Goal: Task Accomplishment & Management: Use online tool/utility

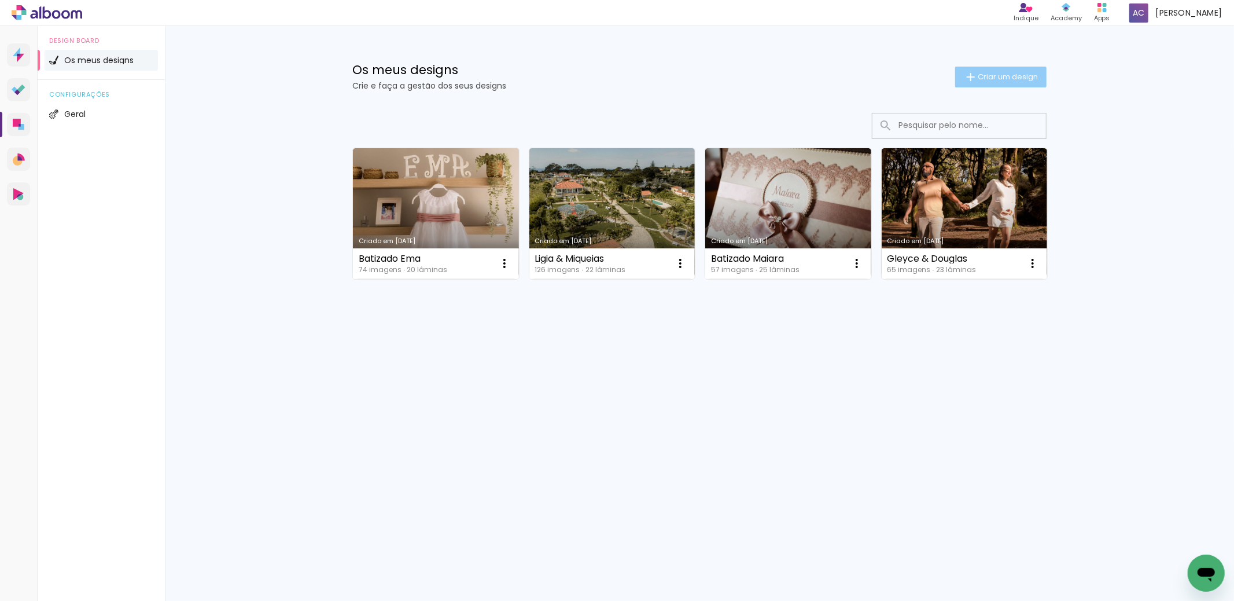
click at [1031, 86] on paper-button "Criar um design" at bounding box center [1000, 77] width 91 height 21
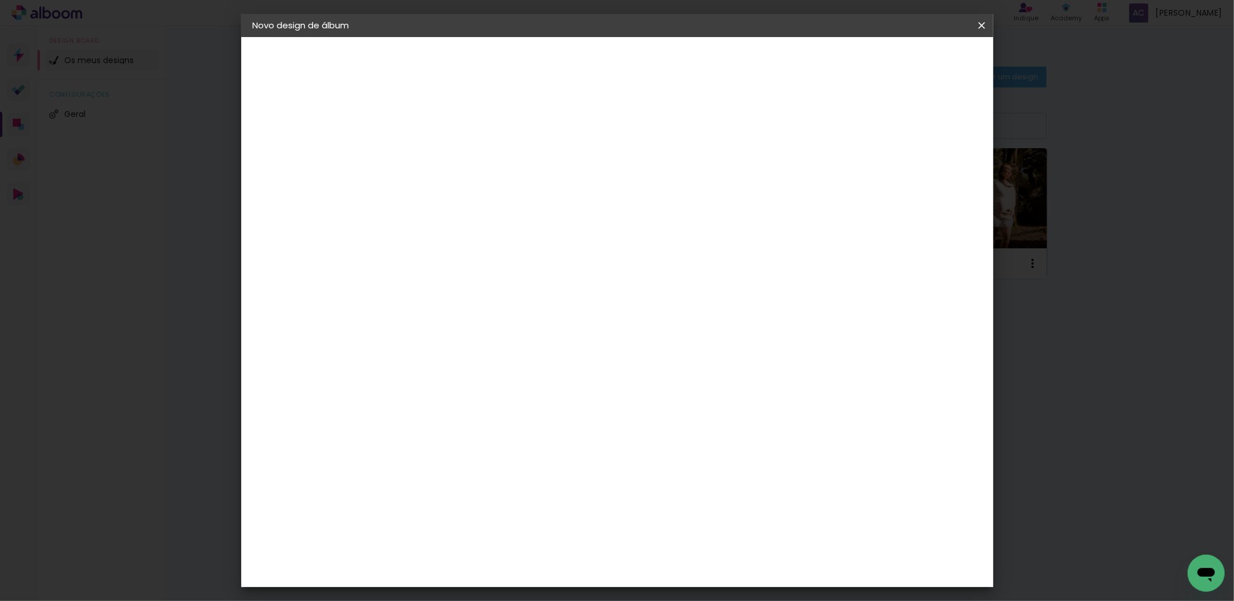
click at [442, 150] on input at bounding box center [442, 155] width 0 height 18
type input "[PERSON_NAME]"
type paper-input "[PERSON_NAME]"
click at [561, 67] on paper-button "Avançar" at bounding box center [532, 61] width 57 height 20
click at [509, 260] on div "DreambooksPro" at bounding box center [471, 261] width 75 height 9
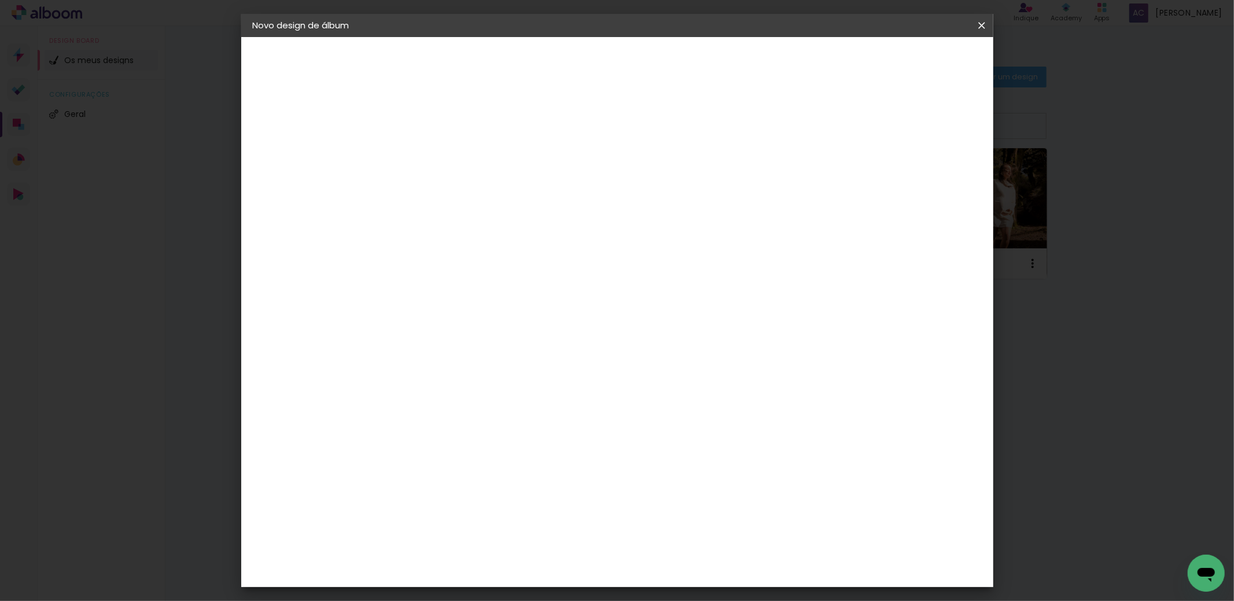
click at [612, 67] on paper-button "Avançar" at bounding box center [583, 61] width 57 height 20
click at [505, 187] on paper-input-container "Linha" at bounding box center [471, 202] width 67 height 30
click at [0, 0] on slot "Álbum" at bounding box center [0, 0] width 0 height 0
type input "Álbum"
click at [520, 525] on span "20 × 20" at bounding box center [493, 537] width 54 height 24
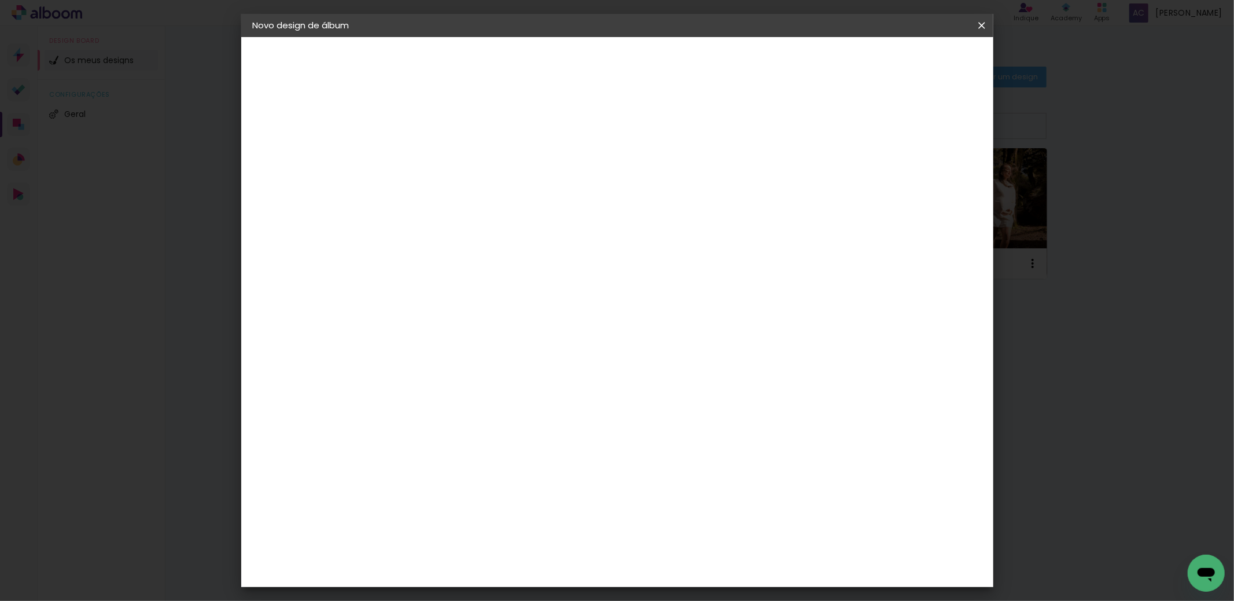
click at [0, 0] on slot "Avançar" at bounding box center [0, 0] width 0 height 0
type input "3"
type paper-input "3"
click at [450, 121] on input "3" at bounding box center [433, 124] width 40 height 14
type input "4"
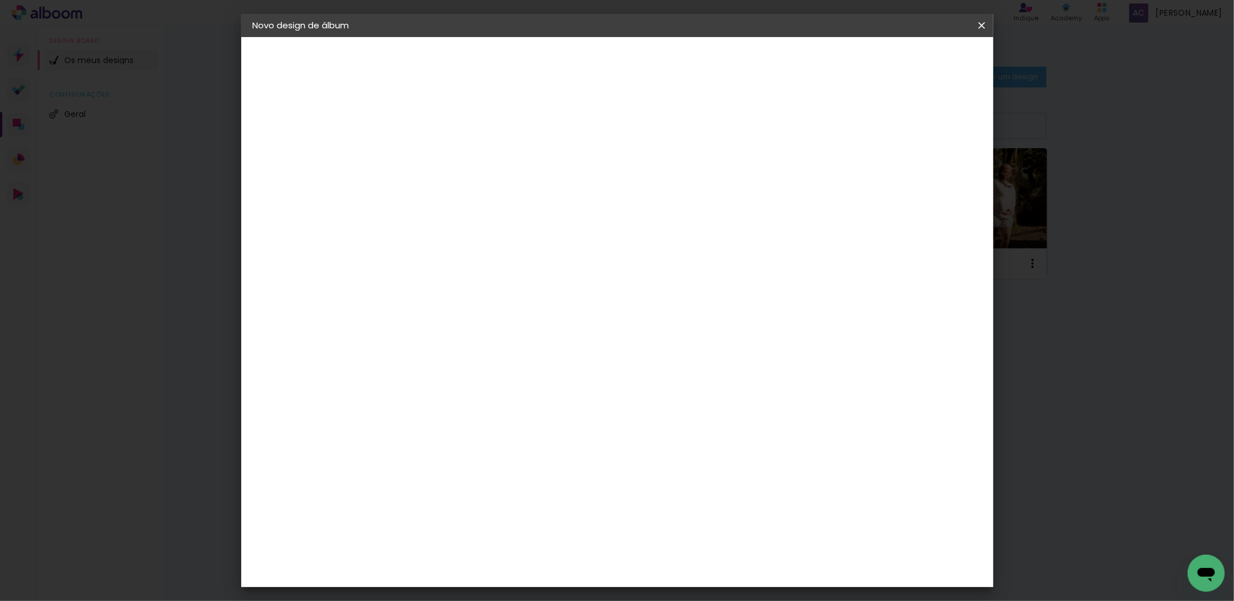
type paper-input "4"
click at [450, 121] on input "4" at bounding box center [433, 124] width 40 height 14
click at [837, 126] on div at bounding box center [831, 125] width 10 height 10
type paper-checkbox "on"
click at [908, 63] on span "Iniciar design" at bounding box center [882, 61] width 53 height 8
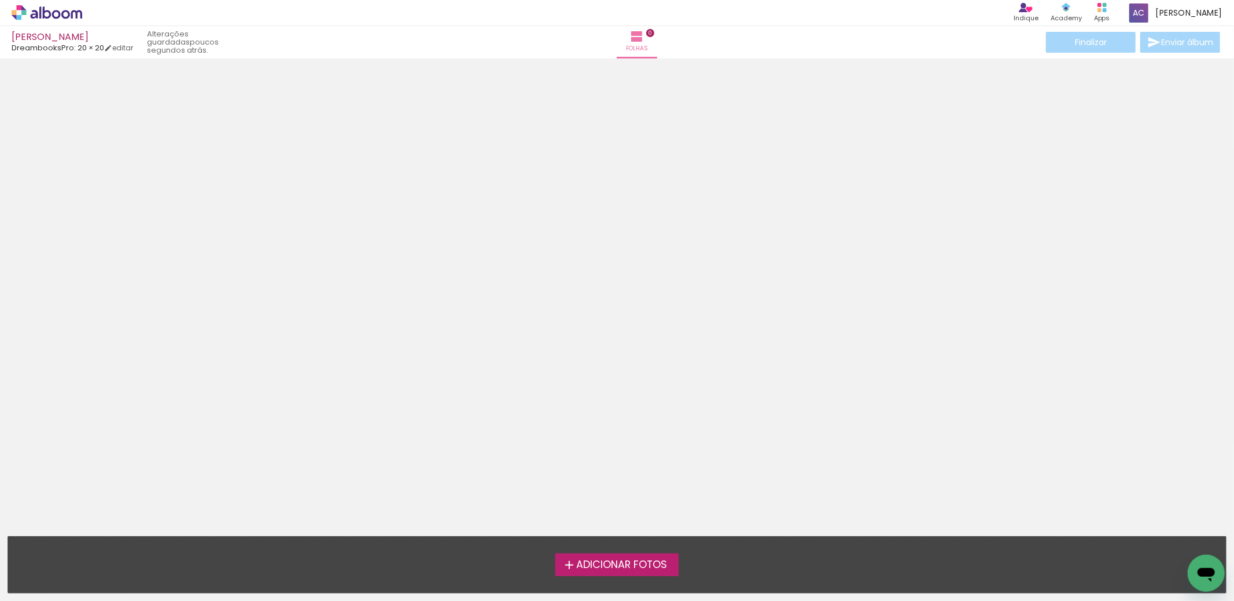
click at [647, 562] on span "Adicionar Fotos" at bounding box center [621, 565] width 91 height 10
click at [0, 0] on input "file" at bounding box center [0, 0] width 0 height 0
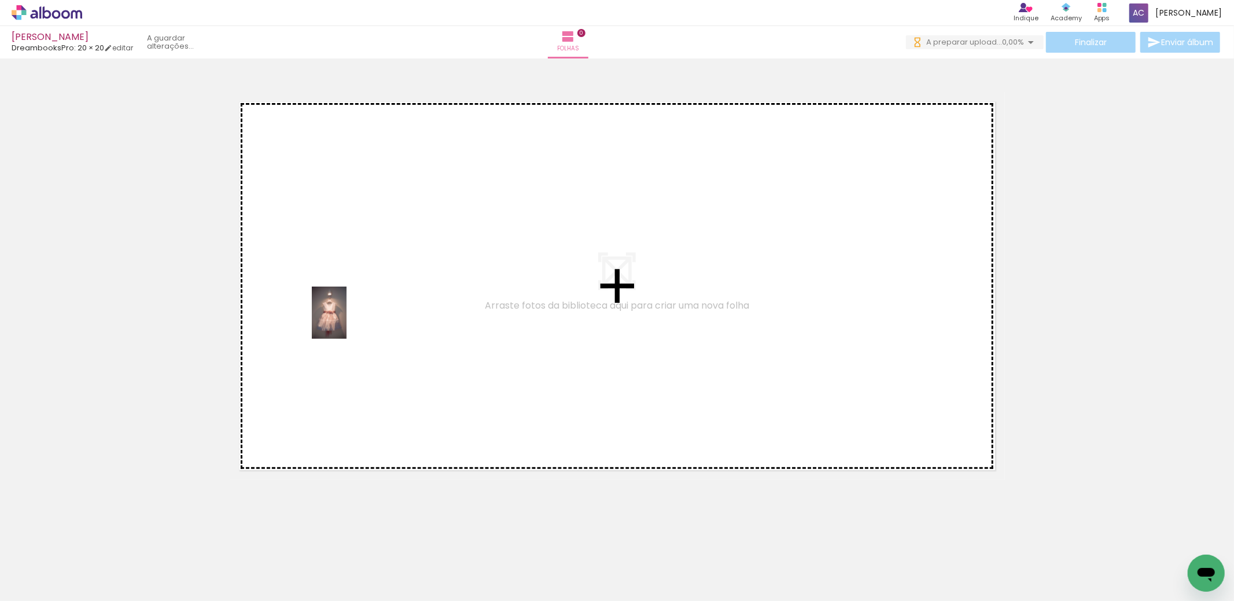
drag, startPoint x: 123, startPoint y: 571, endPoint x: 349, endPoint y: 322, distance: 336.3
click at [358, 301] on quentale-workspace at bounding box center [617, 300] width 1234 height 601
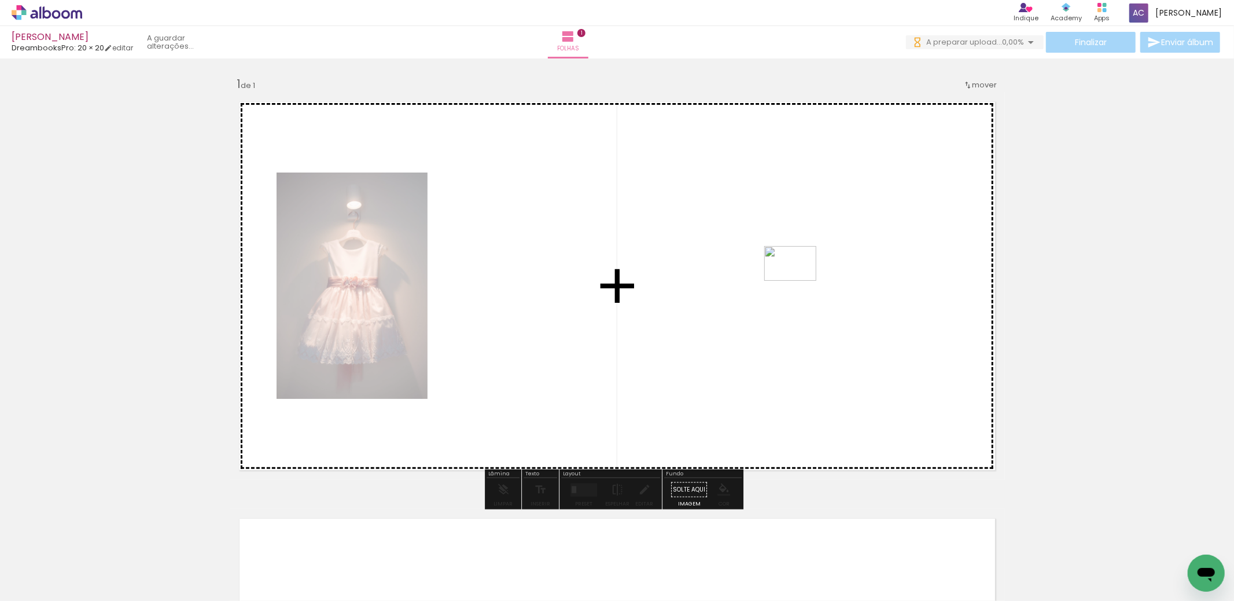
drag, startPoint x: 187, startPoint y: 561, endPoint x: 799, endPoint y: 279, distance: 674.2
click at [799, 279] on quentale-workspace at bounding box center [617, 300] width 1234 height 601
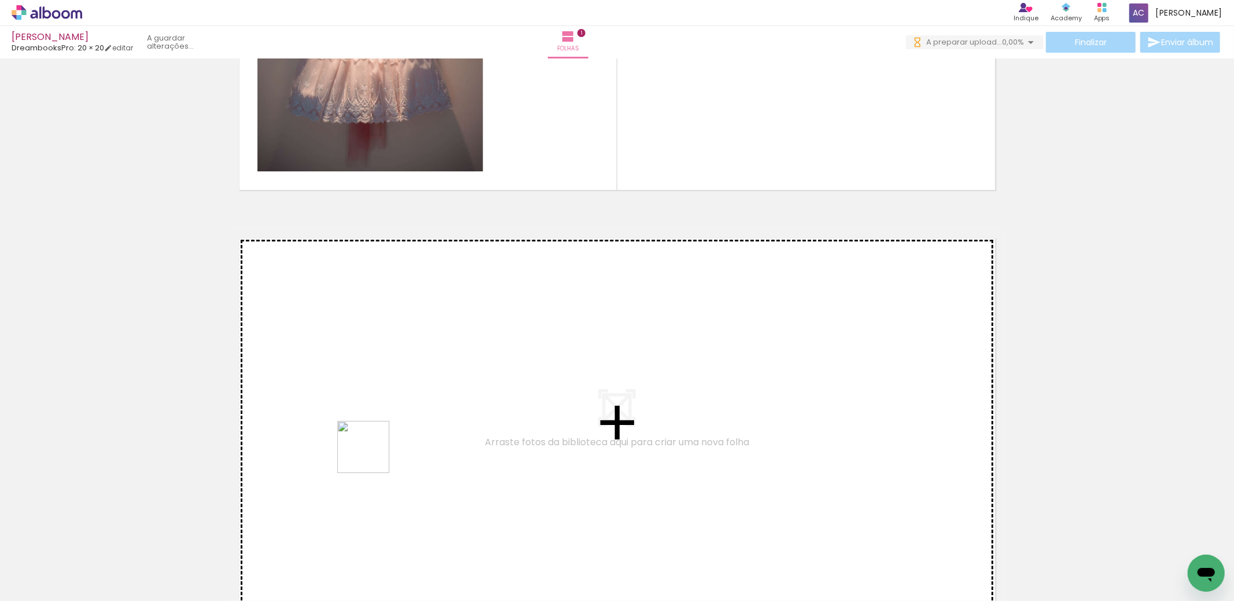
drag, startPoint x: 251, startPoint y: 564, endPoint x: 347, endPoint y: 564, distance: 96.1
click at [374, 449] on quentale-workspace at bounding box center [617, 300] width 1234 height 601
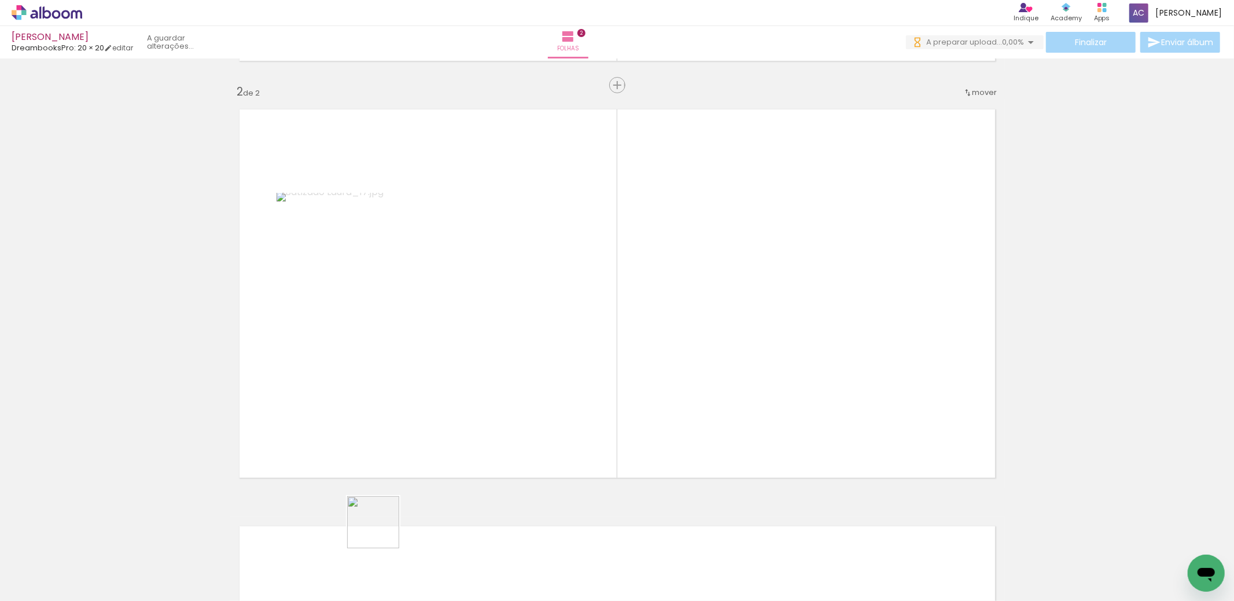
drag, startPoint x: 329, startPoint y: 566, endPoint x: 663, endPoint y: 372, distance: 386.4
click at [663, 372] on quentale-workspace at bounding box center [617, 300] width 1234 height 601
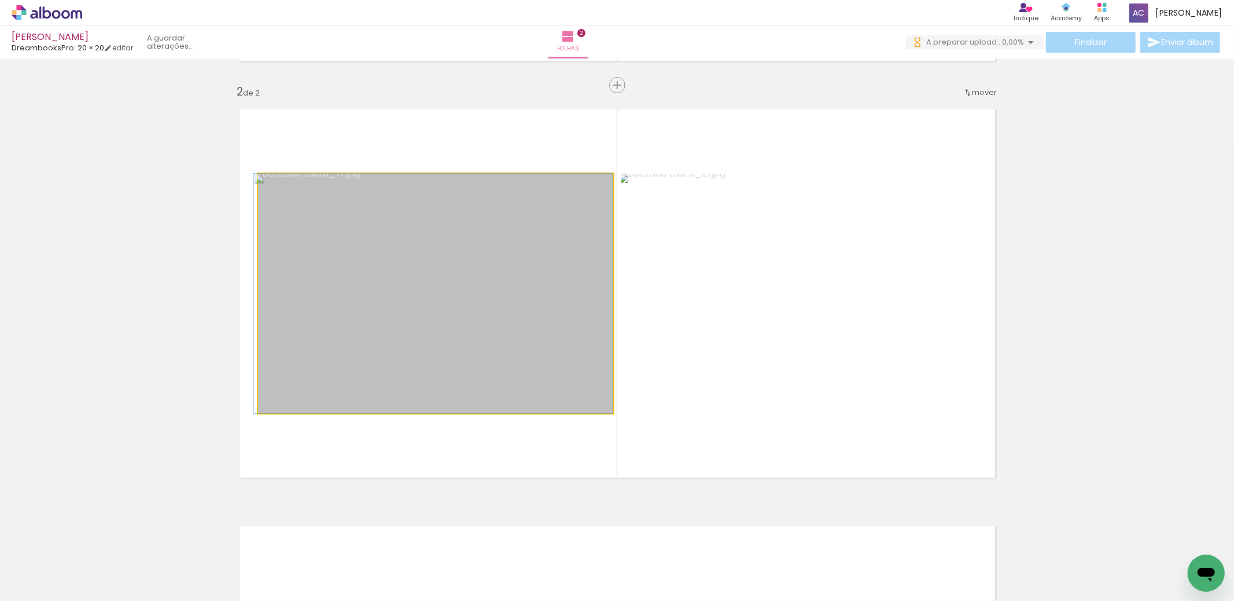
drag, startPoint x: 487, startPoint y: 263, endPoint x: 477, endPoint y: 300, distance: 38.3
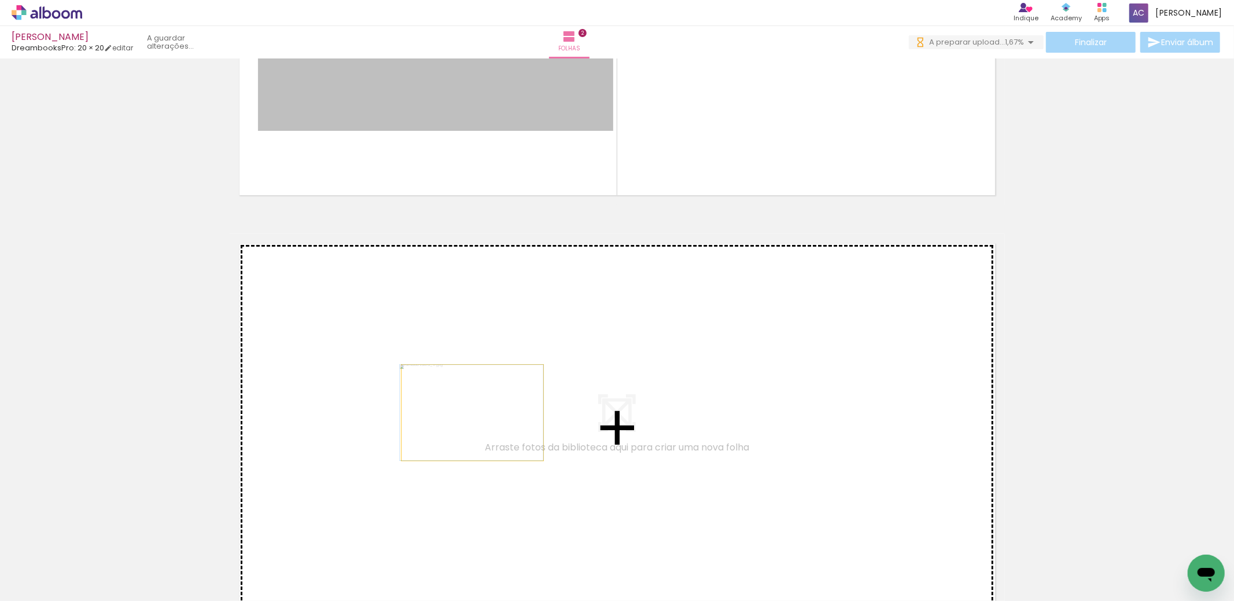
drag, startPoint x: 449, startPoint y: 102, endPoint x: 468, endPoint y: 413, distance: 310.7
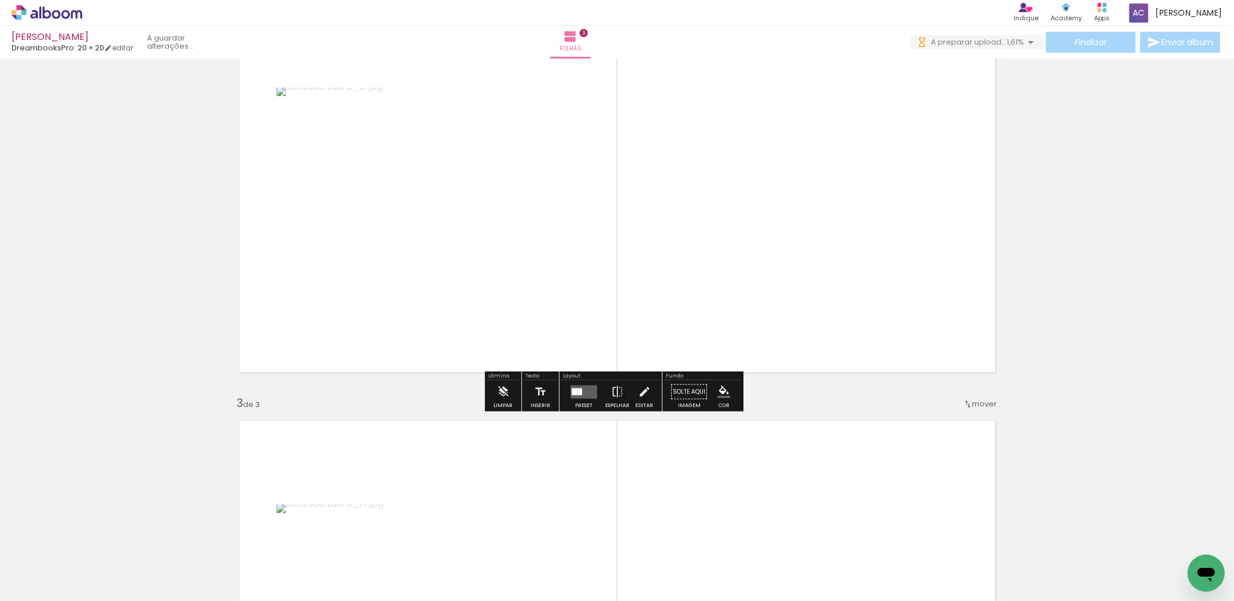
scroll to position [461, 0]
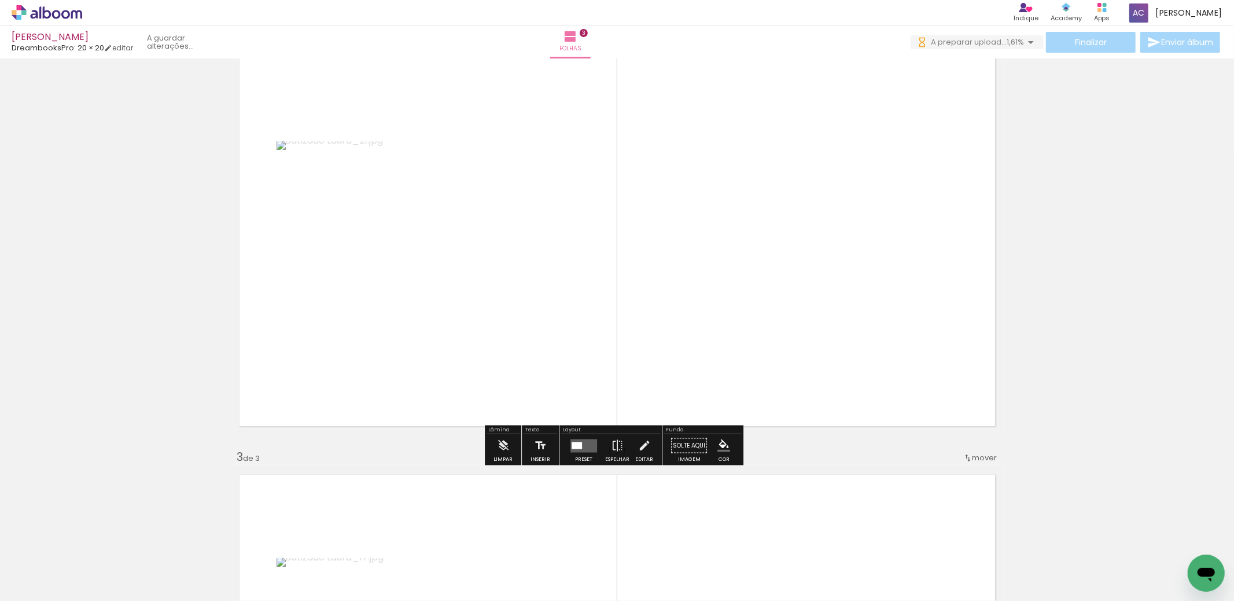
click at [461, 236] on quentale-photo at bounding box center [428, 241] width 303 height 201
click at [479, 239] on quentale-photo at bounding box center [428, 241] width 303 height 201
click at [589, 443] on quentale-layouter at bounding box center [584, 445] width 27 height 13
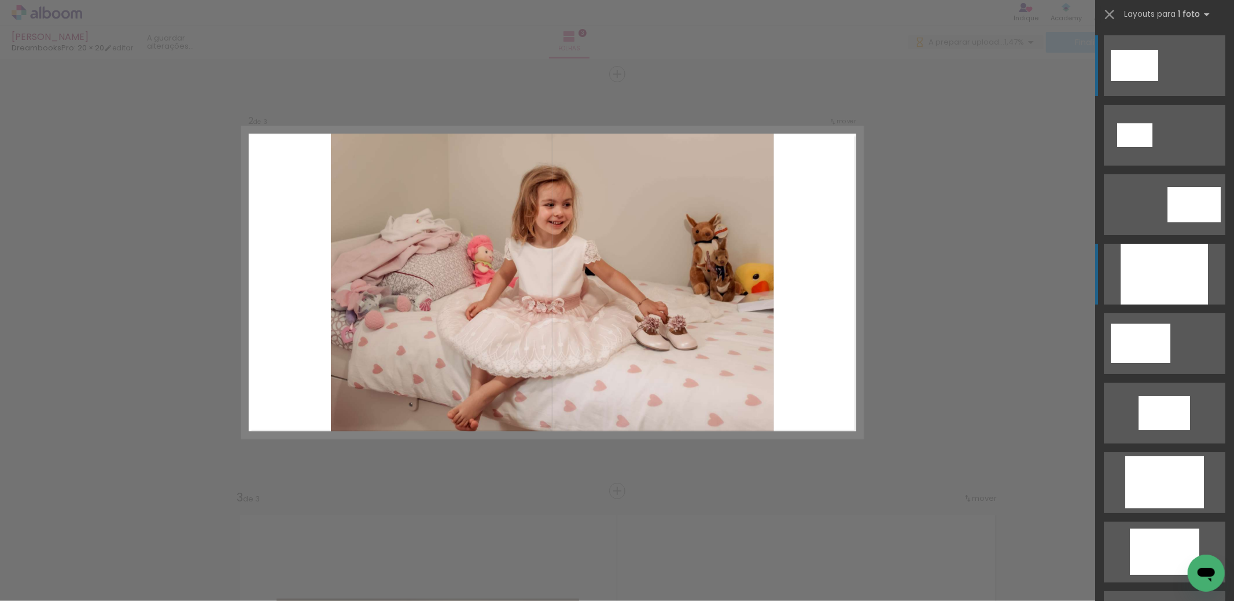
scroll to position [409, 0]
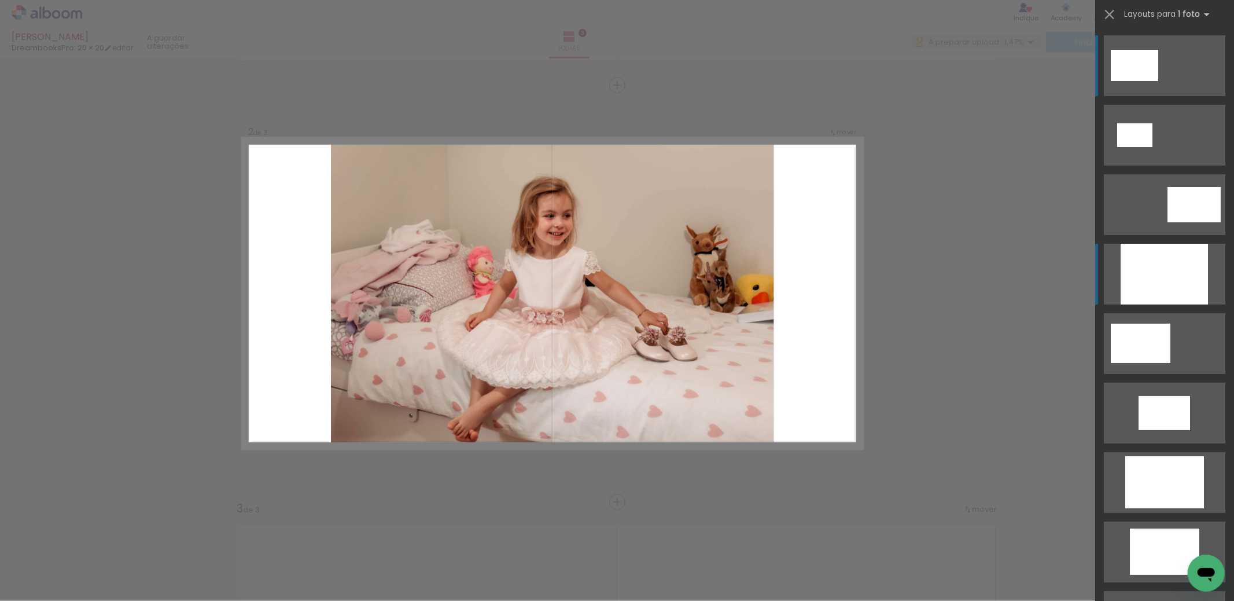
click at [1153, 265] on div at bounding box center [1164, 274] width 87 height 61
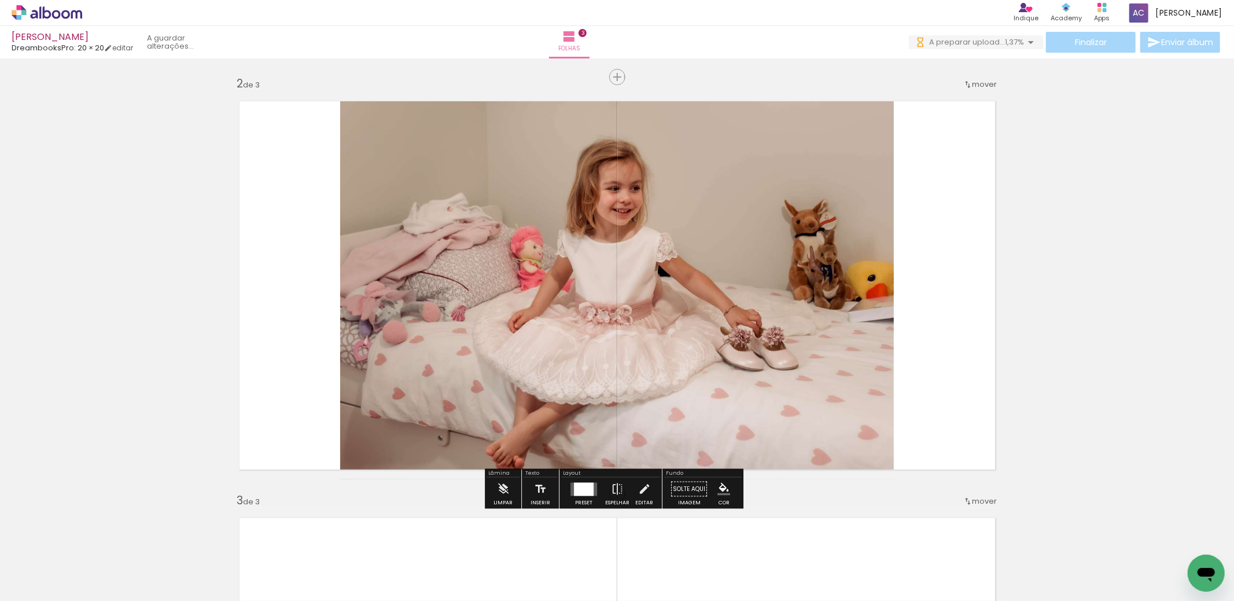
scroll to position [0, 0]
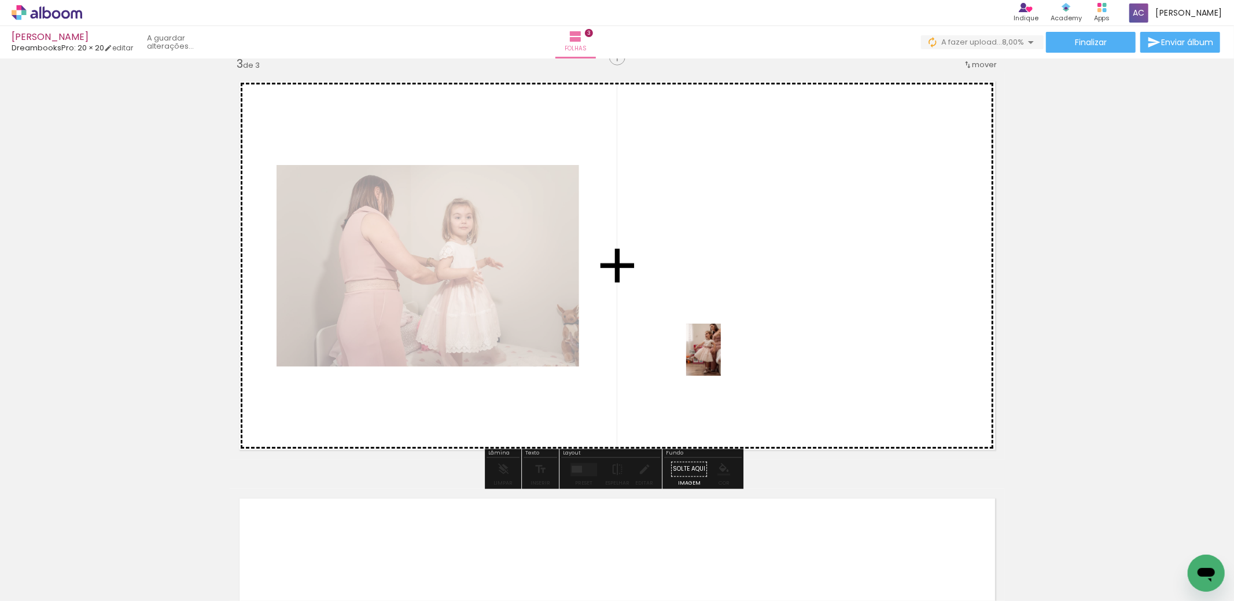
drag, startPoint x: 501, startPoint y: 567, endPoint x: 694, endPoint y: 409, distance: 249.2
click at [722, 358] on quentale-workspace at bounding box center [617, 300] width 1234 height 601
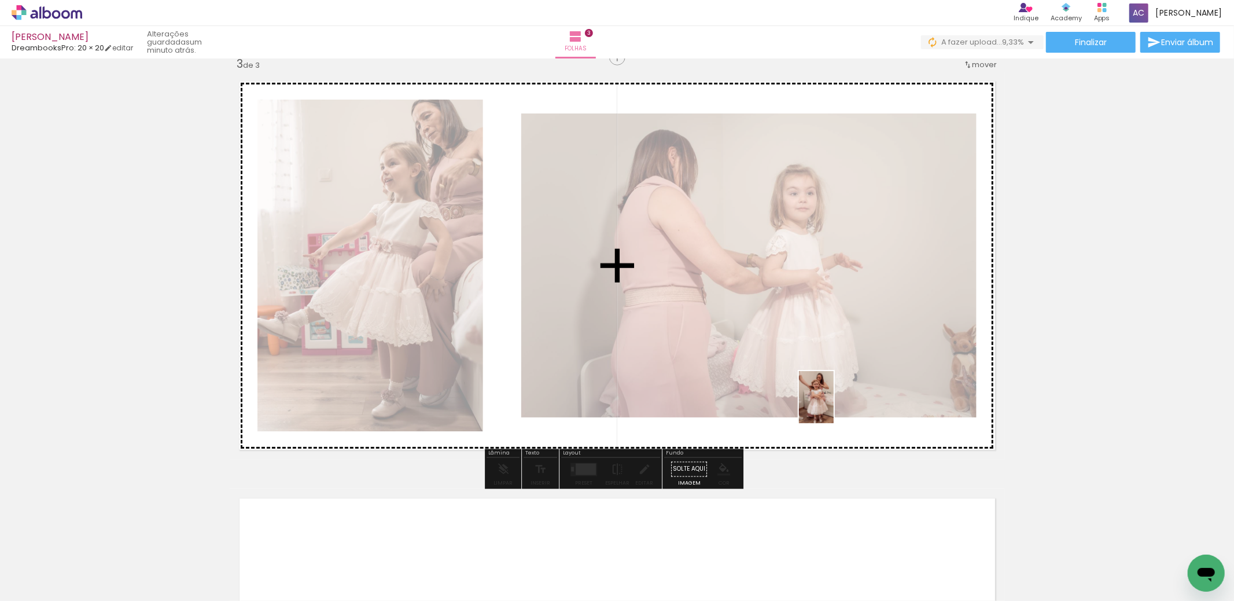
drag, startPoint x: 579, startPoint y: 575, endPoint x: 834, endPoint y: 406, distance: 306.4
click at [834, 406] on quentale-workspace at bounding box center [617, 300] width 1234 height 601
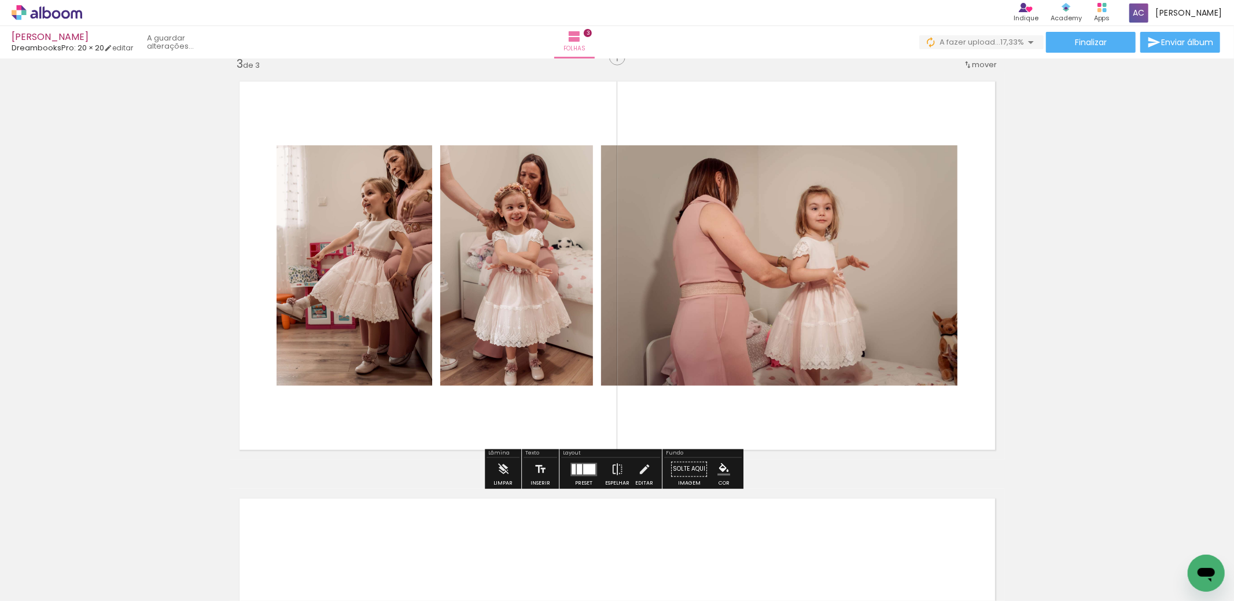
click at [583, 469] on div at bounding box center [589, 468] width 12 height 10
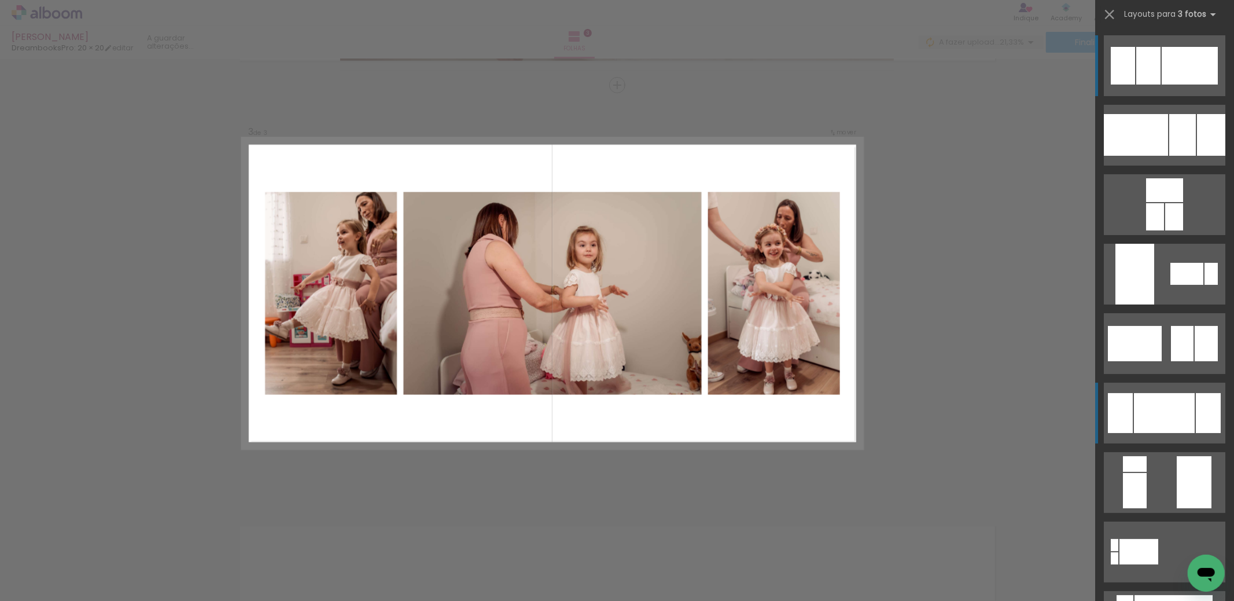
click at [1181, 402] on div at bounding box center [1164, 413] width 61 height 40
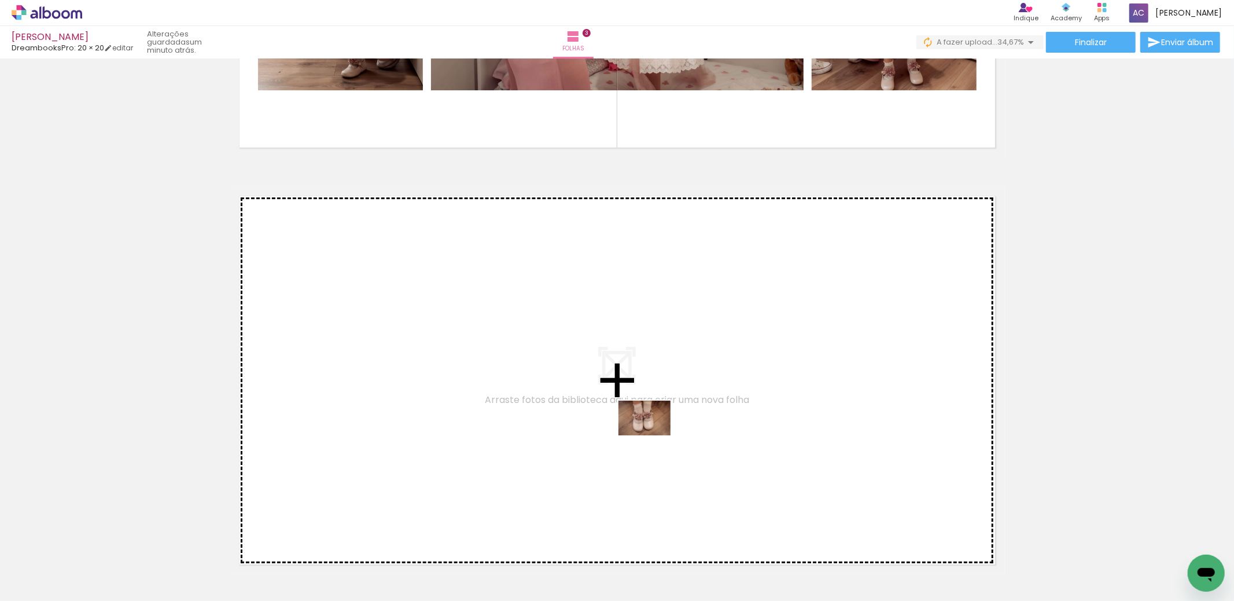
drag, startPoint x: 398, startPoint y: 560, endPoint x: 653, endPoint y: 435, distance: 283.9
click at [653, 435] on quentale-workspace at bounding box center [617, 300] width 1234 height 601
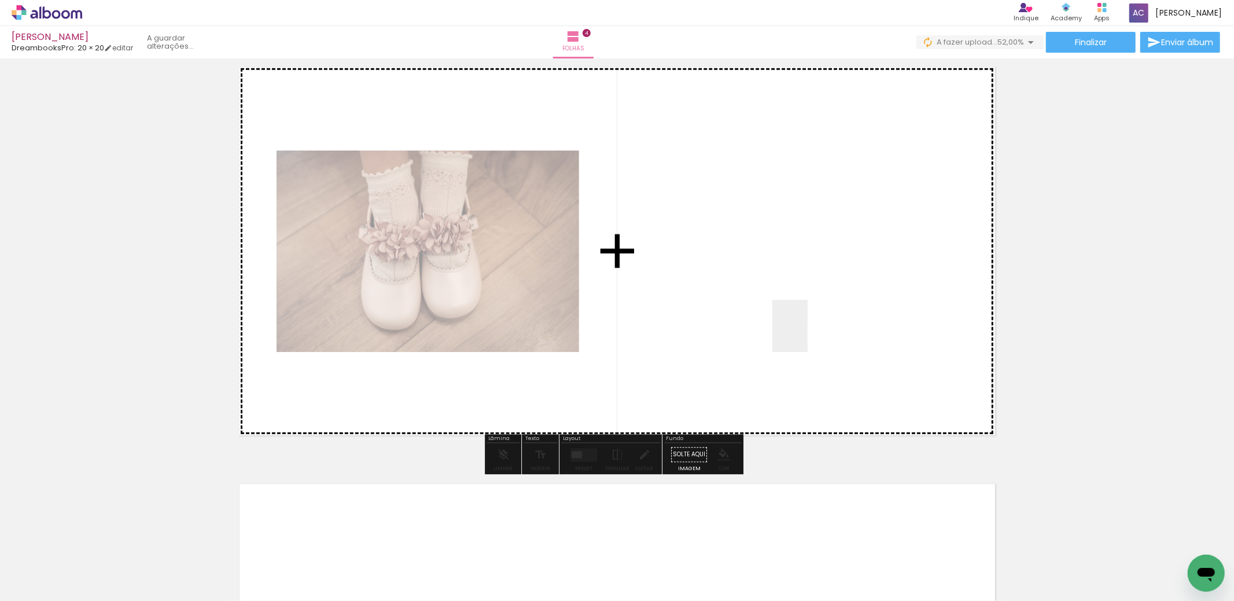
drag, startPoint x: 906, startPoint y: 570, endPoint x: 807, endPoint y: 334, distance: 255.2
click at [807, 334] on quentale-workspace at bounding box center [617, 300] width 1234 height 601
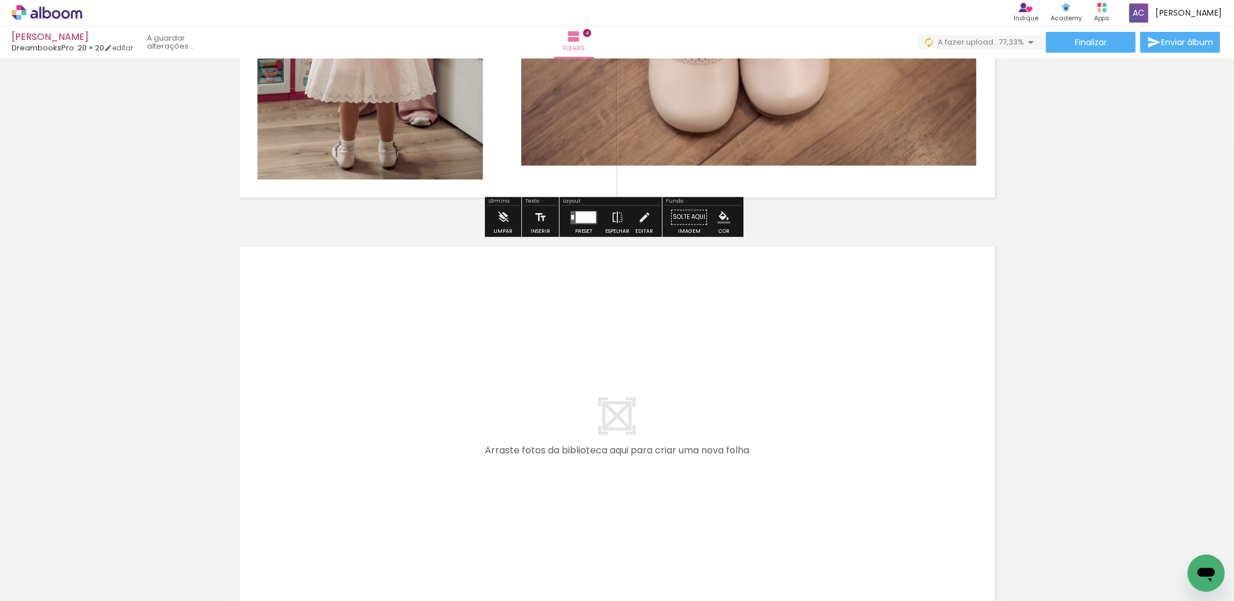
scroll to position [1521, 0]
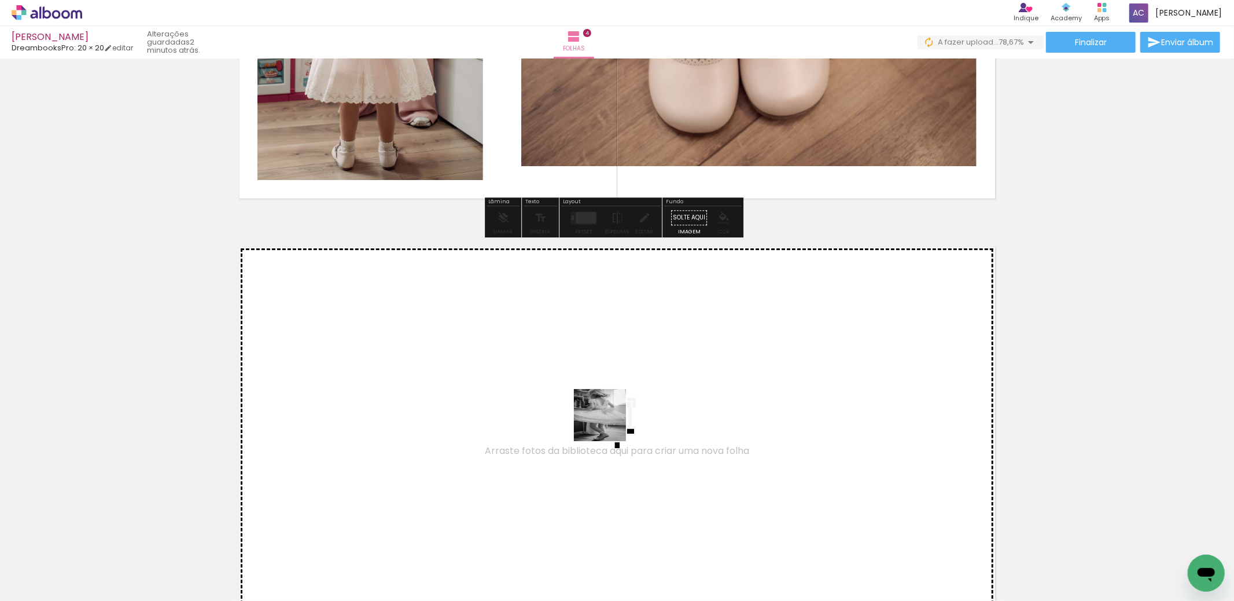
drag, startPoint x: 445, startPoint y: 554, endPoint x: 634, endPoint y: 404, distance: 241.0
click at [634, 404] on quentale-workspace at bounding box center [617, 300] width 1234 height 601
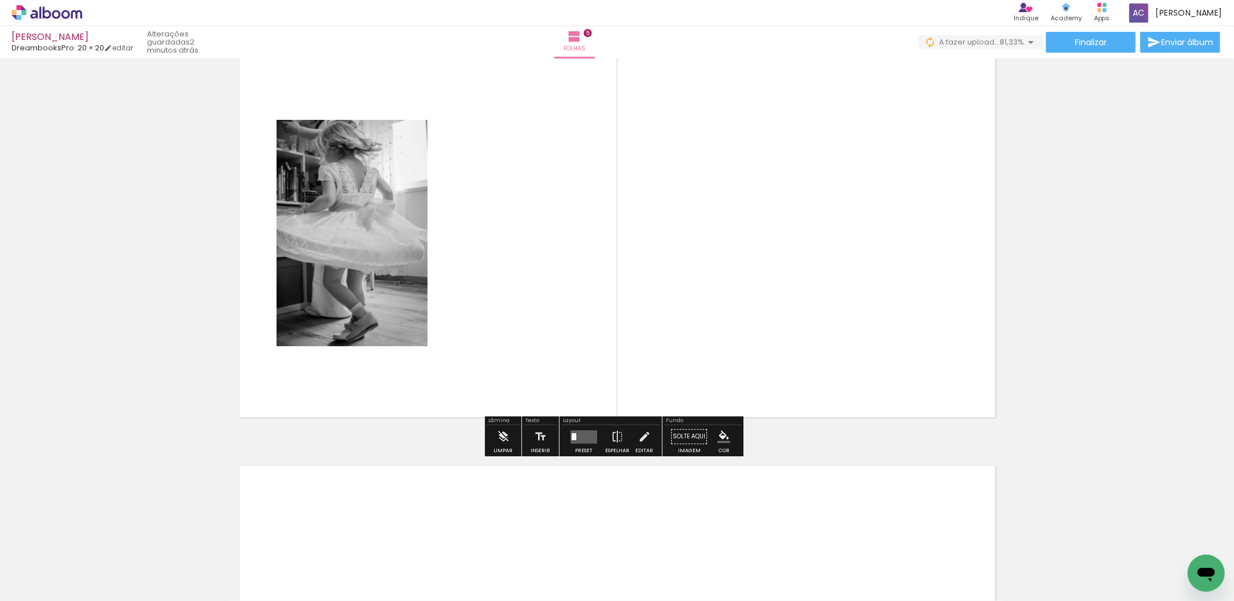
scroll to position [1719, 0]
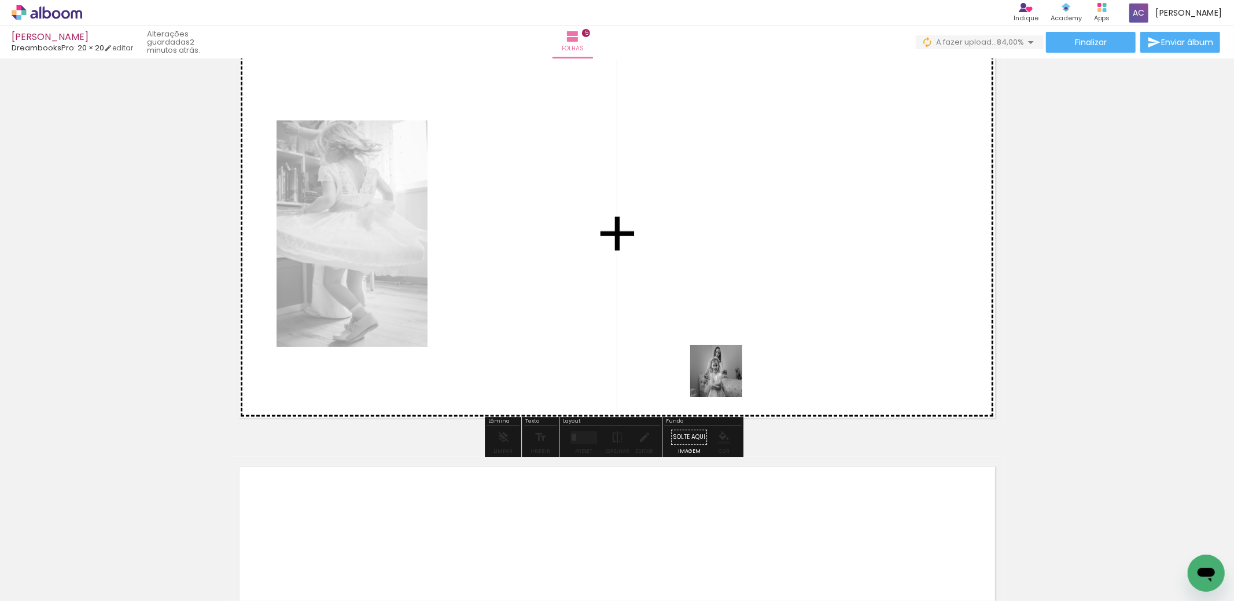
drag, startPoint x: 693, startPoint y: 515, endPoint x: 721, endPoint y: 529, distance: 31.6
click at [718, 332] on quentale-workspace at bounding box center [617, 300] width 1234 height 601
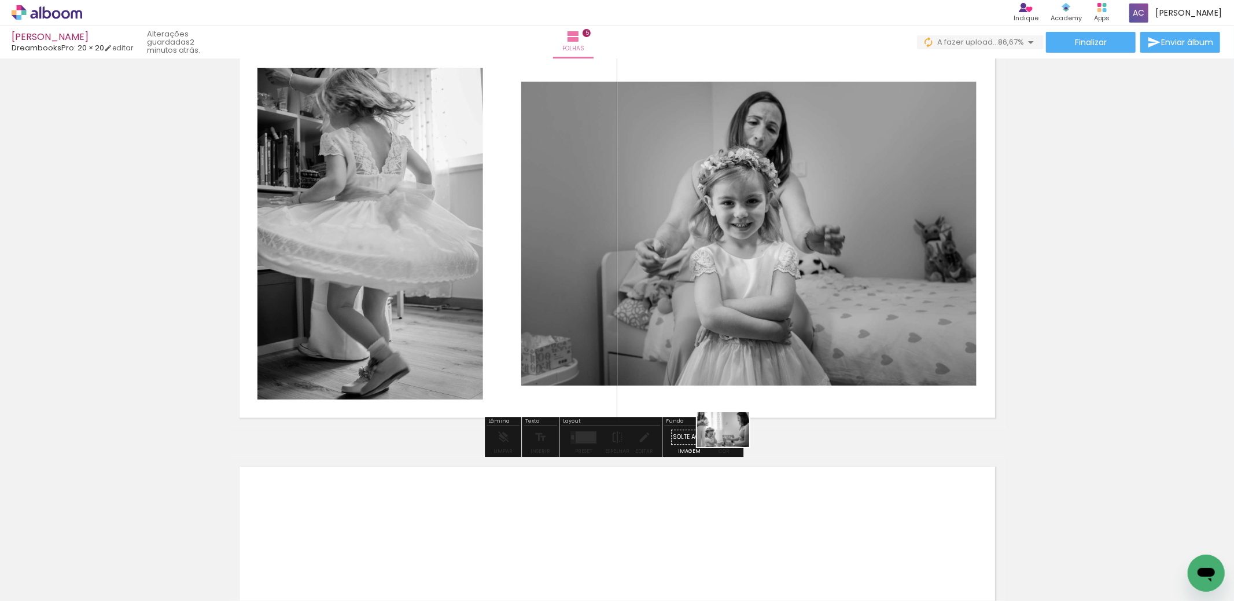
drag, startPoint x: 703, startPoint y: 565, endPoint x: 732, endPoint y: 444, distance: 123.8
click at [732, 444] on quentale-workspace at bounding box center [617, 300] width 1234 height 601
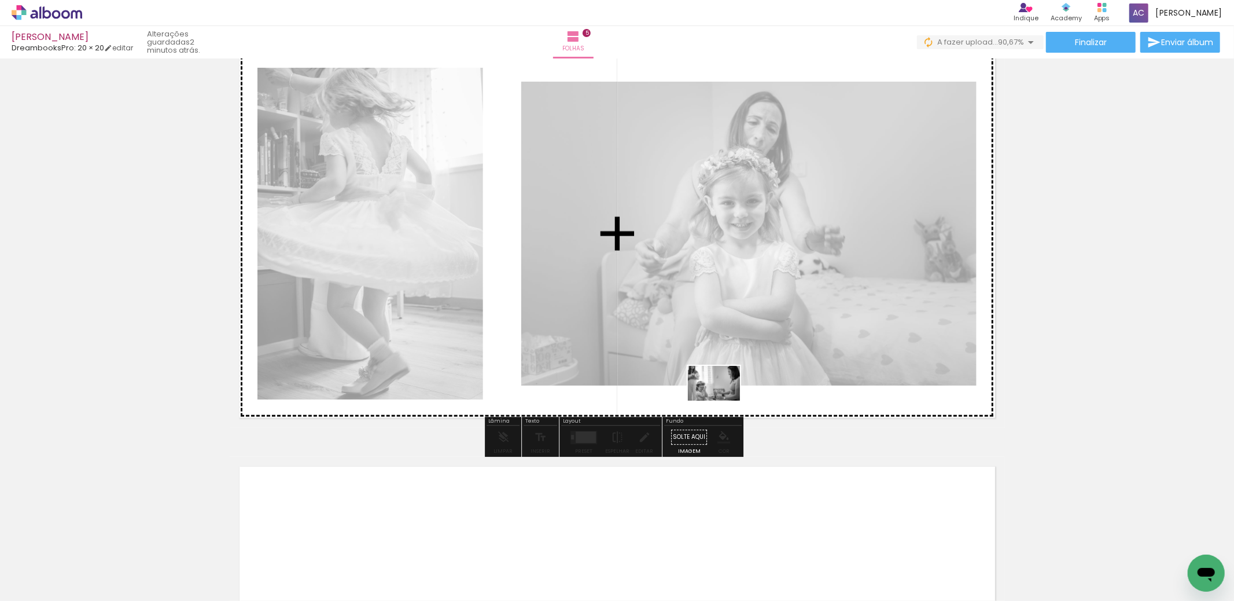
drag, startPoint x: 698, startPoint y: 568, endPoint x: 723, endPoint y: 400, distance: 169.6
click at [723, 400] on quentale-workspace at bounding box center [617, 300] width 1234 height 601
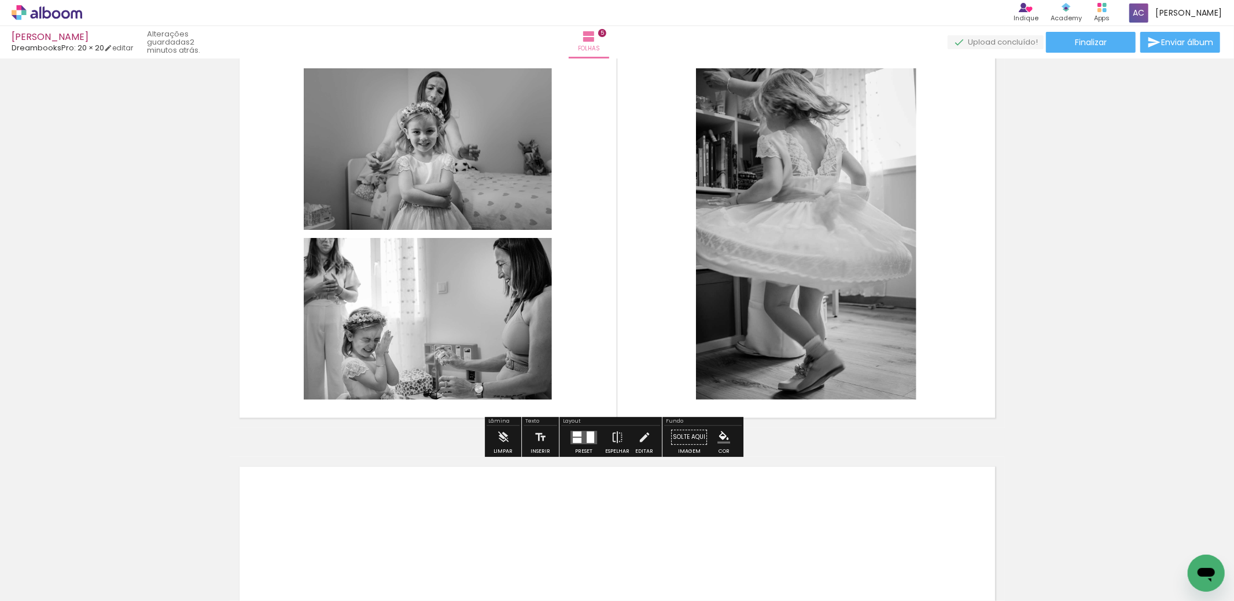
click at [588, 436] on div at bounding box center [591, 437] width 8 height 12
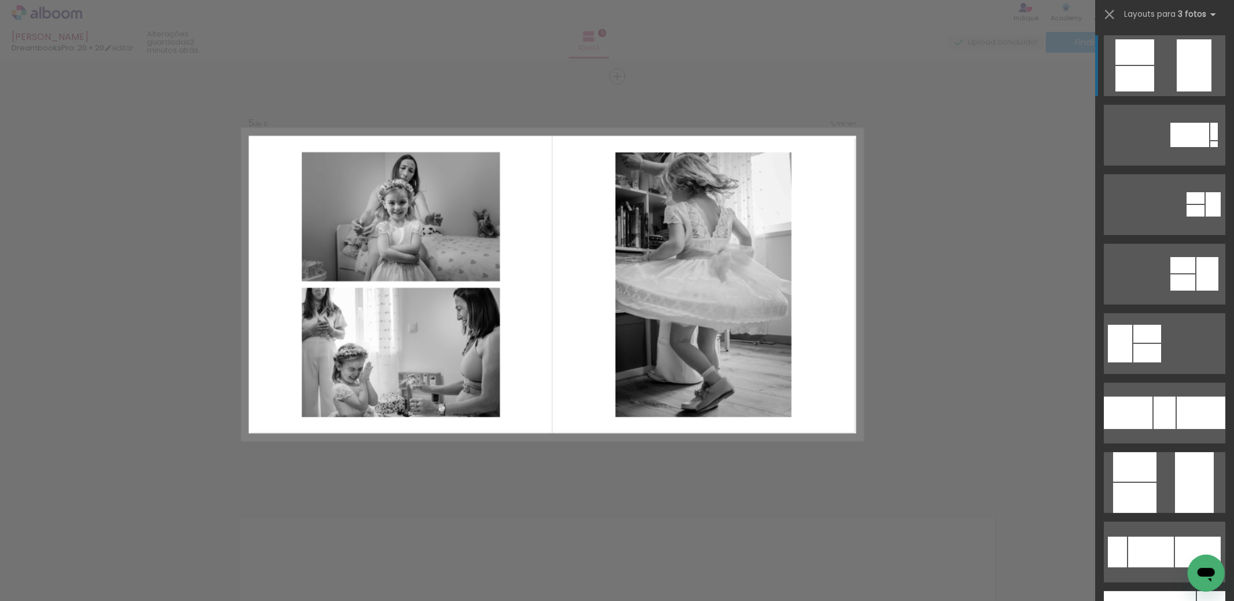
scroll to position [1659, 0]
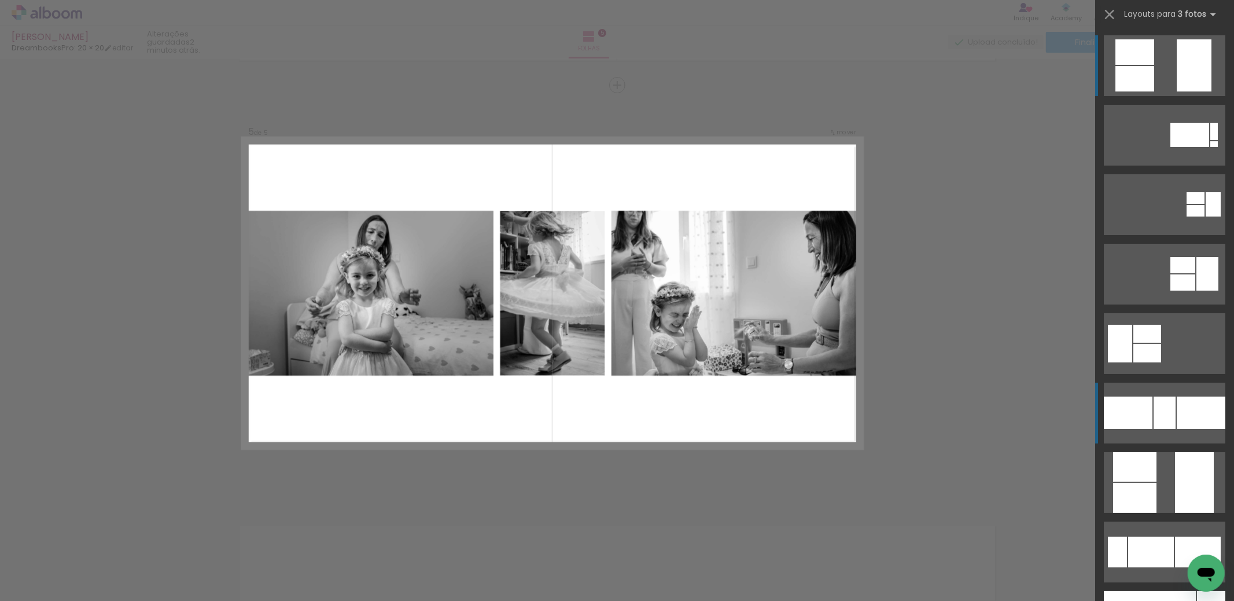
click at [1145, 404] on div at bounding box center [1128, 412] width 49 height 32
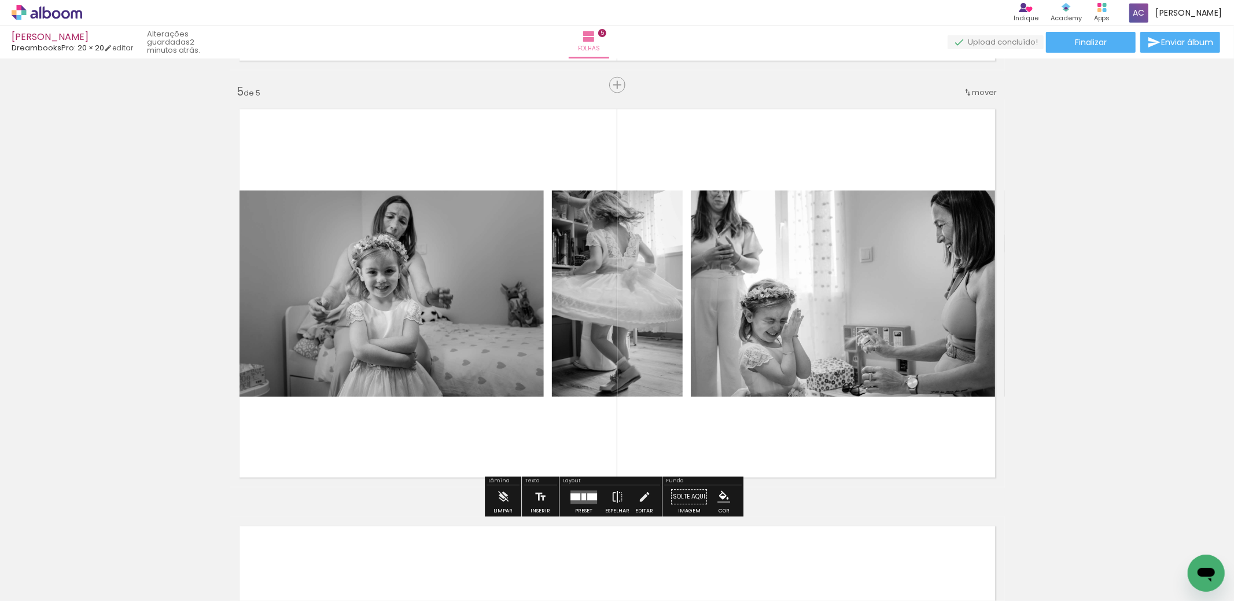
click at [623, 289] on quentale-photo at bounding box center [617, 293] width 131 height 206
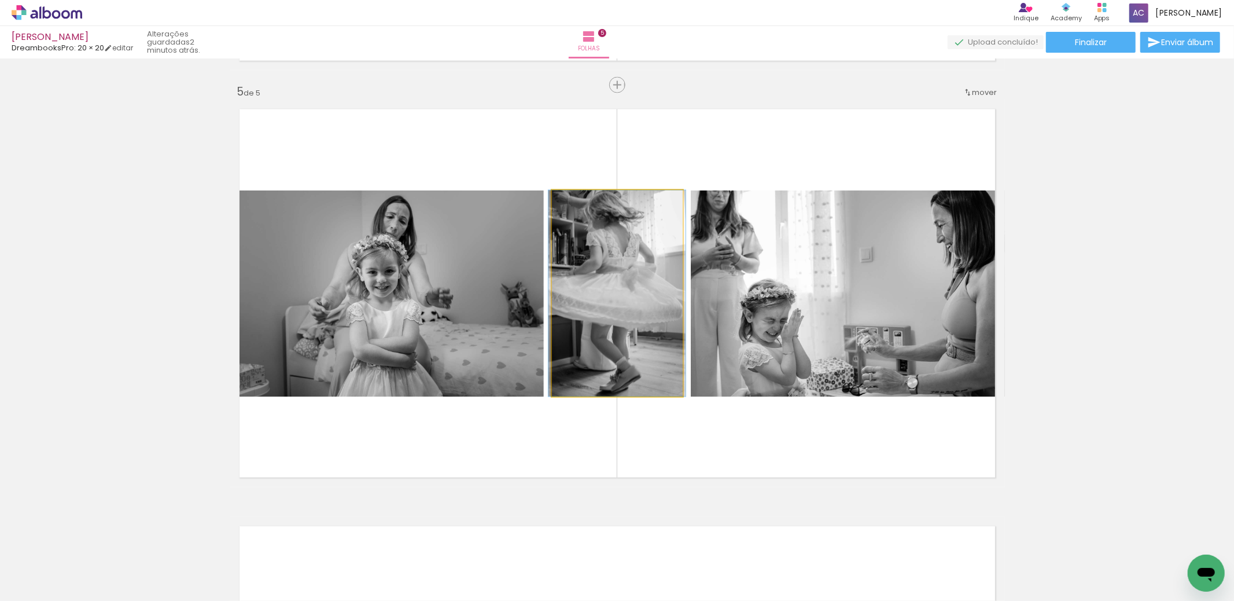
click at [623, 289] on quentale-photo at bounding box center [617, 293] width 131 height 206
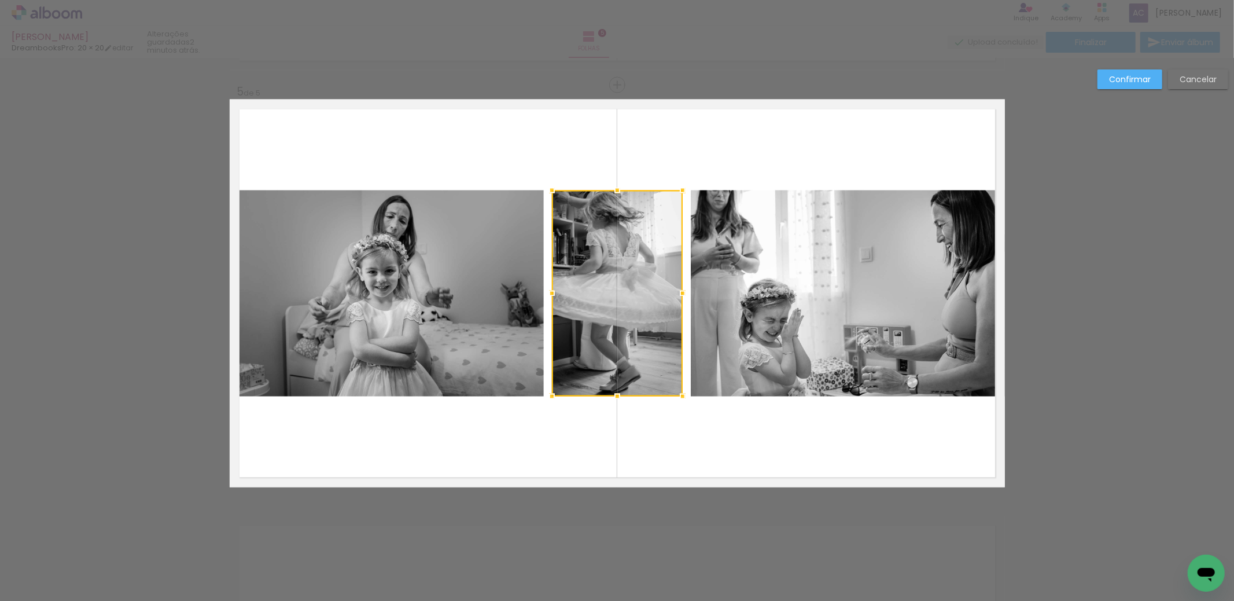
click at [623, 289] on div at bounding box center [617, 293] width 131 height 206
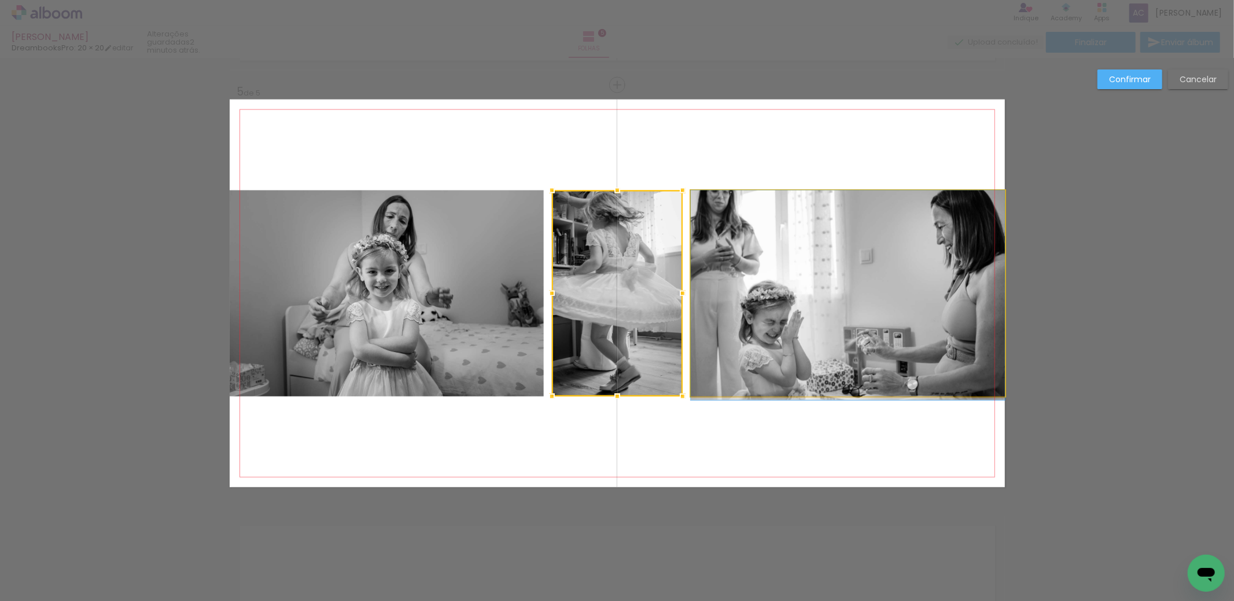
drag, startPoint x: 840, startPoint y: 321, endPoint x: 841, endPoint y: 327, distance: 6.5
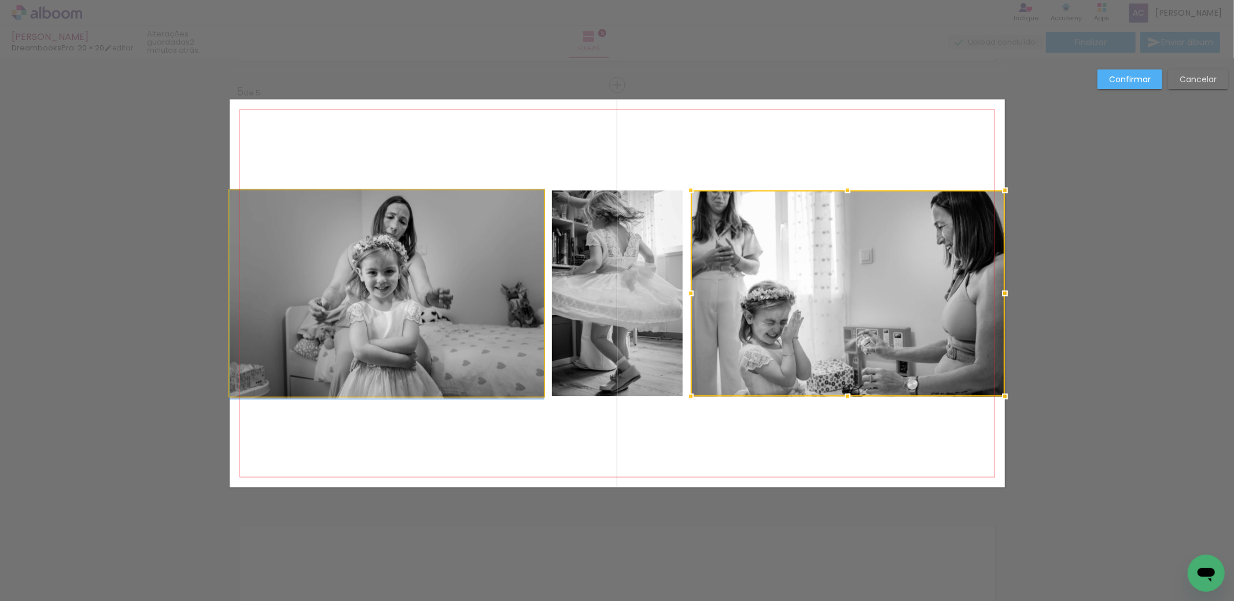
drag, startPoint x: 361, startPoint y: 307, endPoint x: 373, endPoint y: 307, distance: 12.2
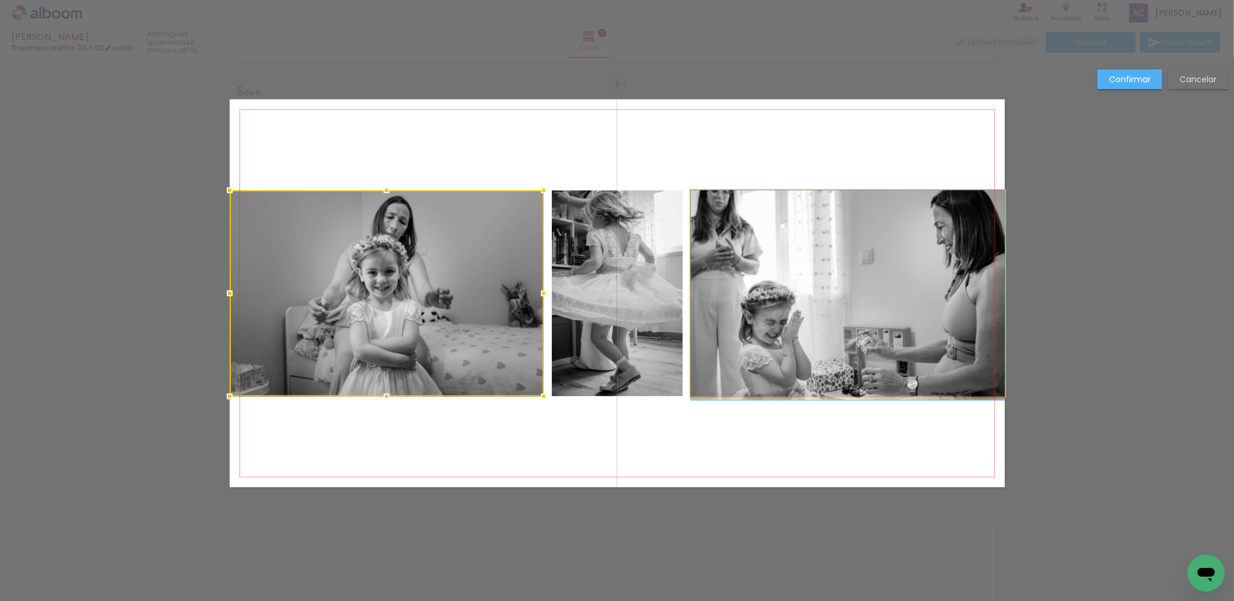
click at [863, 371] on quentale-photo at bounding box center [848, 293] width 314 height 206
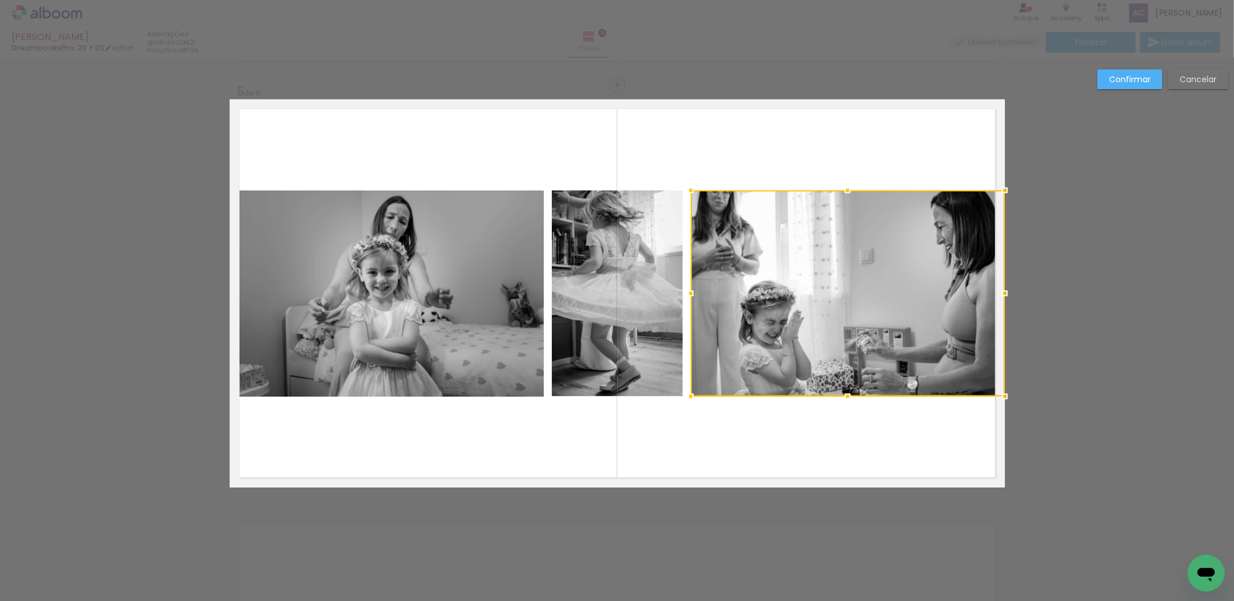
click at [886, 456] on quentale-layouter at bounding box center [617, 294] width 775 height 388
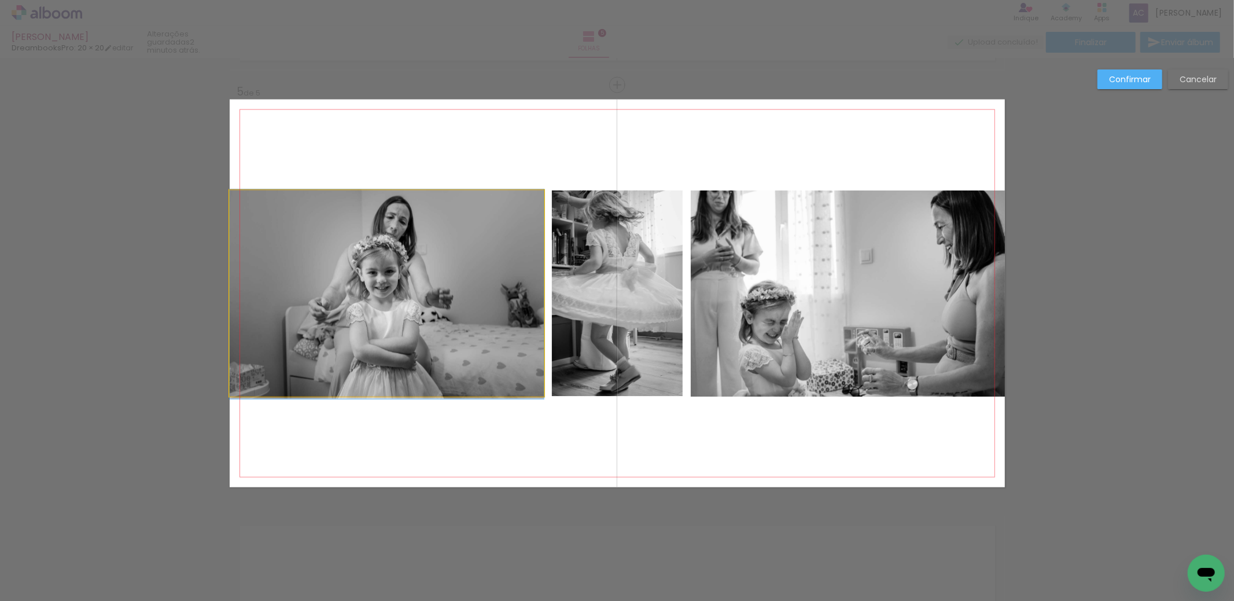
click at [333, 260] on quentale-photo at bounding box center [387, 293] width 314 height 206
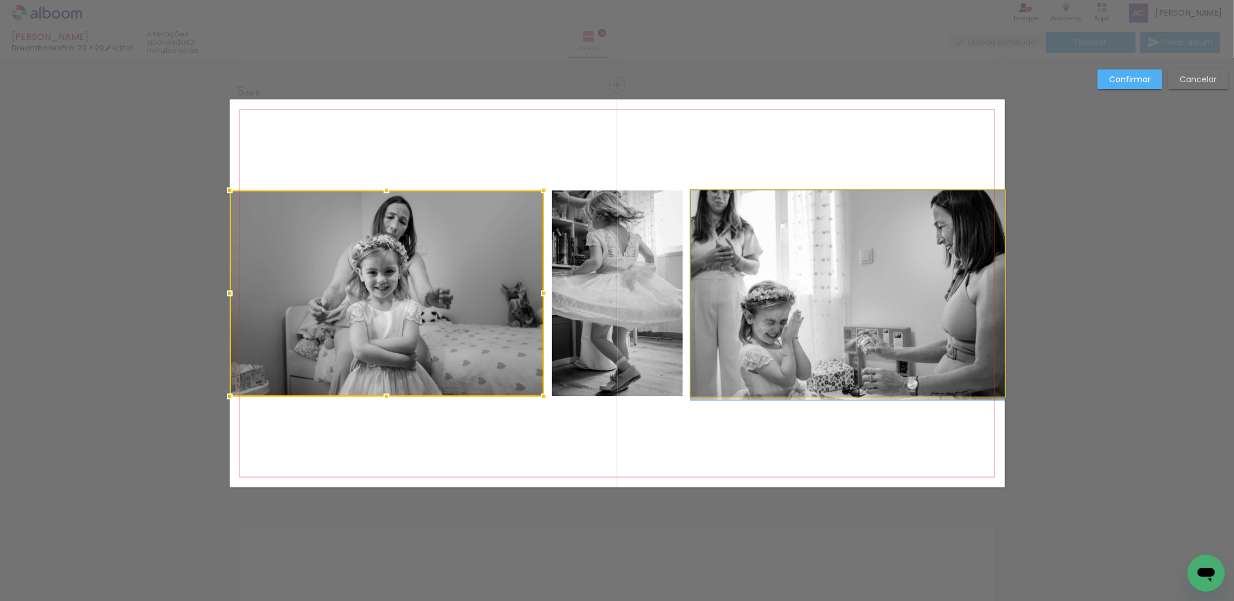
click at [921, 258] on quentale-photo at bounding box center [848, 293] width 314 height 206
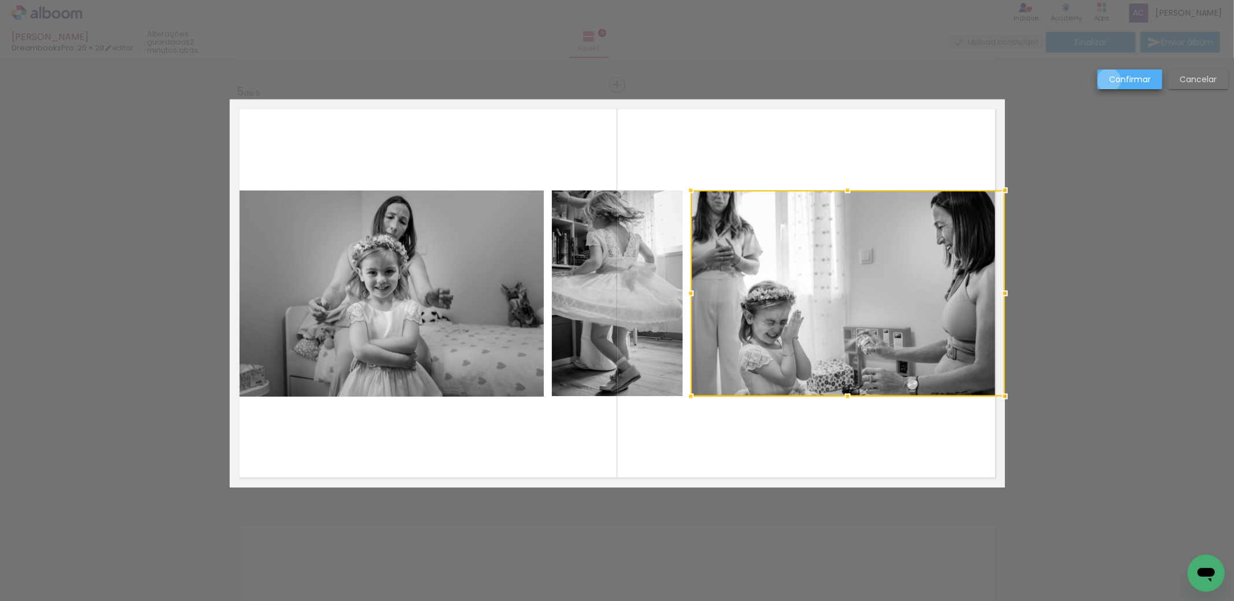
click at [0, 0] on slot "Confirmar" at bounding box center [0, 0] width 0 height 0
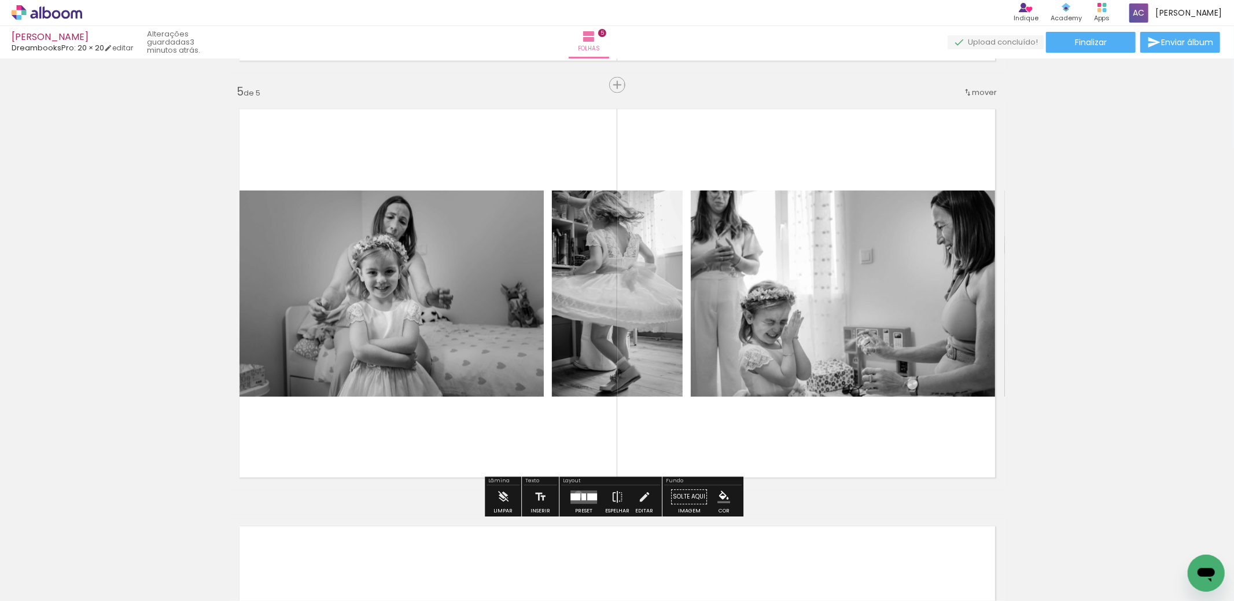
click at [576, 494] on div at bounding box center [576, 496] width 10 height 7
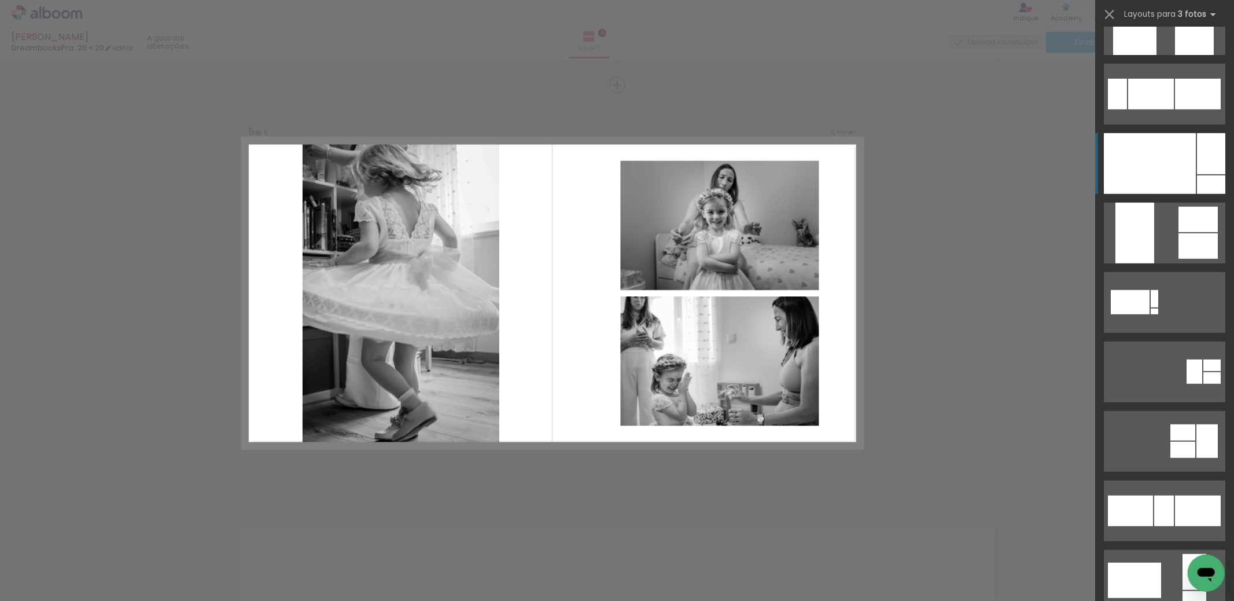
scroll to position [565, 0]
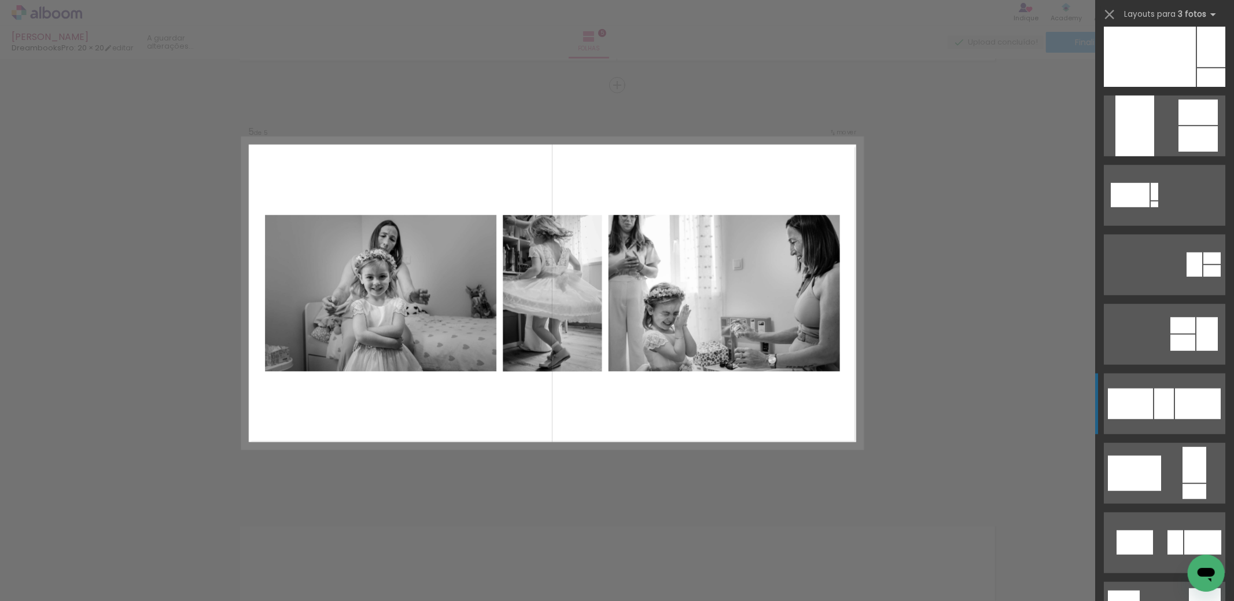
click at [1146, 410] on div at bounding box center [1130, 403] width 45 height 31
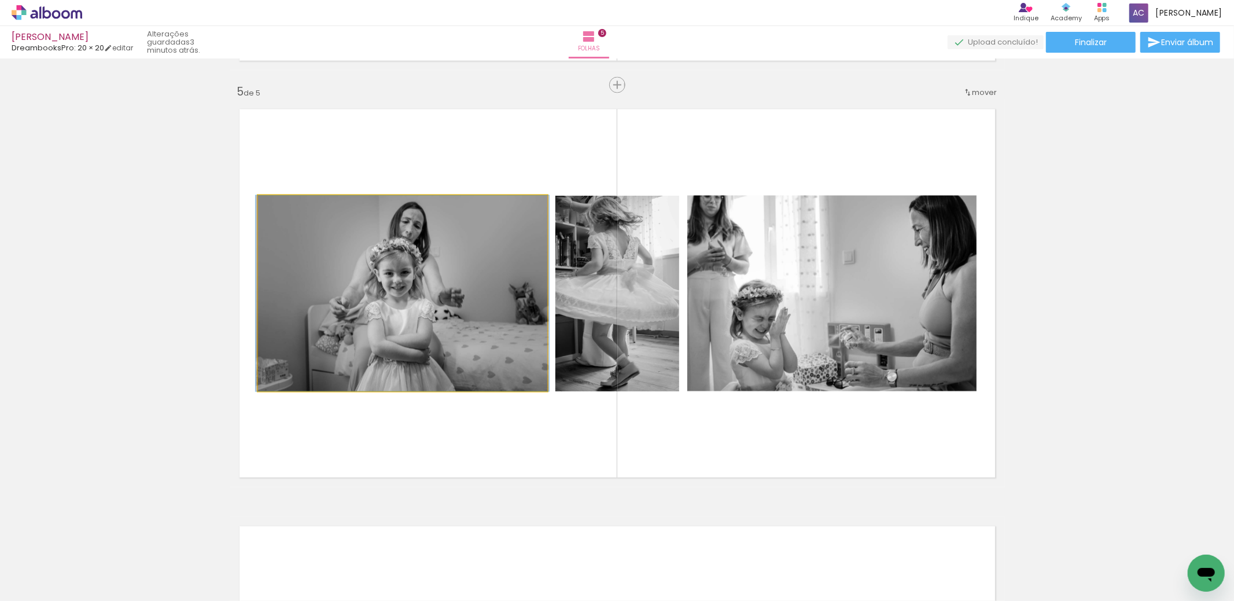
click at [402, 246] on quentale-photo at bounding box center [402, 294] width 289 height 196
click at [269, 217] on quentale-photo at bounding box center [402, 294] width 289 height 196
click at [258, 198] on quentale-photo at bounding box center [402, 294] width 289 height 196
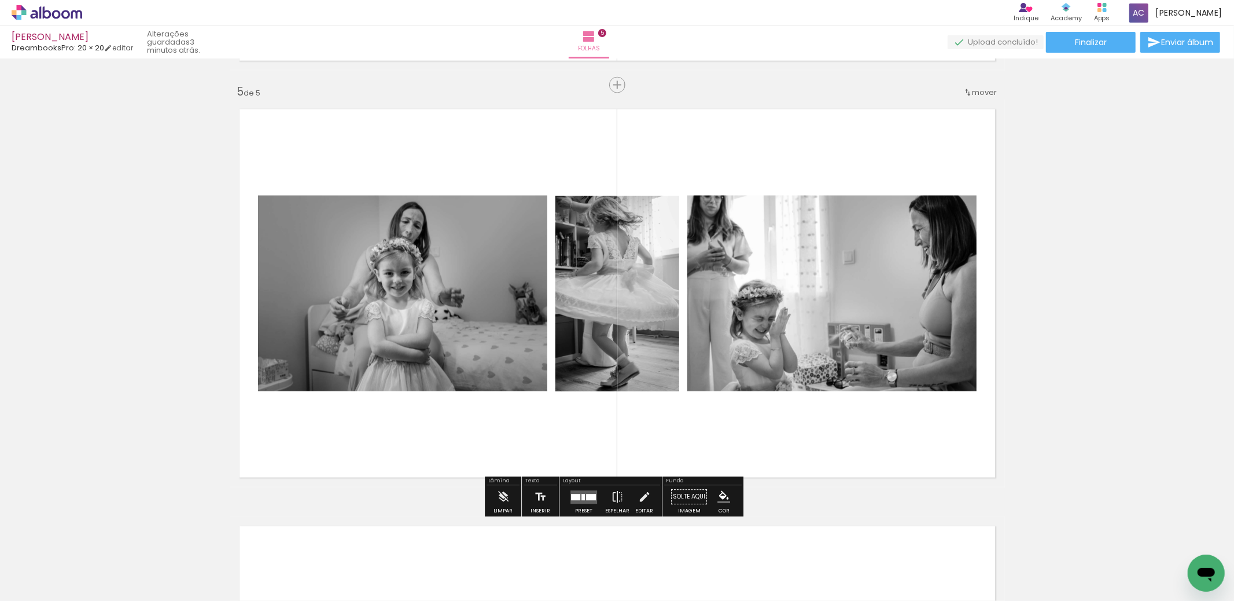
click at [312, 278] on quentale-photo at bounding box center [402, 294] width 289 height 196
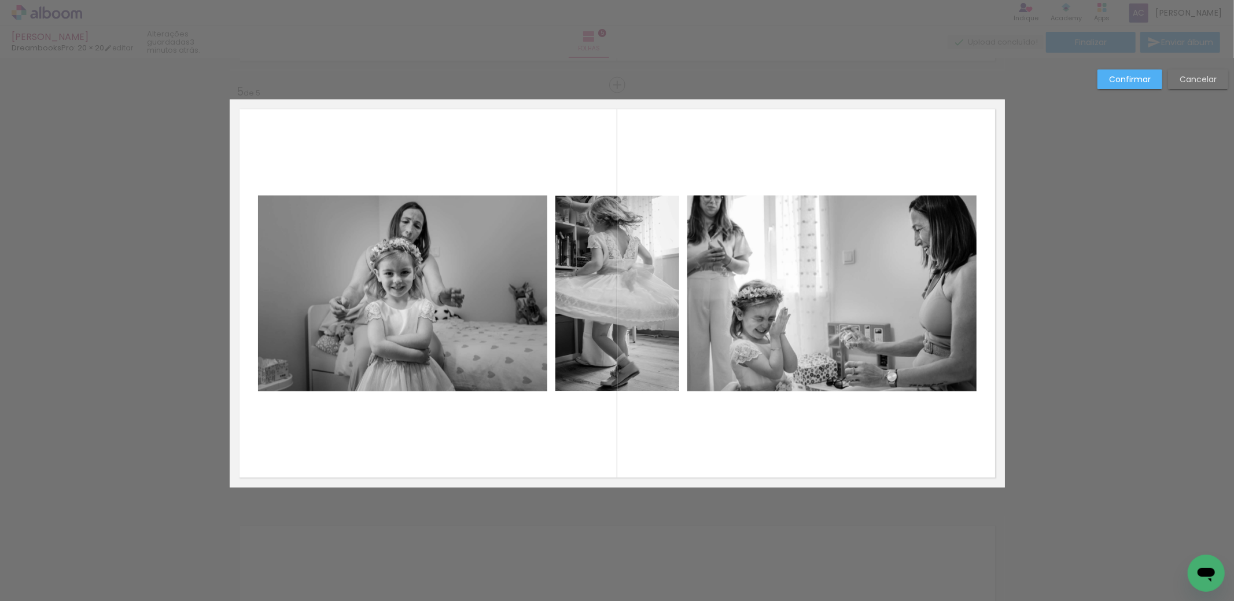
click at [261, 212] on quentale-photo at bounding box center [402, 294] width 289 height 196
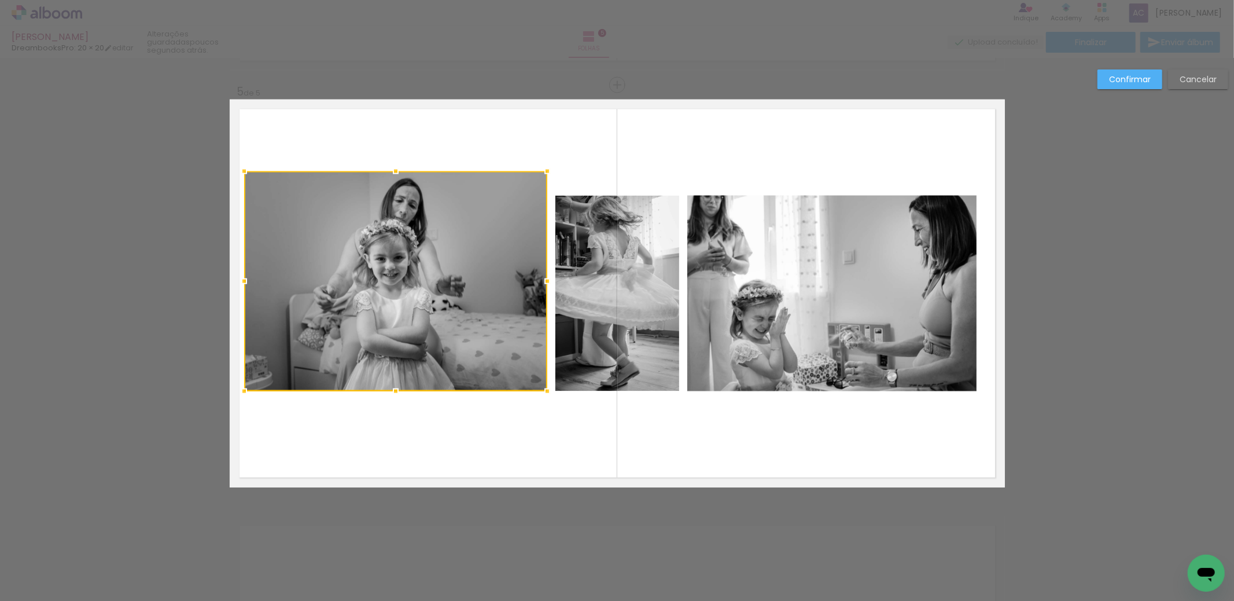
drag, startPoint x: 251, startPoint y: 193, endPoint x: 238, endPoint y: 171, distance: 24.6
click at [238, 171] on div at bounding box center [244, 171] width 23 height 23
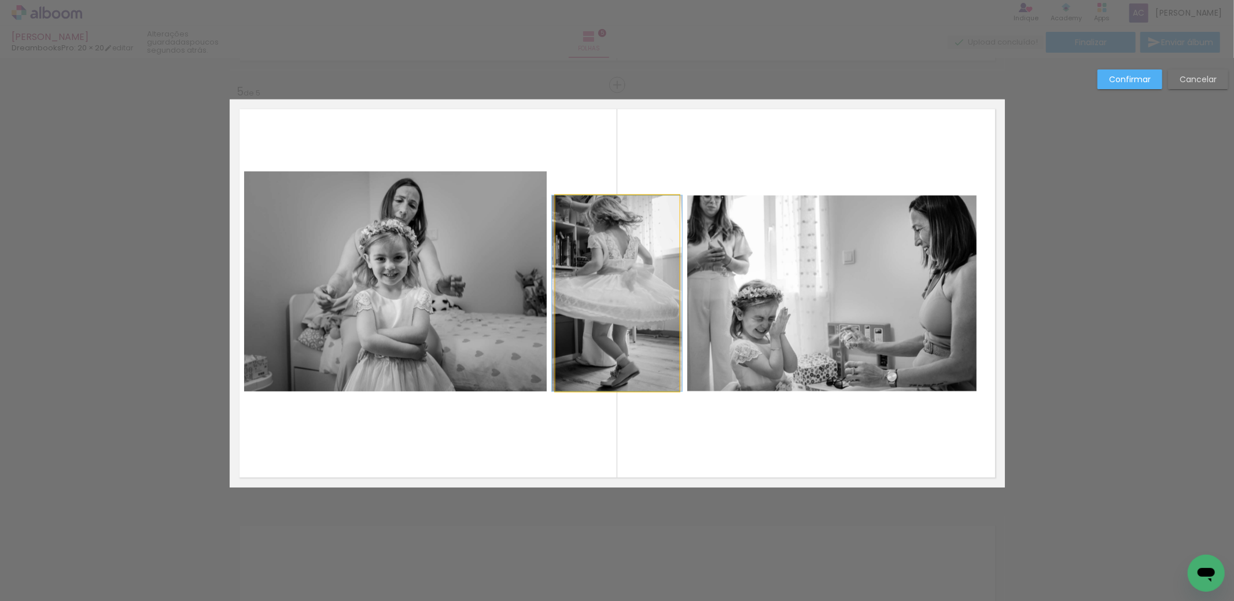
click at [602, 236] on quentale-photo at bounding box center [617, 294] width 124 height 196
click at [753, 211] on quentale-photo at bounding box center [831, 294] width 289 height 196
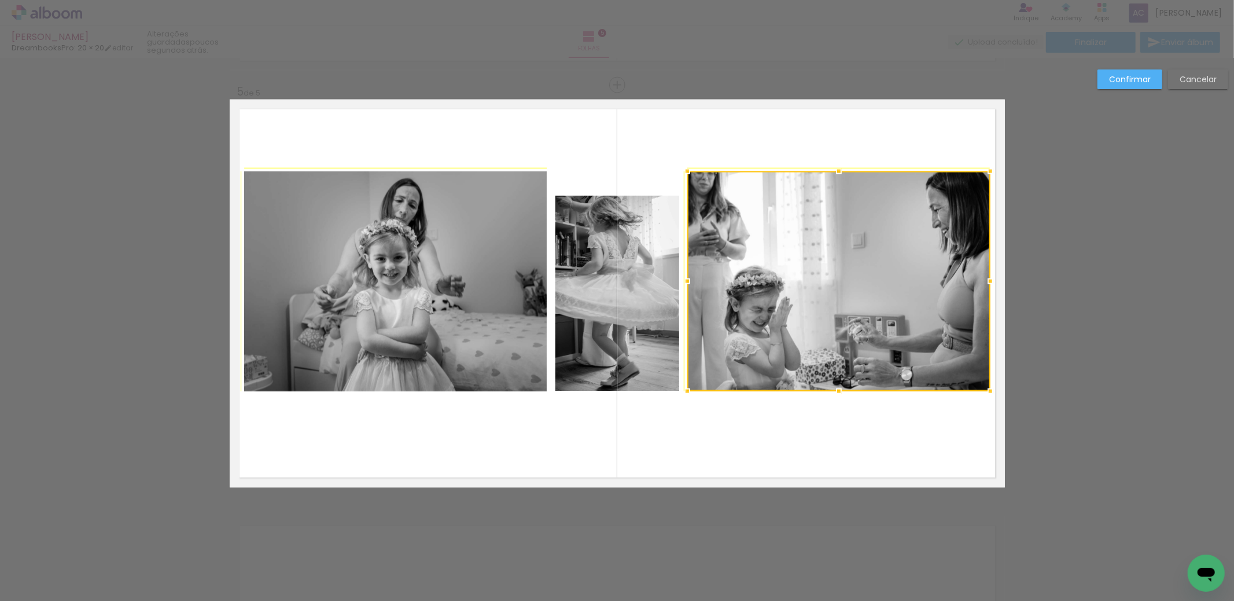
drag, startPoint x: 974, startPoint y: 196, endPoint x: 979, endPoint y: 163, distance: 33.4
click at [979, 163] on div at bounding box center [990, 171] width 23 height 23
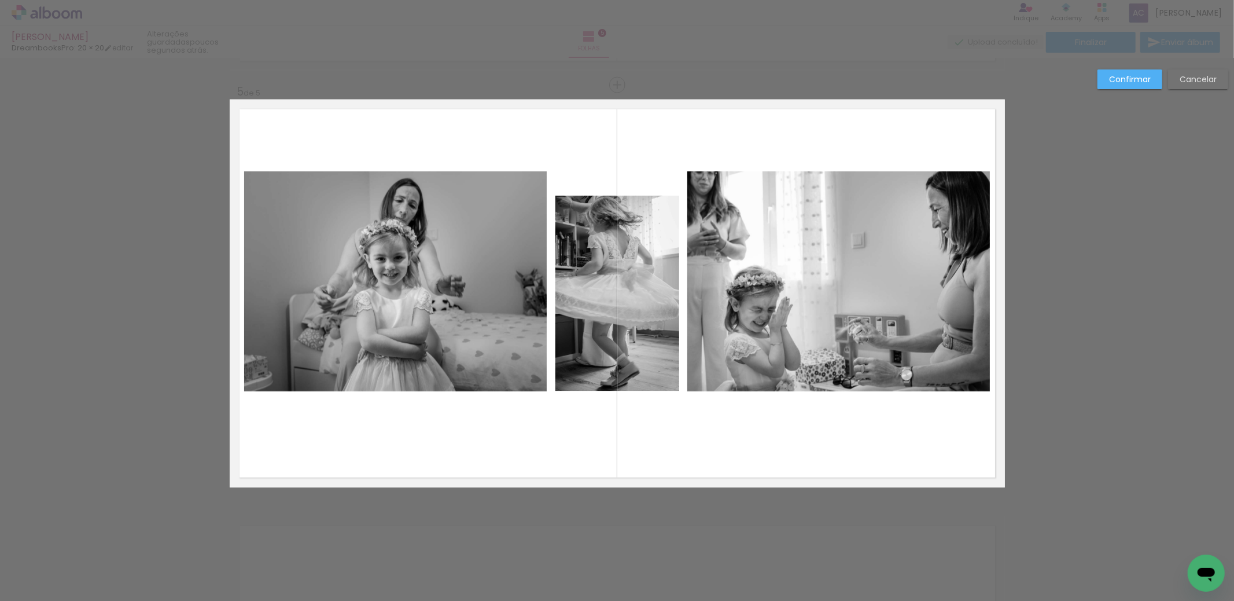
click at [571, 268] on quentale-photo at bounding box center [617, 294] width 124 height 196
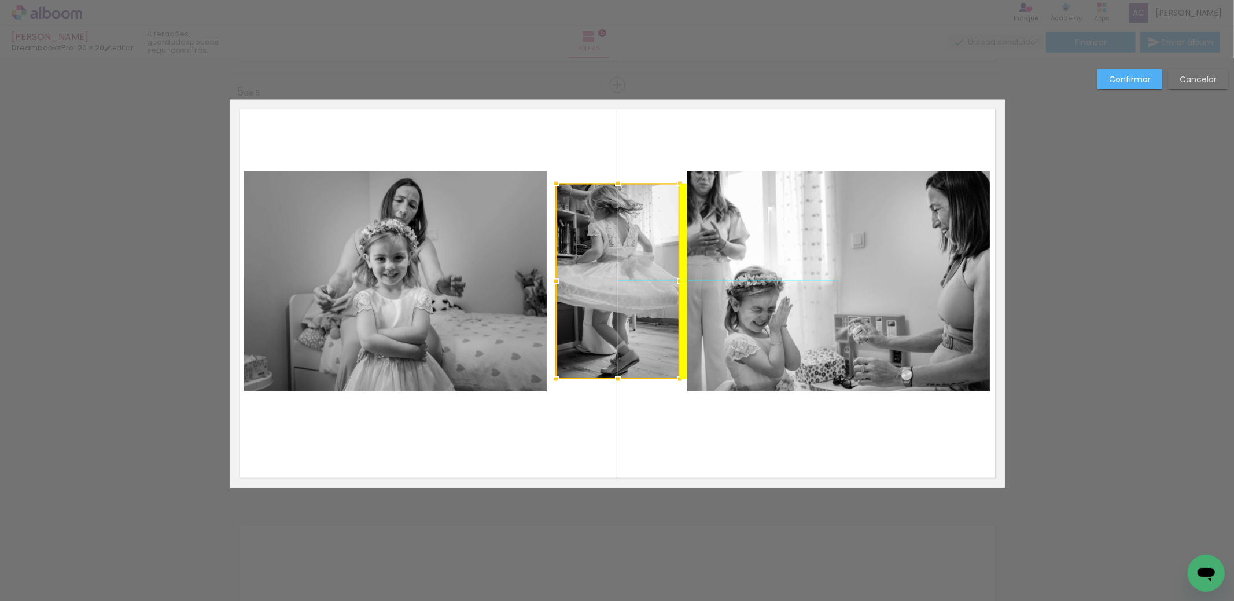
drag, startPoint x: 611, startPoint y: 268, endPoint x: 613, endPoint y: 253, distance: 14.6
click at [613, 253] on div at bounding box center [618, 281] width 124 height 196
click at [755, 418] on quentale-layouter at bounding box center [617, 294] width 775 height 388
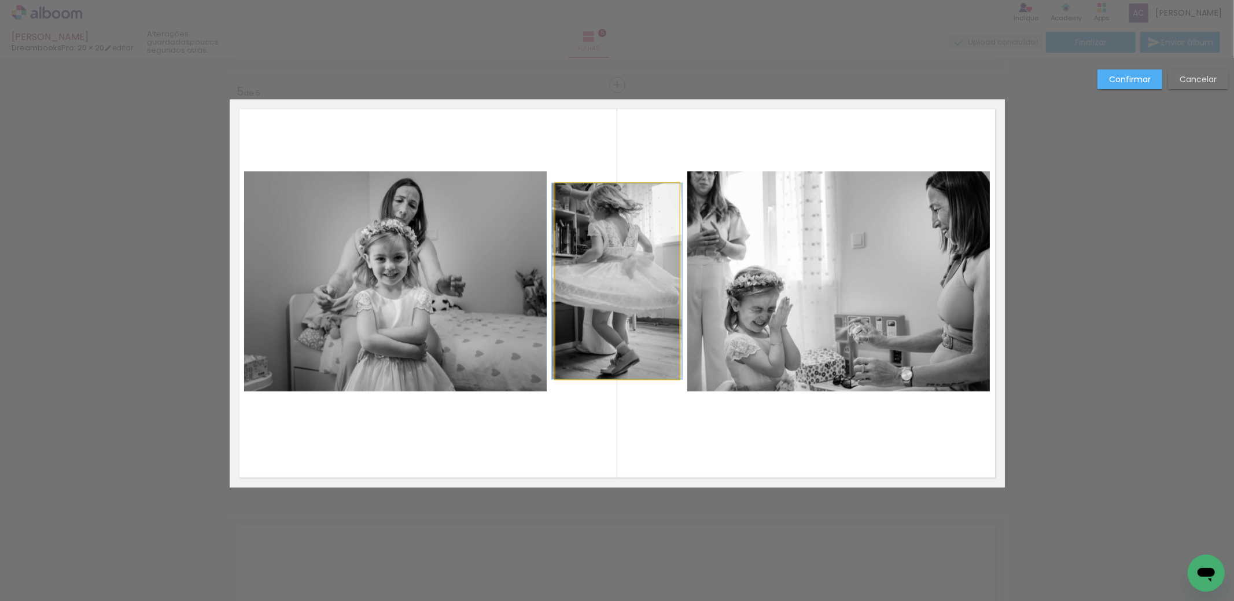
click at [573, 297] on quentale-photo at bounding box center [617, 281] width 124 height 196
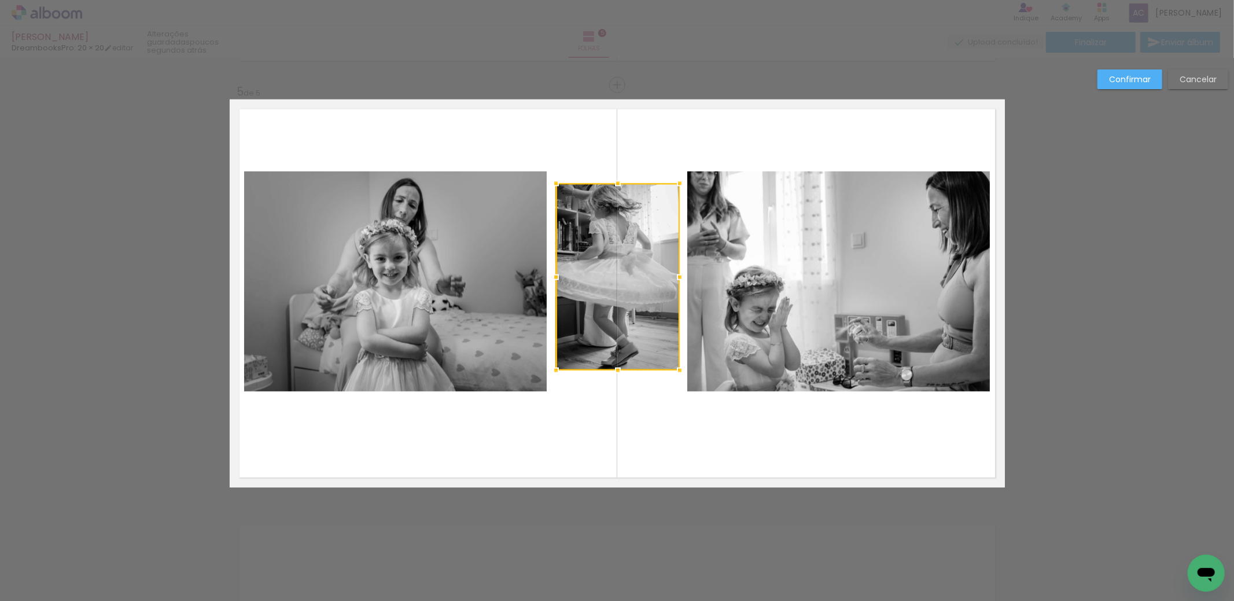
drag, startPoint x: 611, startPoint y: 377, endPoint x: 613, endPoint y: 371, distance: 6.8
click at [613, 371] on div at bounding box center [617, 370] width 23 height 23
click at [666, 359] on quentale-photo at bounding box center [617, 276] width 124 height 187
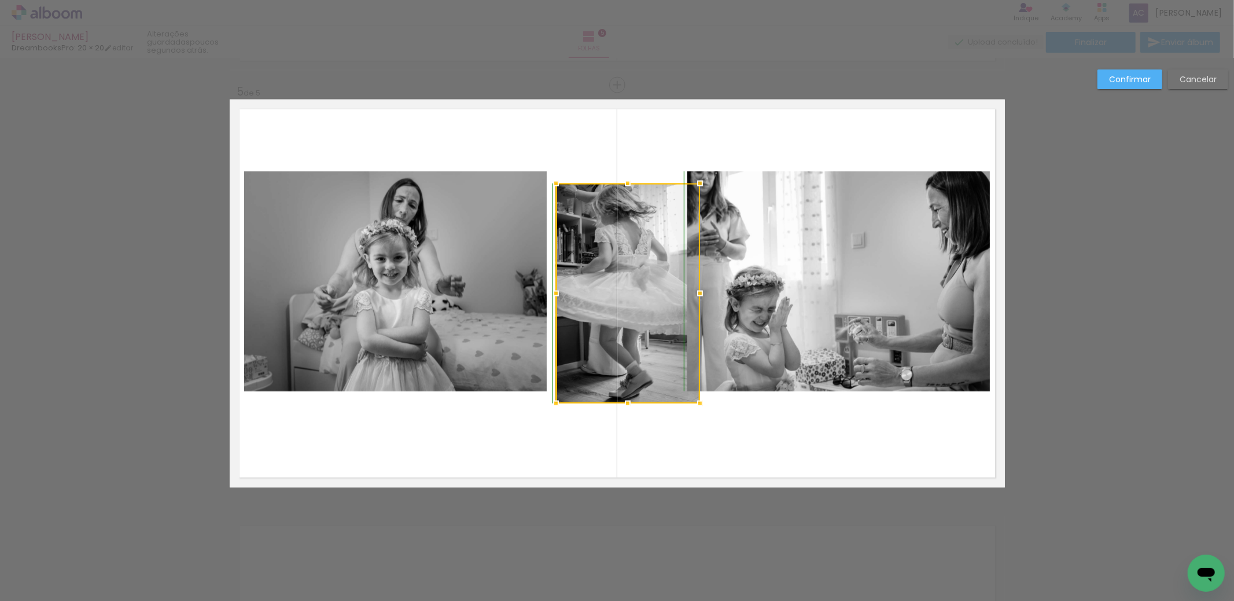
drag, startPoint x: 672, startPoint y: 368, endPoint x: 680, endPoint y: 385, distance: 19.2
click at [693, 397] on div at bounding box center [700, 403] width 23 height 23
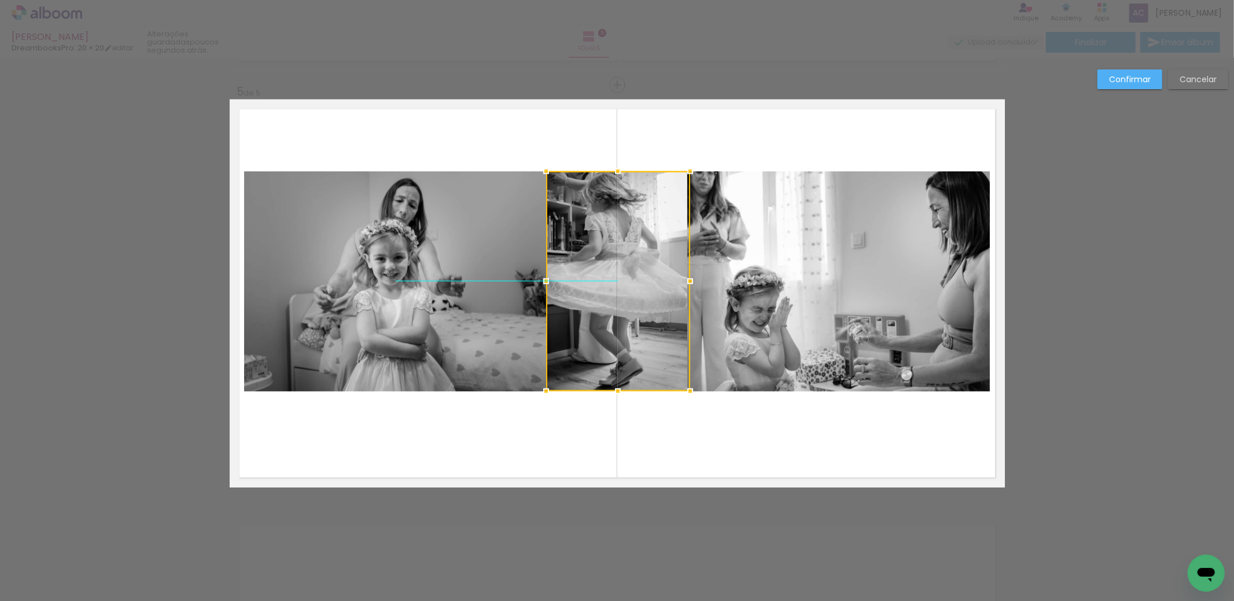
drag, startPoint x: 643, startPoint y: 351, endPoint x: 635, endPoint y: 343, distance: 12.3
click at [635, 343] on div at bounding box center [618, 281] width 144 height 220
click at [662, 397] on quentale-layouter at bounding box center [617, 294] width 775 height 388
click at [674, 334] on quentale-photo at bounding box center [618, 281] width 144 height 220
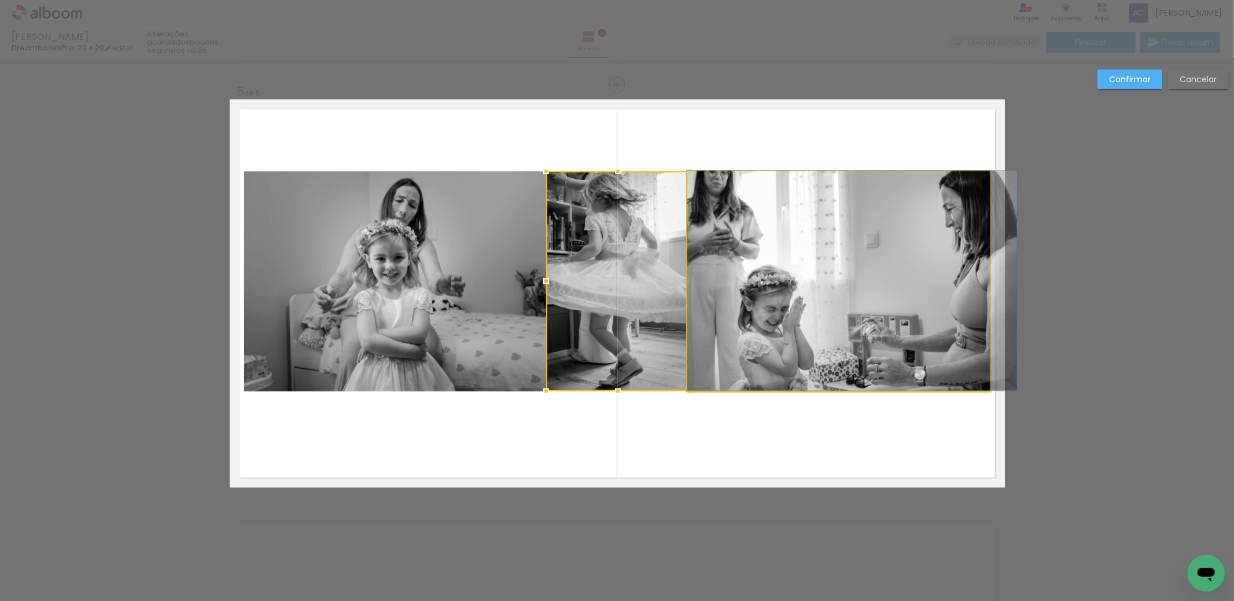
drag, startPoint x: 712, startPoint y: 336, endPoint x: 739, endPoint y: 323, distance: 29.3
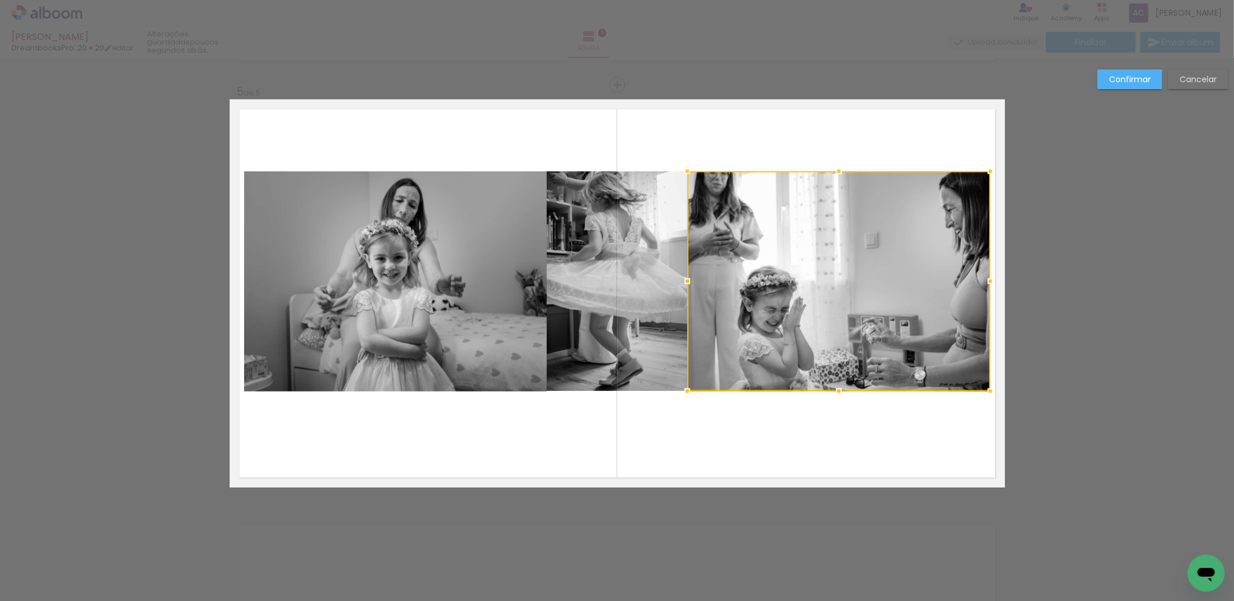
click at [887, 271] on div at bounding box center [838, 281] width 303 height 220
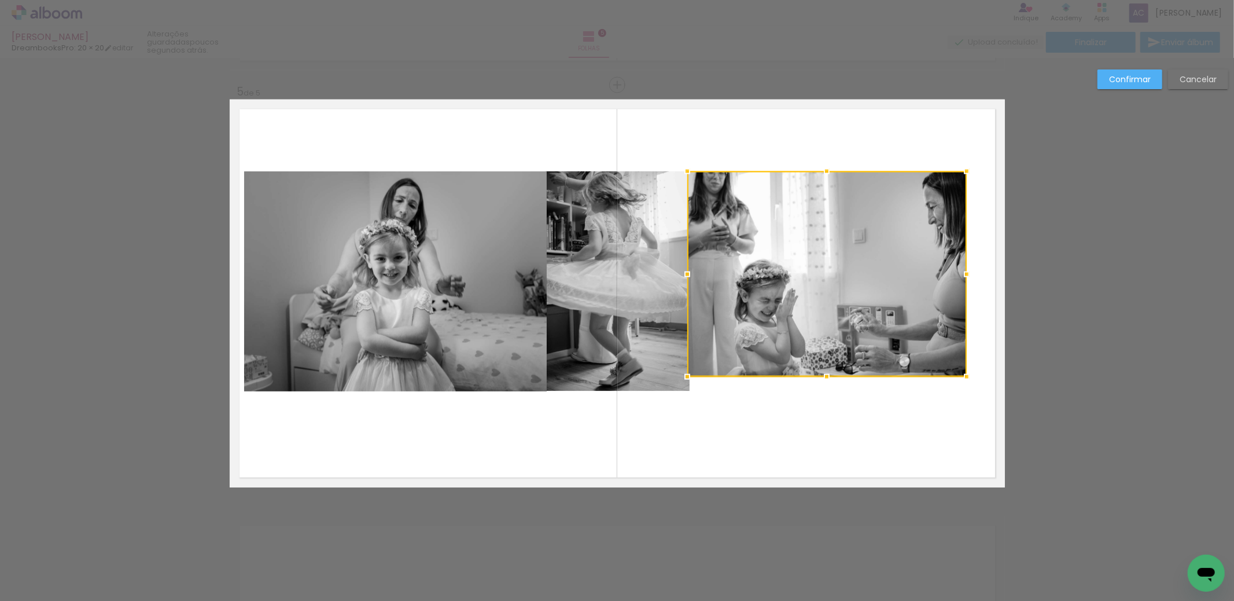
drag, startPoint x: 983, startPoint y: 389, endPoint x: 961, endPoint y: 376, distance: 26.2
click at [961, 376] on div at bounding box center [966, 376] width 23 height 23
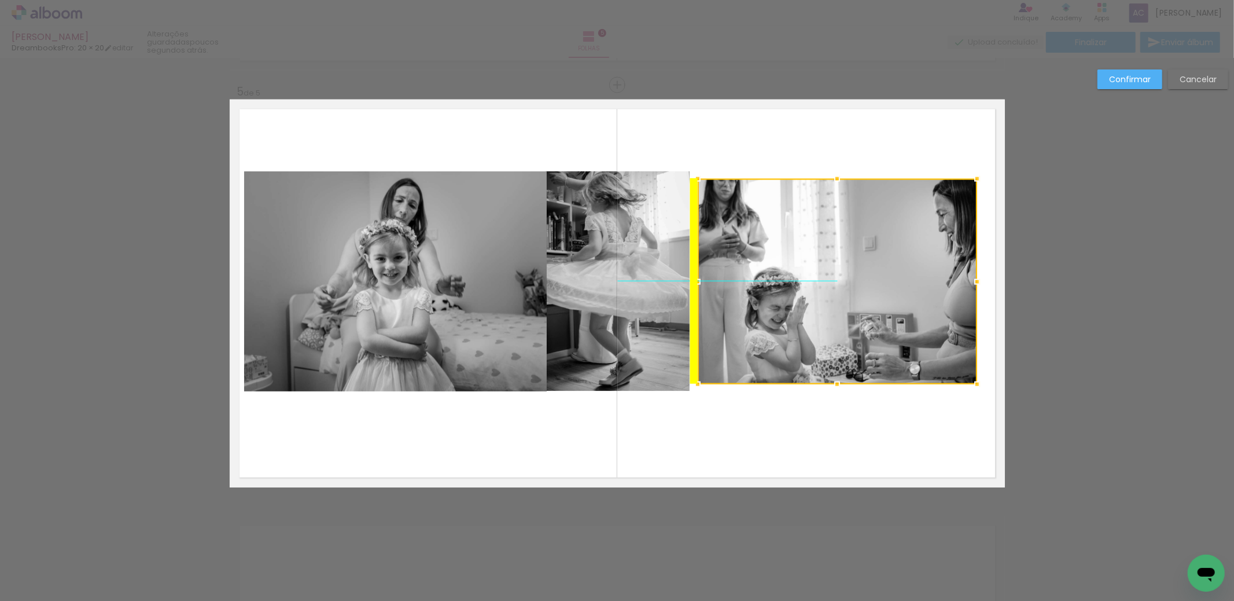
drag, startPoint x: 844, startPoint y: 291, endPoint x: 851, endPoint y: 299, distance: 10.7
click at [851, 299] on div at bounding box center [837, 281] width 279 height 205
click at [939, 212] on div at bounding box center [837, 281] width 279 height 205
click at [896, 254] on div at bounding box center [837, 281] width 279 height 205
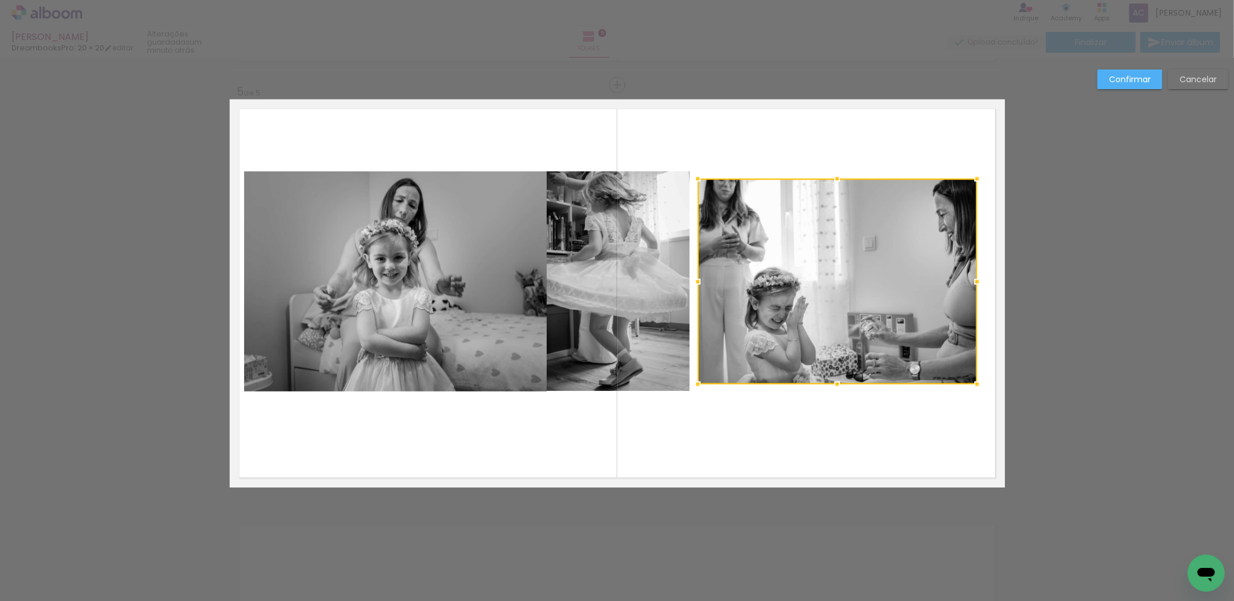
click at [903, 277] on div at bounding box center [837, 281] width 279 height 205
drag, startPoint x: 903, startPoint y: 277, endPoint x: 913, endPoint y: 278, distance: 10.0
click at [913, 278] on div at bounding box center [837, 280] width 279 height 205
click at [840, 405] on quentale-layouter at bounding box center [617, 294] width 775 height 388
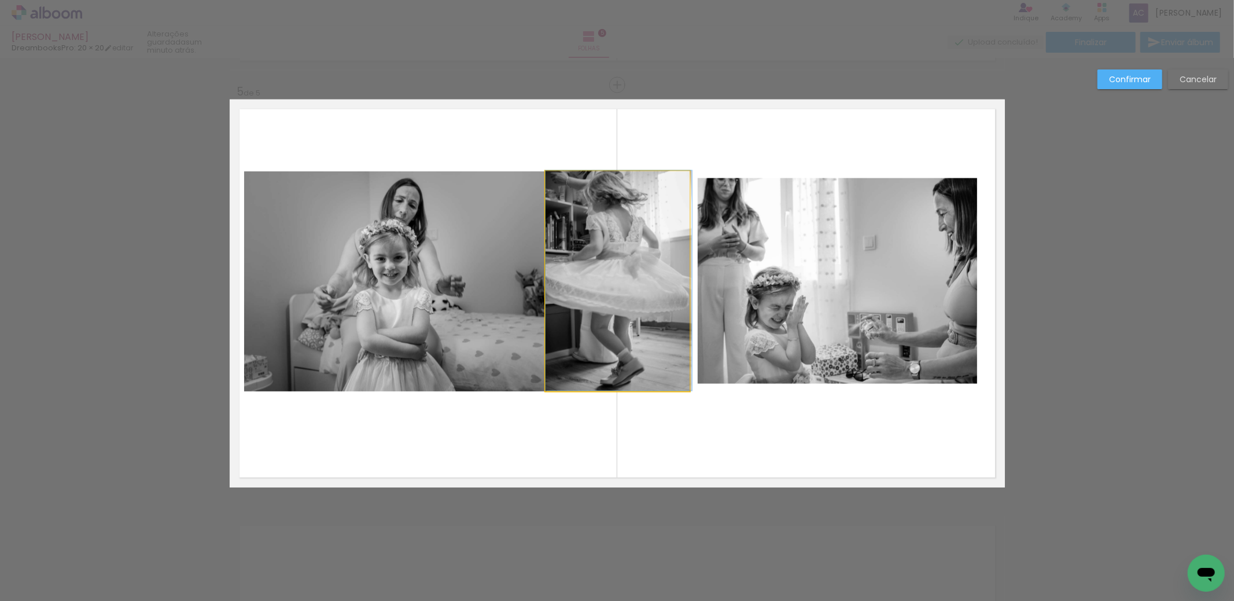
drag, startPoint x: 604, startPoint y: 299, endPoint x: 651, endPoint y: 298, distance: 47.5
click at [738, 406] on quentale-layouter at bounding box center [617, 294] width 775 height 388
click at [435, 277] on quentale-photo at bounding box center [395, 281] width 303 height 220
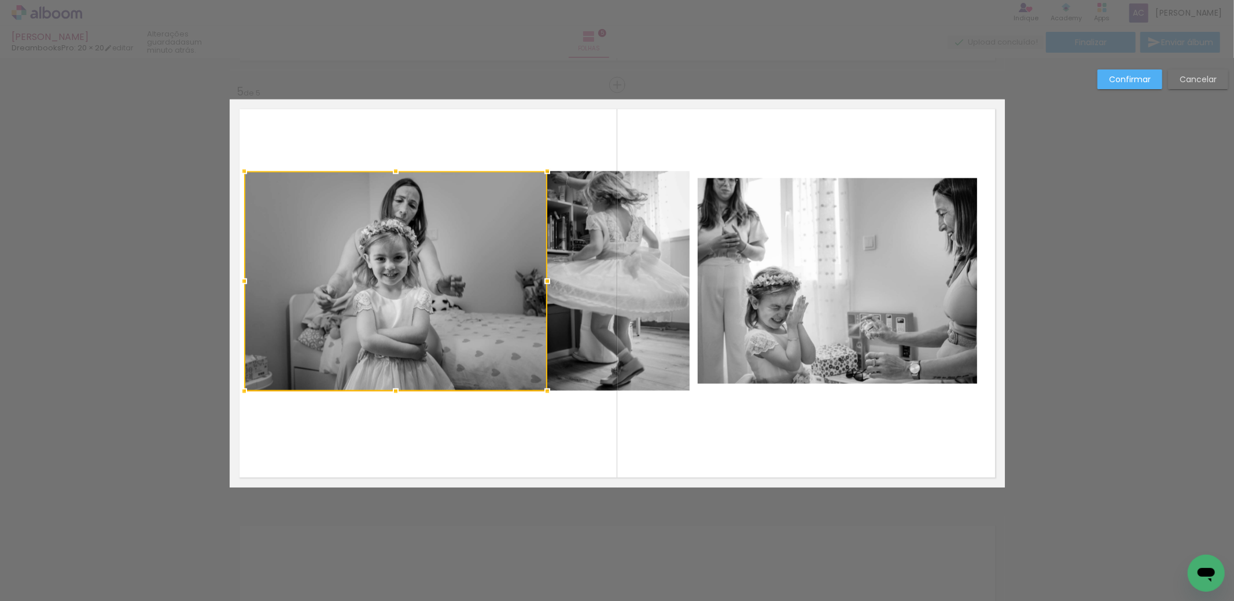
click at [435, 277] on div at bounding box center [395, 281] width 303 height 220
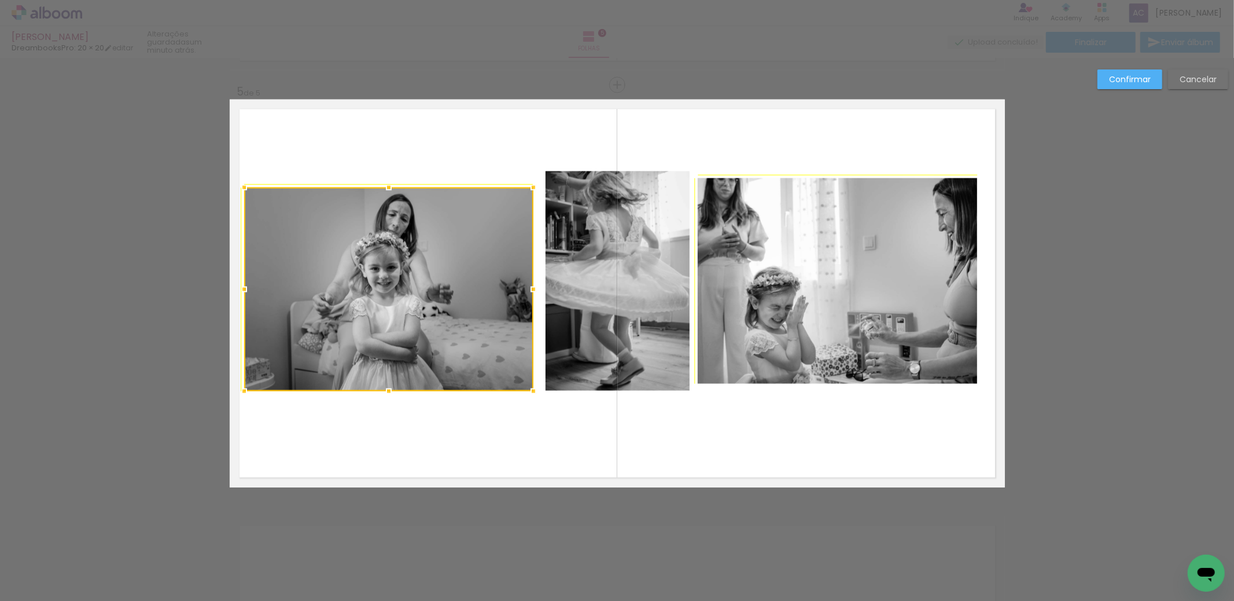
drag, startPoint x: 542, startPoint y: 171, endPoint x: 529, endPoint y: 180, distance: 16.2
click at [529, 180] on div at bounding box center [533, 187] width 23 height 23
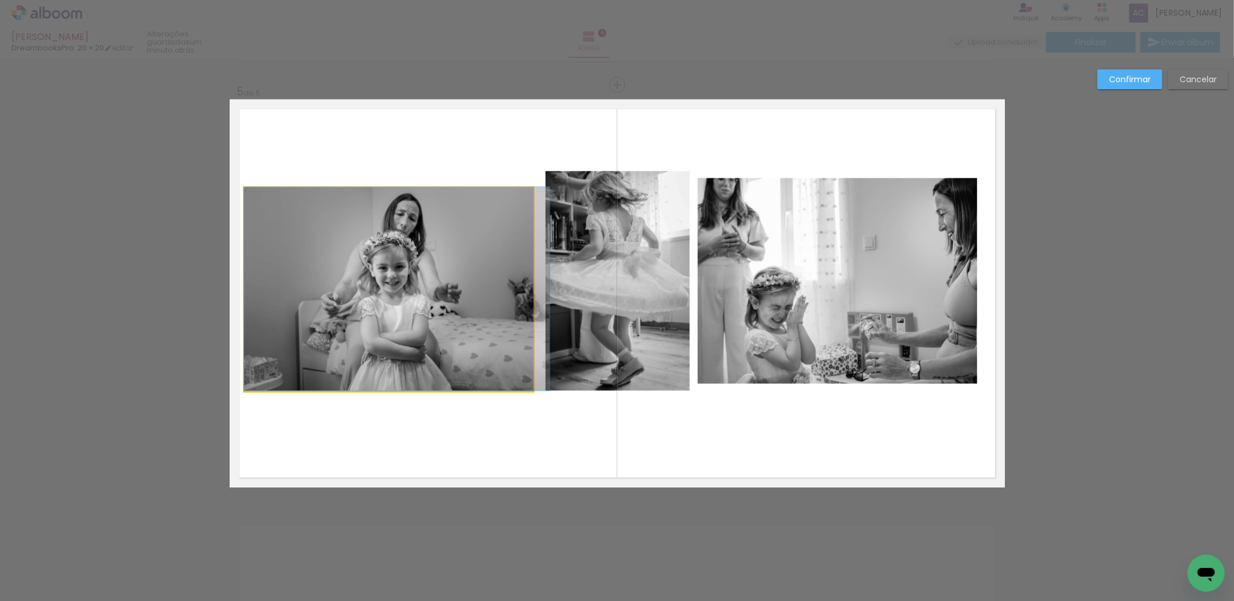
drag, startPoint x: 463, startPoint y: 261, endPoint x: 476, endPoint y: 248, distance: 17.6
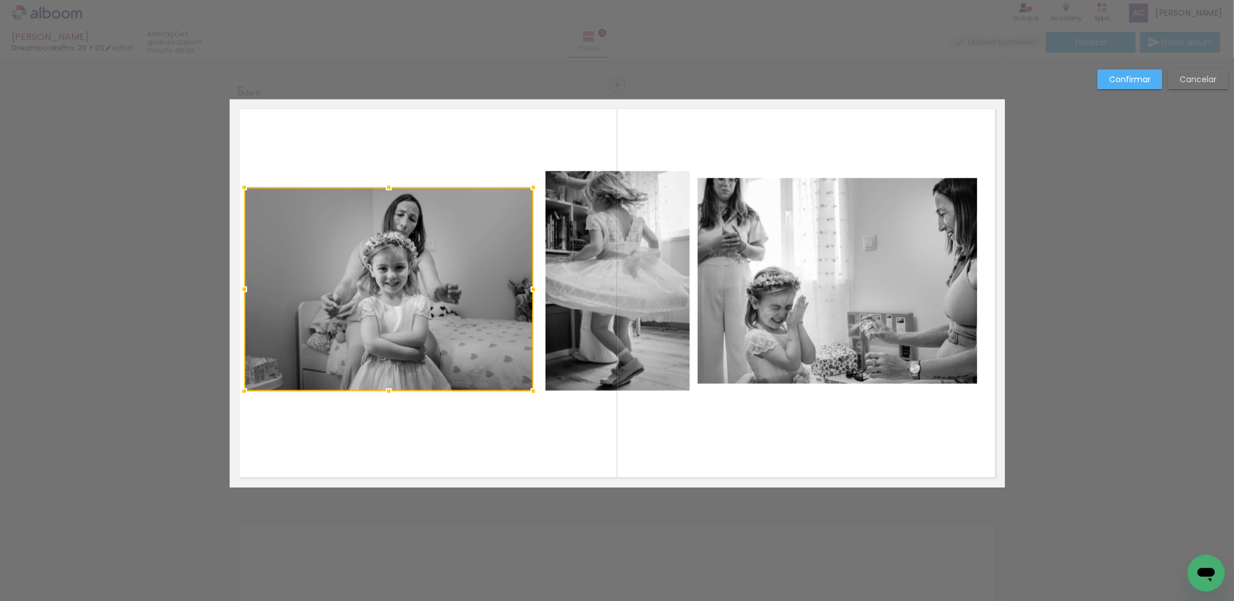
drag, startPoint x: 474, startPoint y: 437, endPoint x: 433, endPoint y: 395, distance: 59.3
click at [474, 437] on quentale-layouter at bounding box center [617, 294] width 775 height 388
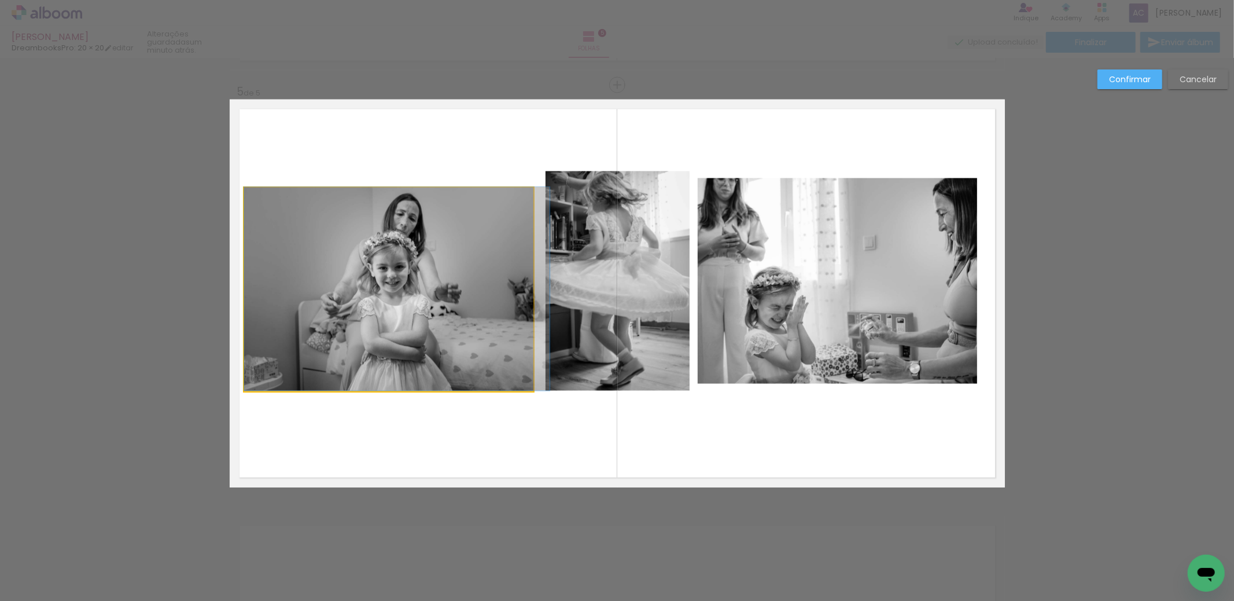
drag, startPoint x: 385, startPoint y: 317, endPoint x: 392, endPoint y: 302, distance: 15.8
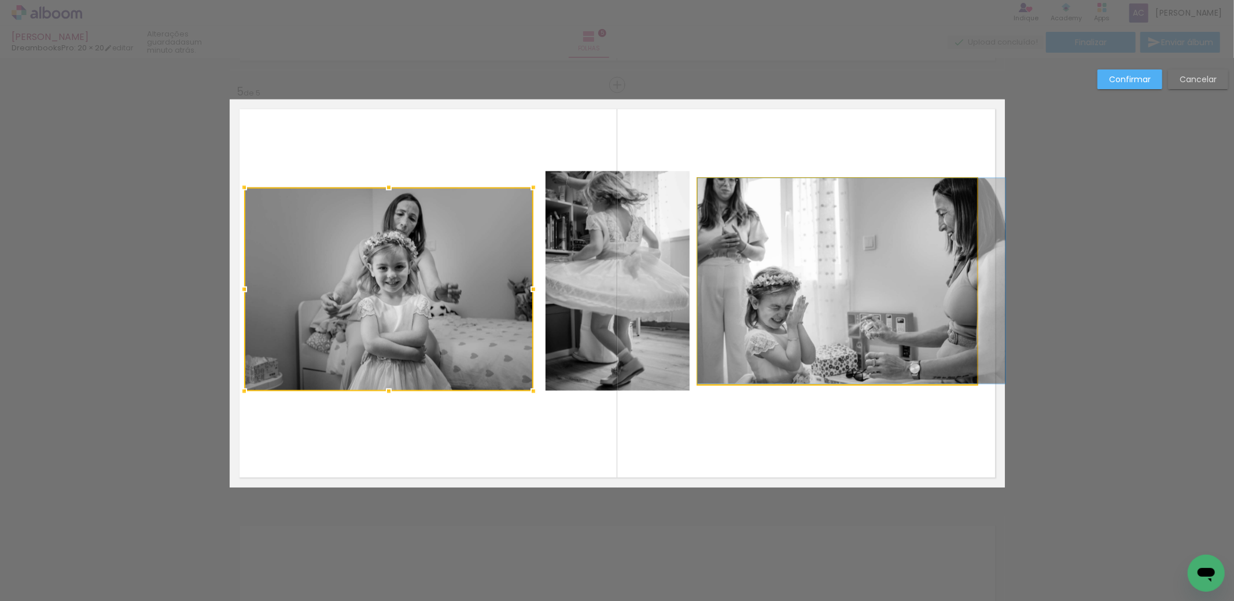
click at [923, 292] on quentale-photo at bounding box center [837, 280] width 279 height 205
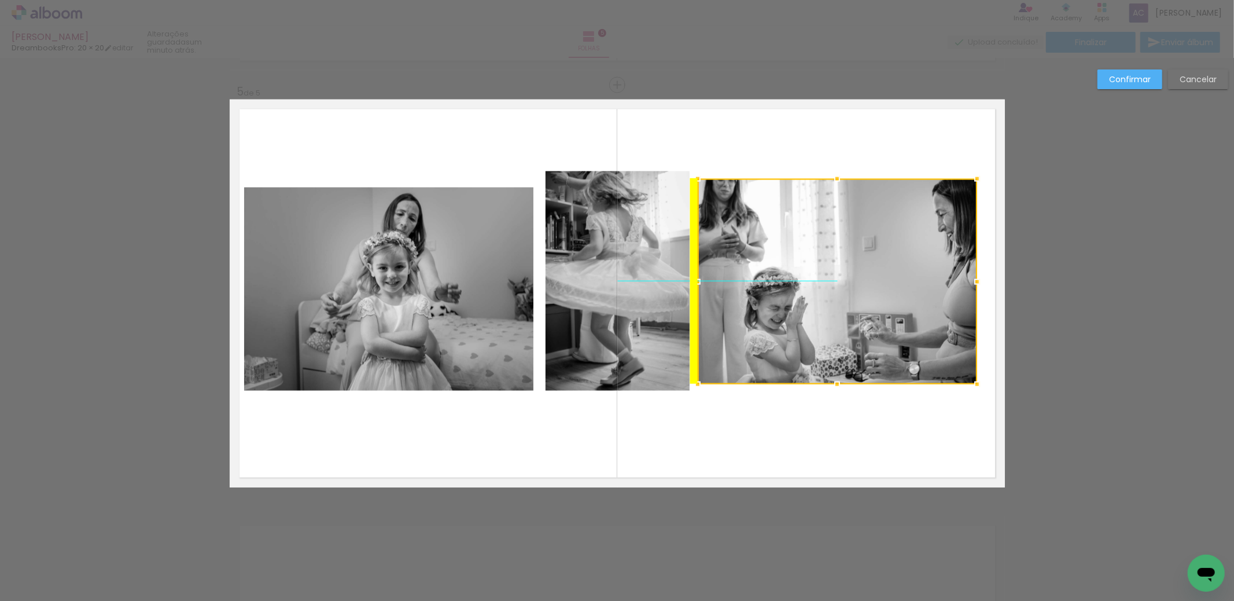
click at [878, 279] on div at bounding box center [837, 281] width 279 height 205
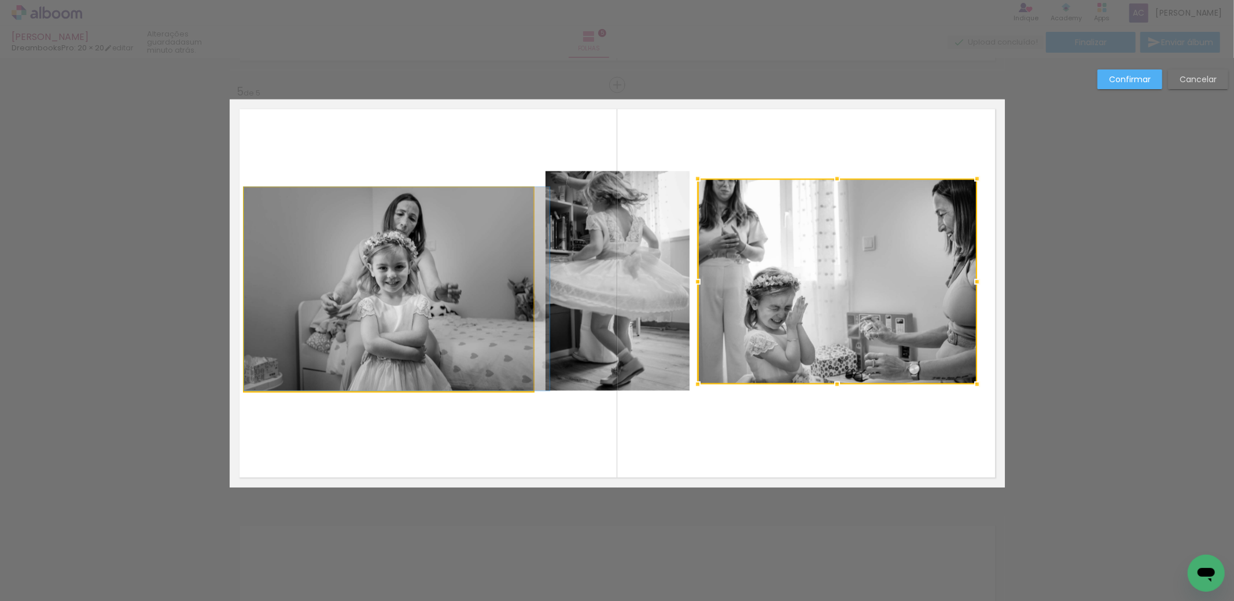
drag, startPoint x: 427, startPoint y: 272, endPoint x: 427, endPoint y: 262, distance: 10.4
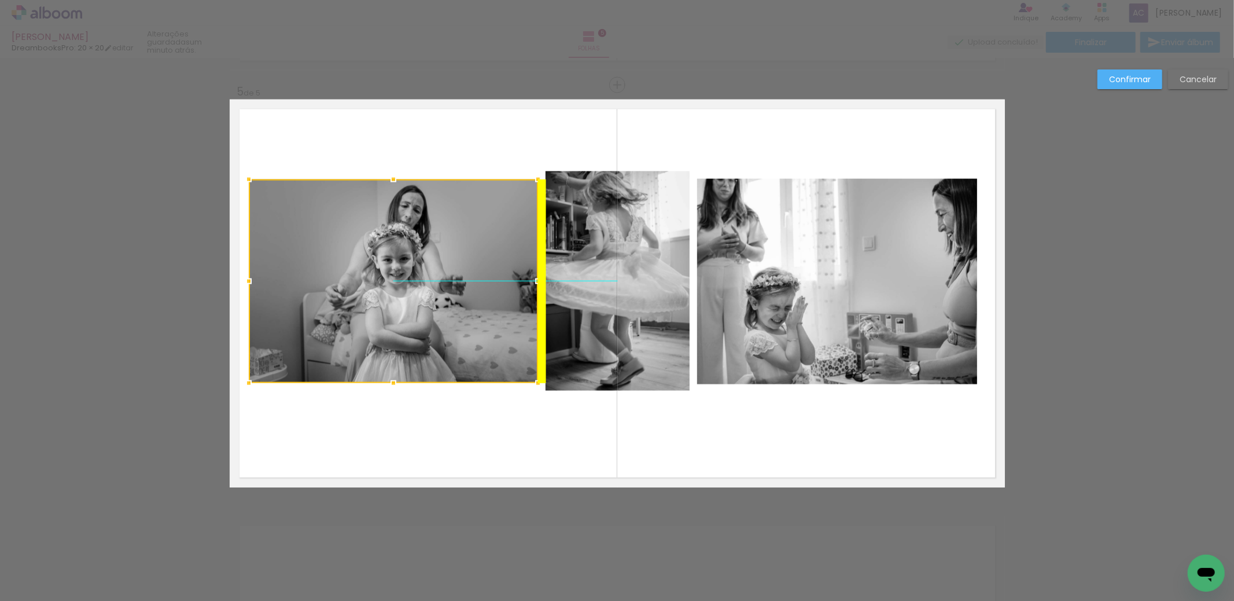
drag, startPoint x: 406, startPoint y: 259, endPoint x: 395, endPoint y: 252, distance: 12.5
click at [395, 252] on div at bounding box center [393, 281] width 289 height 204
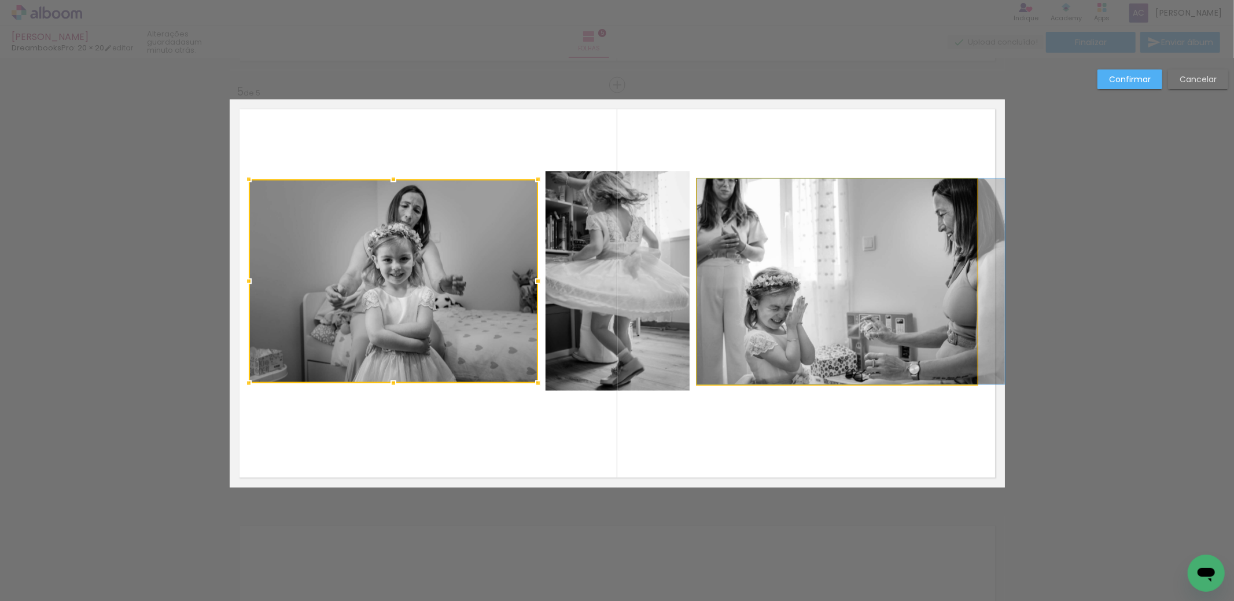
click at [900, 277] on quentale-photo at bounding box center [836, 281] width 279 height 205
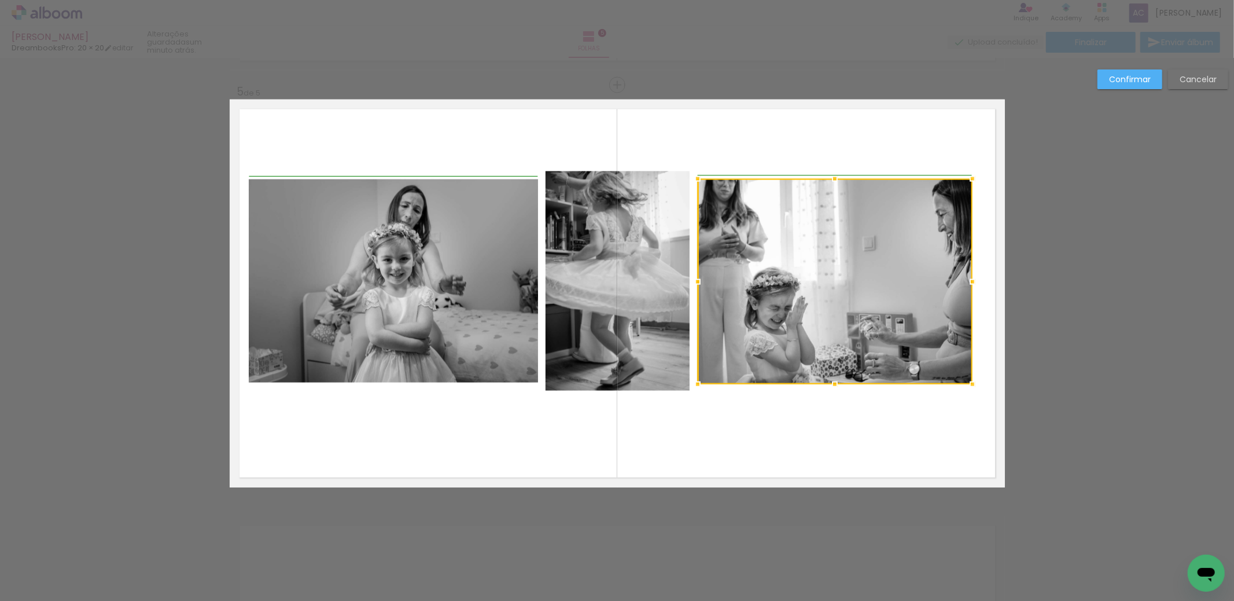
drag, startPoint x: 971, startPoint y: 283, endPoint x: 986, endPoint y: 256, distance: 30.6
click at [984, 282] on album-spread "5 de 5" at bounding box center [617, 294] width 775 height 388
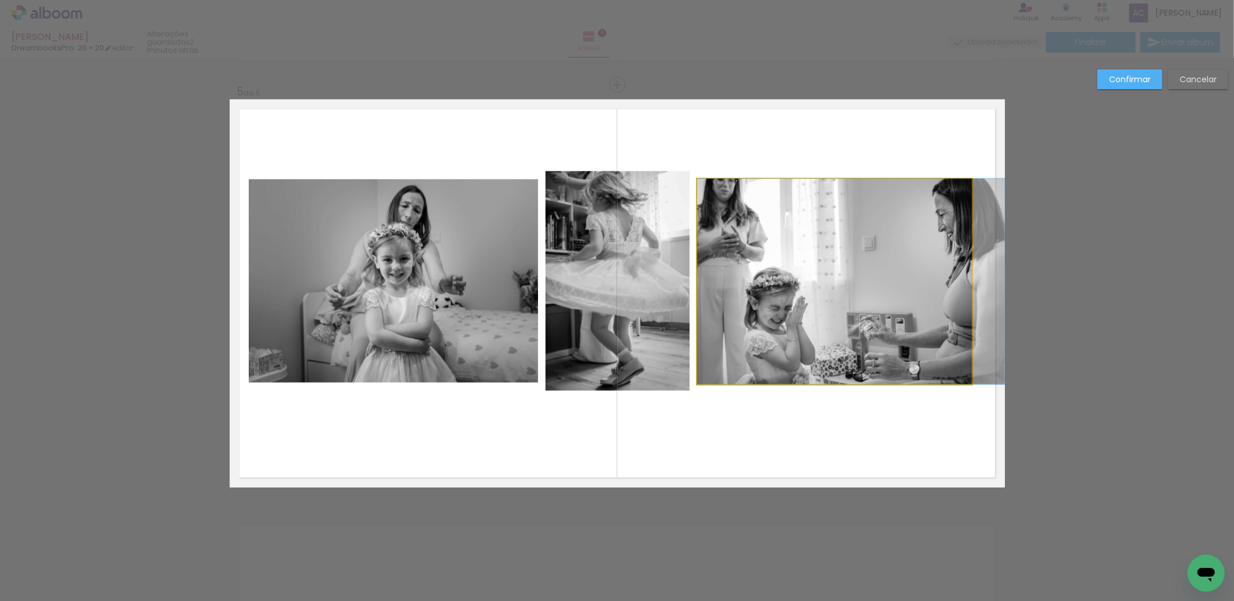
drag, startPoint x: 847, startPoint y: 255, endPoint x: 855, endPoint y: 255, distance: 7.5
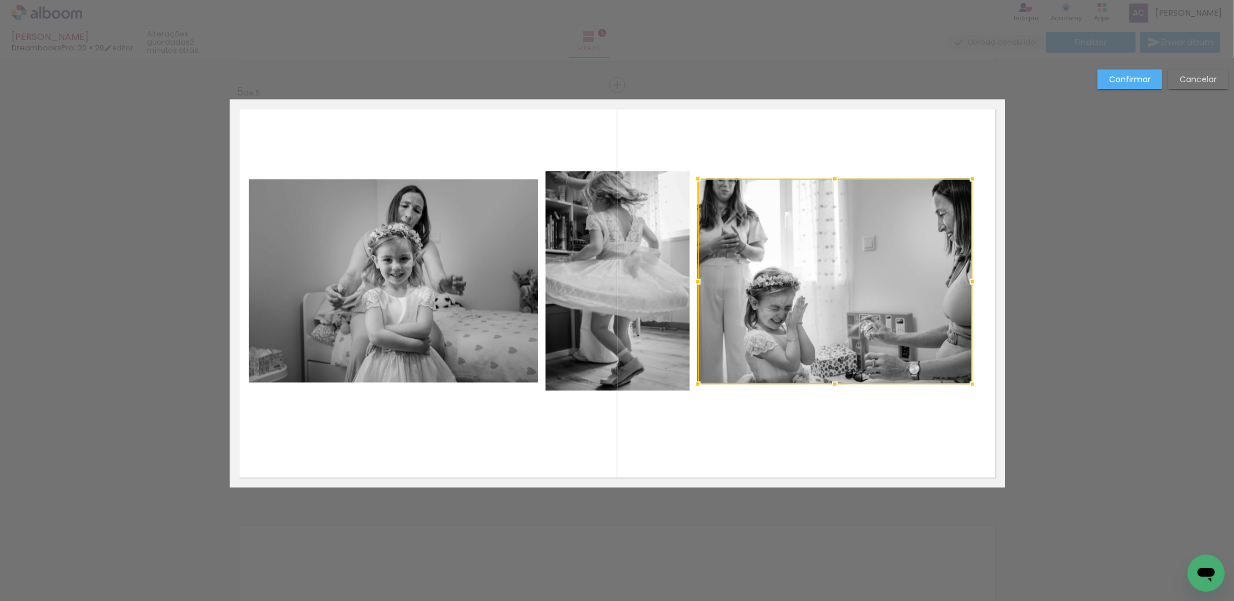
click at [895, 259] on div at bounding box center [835, 281] width 275 height 205
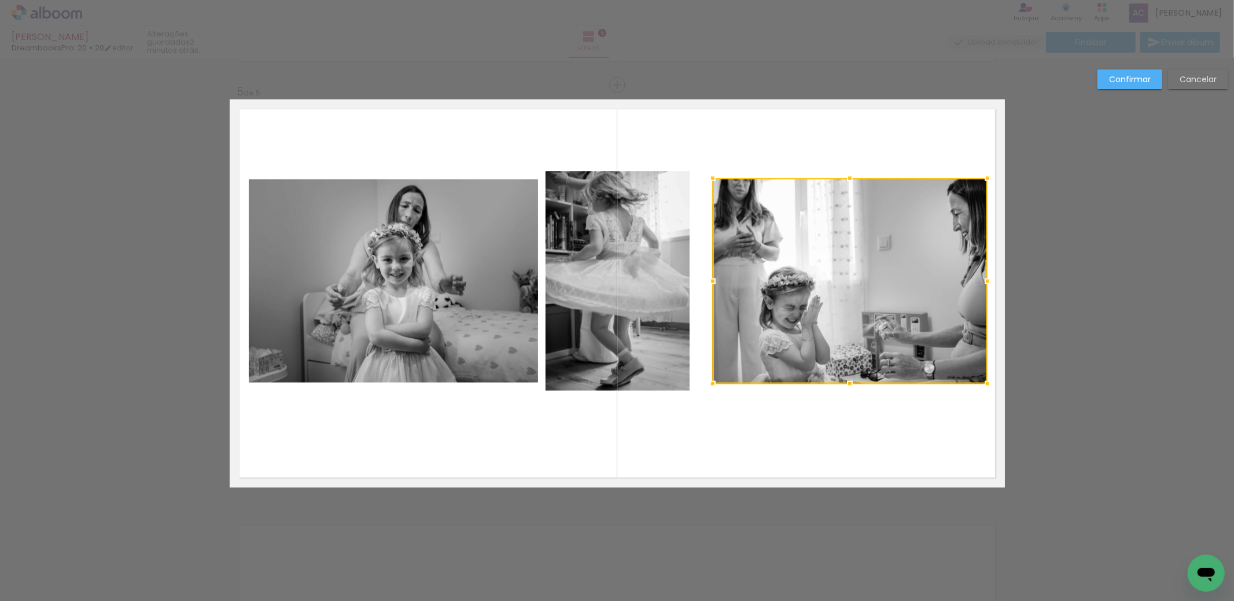
drag, startPoint x: 902, startPoint y: 260, endPoint x: 917, endPoint y: 260, distance: 15.1
click at [917, 260] on div at bounding box center [850, 280] width 275 height 205
click at [648, 311] on quentale-photo at bounding box center [618, 281] width 144 height 220
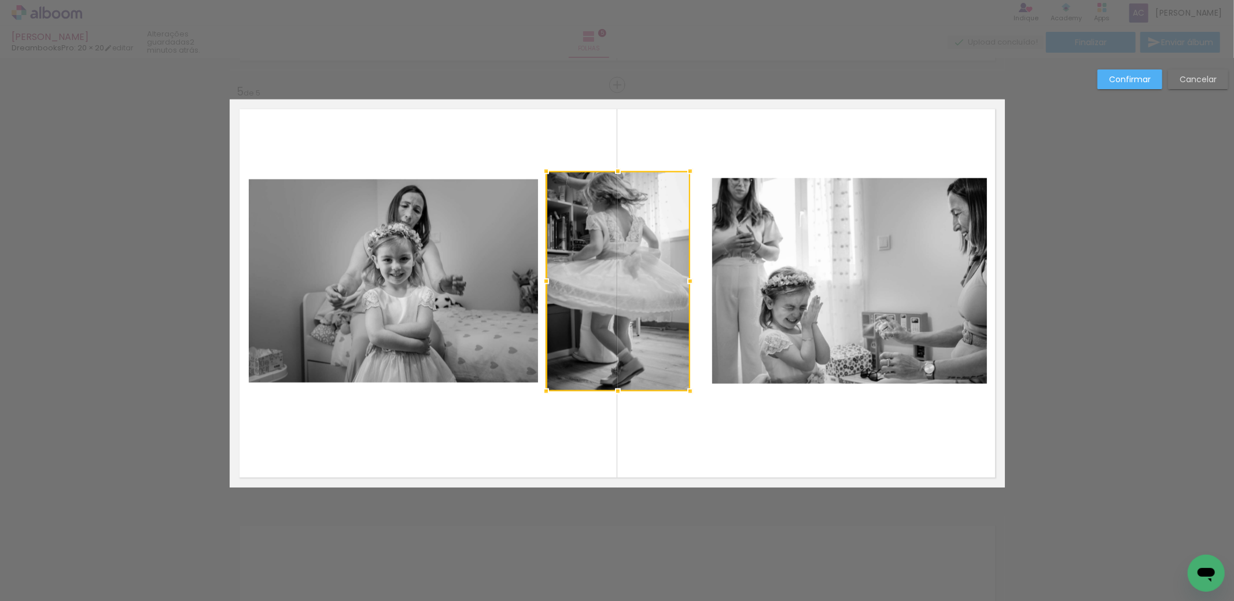
click at [768, 419] on quentale-layouter at bounding box center [617, 294] width 775 height 388
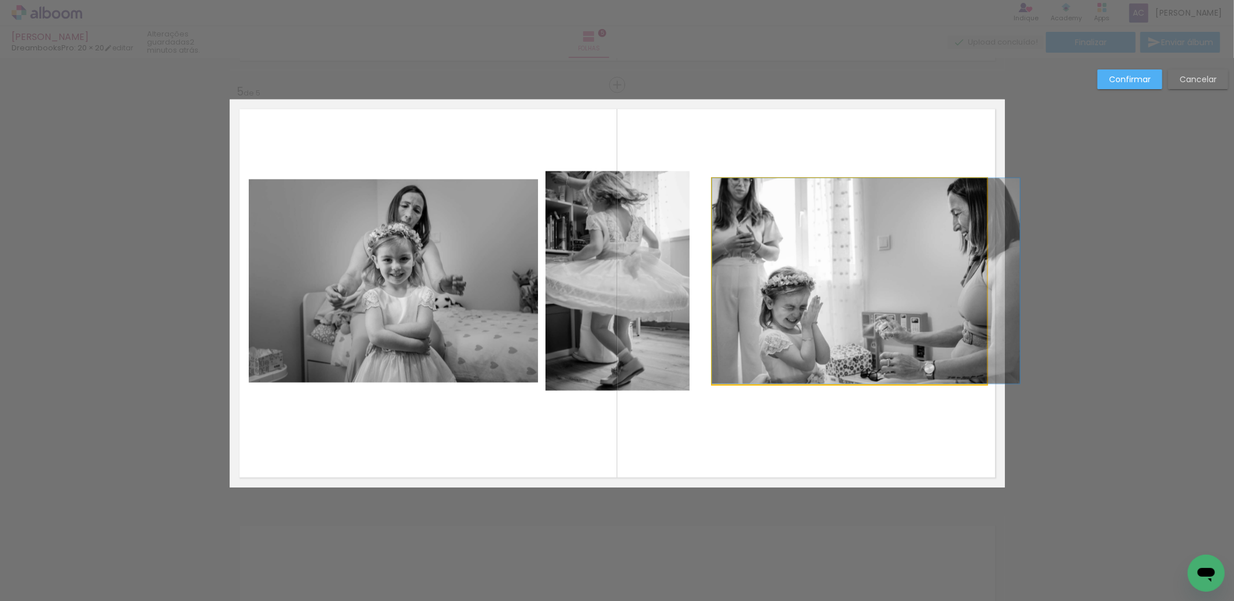
click at [735, 348] on quentale-photo at bounding box center [849, 280] width 275 height 205
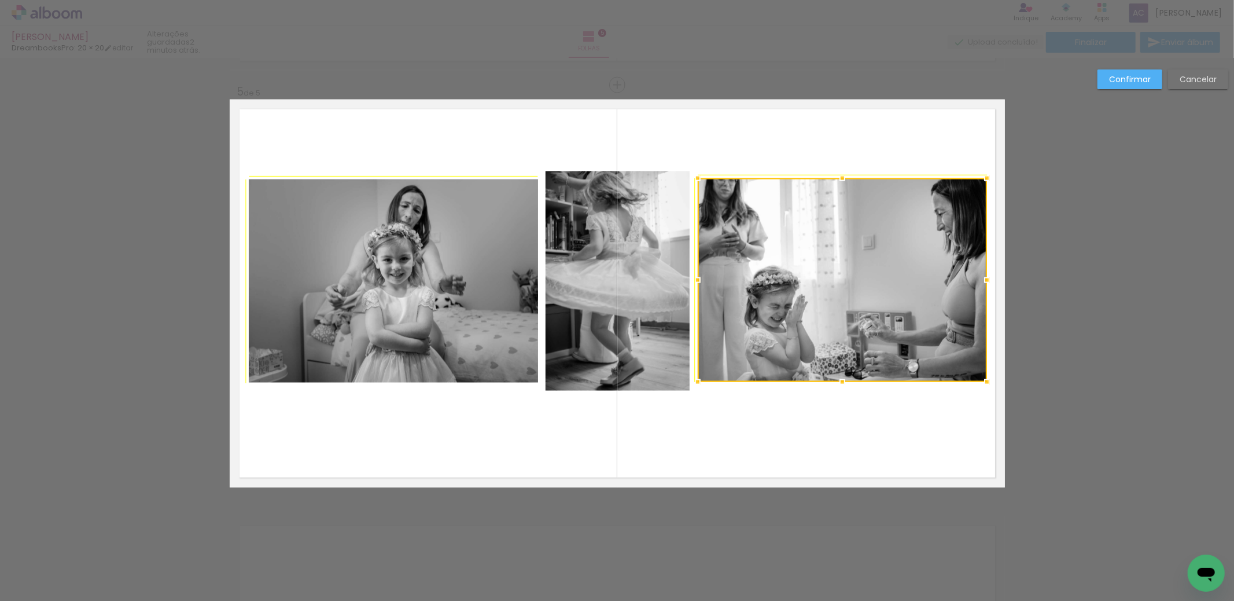
drag, startPoint x: 706, startPoint y: 378, endPoint x: 697, endPoint y: 382, distance: 10.1
click at [697, 382] on div at bounding box center [697, 381] width 23 height 23
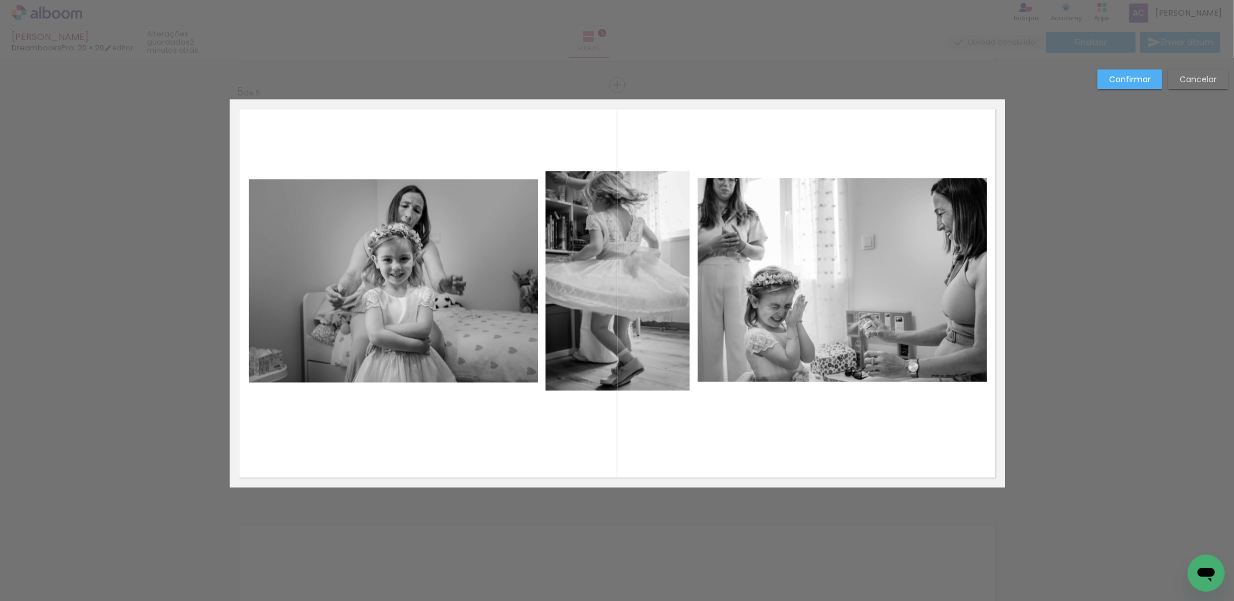
click at [815, 454] on quentale-layouter at bounding box center [617, 294] width 775 height 388
drag, startPoint x: 597, startPoint y: 341, endPoint x: 605, endPoint y: 303, distance: 39.0
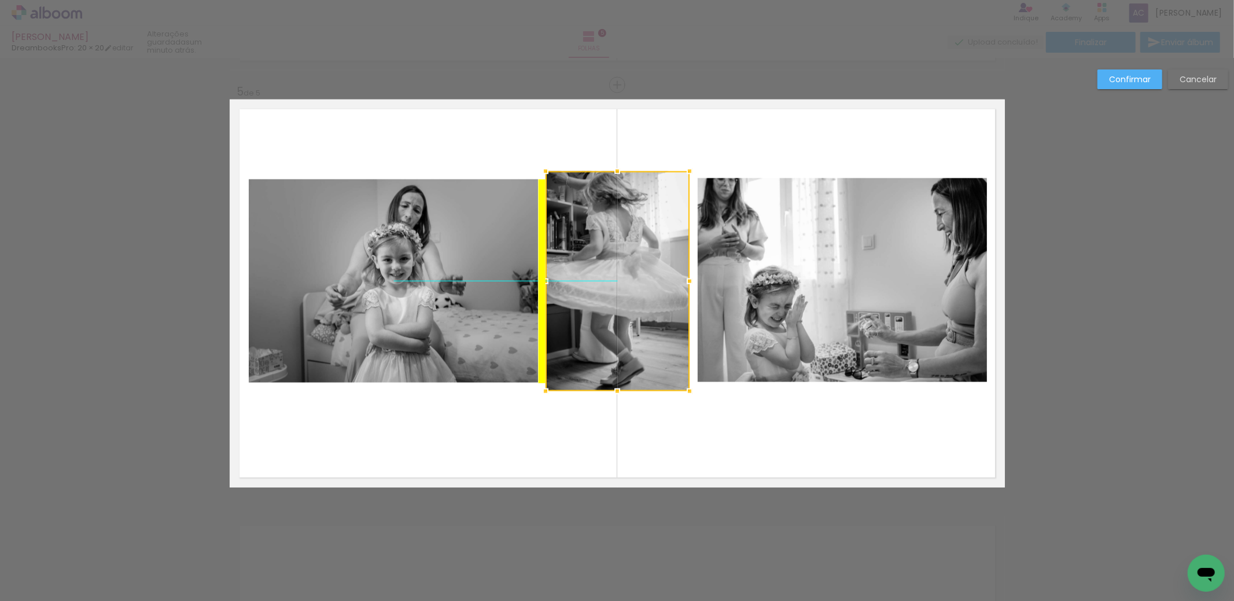
click at [608, 300] on div at bounding box center [618, 281] width 144 height 220
click at [653, 427] on quentale-layouter at bounding box center [617, 294] width 775 height 388
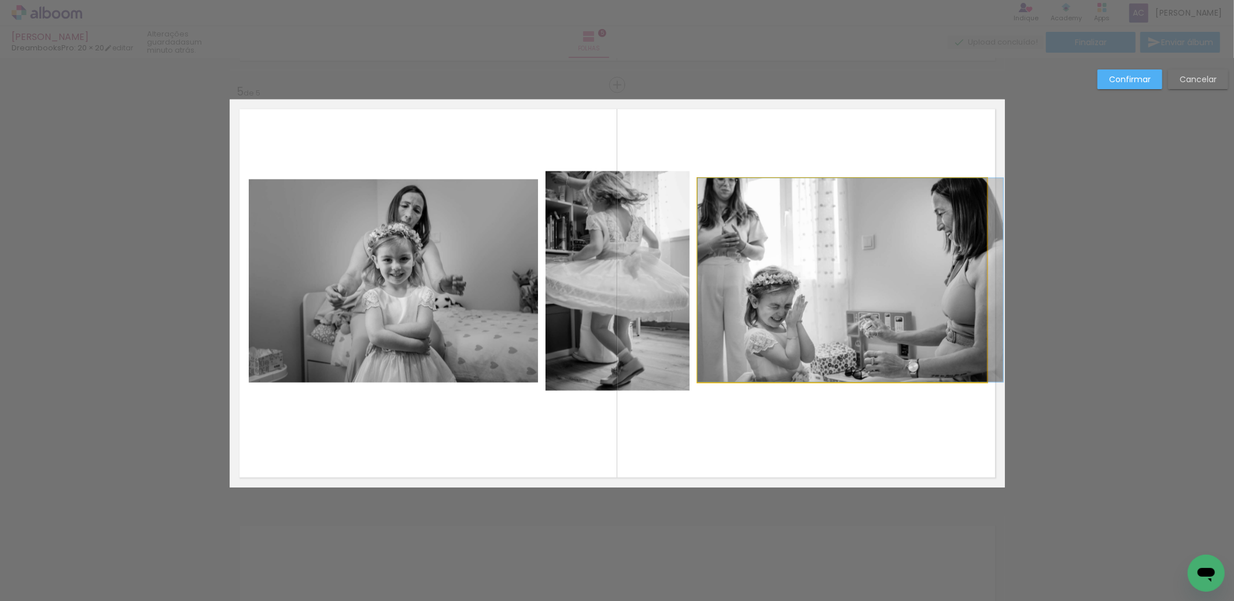
drag, startPoint x: 843, startPoint y: 332, endPoint x: 843, endPoint y: 367, distance: 34.7
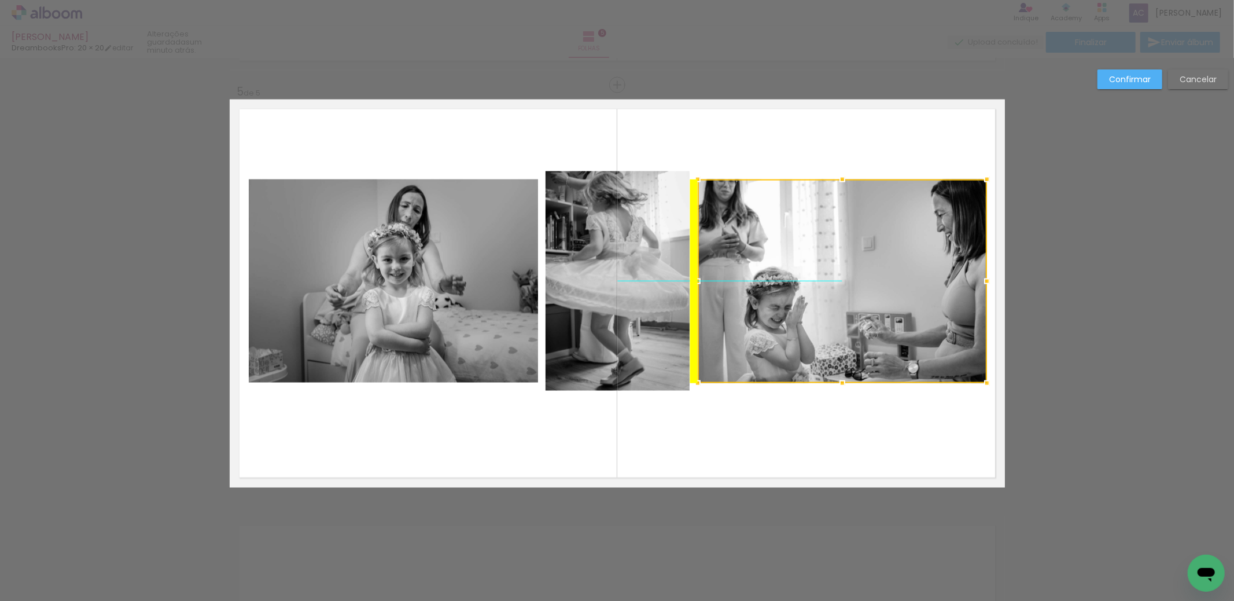
click at [842, 303] on div at bounding box center [842, 281] width 289 height 204
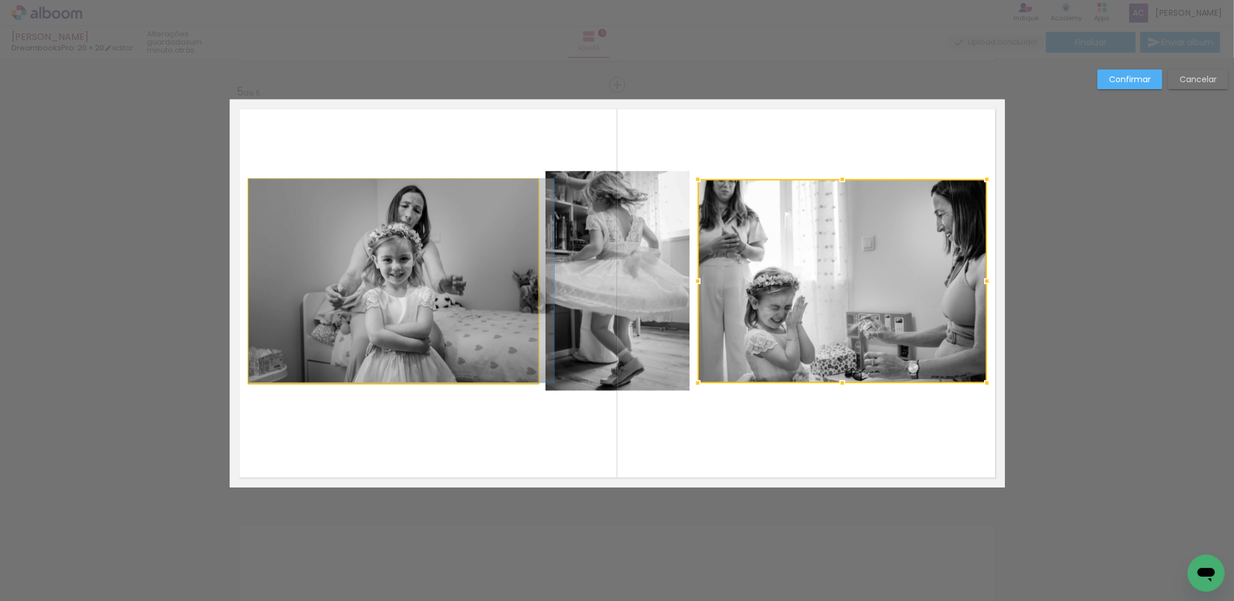
click at [360, 299] on quentale-photo at bounding box center [393, 281] width 289 height 204
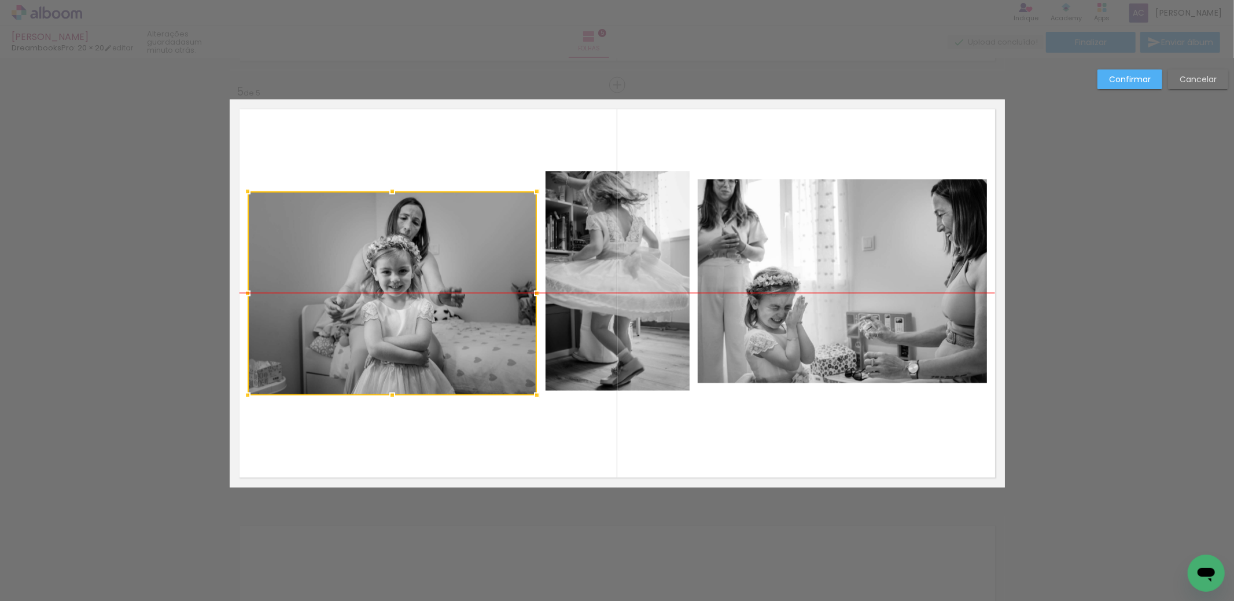
drag, startPoint x: 369, startPoint y: 294, endPoint x: 367, endPoint y: 306, distance: 11.7
click at [367, 306] on div at bounding box center [392, 294] width 289 height 204
click at [838, 293] on quentale-photo at bounding box center [842, 281] width 289 height 204
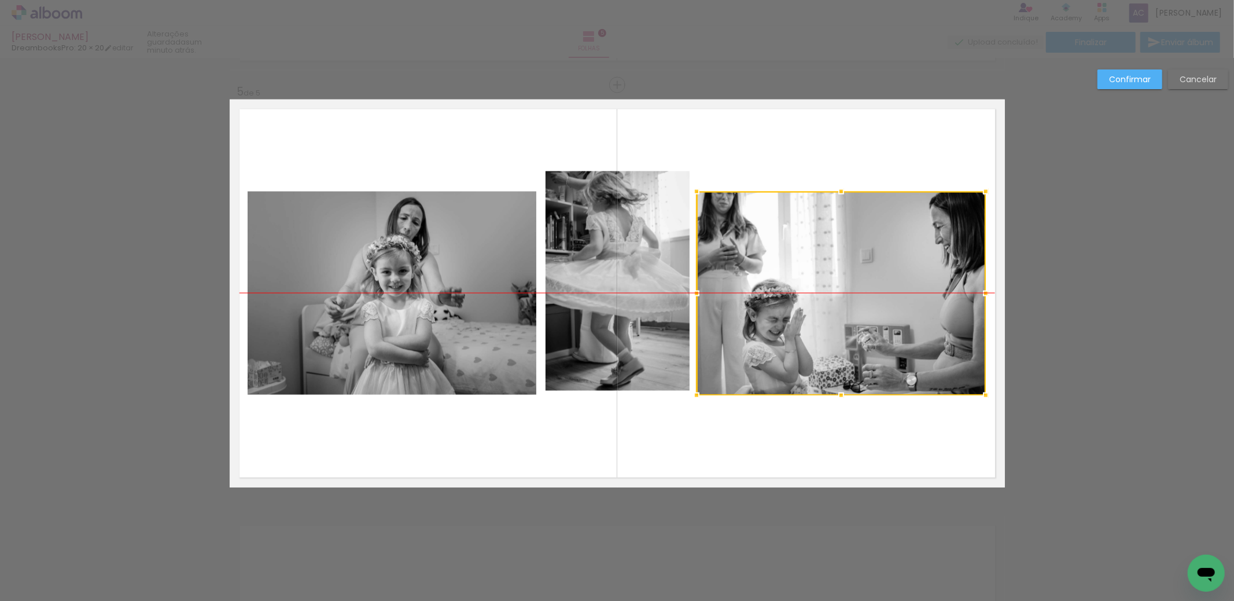
drag, startPoint x: 853, startPoint y: 286, endPoint x: 852, endPoint y: 298, distance: 12.2
click at [852, 298] on div at bounding box center [841, 294] width 289 height 204
drag, startPoint x: 641, startPoint y: 277, endPoint x: 646, endPoint y: 304, distance: 27.7
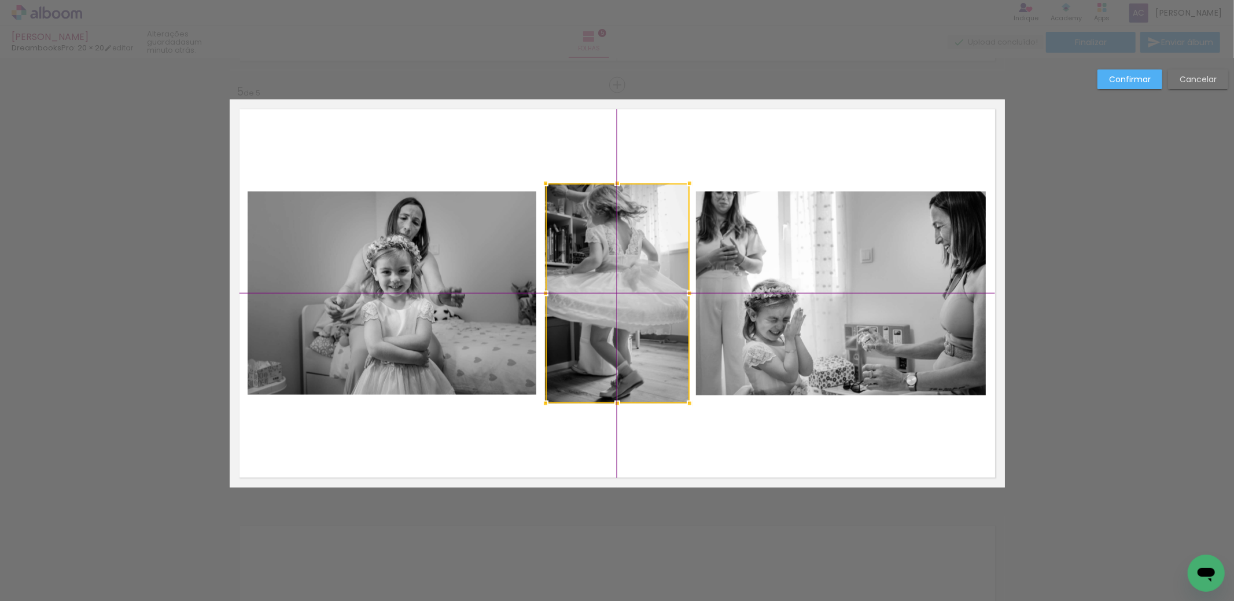
drag, startPoint x: 620, startPoint y: 285, endPoint x: 620, endPoint y: 297, distance: 12.7
click at [620, 297] on div at bounding box center [618, 293] width 144 height 220
click at [769, 457] on quentale-layouter at bounding box center [617, 294] width 775 height 388
click at [608, 304] on quentale-photo at bounding box center [617, 293] width 144 height 220
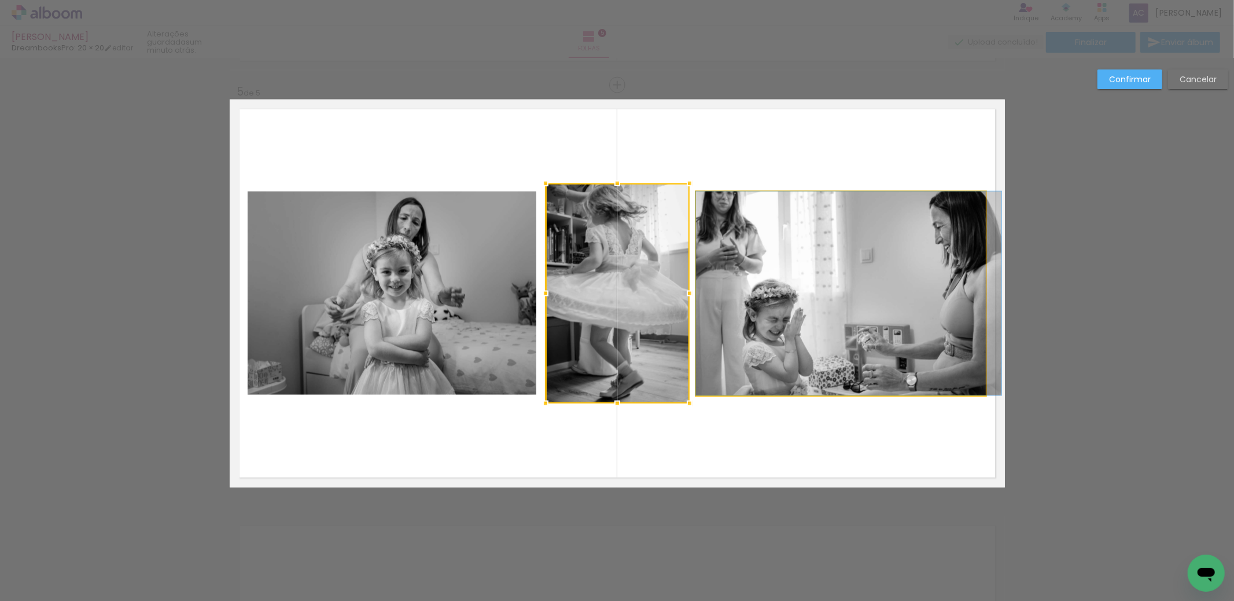
click at [743, 322] on quentale-photo at bounding box center [840, 294] width 289 height 204
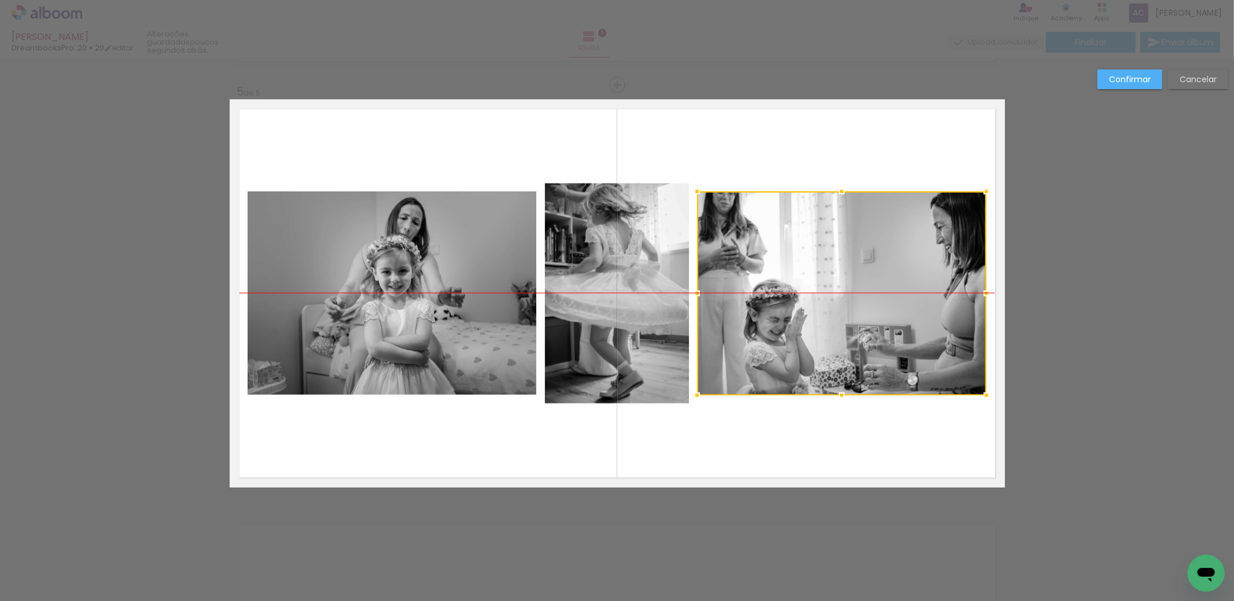
click at [892, 308] on div at bounding box center [841, 294] width 289 height 204
click at [864, 432] on quentale-layouter at bounding box center [617, 294] width 775 height 388
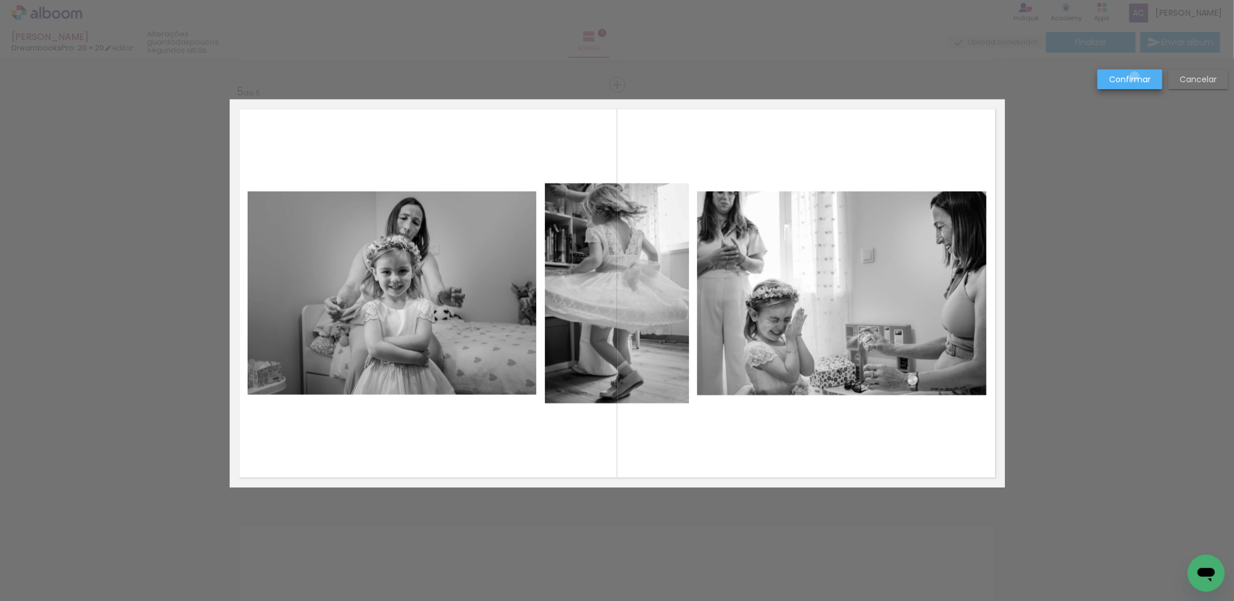
click at [0, 0] on slot "Confirmar" at bounding box center [0, 0] width 0 height 0
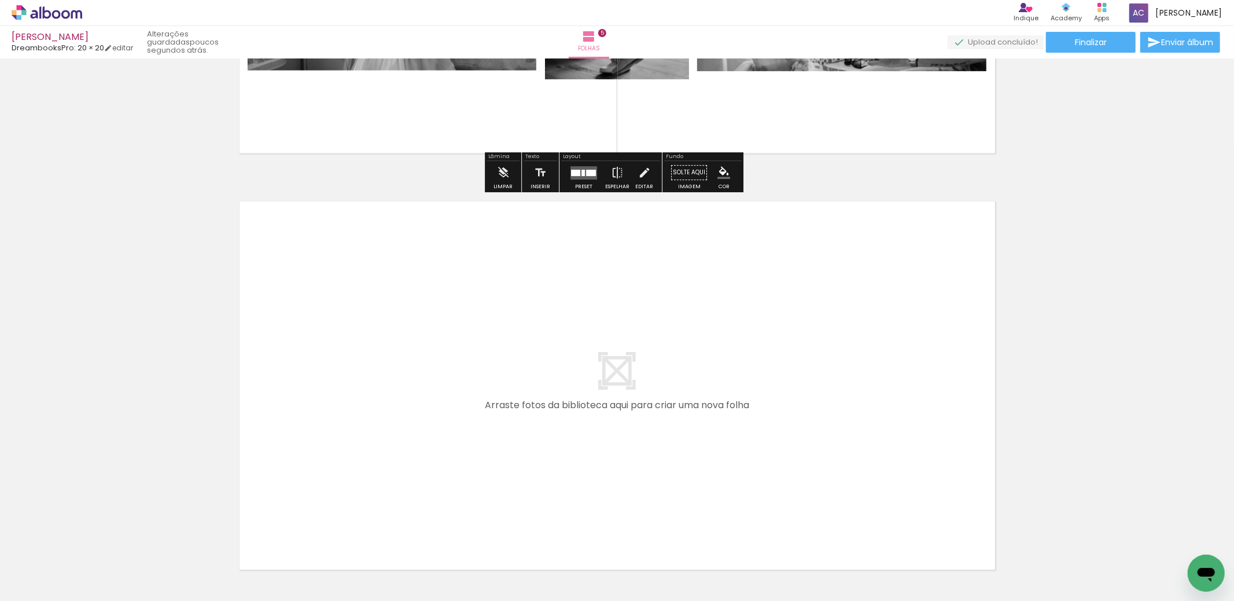
scroll to position [2075, 0]
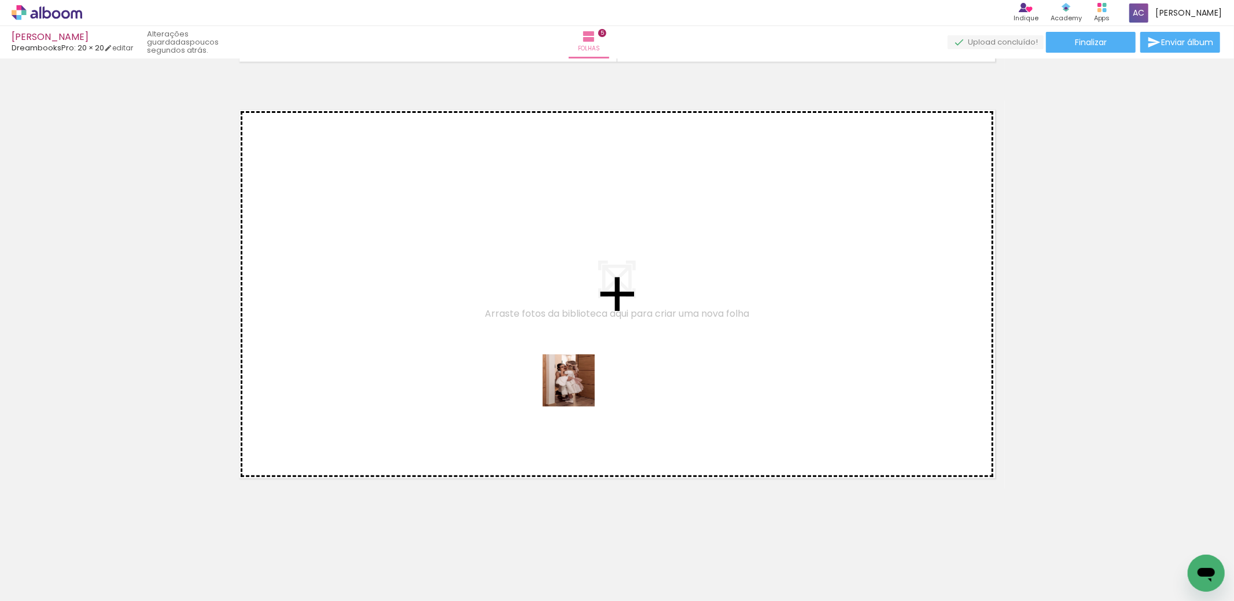
click at [535, 321] on quentale-workspace at bounding box center [617, 300] width 1234 height 601
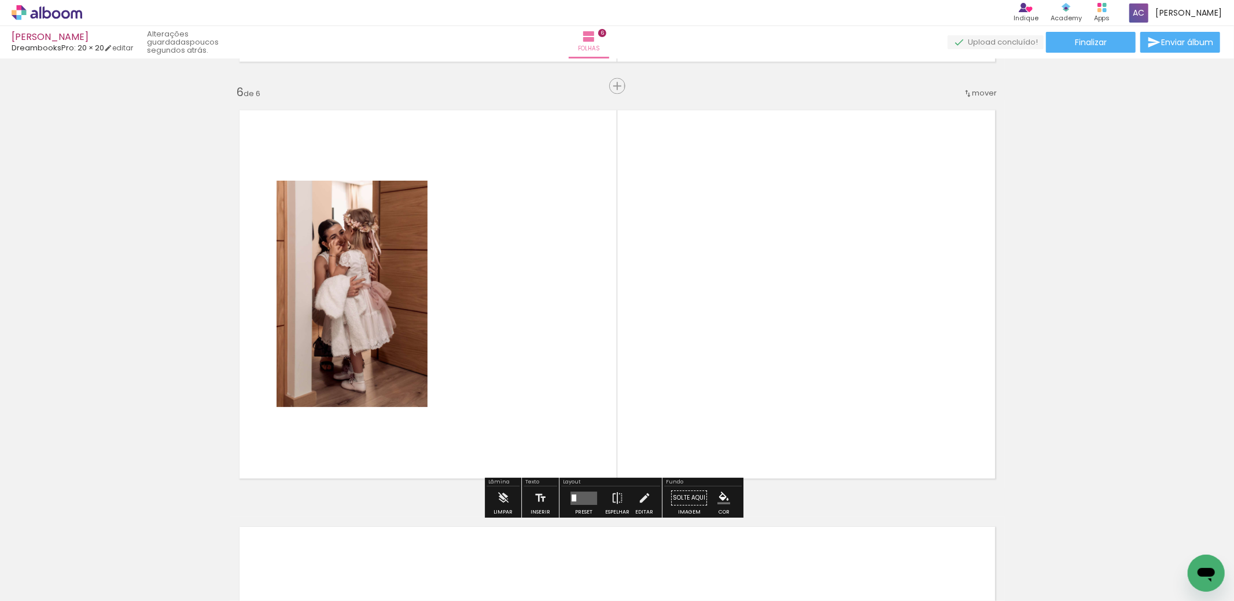
scroll to position [2076, 0]
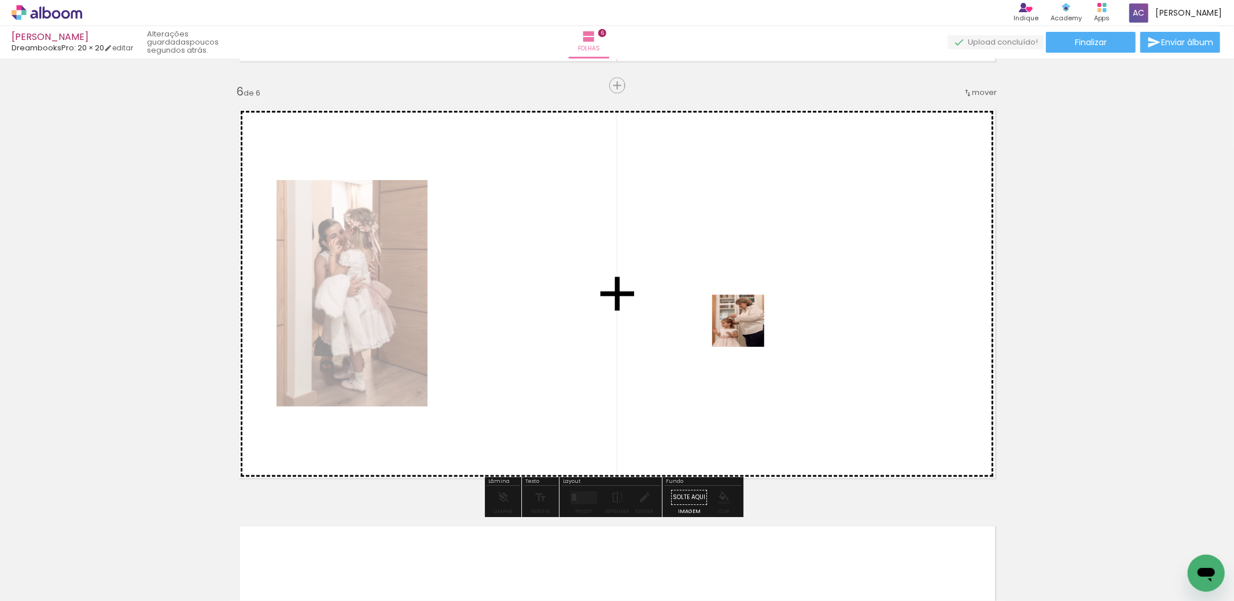
drag, startPoint x: 959, startPoint y: 564, endPoint x: 938, endPoint y: 518, distance: 50.5
click at [735, 322] on quentale-workspace at bounding box center [617, 300] width 1234 height 601
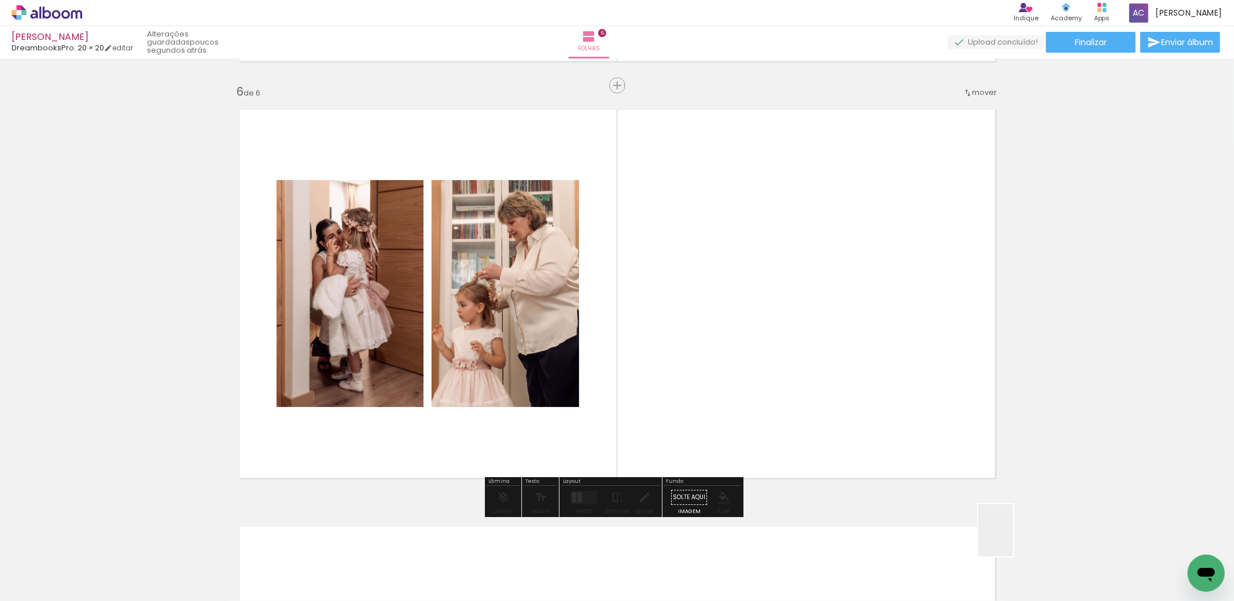
drag, startPoint x: 1013, startPoint y: 539, endPoint x: 803, endPoint y: 328, distance: 297.9
click at [803, 328] on quentale-workspace at bounding box center [617, 300] width 1234 height 601
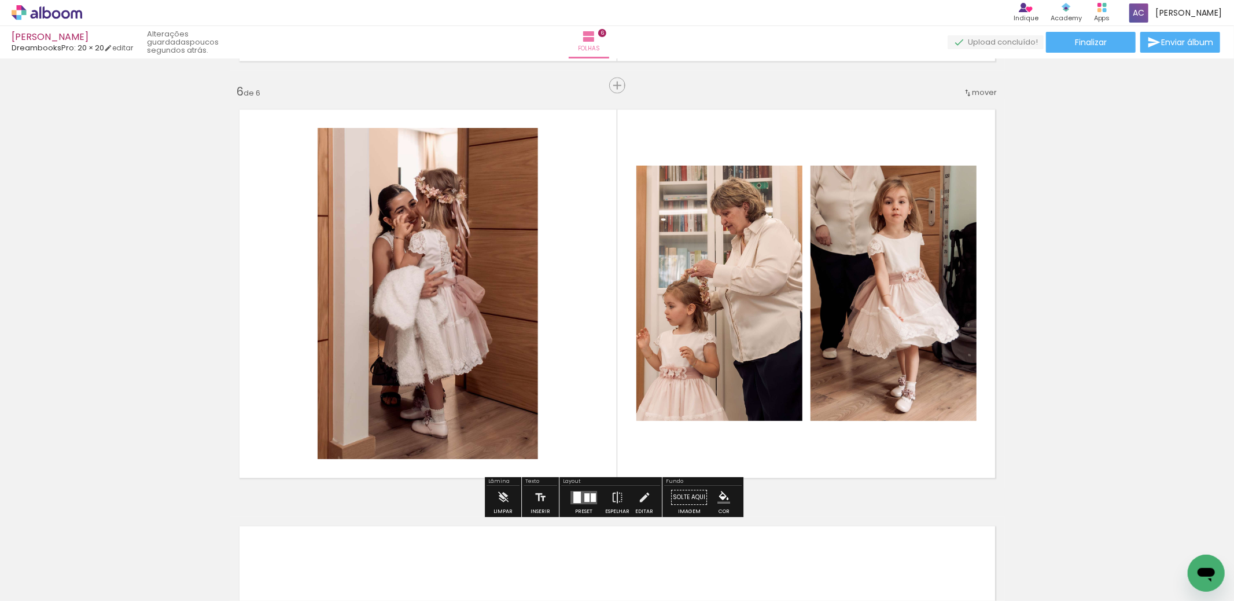
scroll to position [2154, 0]
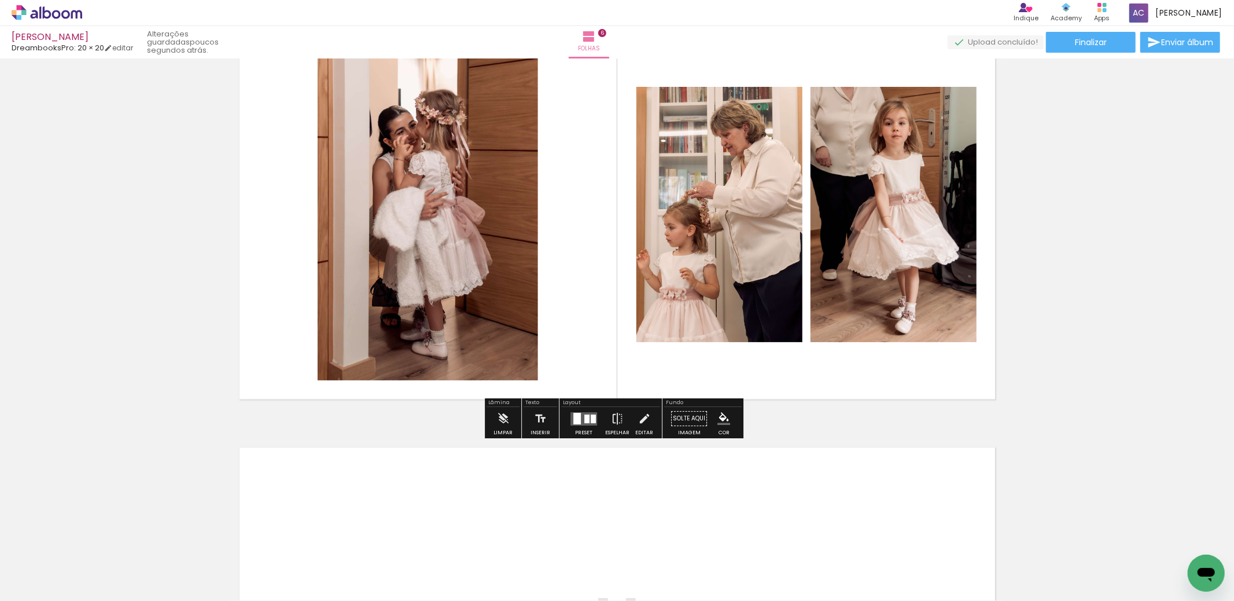
click at [587, 417] on quentale-layouter at bounding box center [584, 417] width 27 height 13
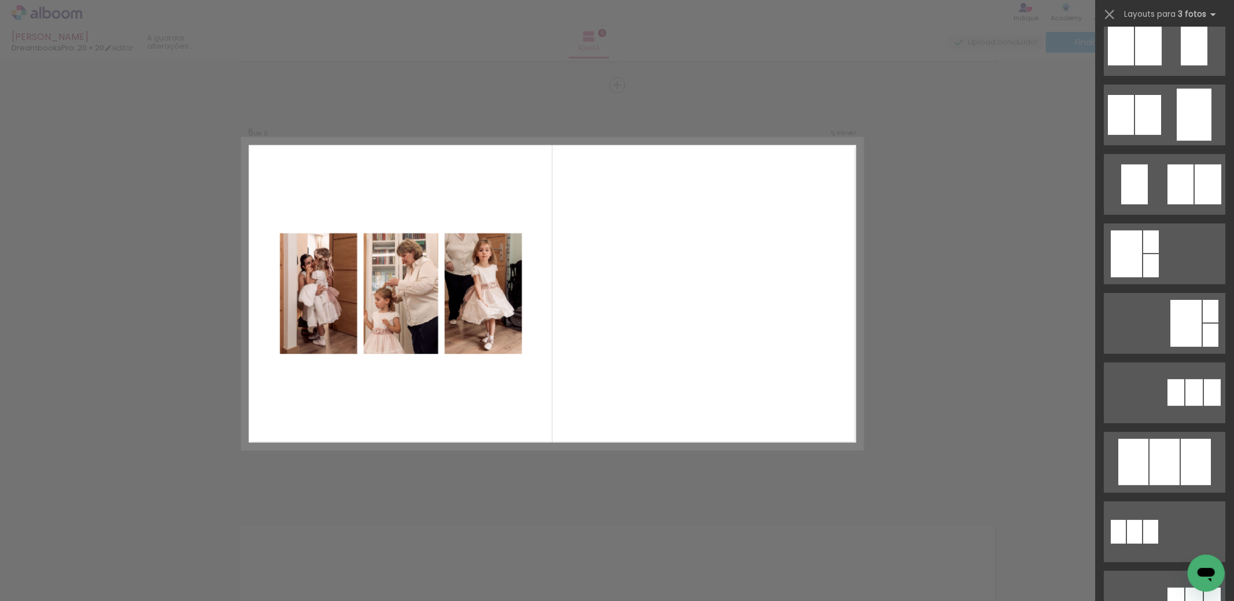
scroll to position [205, 0]
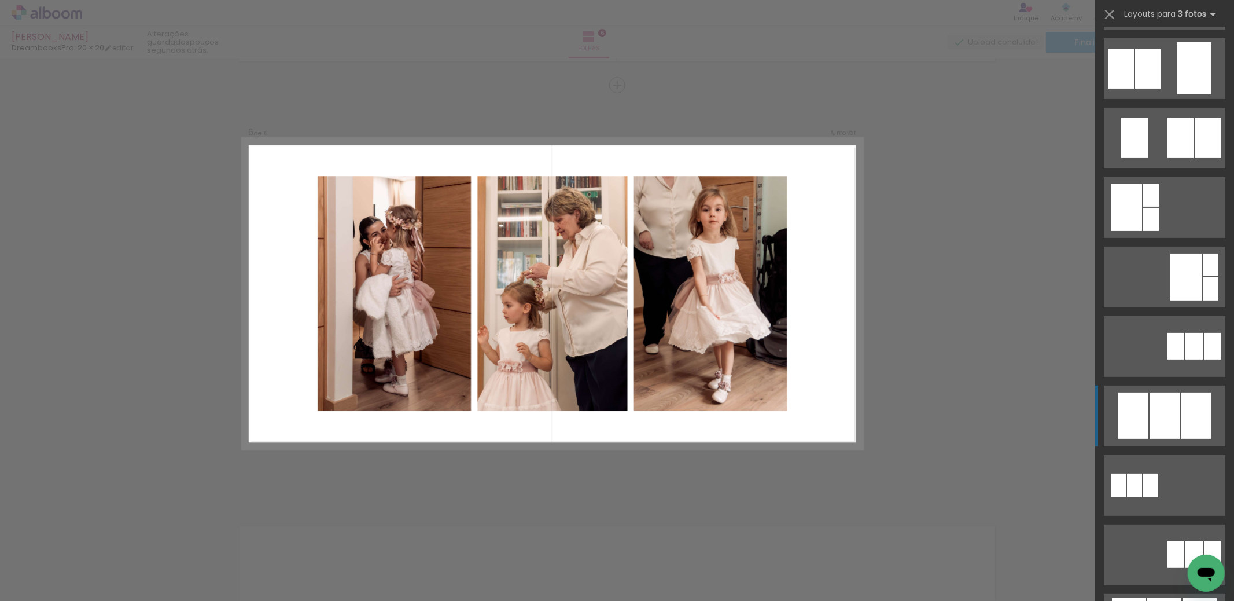
click at [1155, 420] on div at bounding box center [1165, 415] width 30 height 46
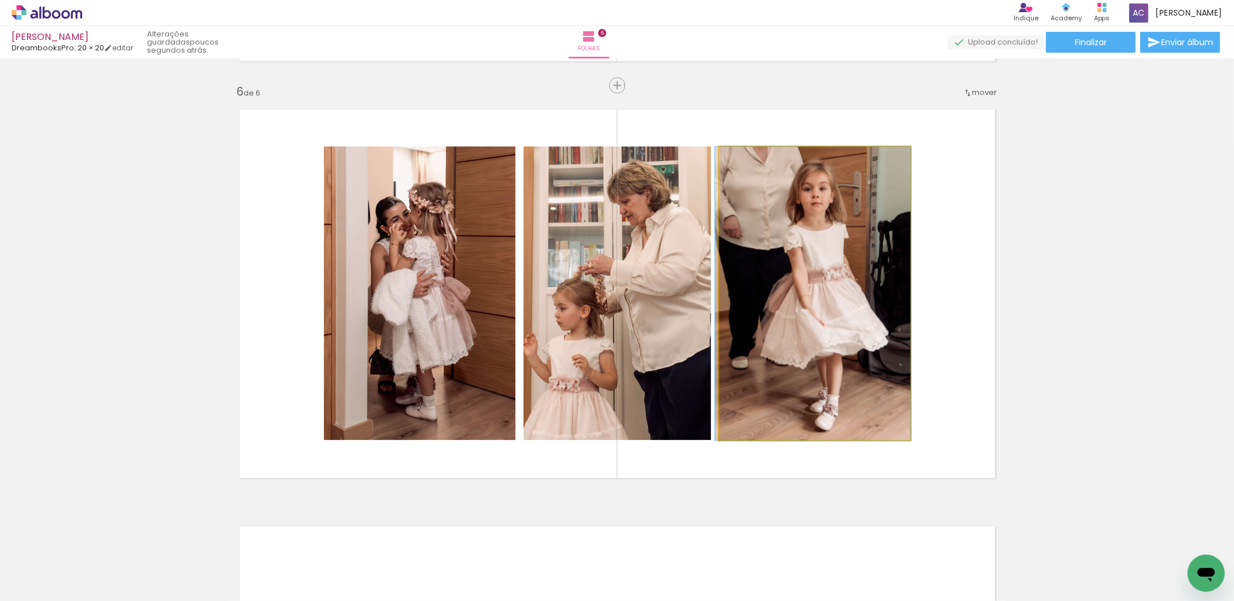
drag, startPoint x: 855, startPoint y: 307, endPoint x: 790, endPoint y: 300, distance: 65.8
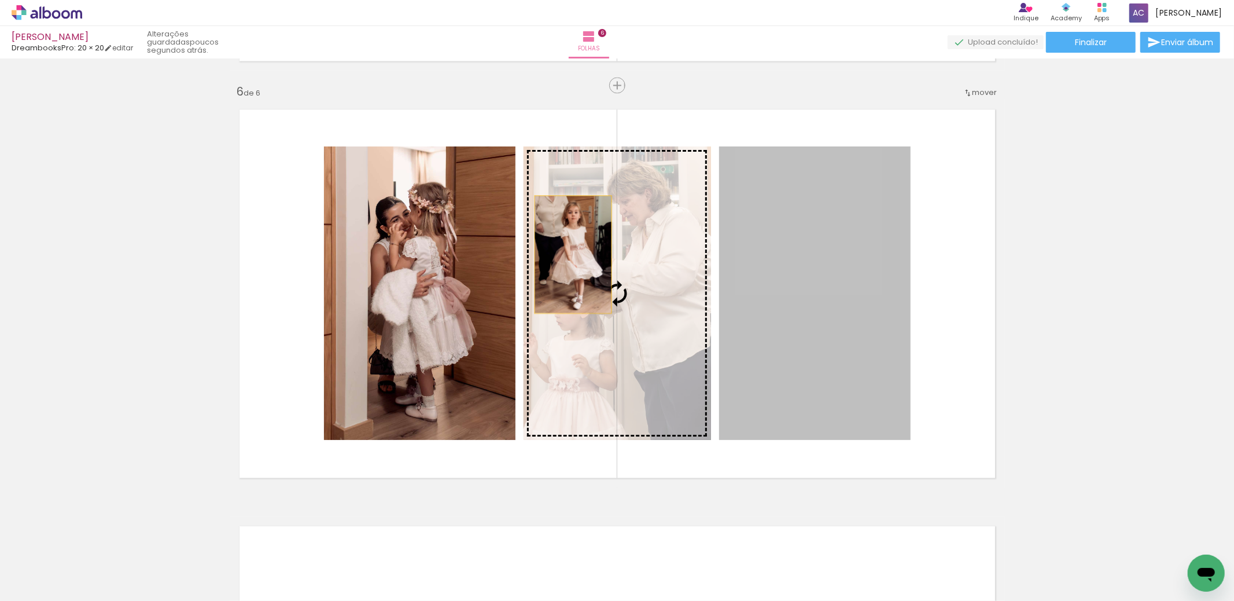
drag, startPoint x: 796, startPoint y: 282, endPoint x: 574, endPoint y: 255, distance: 223.9
click at [0, 0] on slot at bounding box center [0, 0] width 0 height 0
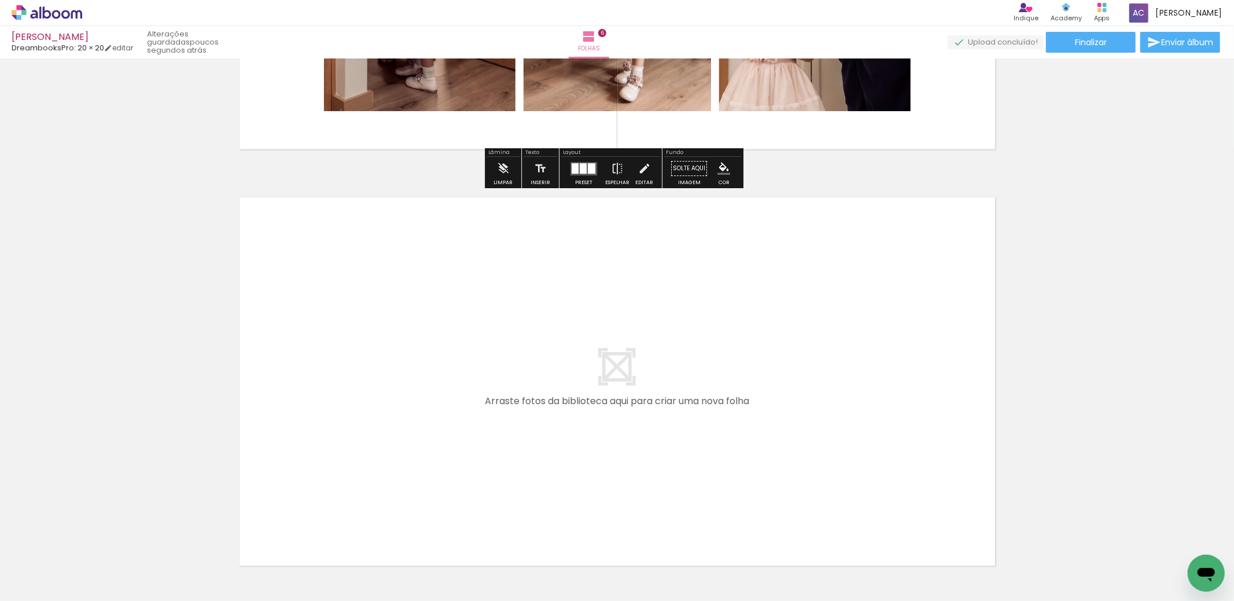
scroll to position [2459, 0]
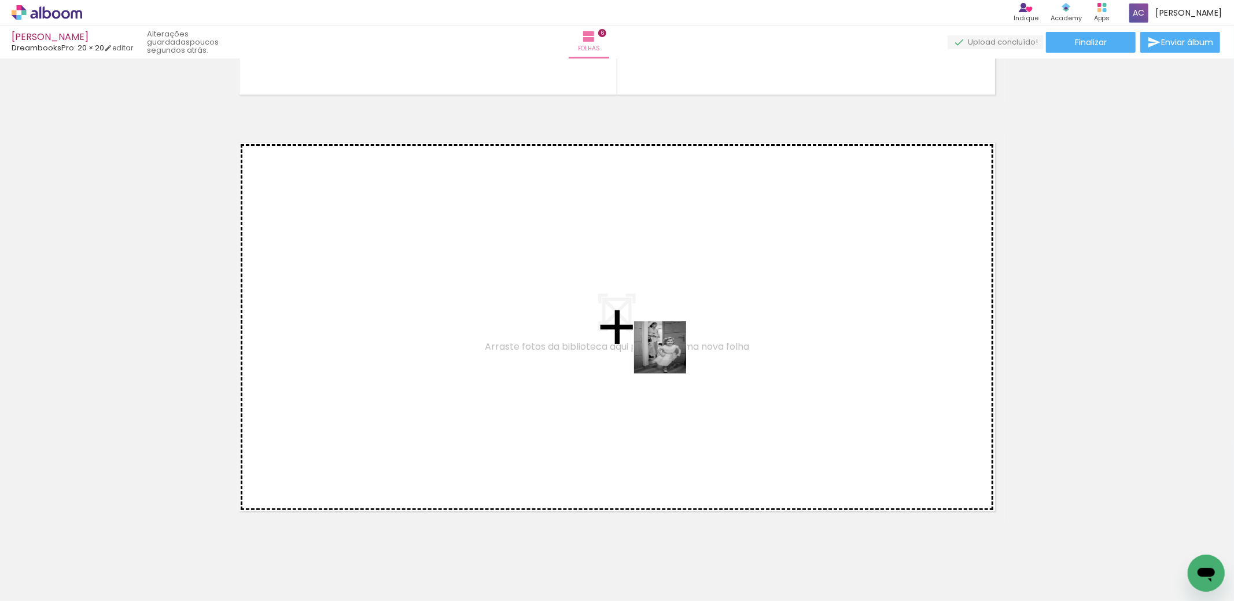
drag, startPoint x: 833, startPoint y: 565, endPoint x: 669, endPoint y: 356, distance: 266.2
click at [669, 356] on quentale-workspace at bounding box center [617, 300] width 1234 height 601
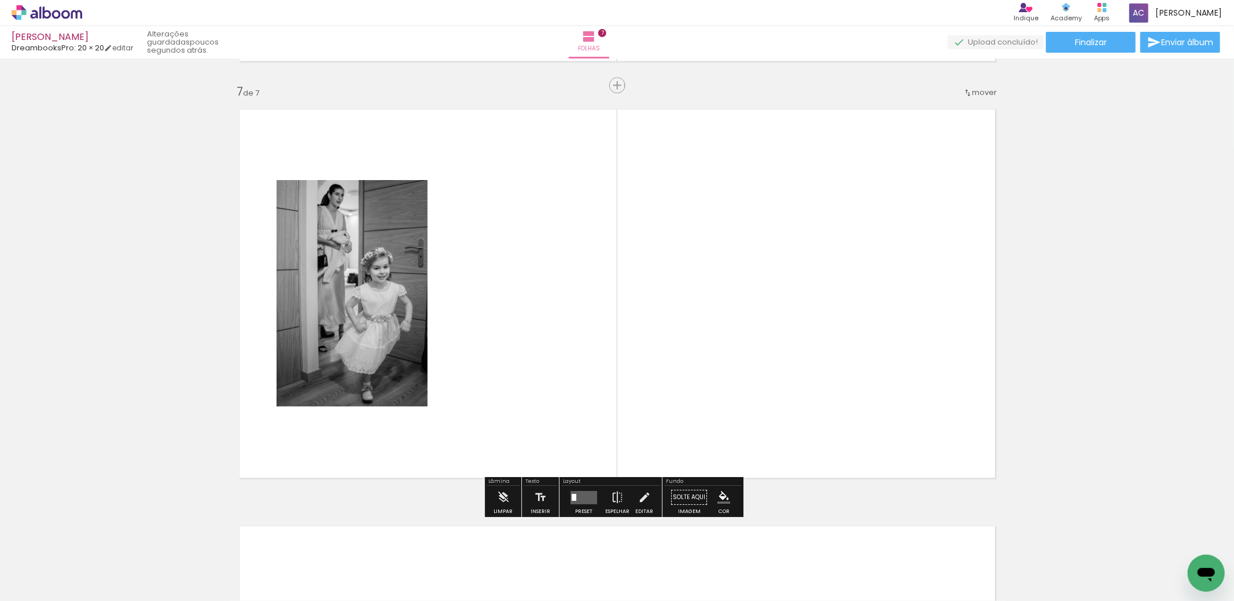
scroll to position [0, 597]
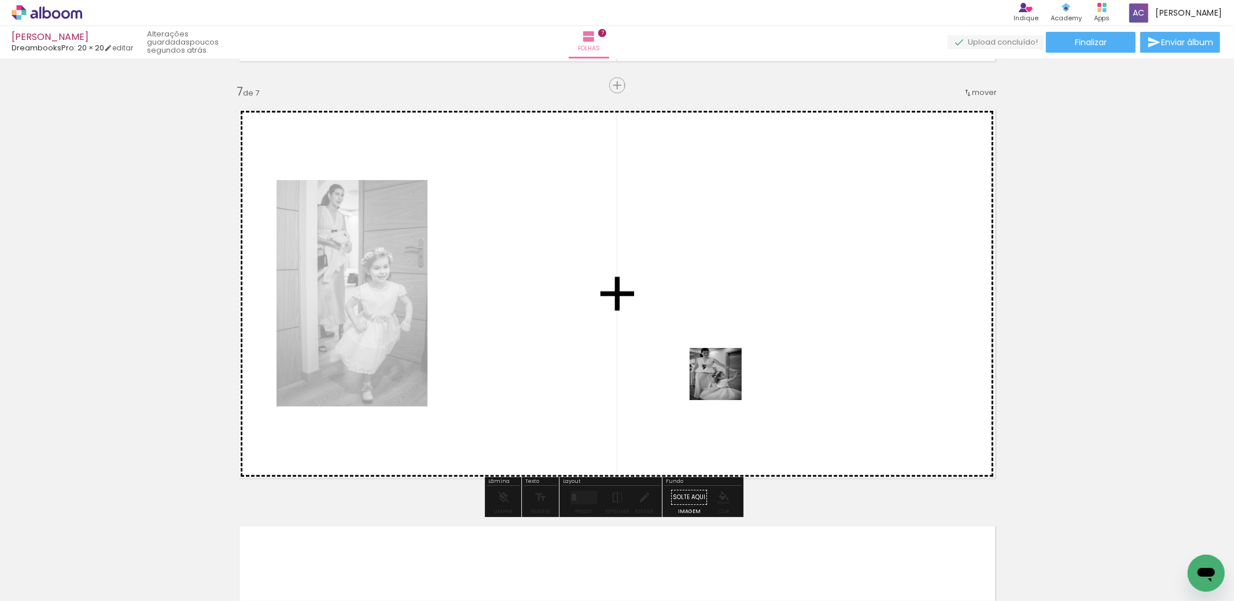
drag, startPoint x: 613, startPoint y: 570, endPoint x: 740, endPoint y: 364, distance: 242.2
click at [740, 364] on quentale-workspace at bounding box center [617, 300] width 1234 height 601
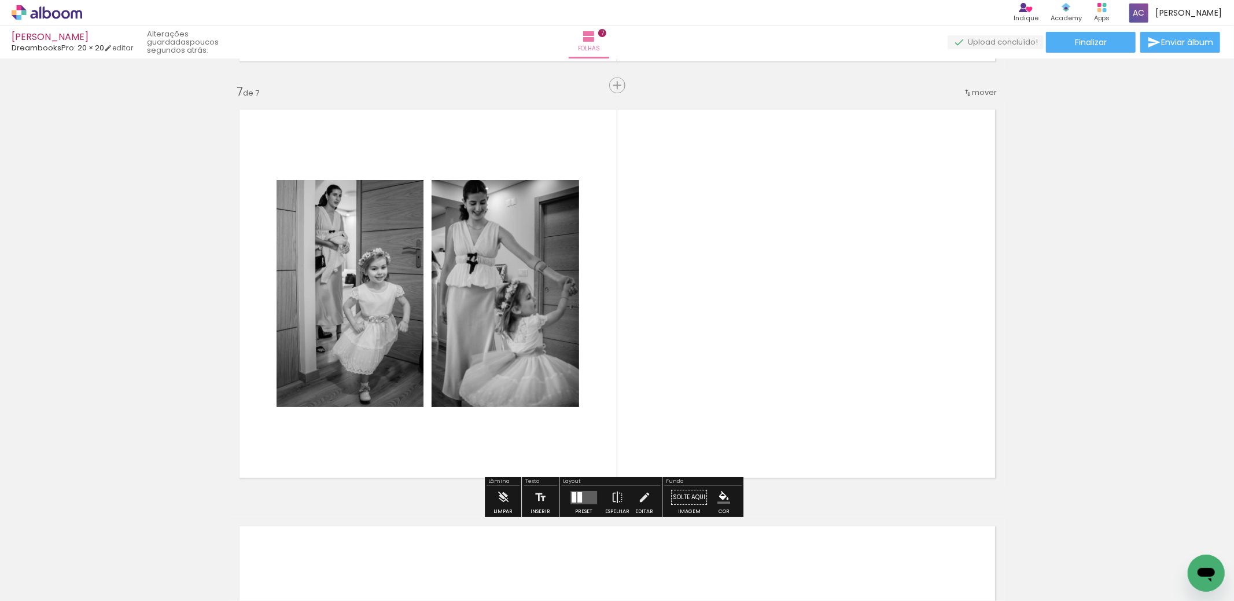
click at [571, 502] on quentale-layouter at bounding box center [584, 496] width 27 height 13
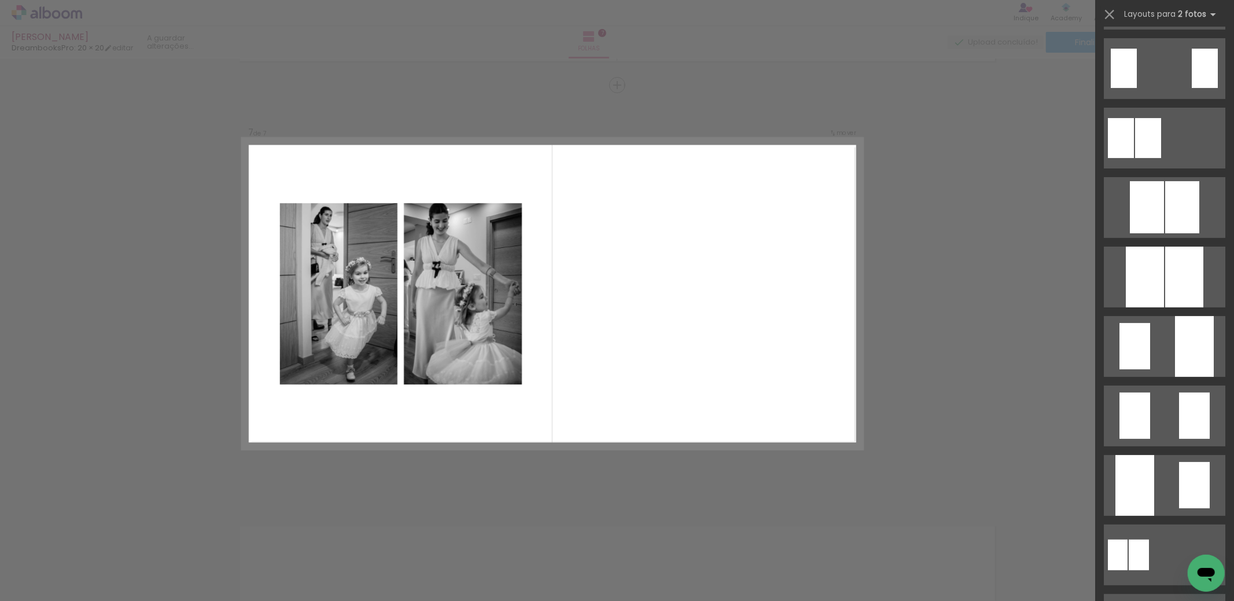
scroll to position [0, 0]
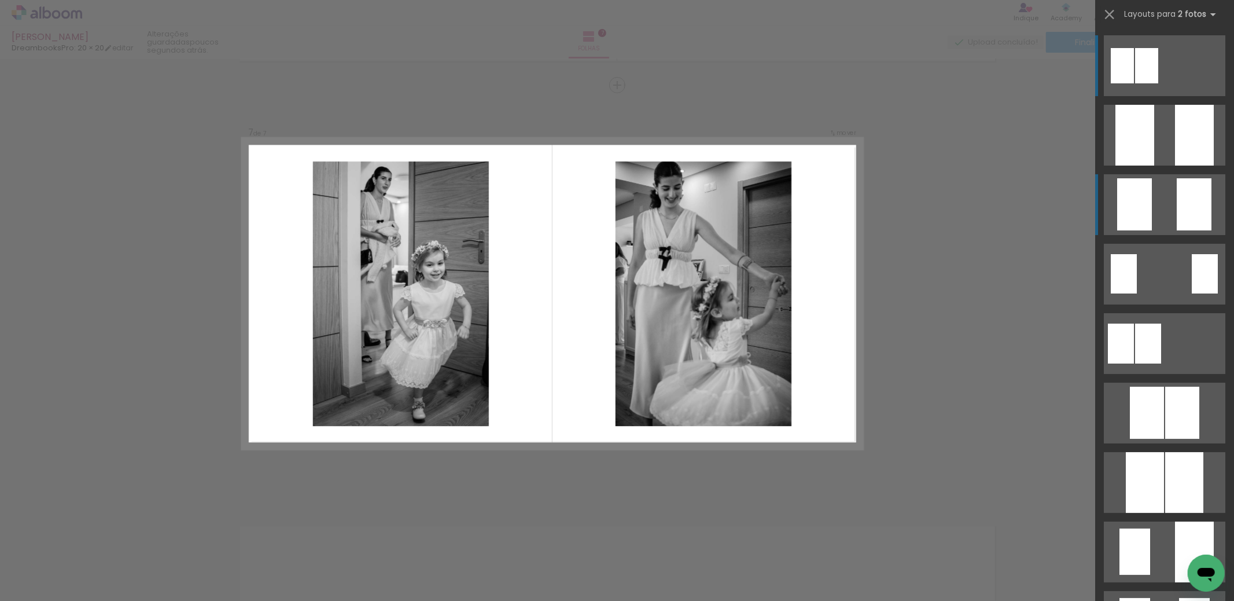
click at [1151, 203] on quentale-layouter at bounding box center [1165, 204] width 122 height 61
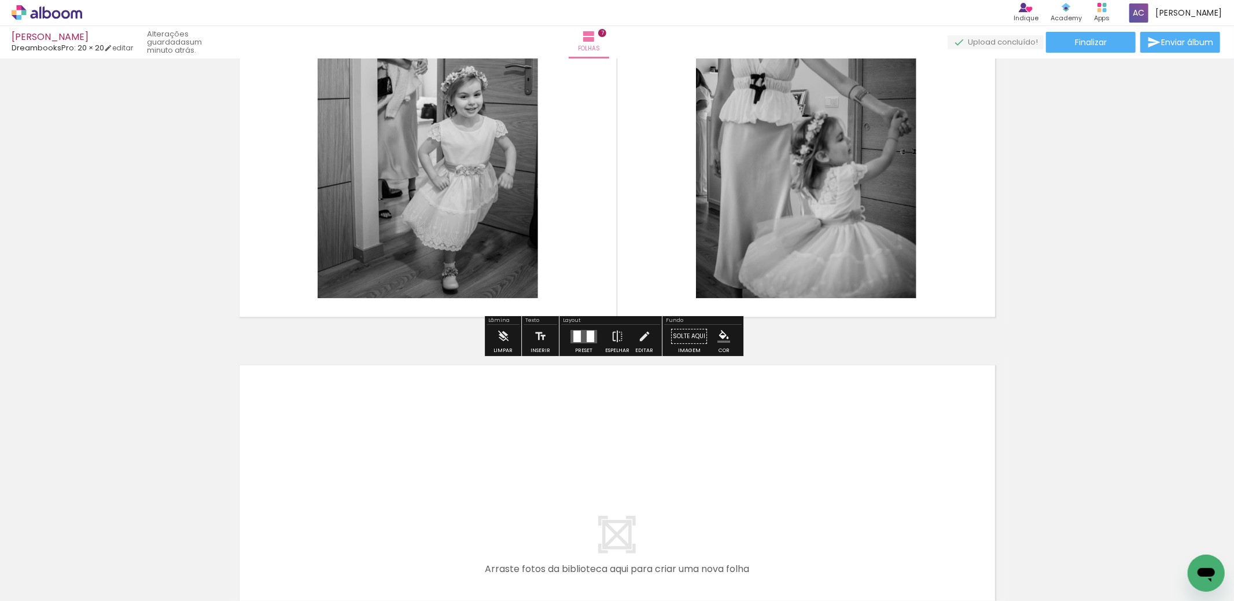
scroll to position [2721, 0]
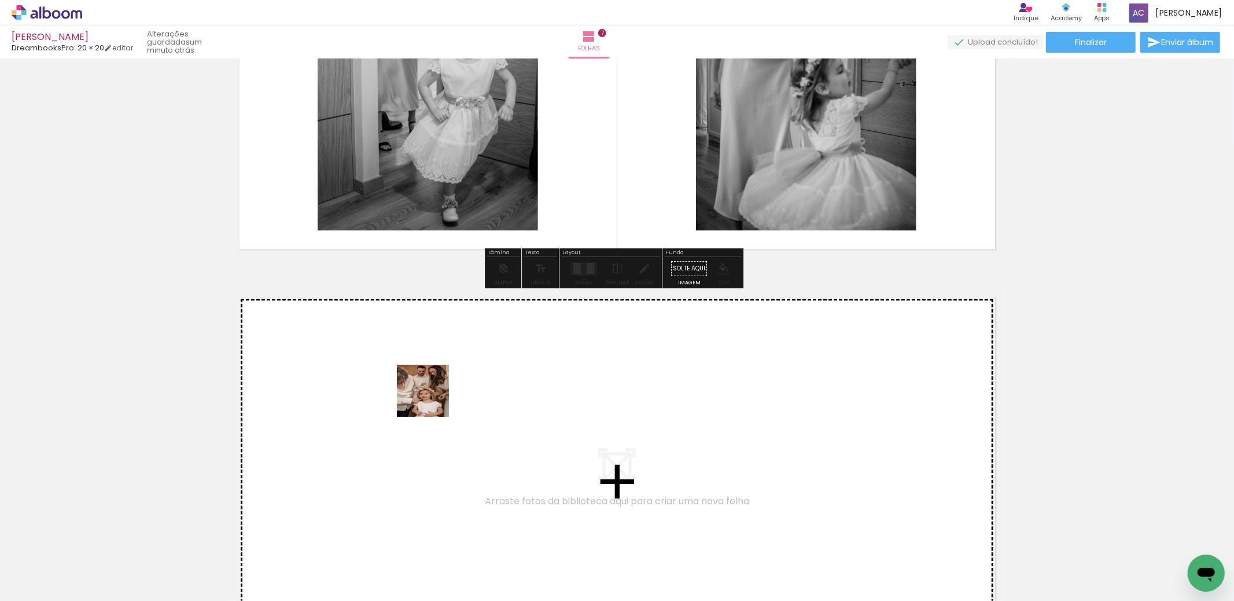
drag, startPoint x: 476, startPoint y: 500, endPoint x: 426, endPoint y: 391, distance: 119.6
click at [426, 391] on quentale-workspace at bounding box center [617, 300] width 1234 height 601
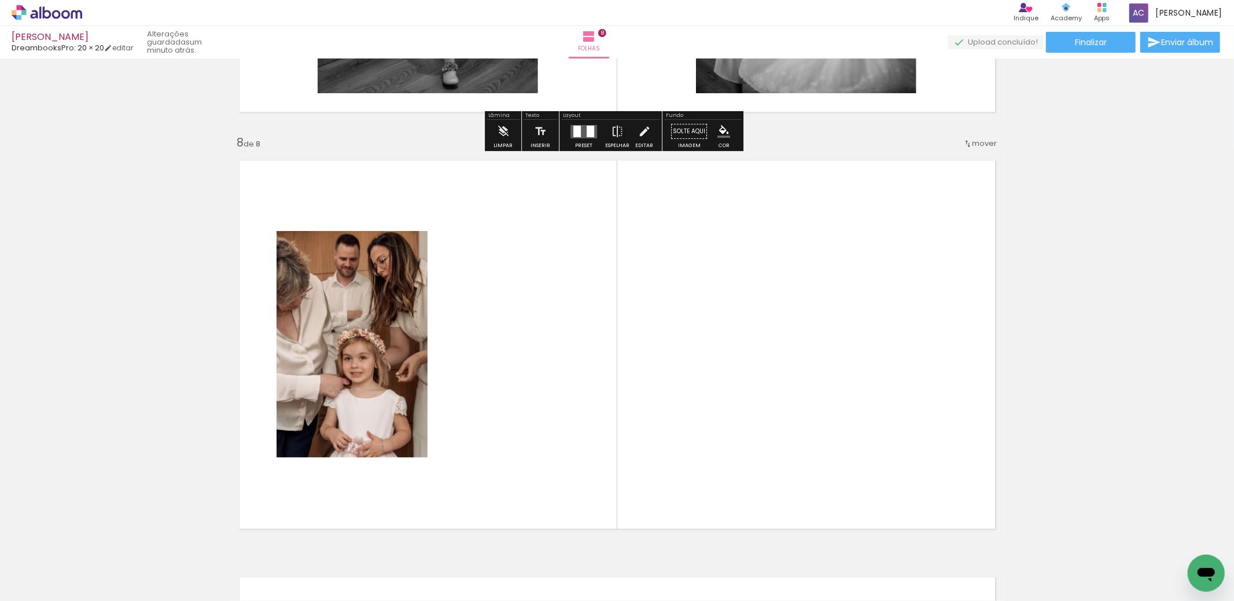
scroll to position [2909, 0]
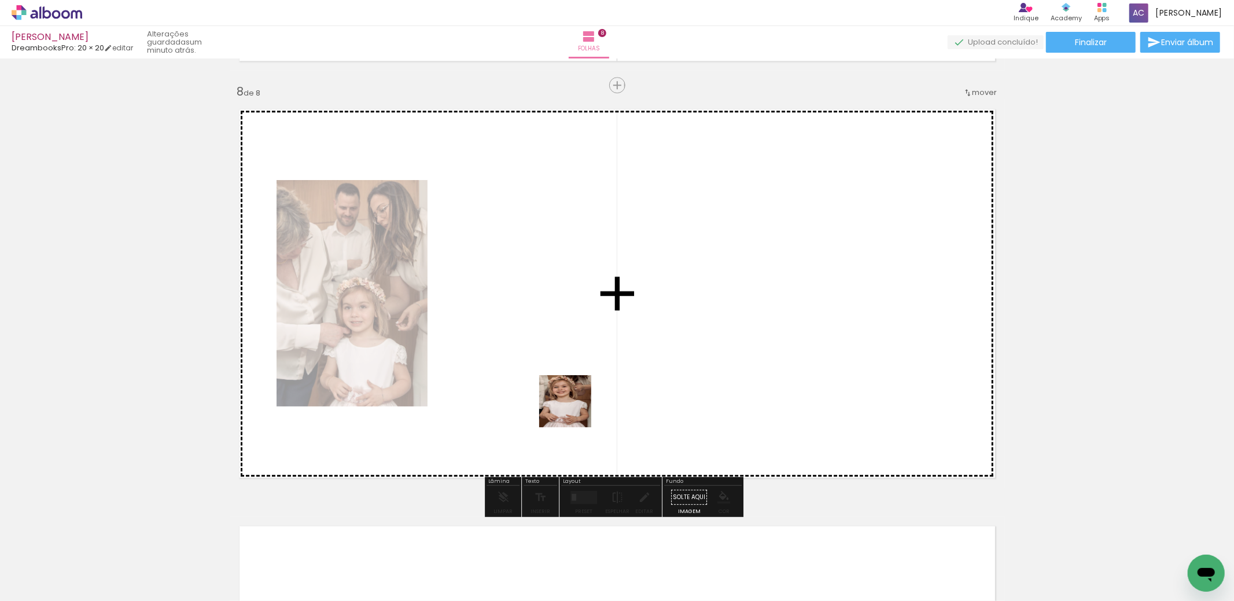
drag, startPoint x: 553, startPoint y: 571, endPoint x: 588, endPoint y: 395, distance: 179.4
click at [584, 386] on quentale-workspace at bounding box center [617, 300] width 1234 height 601
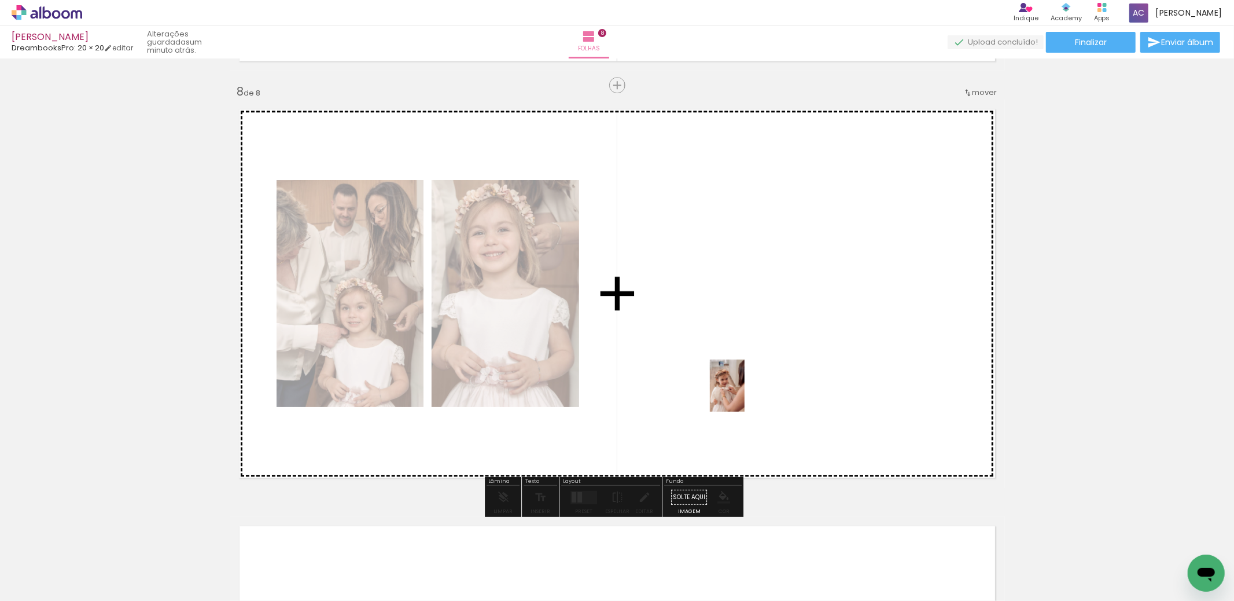
drag, startPoint x: 737, startPoint y: 560, endPoint x: 750, endPoint y: 414, distance: 146.5
click at [755, 380] on quentale-workspace at bounding box center [617, 300] width 1234 height 601
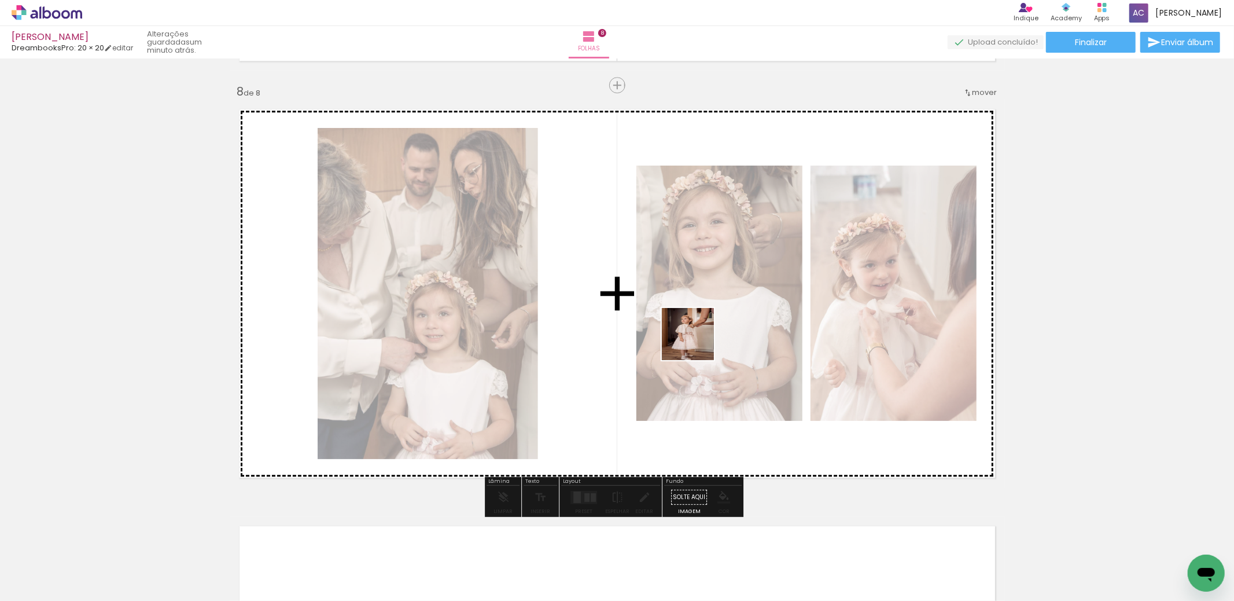
drag, startPoint x: 691, startPoint y: 562, endPoint x: 697, endPoint y: 341, distance: 221.1
click at [696, 341] on quentale-workspace at bounding box center [617, 300] width 1234 height 601
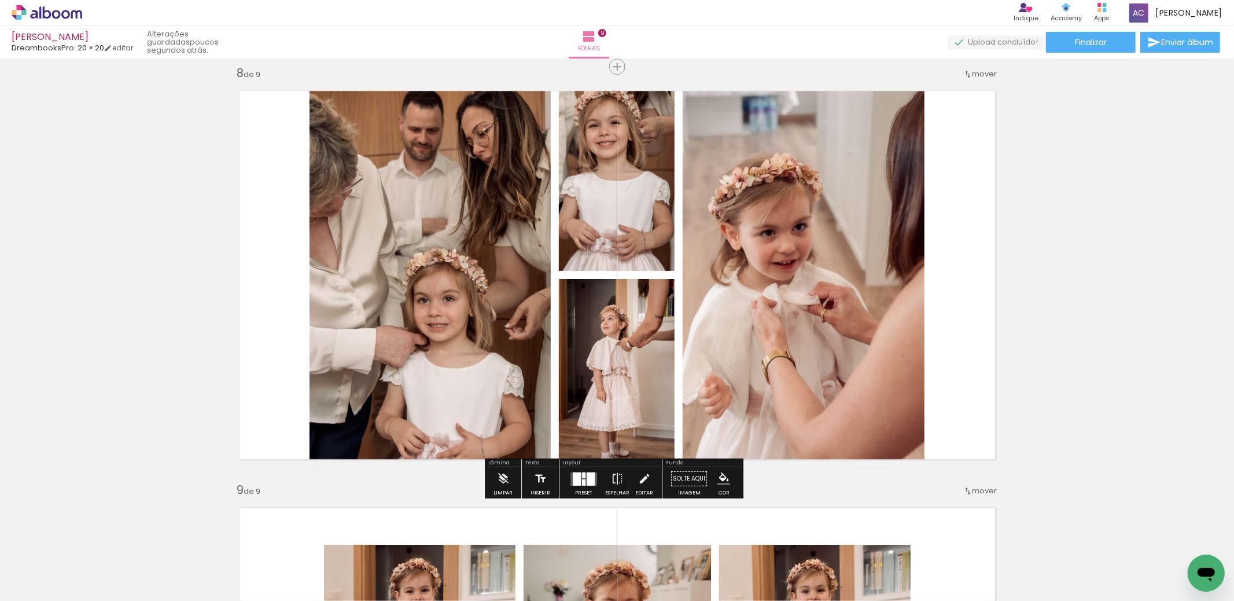
scroll to position [2927, 0]
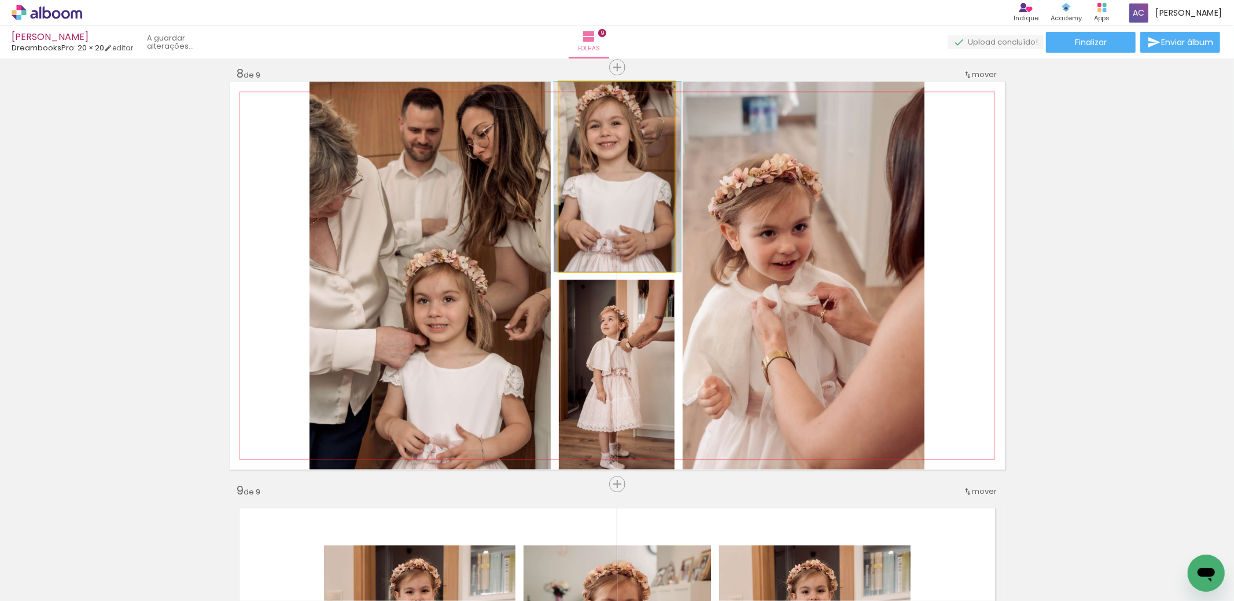
drag, startPoint x: 631, startPoint y: 186, endPoint x: 632, endPoint y: 201, distance: 15.1
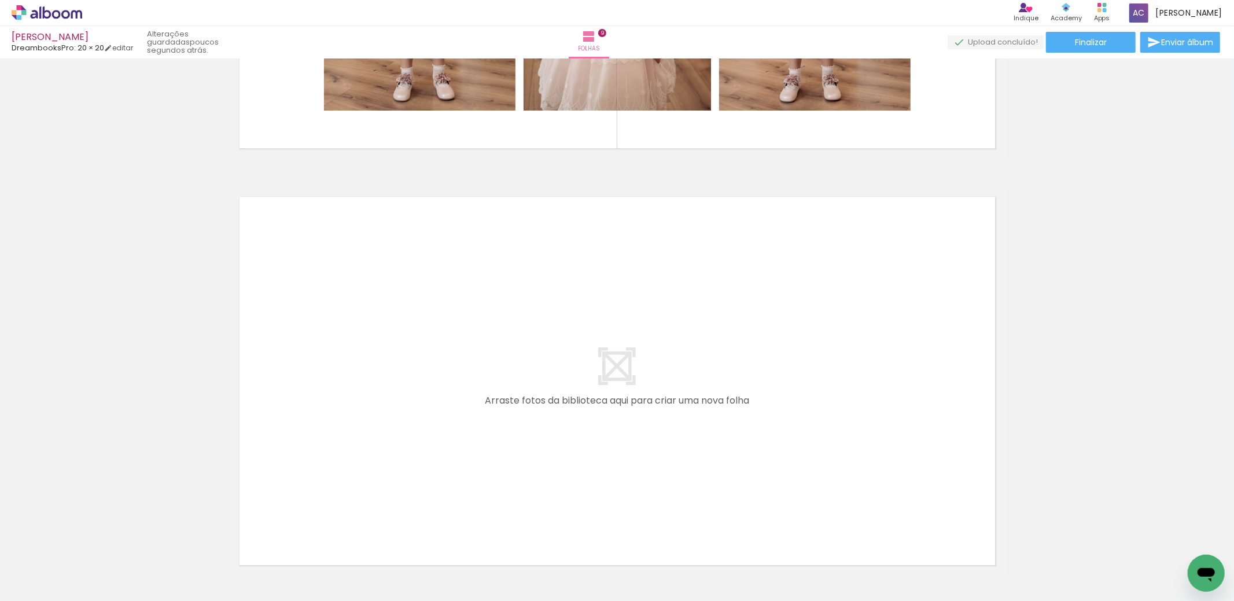
scroll to position [3741, 0]
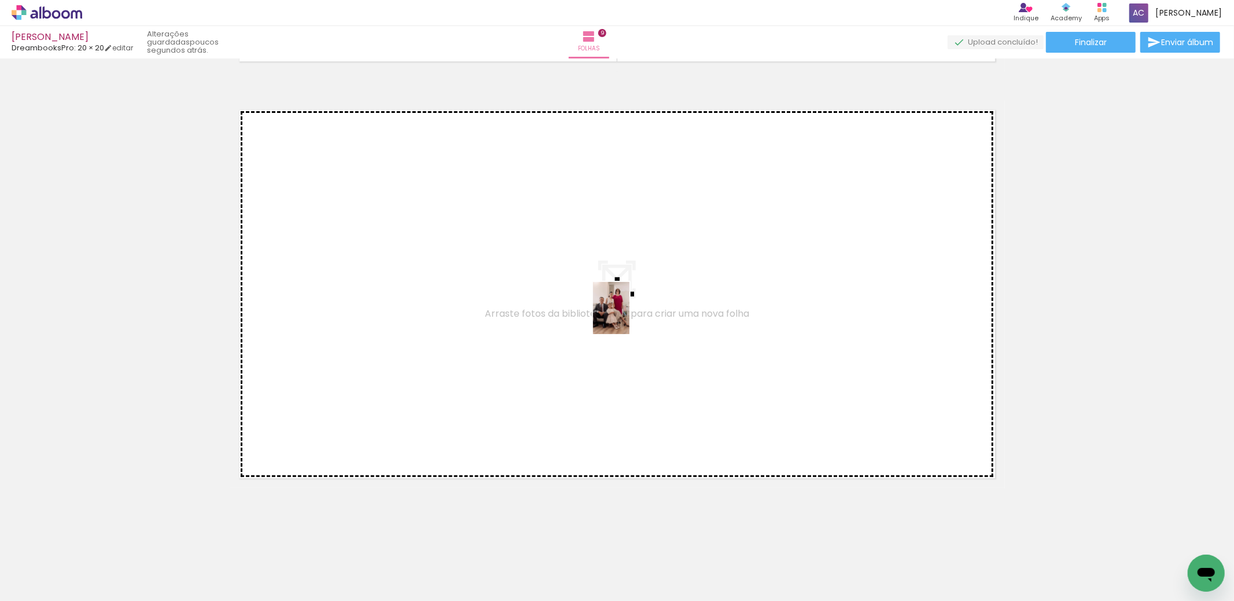
drag, startPoint x: 998, startPoint y: 548, endPoint x: 928, endPoint y: 568, distance: 73.3
click at [602, 307] on quentale-workspace at bounding box center [617, 300] width 1234 height 601
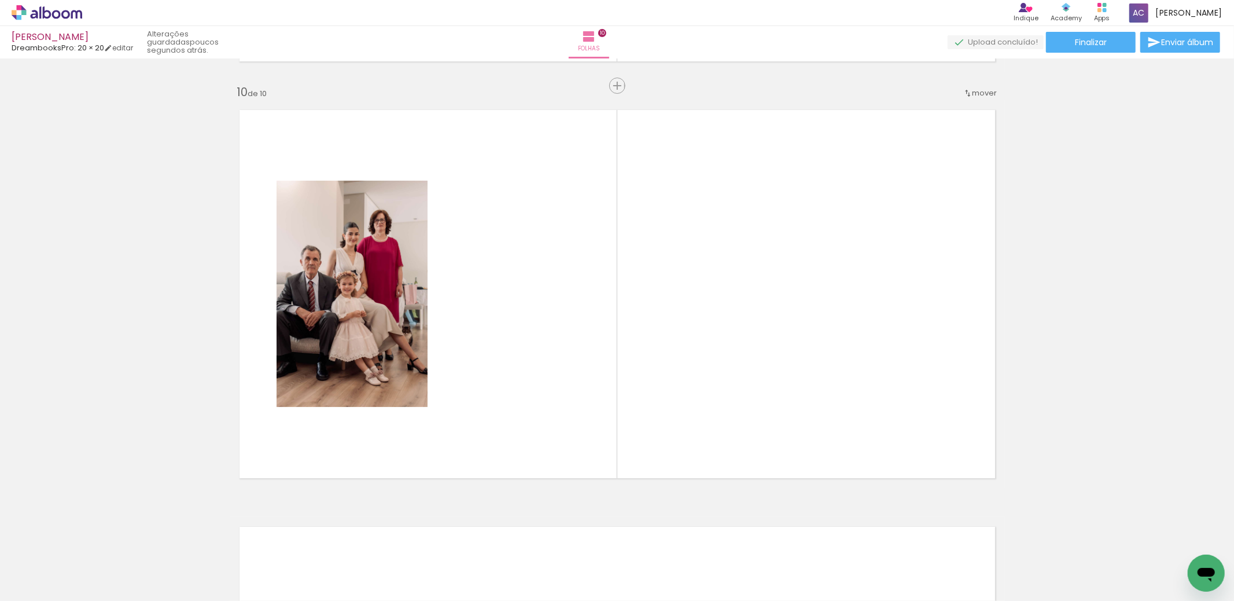
scroll to position [3742, 0]
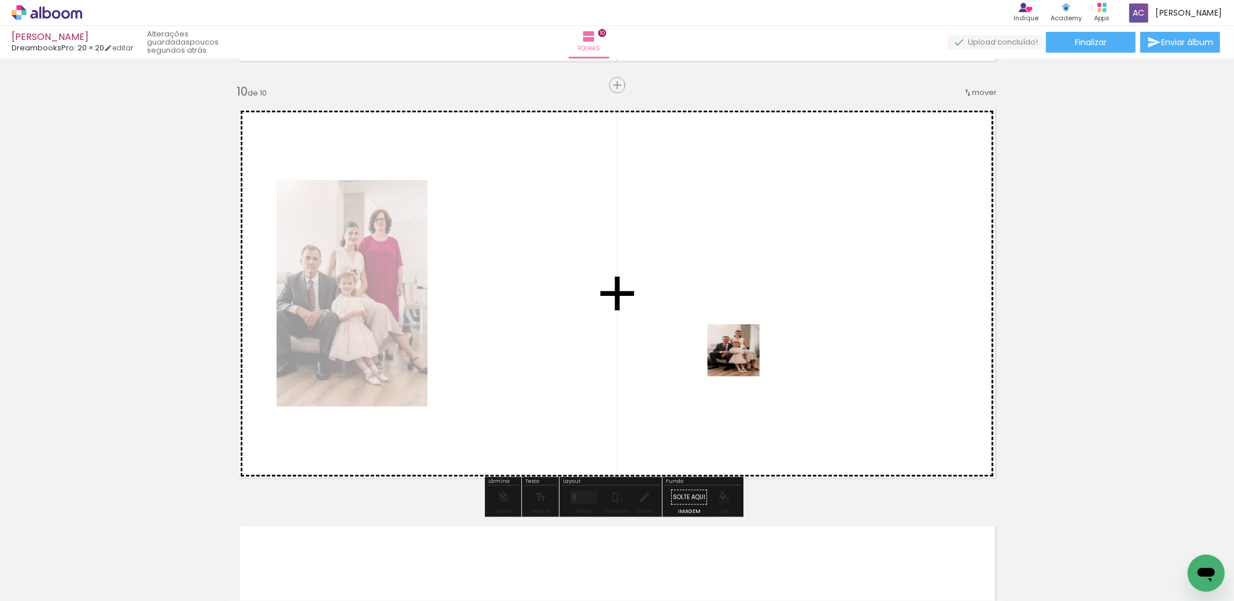
drag, startPoint x: 1079, startPoint y: 568, endPoint x: 1056, endPoint y: 524, distance: 49.7
click at [740, 358] on quentale-workspace at bounding box center [617, 300] width 1234 height 601
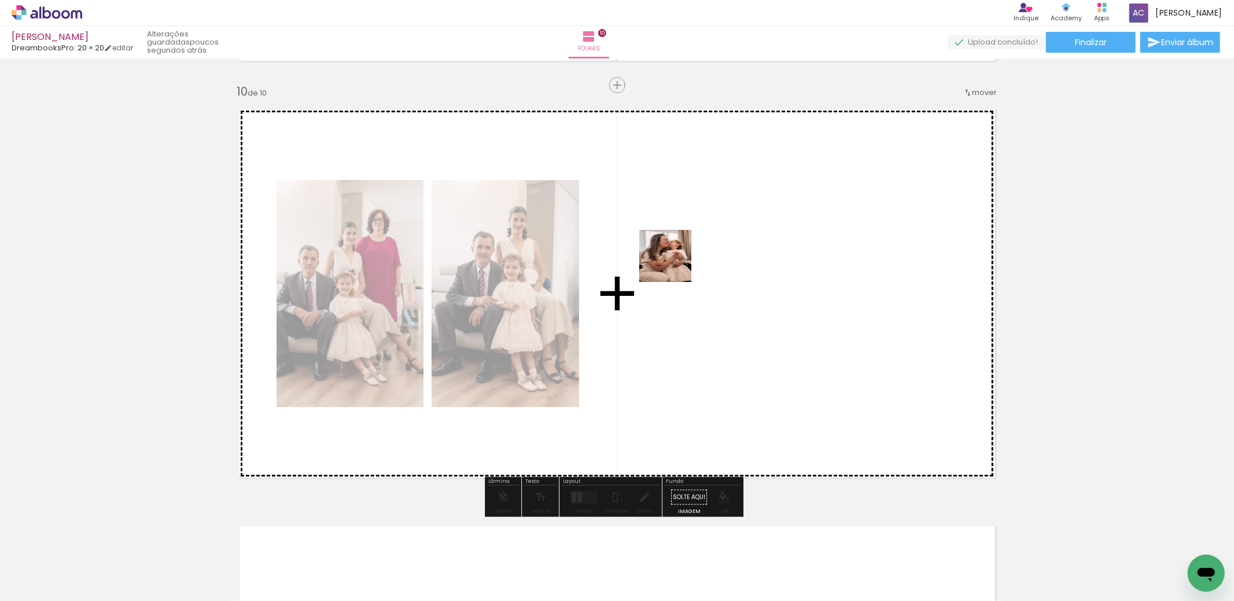
drag, startPoint x: 1195, startPoint y: 547, endPoint x: 671, endPoint y: 265, distance: 596.0
click at [671, 263] on quentale-workspace at bounding box center [617, 300] width 1234 height 601
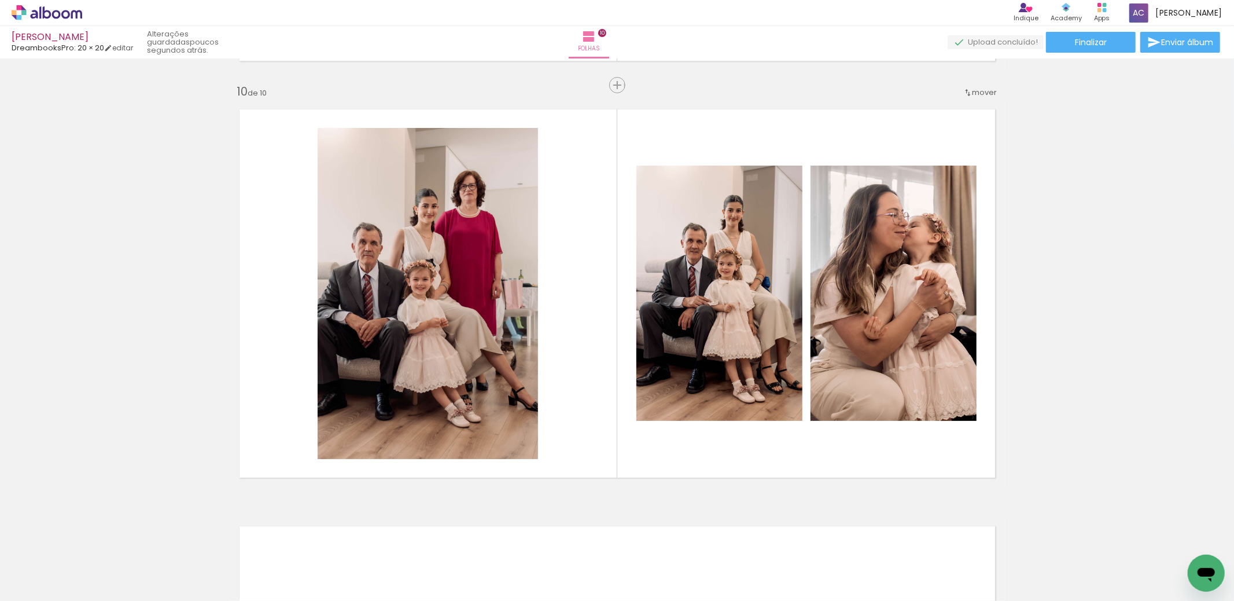
scroll to position [0, 1282]
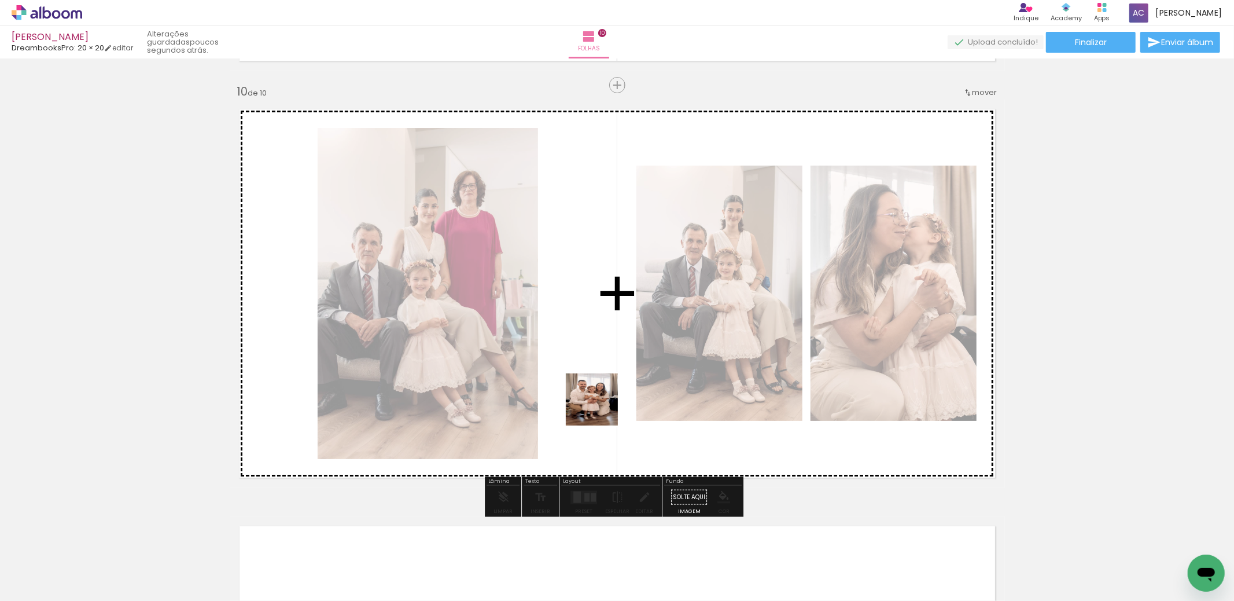
drag, startPoint x: 590, startPoint y: 565, endPoint x: 631, endPoint y: 483, distance: 91.9
click at [601, 403] on quentale-workspace at bounding box center [617, 300] width 1234 height 601
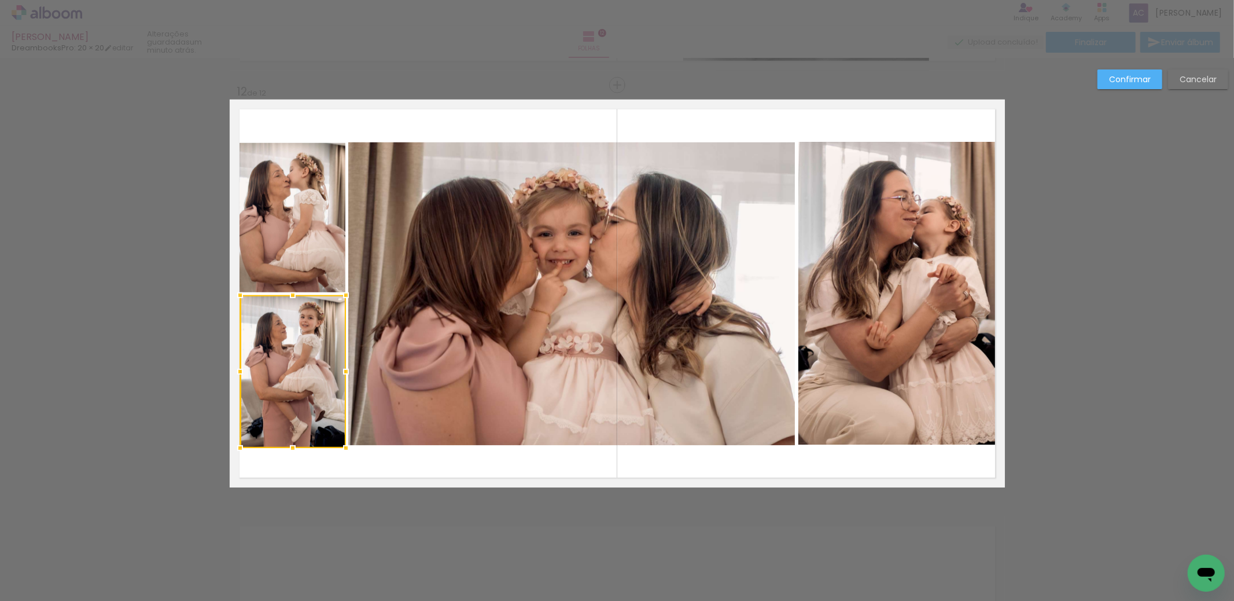
scroll to position [0, 1282]
click at [288, 447] on div at bounding box center [292, 444] width 23 height 23
click at [363, 457] on quentale-layouter at bounding box center [617, 294] width 775 height 388
click at [0, 0] on slot "Confirmar" at bounding box center [0, 0] width 0 height 0
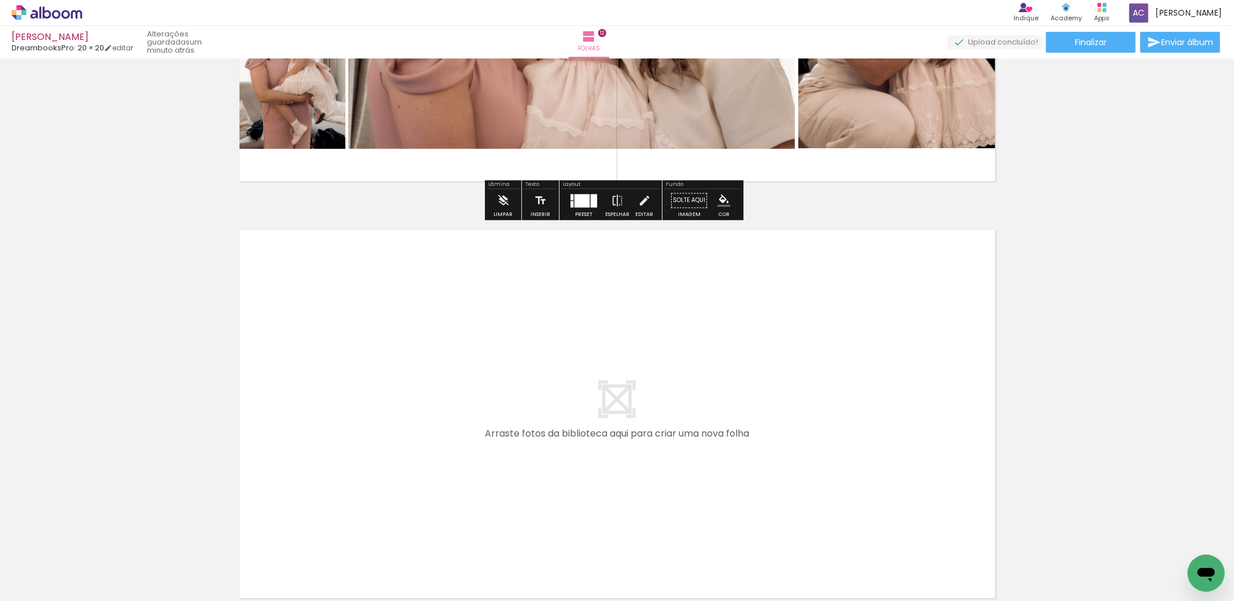
scroll to position [4906, 0]
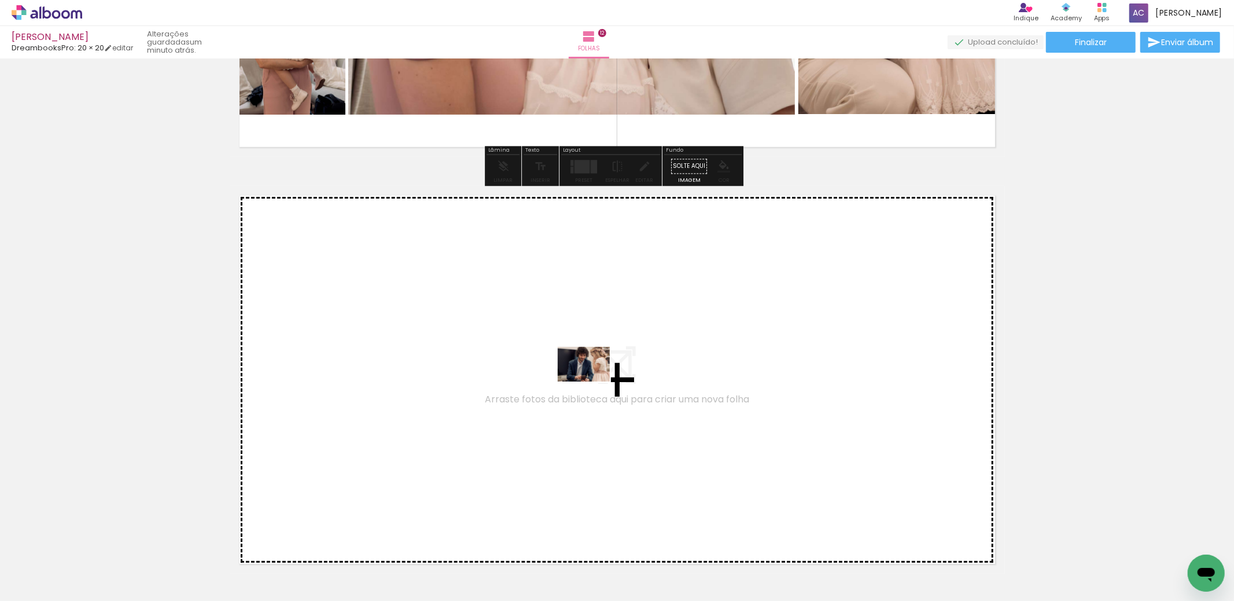
click at [579, 373] on quentale-workspace at bounding box center [617, 300] width 1234 height 601
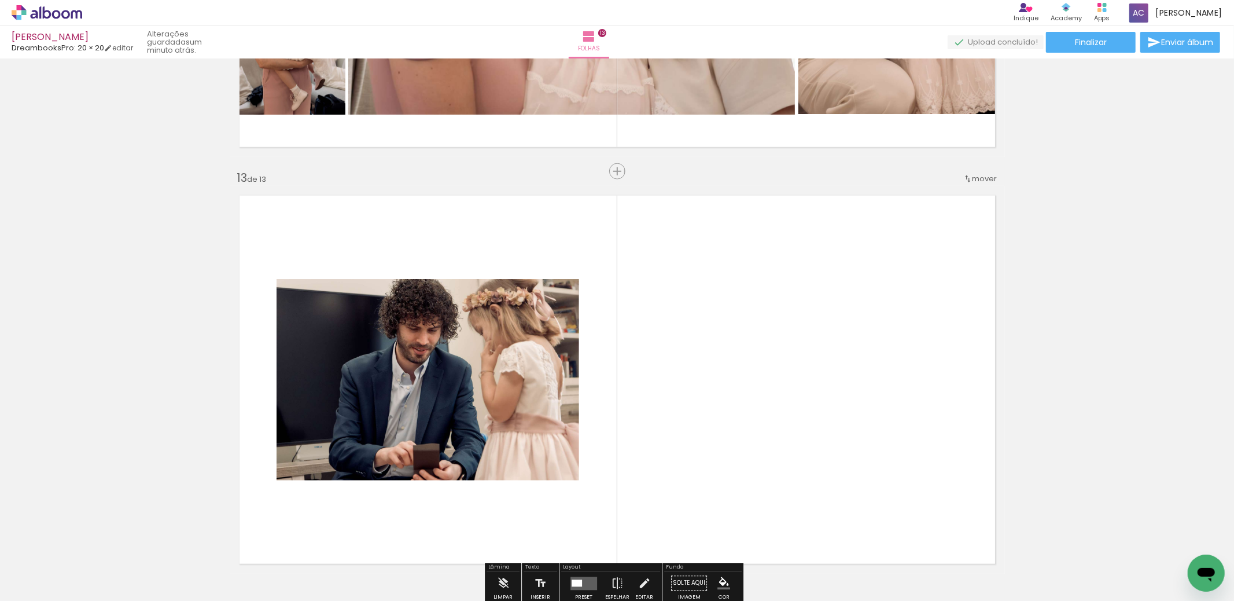
scroll to position [4992, 0]
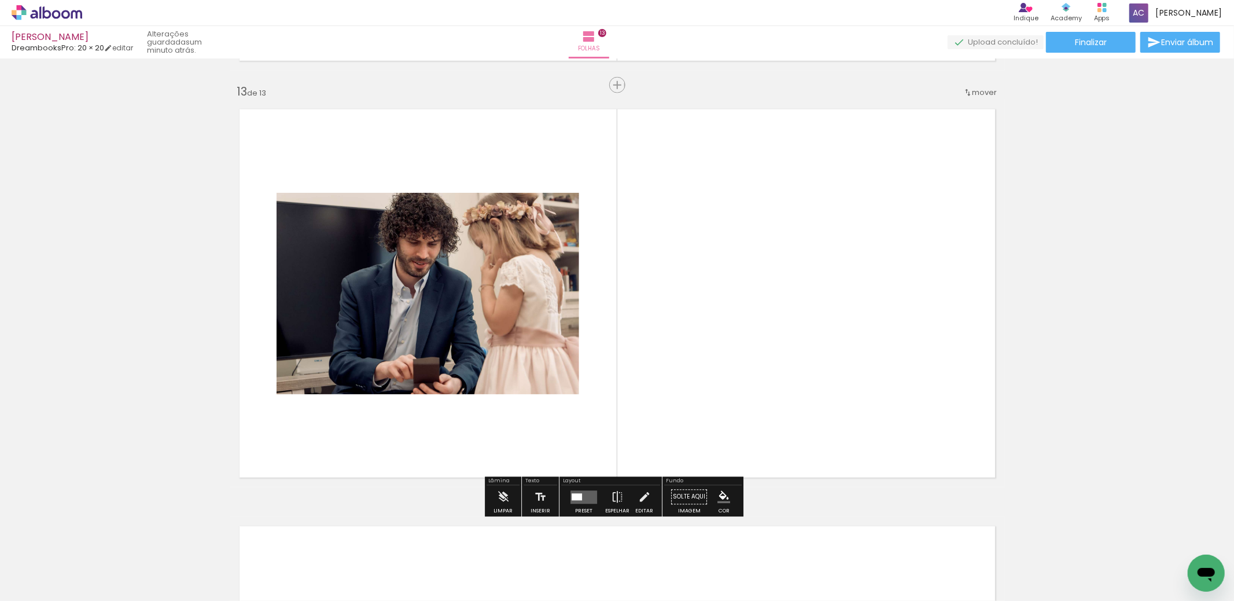
drag, startPoint x: 964, startPoint y: 567, endPoint x: 1051, endPoint y: 569, distance: 86.8
click at [803, 311] on quentale-workspace at bounding box center [617, 300] width 1234 height 601
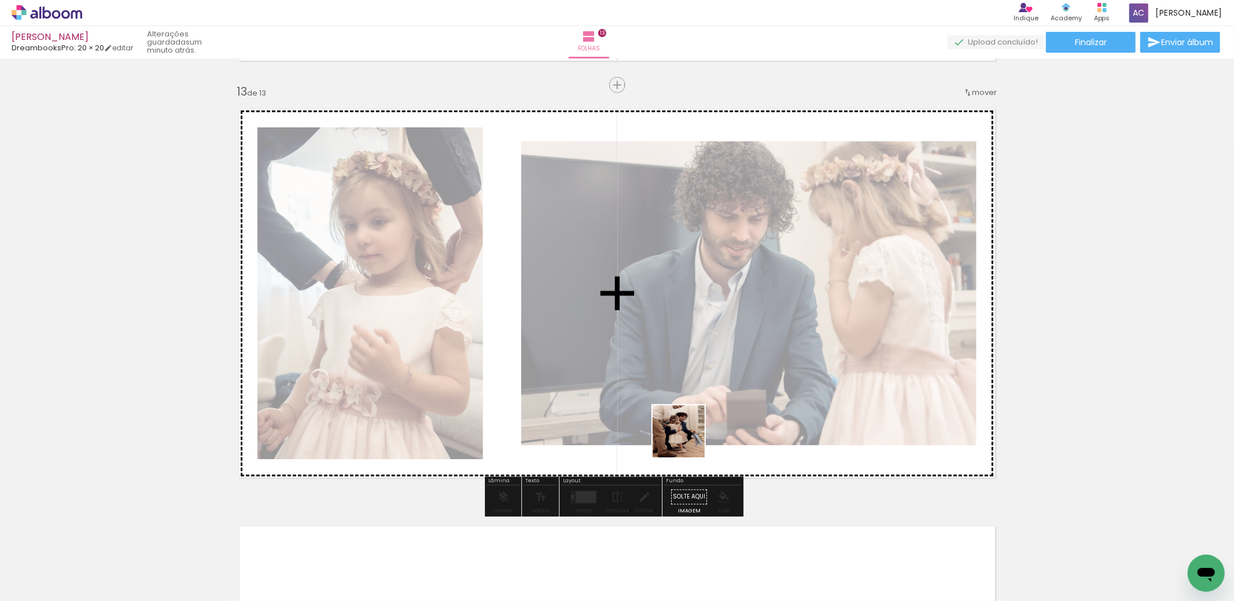
drag, startPoint x: 1109, startPoint y: 571, endPoint x: 687, endPoint y: 440, distance: 441.6
click at [687, 440] on quentale-workspace at bounding box center [617, 300] width 1234 height 601
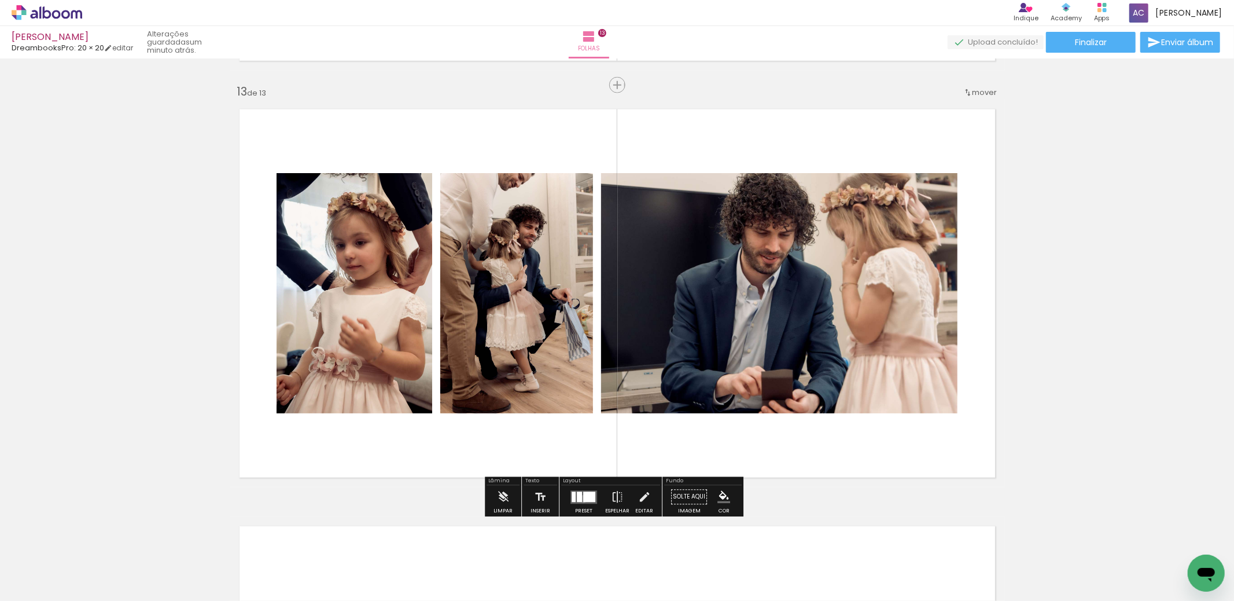
click at [583, 498] on div at bounding box center [589, 496] width 12 height 10
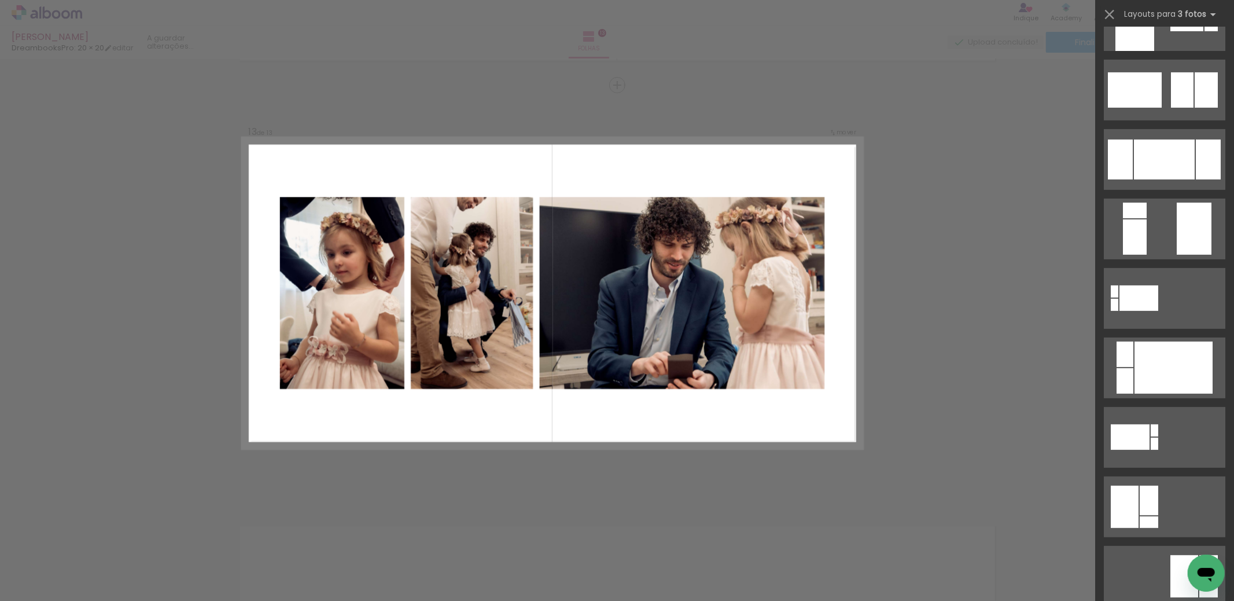
scroll to position [0, 0]
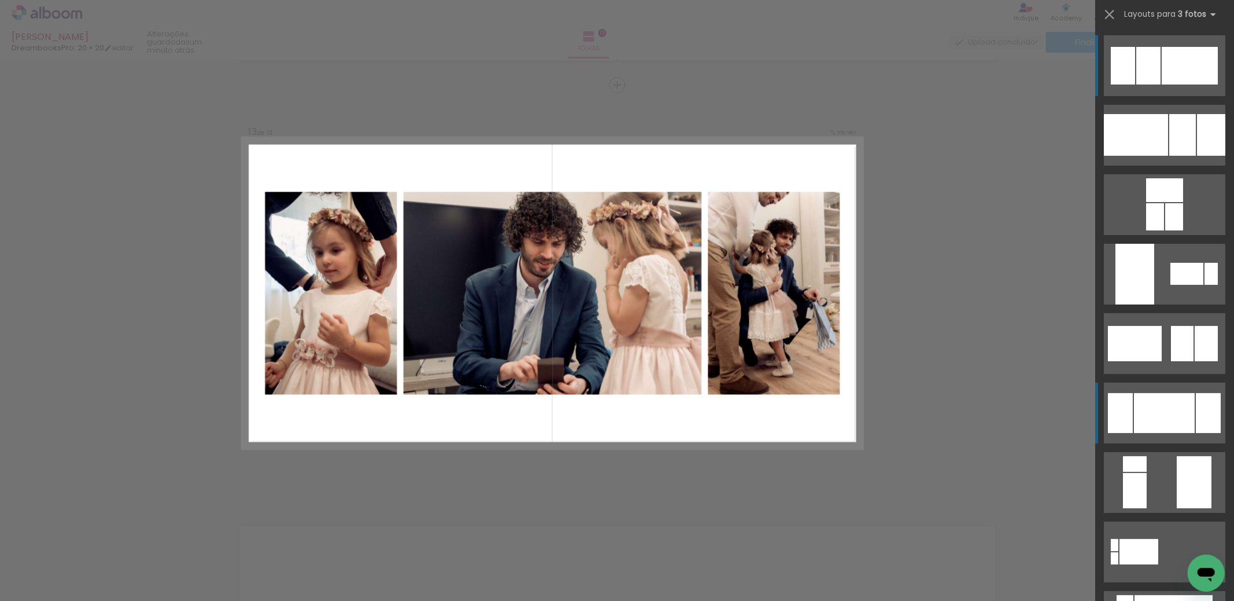
click at [1143, 425] on div at bounding box center [1164, 413] width 61 height 40
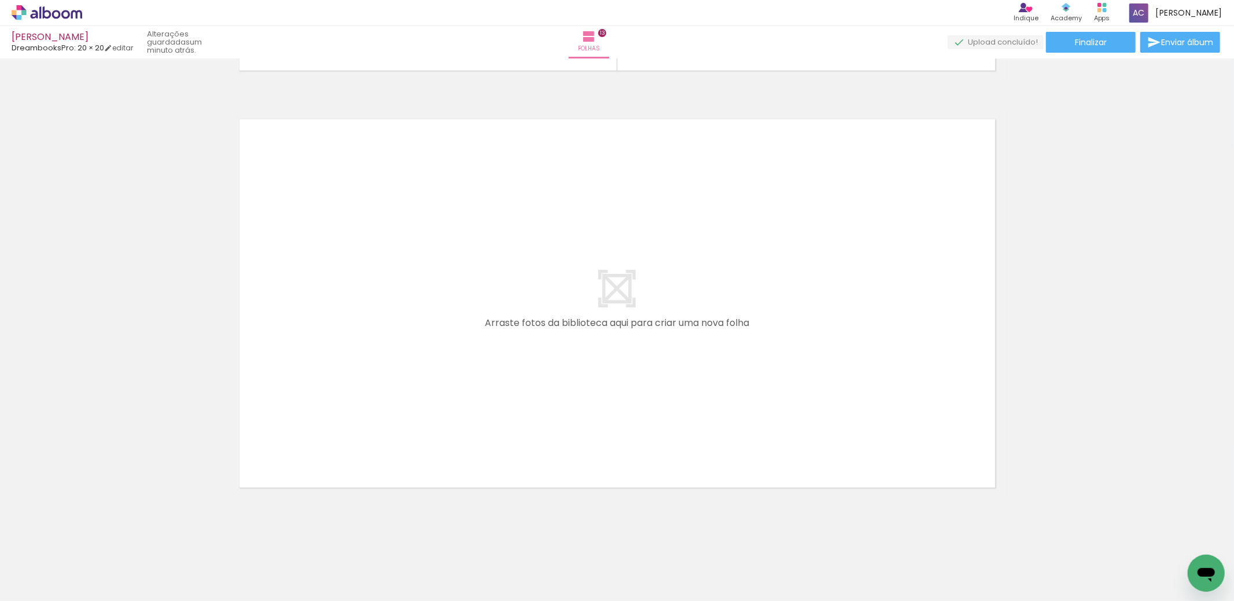
scroll to position [0, 1922]
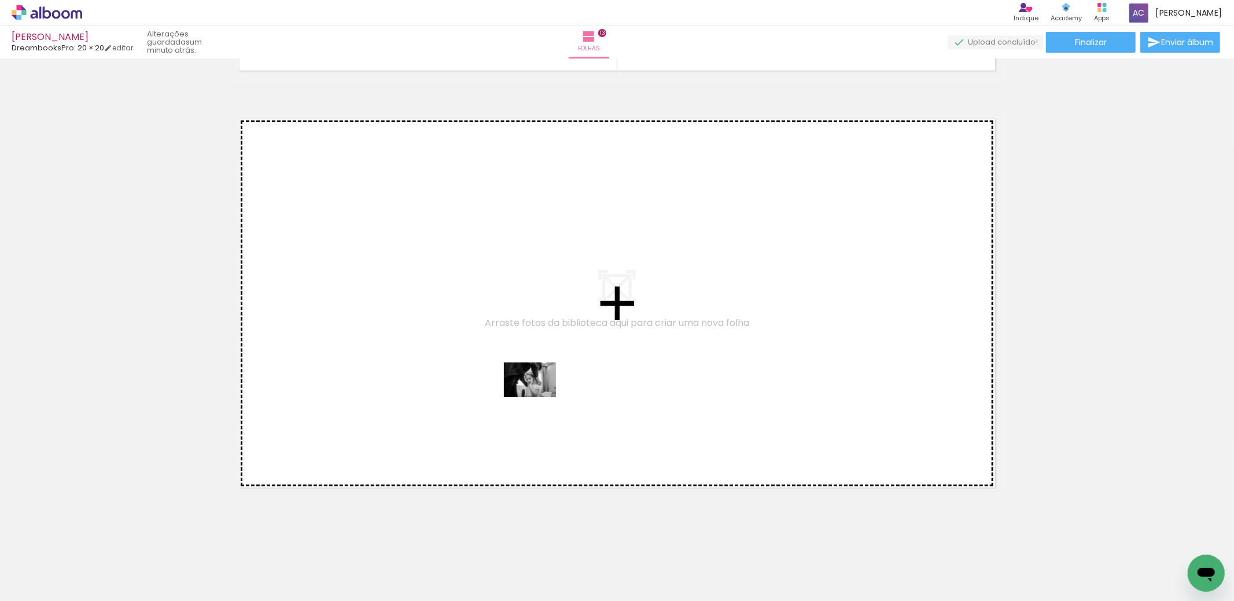
drag, startPoint x: 395, startPoint y: 562, endPoint x: 539, endPoint y: 396, distance: 219.9
click at [539, 396] on quentale-workspace at bounding box center [617, 300] width 1234 height 601
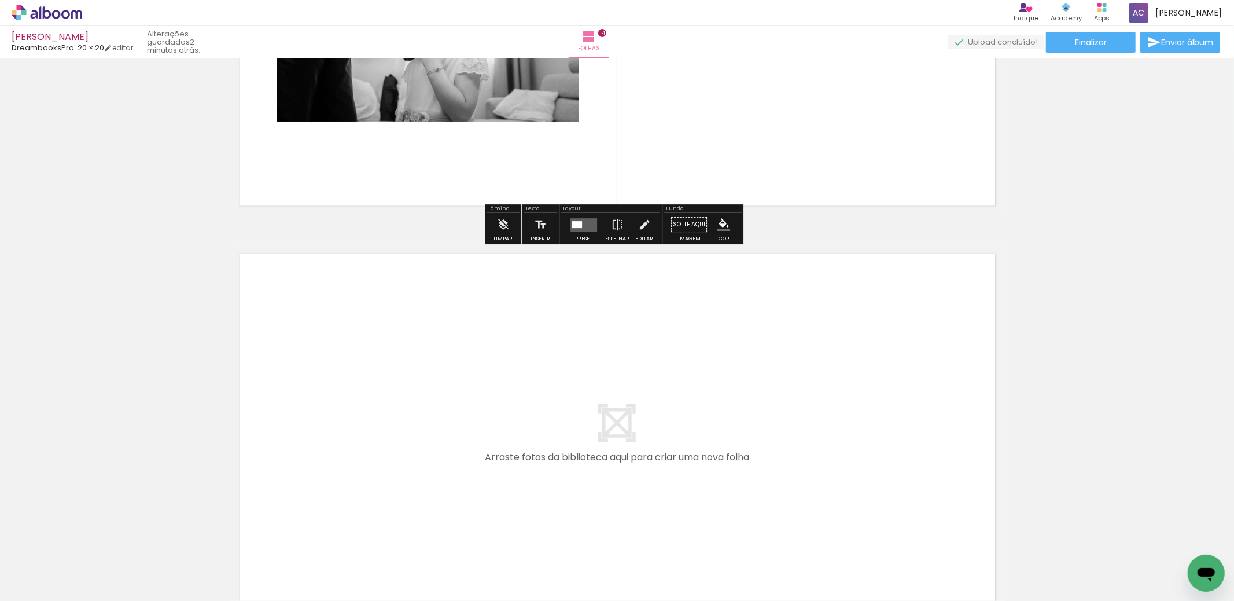
scroll to position [5734, 0]
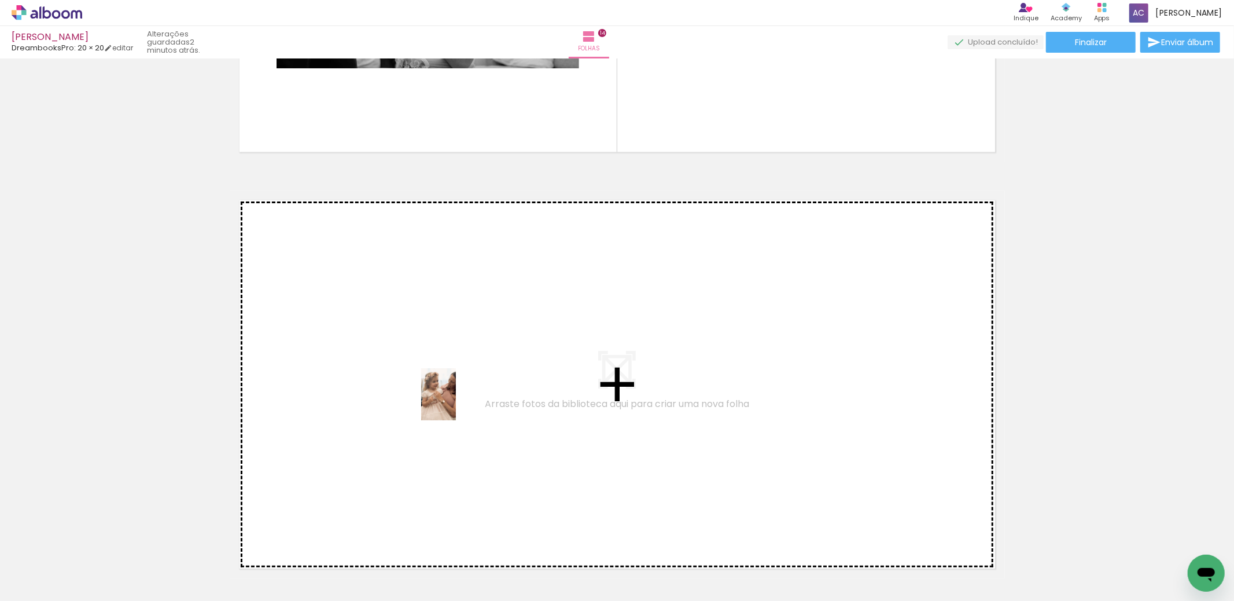
drag, startPoint x: 530, startPoint y: 562, endPoint x: 574, endPoint y: 540, distance: 49.2
click at [456, 402] on quentale-workspace at bounding box center [617, 300] width 1234 height 601
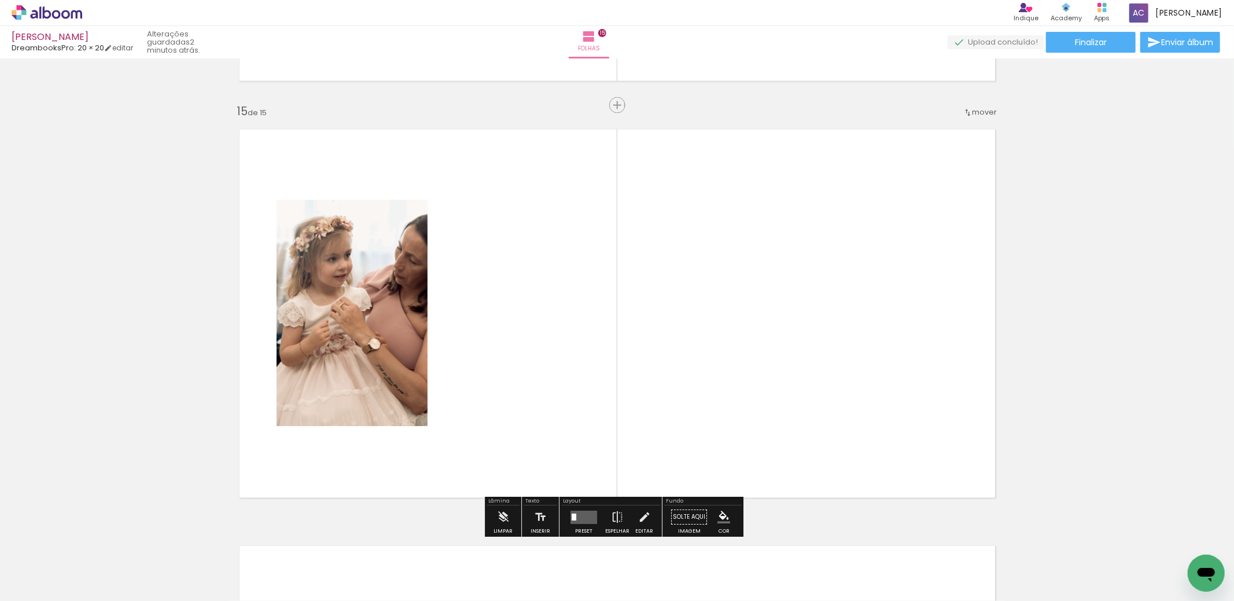
scroll to position [5825, 0]
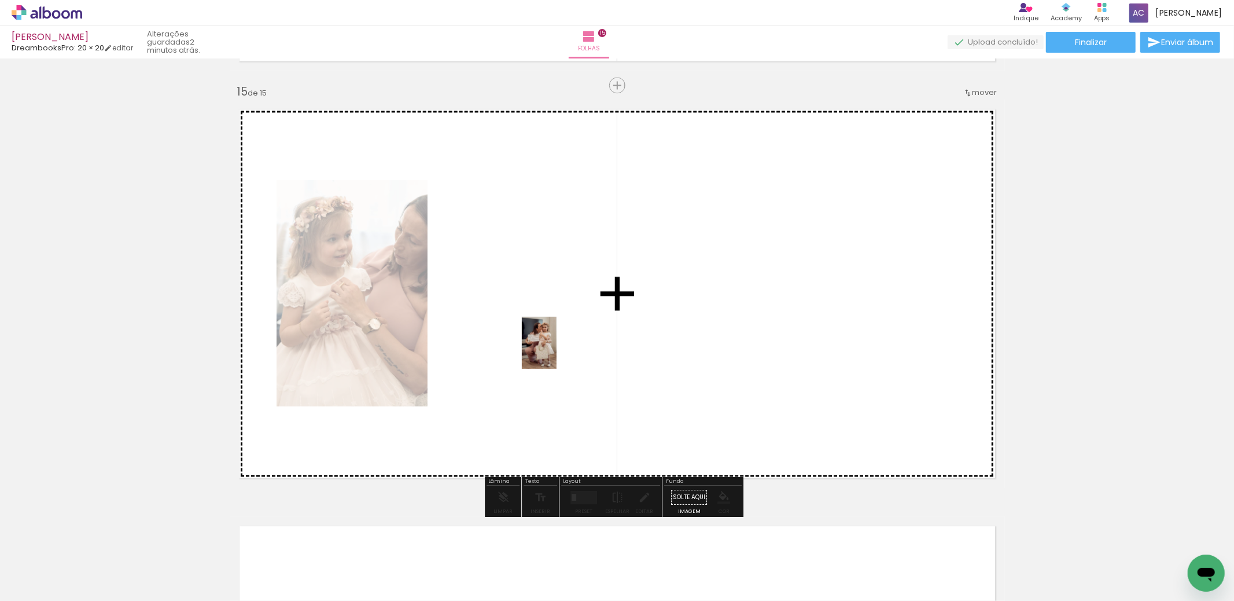
drag, startPoint x: 604, startPoint y: 520, endPoint x: 557, endPoint y: 351, distance: 175.5
click at [557, 351] on quentale-workspace at bounding box center [617, 300] width 1234 height 601
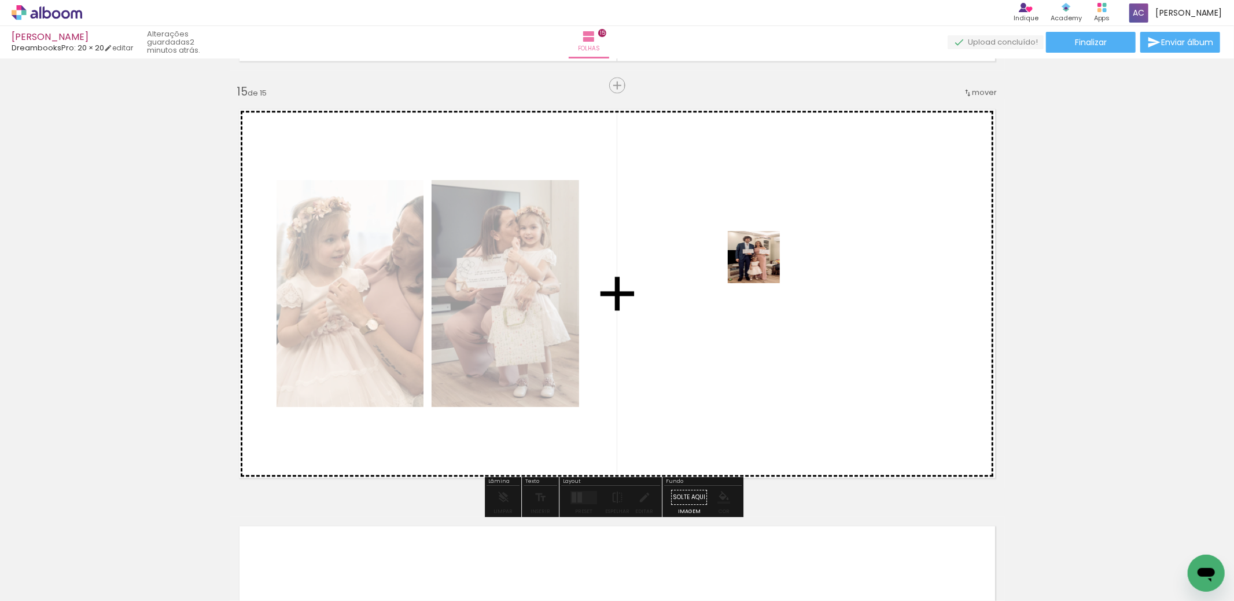
drag, startPoint x: 757, startPoint y: 337, endPoint x: 773, endPoint y: 503, distance: 166.9
click at [758, 237] on quentale-workspace at bounding box center [617, 300] width 1234 height 601
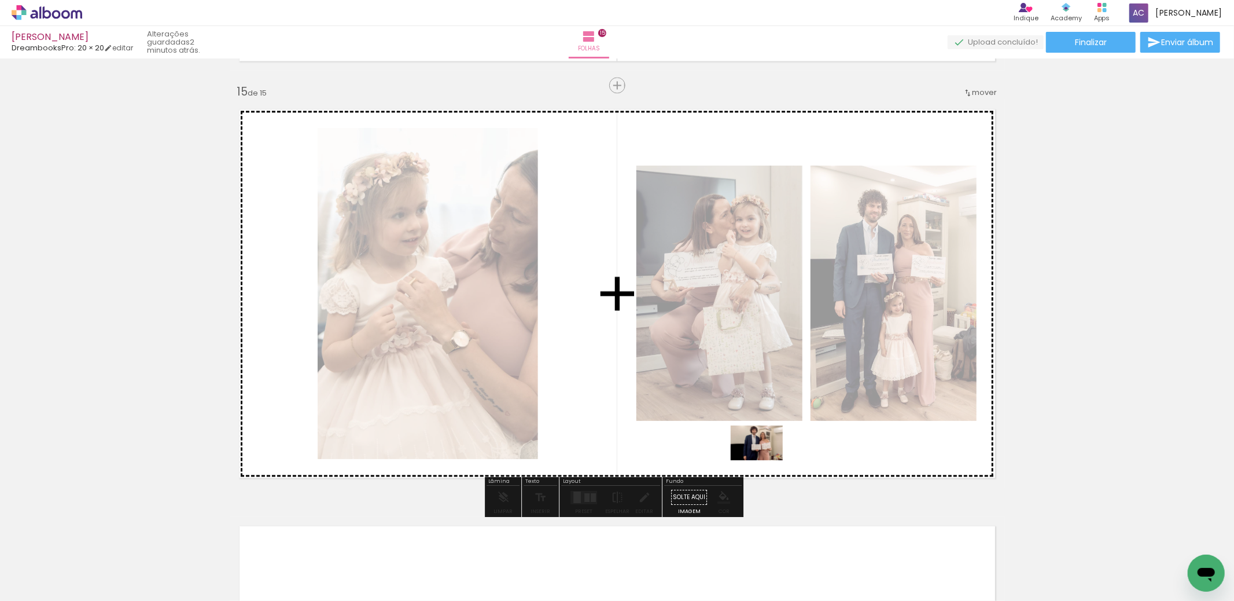
drag, startPoint x: 660, startPoint y: 564, endPoint x: 766, endPoint y: 460, distance: 148.5
click at [766, 460] on quentale-workspace at bounding box center [617, 300] width 1234 height 601
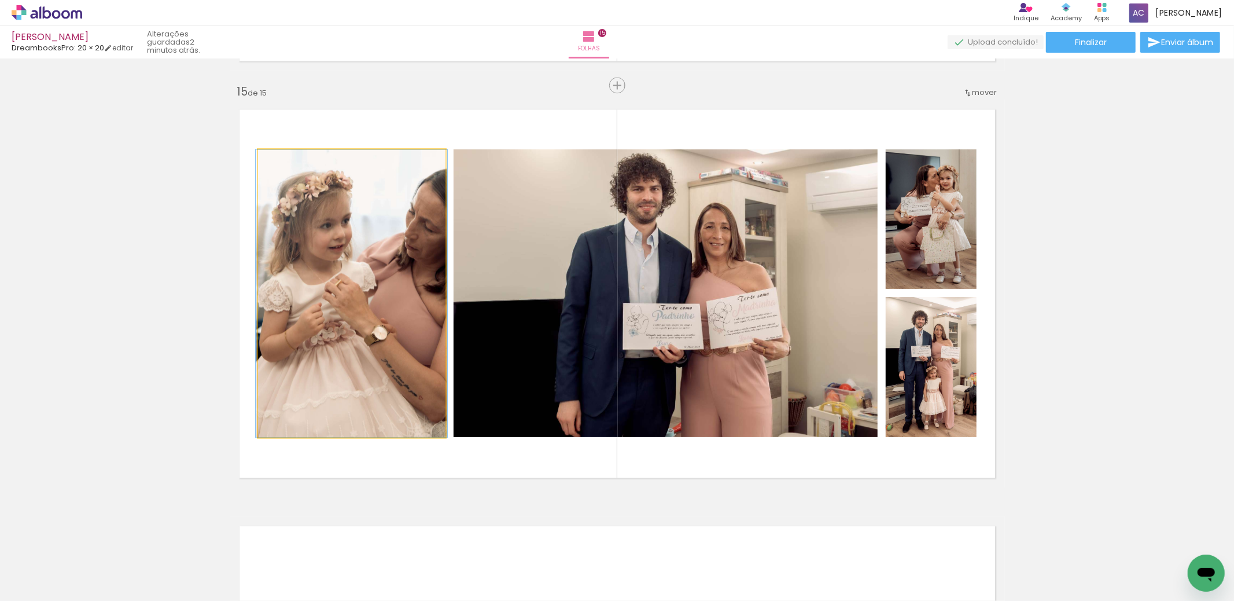
click at [321, 319] on quentale-photo at bounding box center [351, 293] width 187 height 288
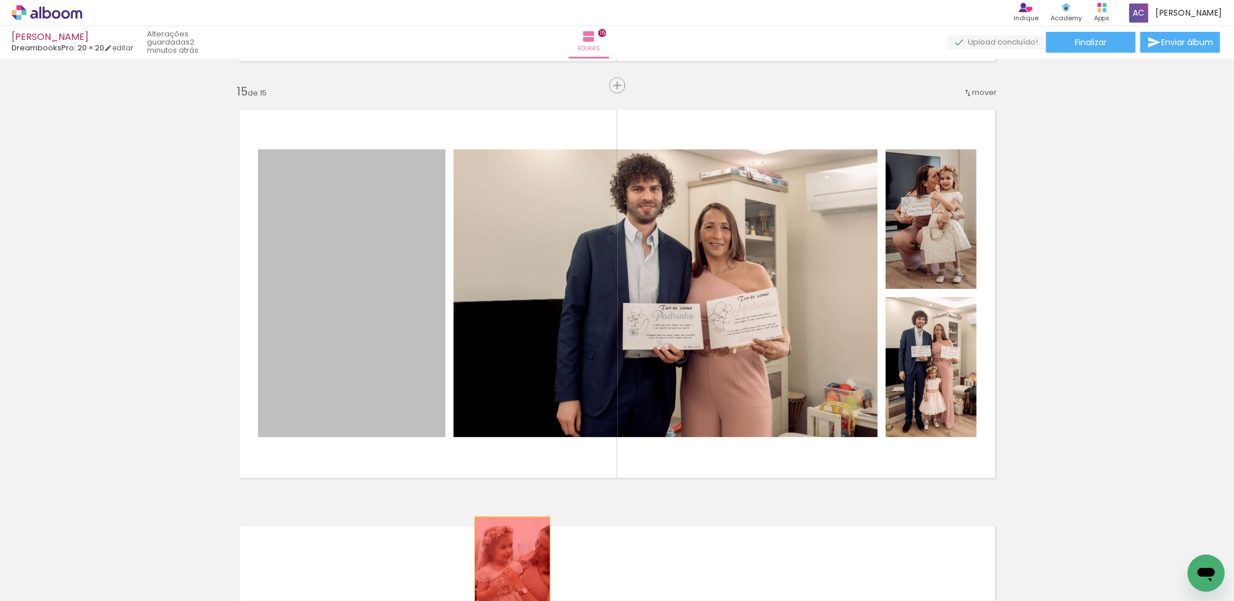
drag, startPoint x: 334, startPoint y: 318, endPoint x: 525, endPoint y: 571, distance: 317.2
click at [525, 571] on quentale-workspace at bounding box center [617, 300] width 1234 height 601
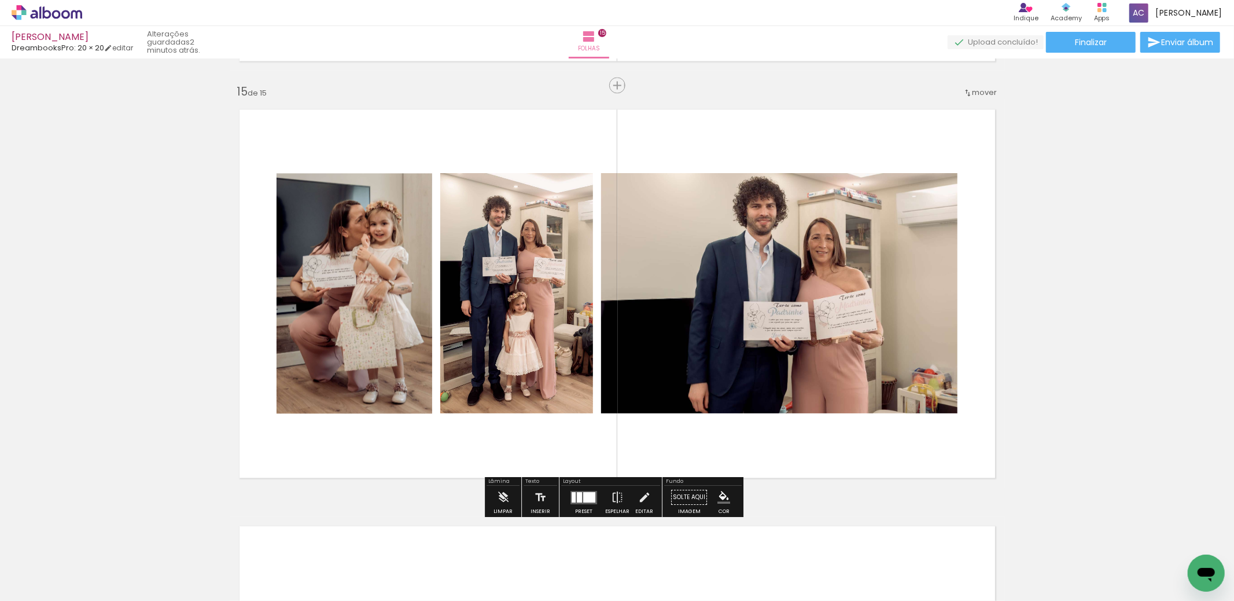
click at [577, 496] on div at bounding box center [579, 496] width 5 height 10
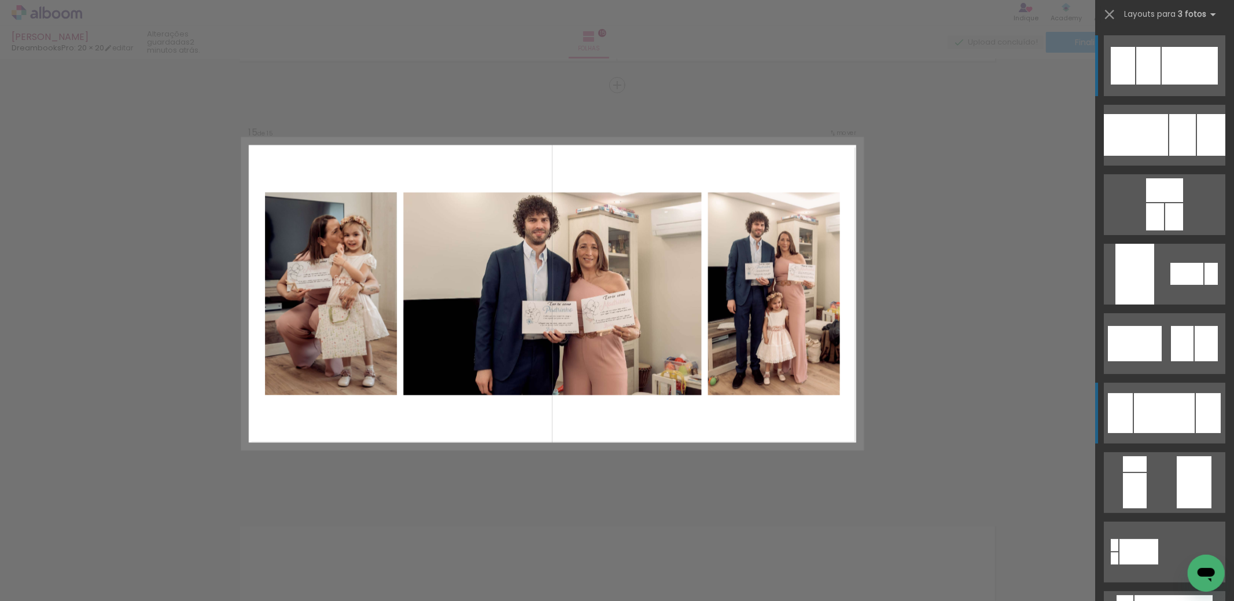
click at [1151, 399] on div at bounding box center [1164, 413] width 61 height 40
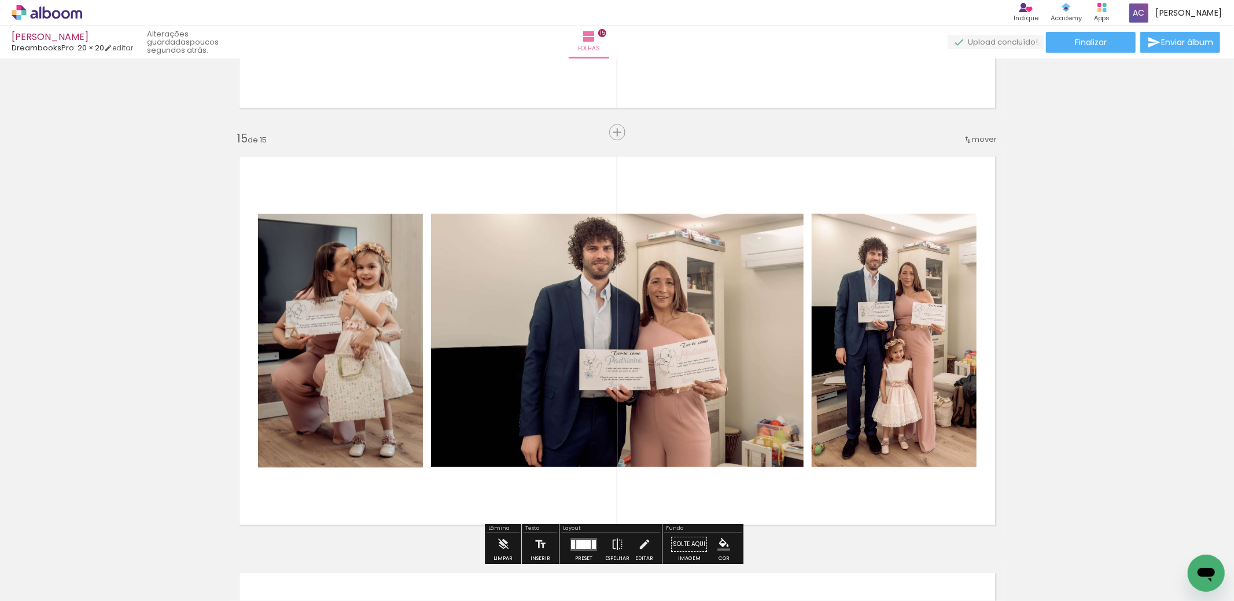
scroll to position [5815, 0]
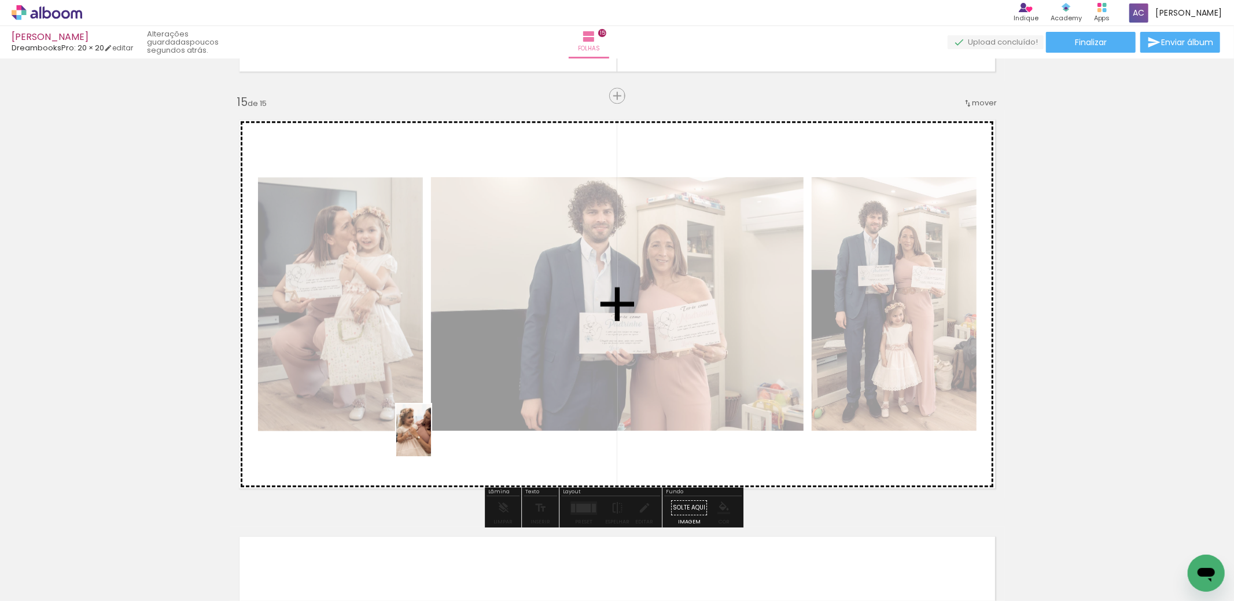
drag, startPoint x: 531, startPoint y: 590, endPoint x: 431, endPoint y: 439, distance: 181.4
click at [431, 439] on quentale-workspace at bounding box center [617, 300] width 1234 height 601
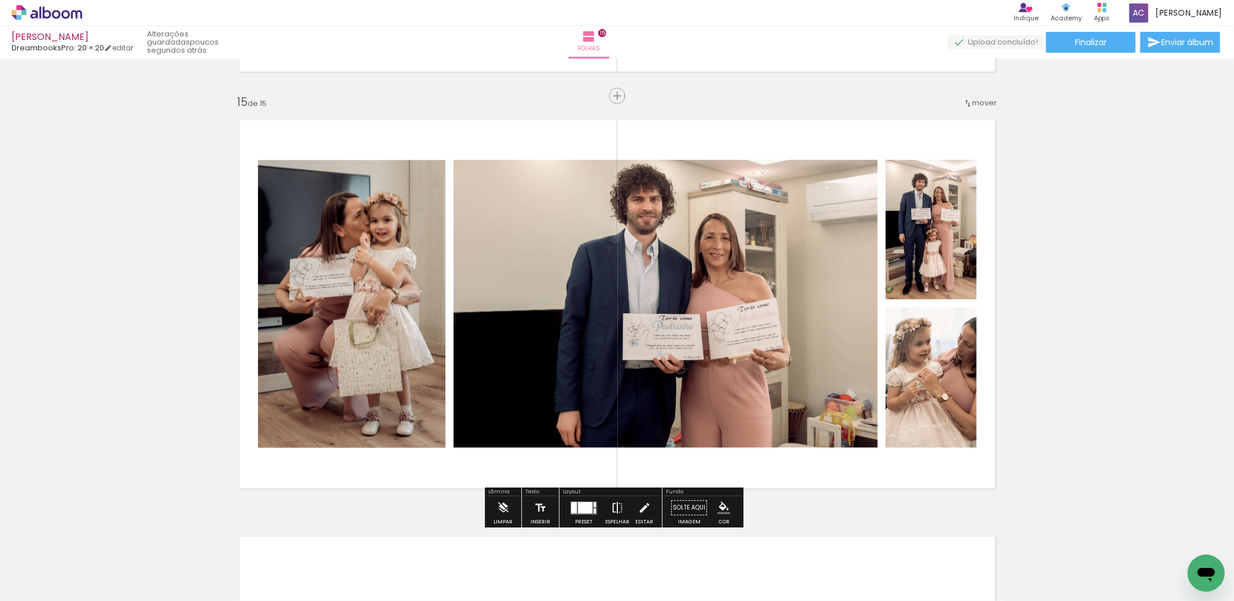
click at [611, 507] on iron-icon at bounding box center [617, 507] width 13 height 23
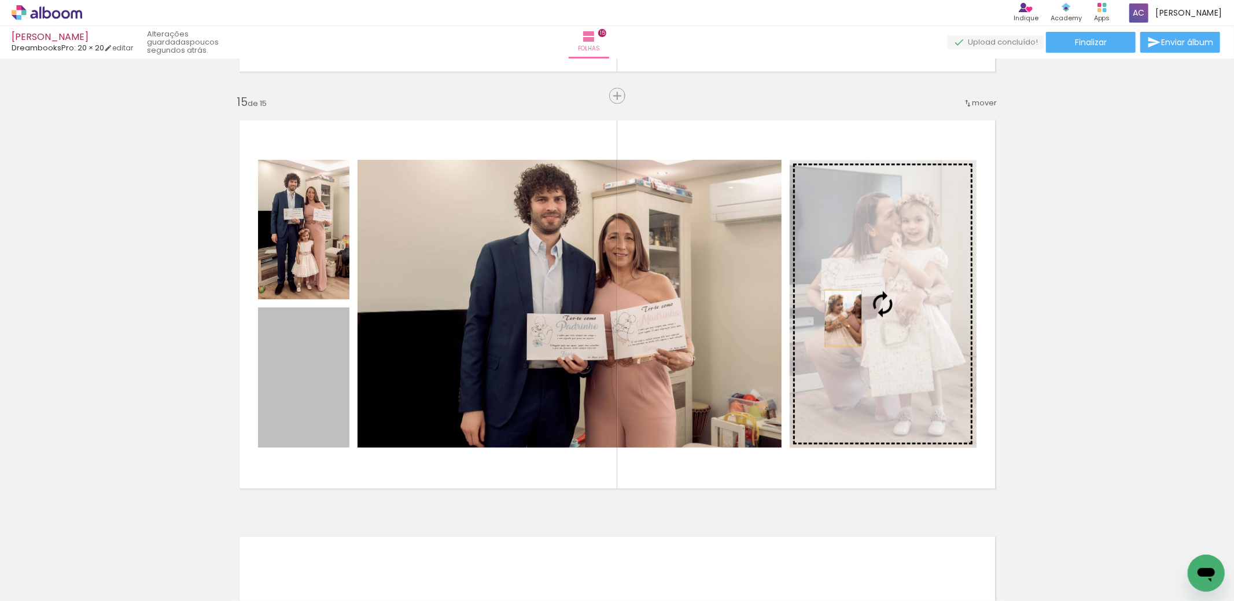
drag, startPoint x: 302, startPoint y: 417, endPoint x: 838, endPoint y: 318, distance: 545.5
click at [0, 0] on slot at bounding box center [0, 0] width 0 height 0
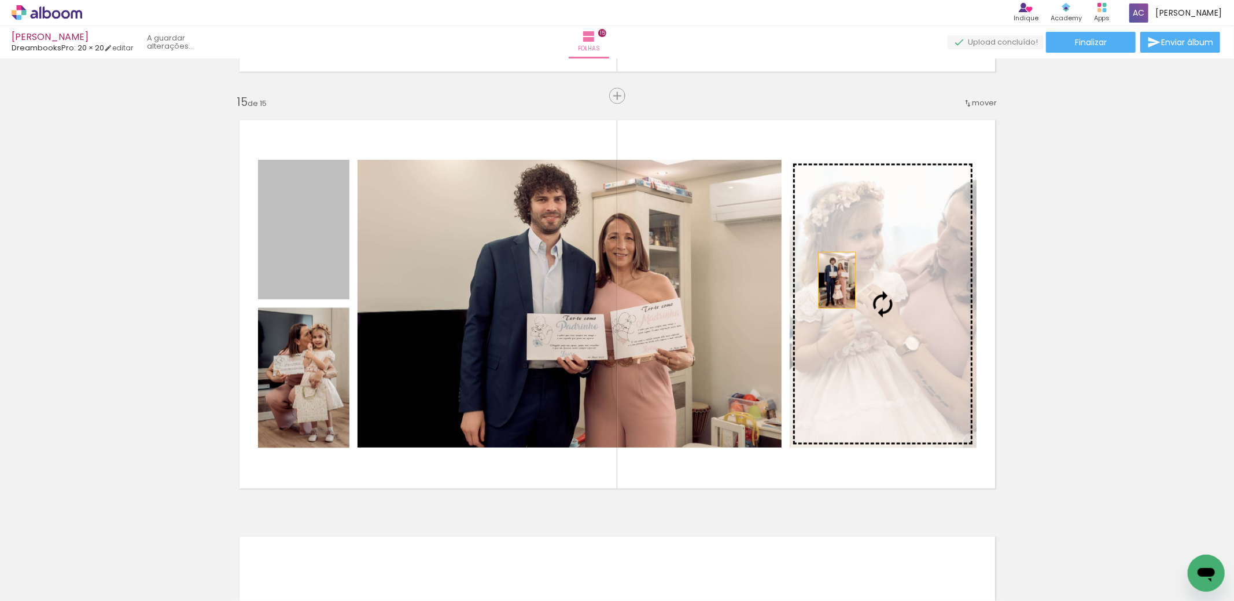
drag, startPoint x: 312, startPoint y: 249, endPoint x: 849, endPoint y: 279, distance: 537.8
click at [0, 0] on slot at bounding box center [0, 0] width 0 height 0
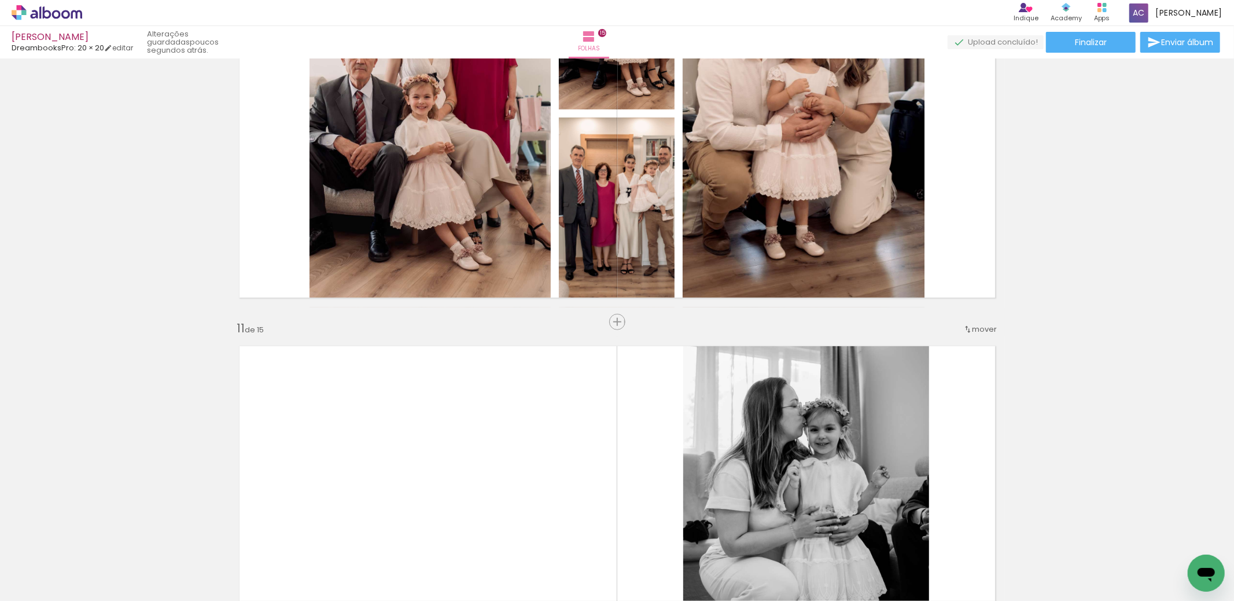
scroll to position [3967, 0]
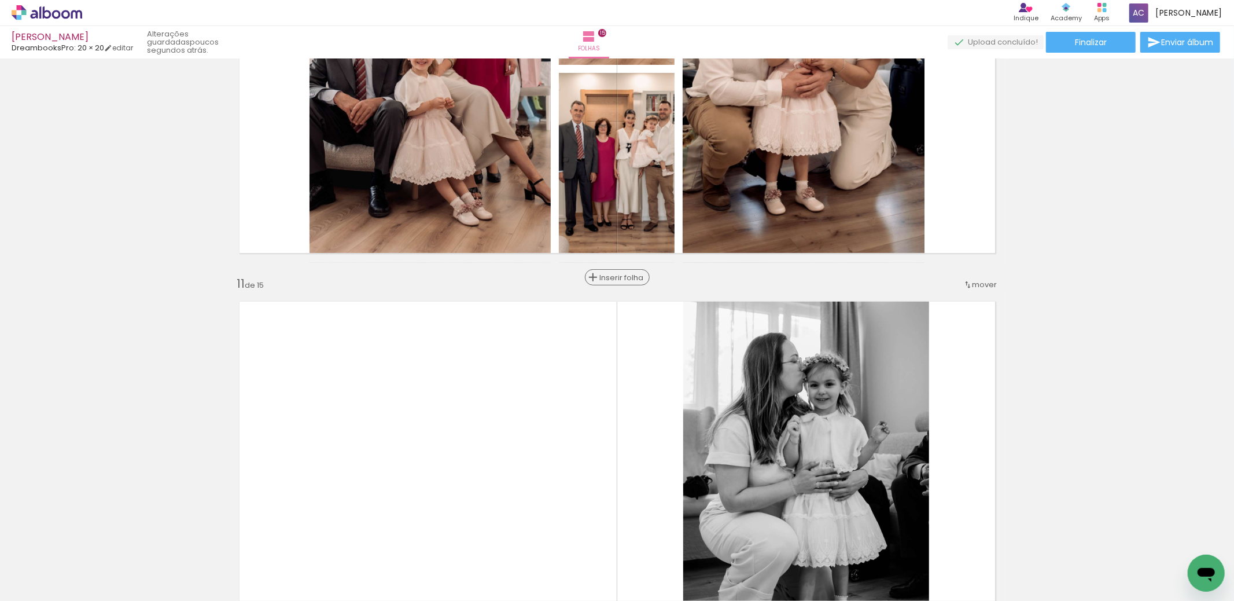
click at [615, 278] on span "Inserir folha" at bounding box center [622, 278] width 45 height 8
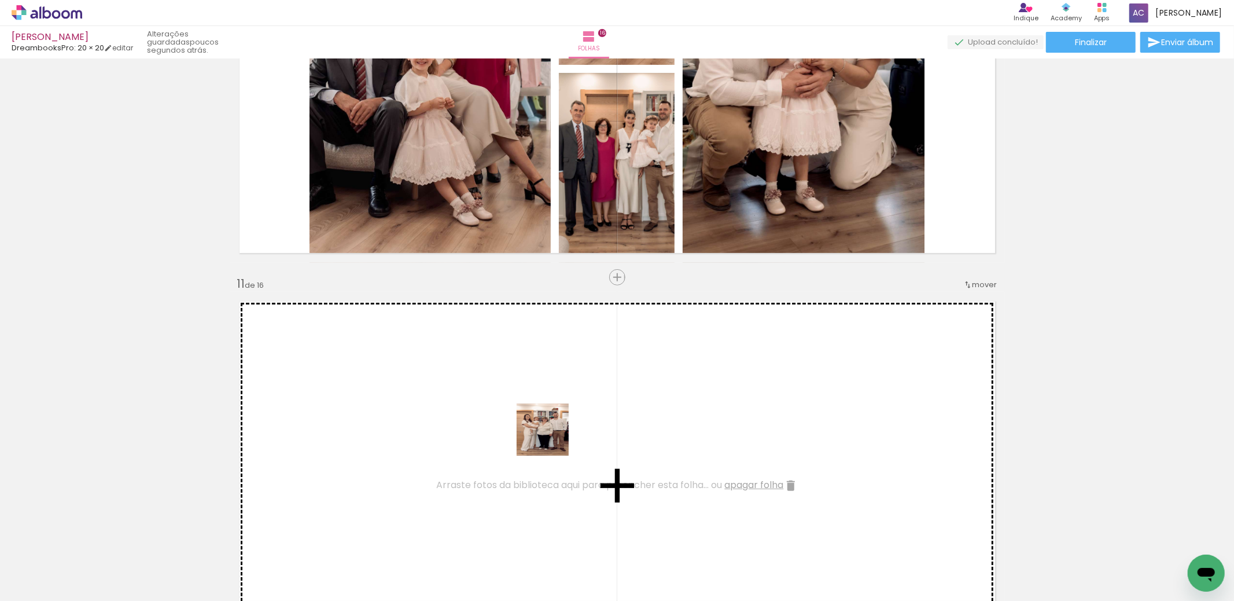
drag, startPoint x: 779, startPoint y: 562, endPoint x: 786, endPoint y: 582, distance: 20.5
click at [534, 430] on quentale-workspace at bounding box center [617, 300] width 1234 height 601
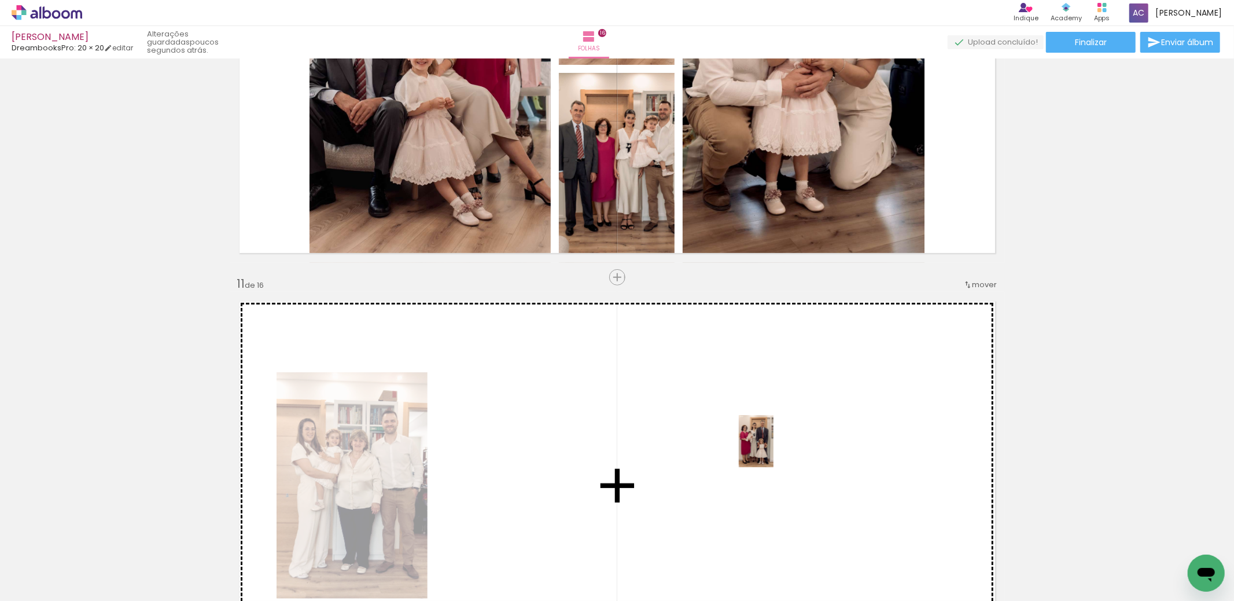
drag, startPoint x: 970, startPoint y: 568, endPoint x: 774, endPoint y: 450, distance: 229.2
click at [774, 450] on quentale-workspace at bounding box center [617, 300] width 1234 height 601
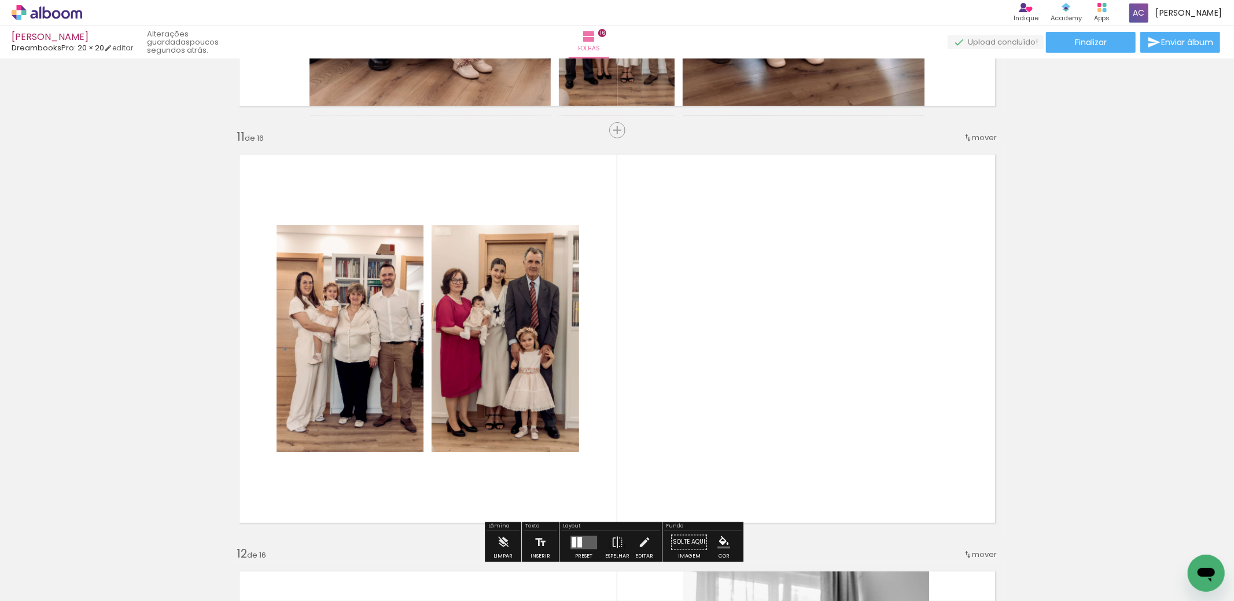
scroll to position [4182, 0]
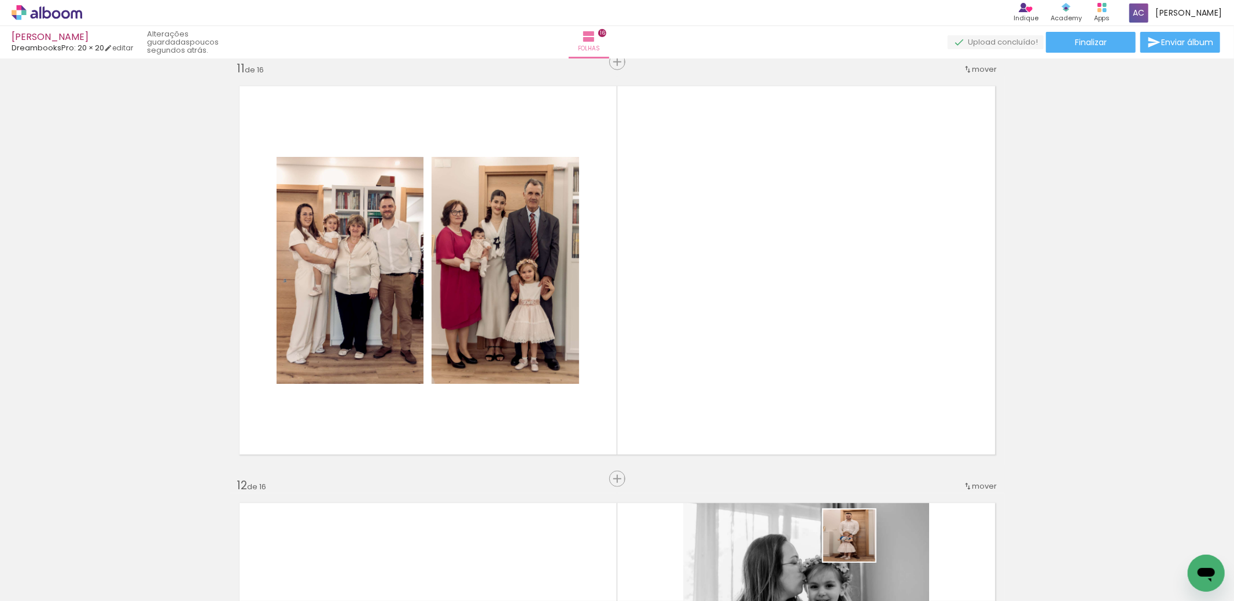
drag, startPoint x: 859, startPoint y: 575, endPoint x: 808, endPoint y: 351, distance: 229.8
click at [808, 351] on quentale-workspace at bounding box center [617, 300] width 1234 height 601
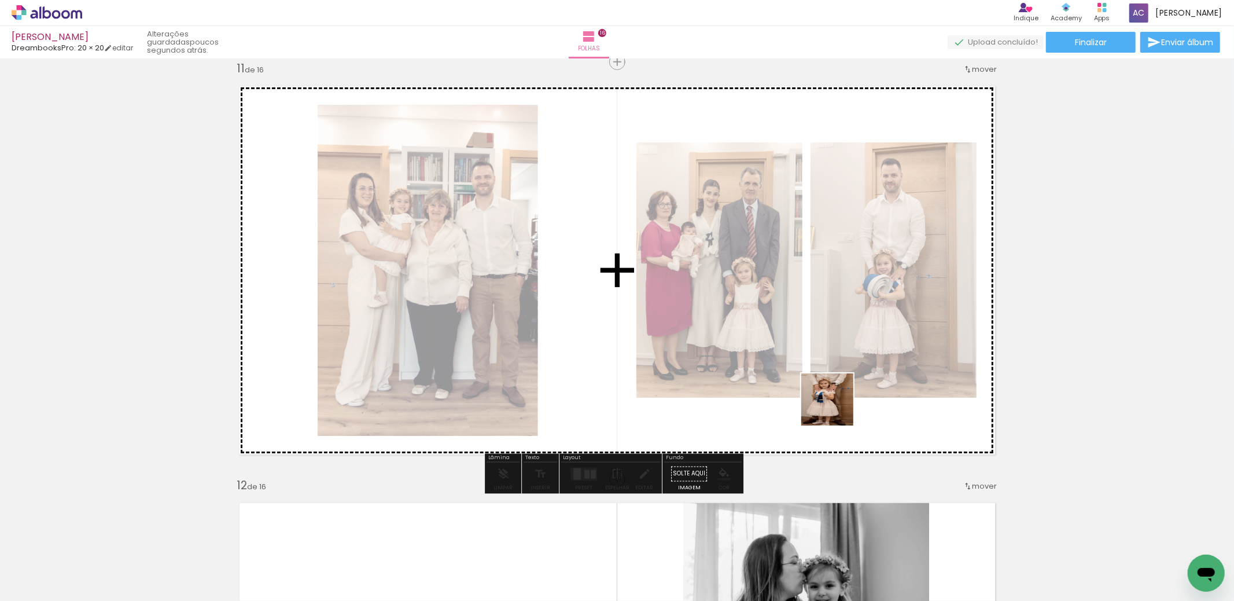
drag, startPoint x: 912, startPoint y: 577, endPoint x: 836, endPoint y: 408, distance: 185.2
click at [836, 408] on quentale-workspace at bounding box center [617, 300] width 1234 height 601
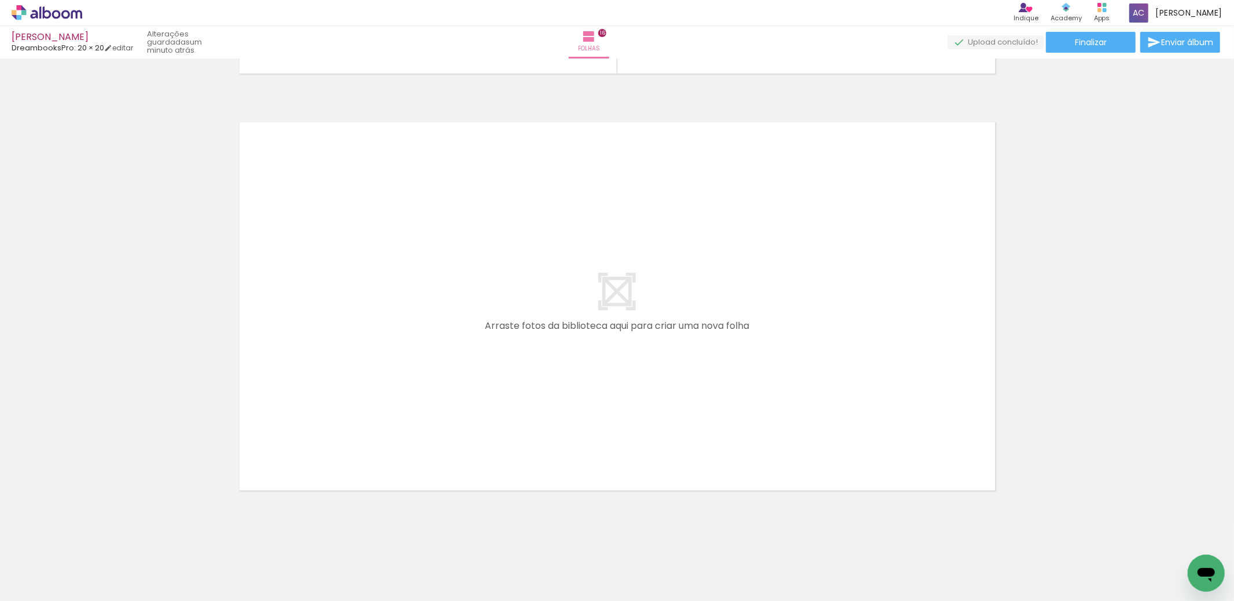
scroll to position [0, 2240]
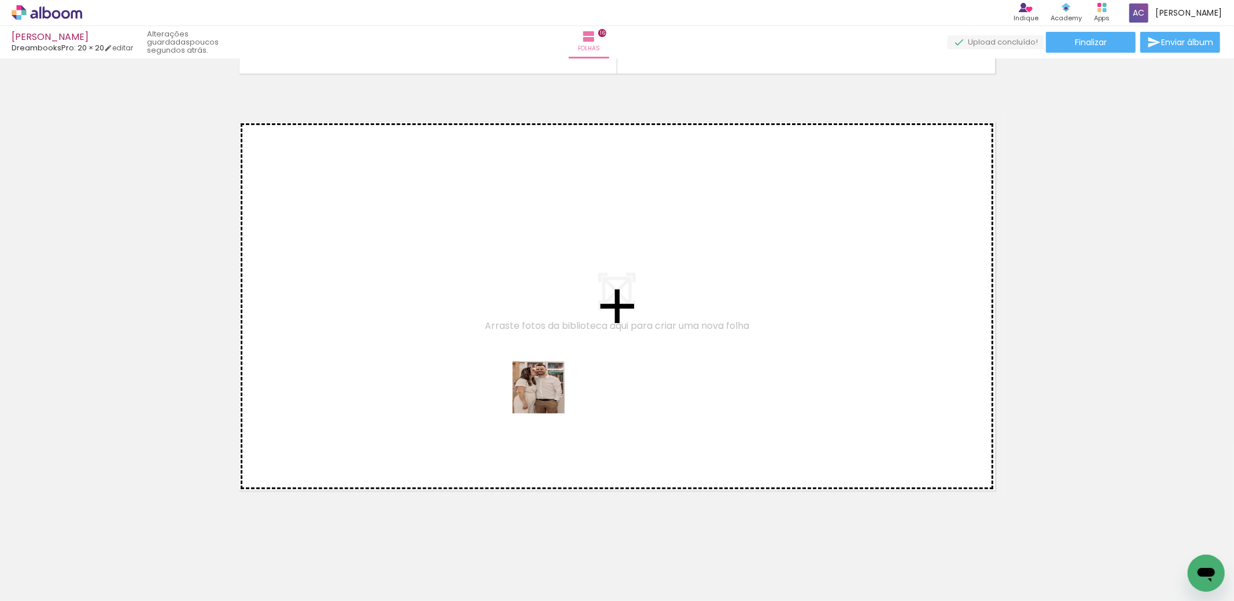
drag, startPoint x: 717, startPoint y: 573, endPoint x: 788, endPoint y: 549, distance: 75.0
click at [544, 394] on quentale-workspace at bounding box center [617, 300] width 1234 height 601
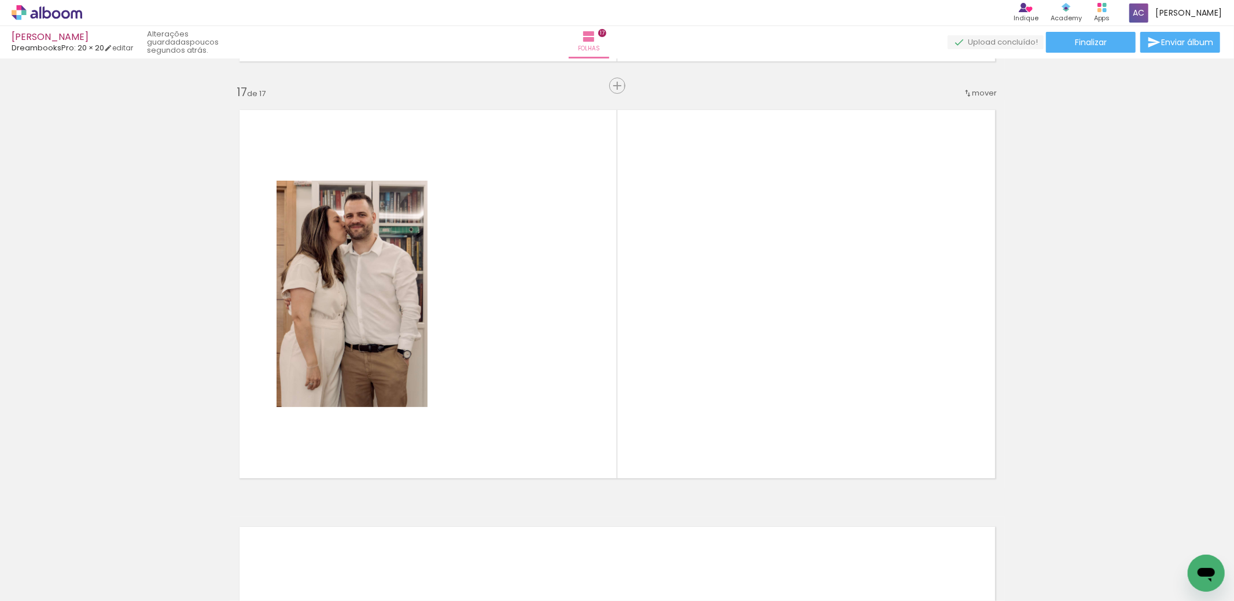
scroll to position [6658, 0]
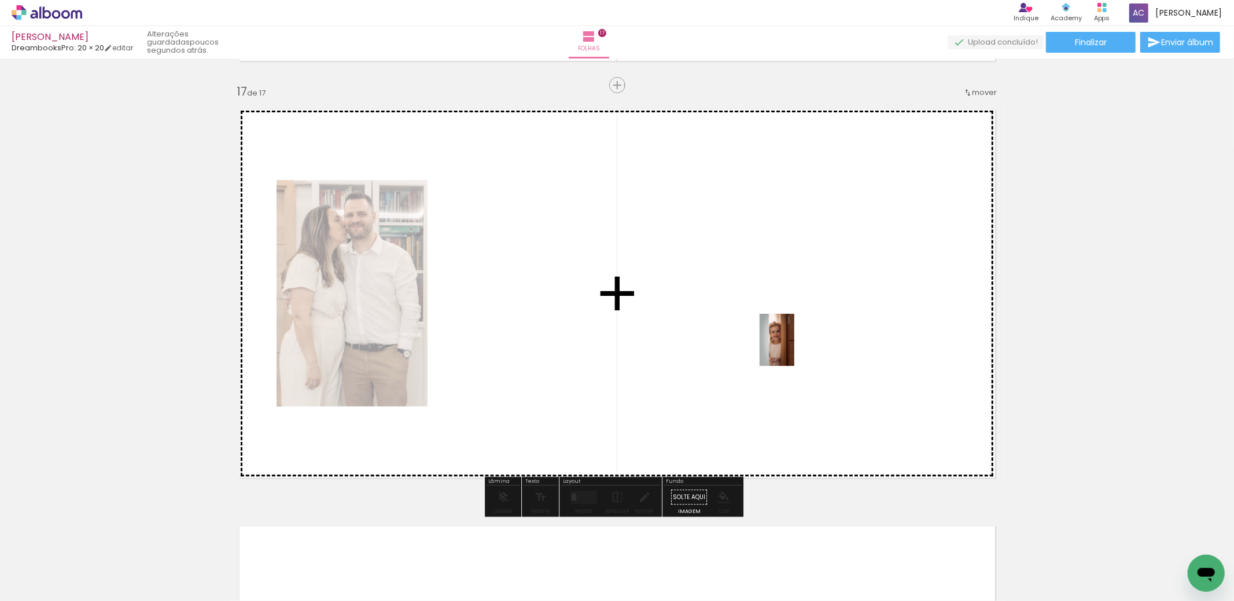
drag, startPoint x: 787, startPoint y: 550, endPoint x: 794, endPoint y: 348, distance: 201.5
click at [794, 348] on quentale-workspace at bounding box center [617, 300] width 1234 height 601
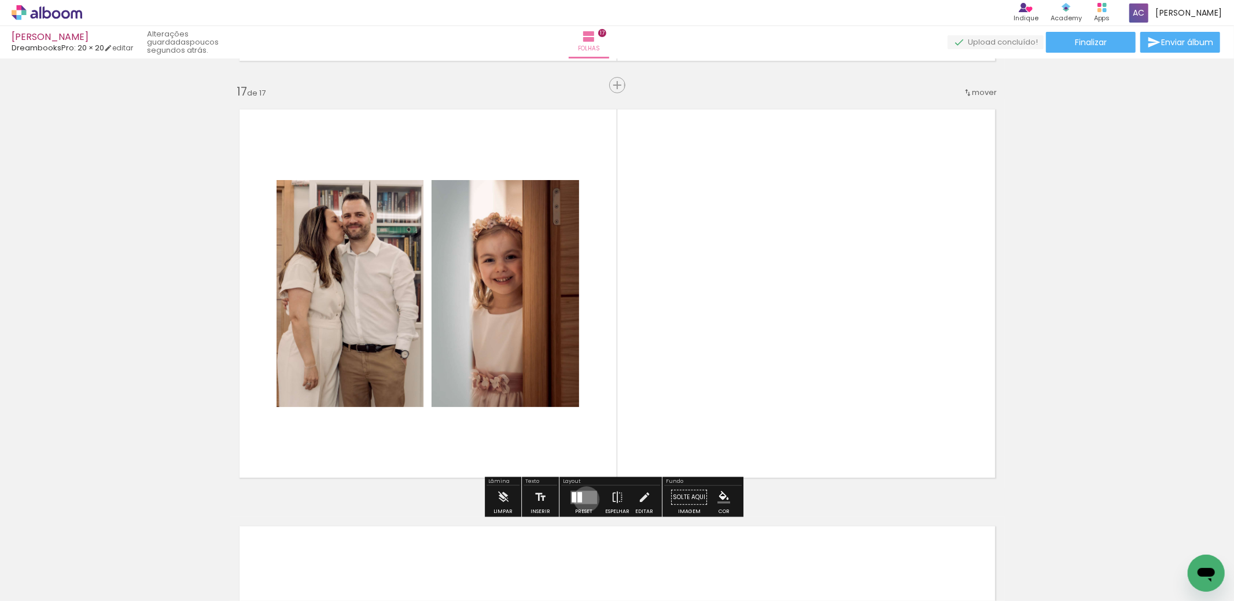
click at [584, 498] on quentale-layouter at bounding box center [584, 496] width 27 height 13
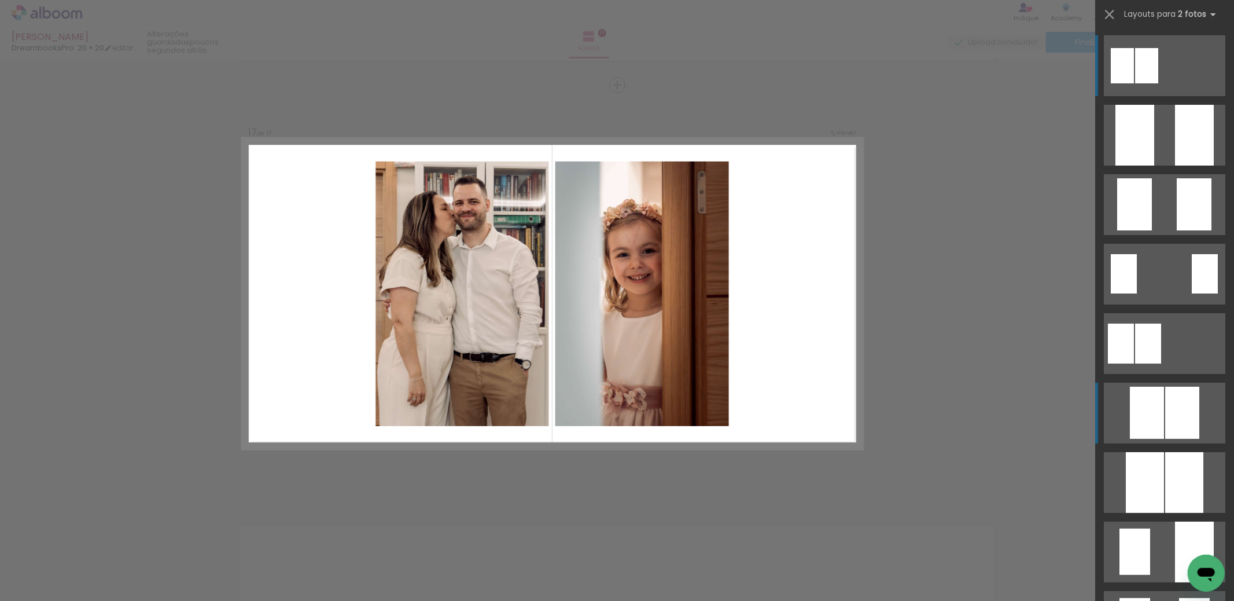
click at [1148, 413] on div at bounding box center [1147, 413] width 34 height 52
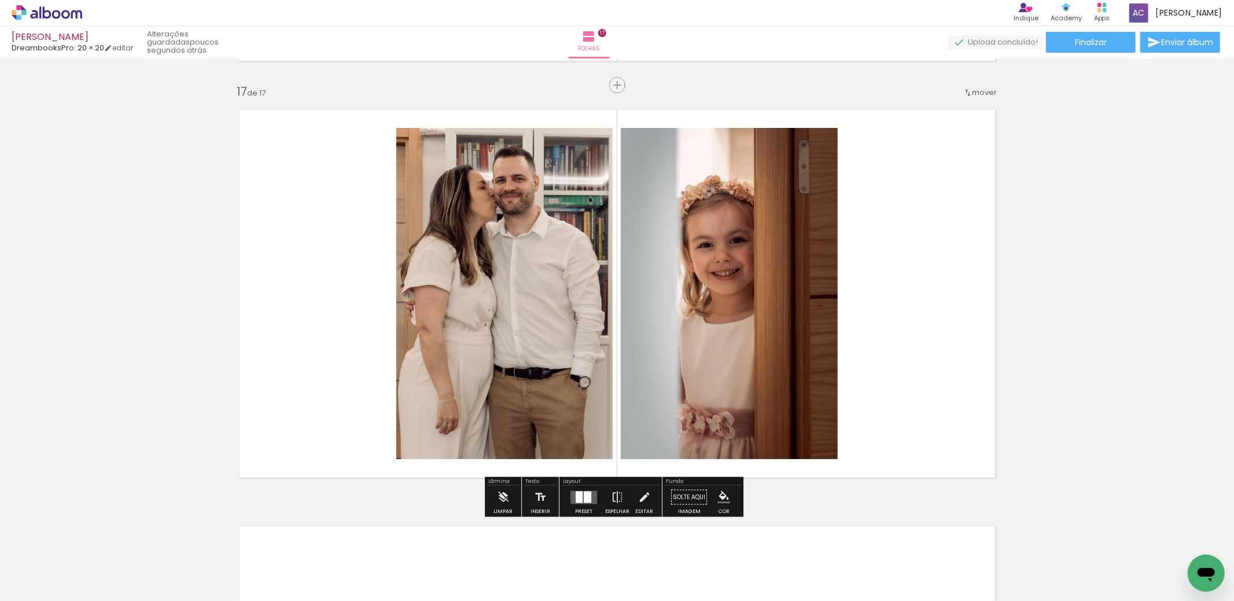
scroll to position [6659, 0]
click at [584, 495] on div at bounding box center [588, 496] width 8 height 12
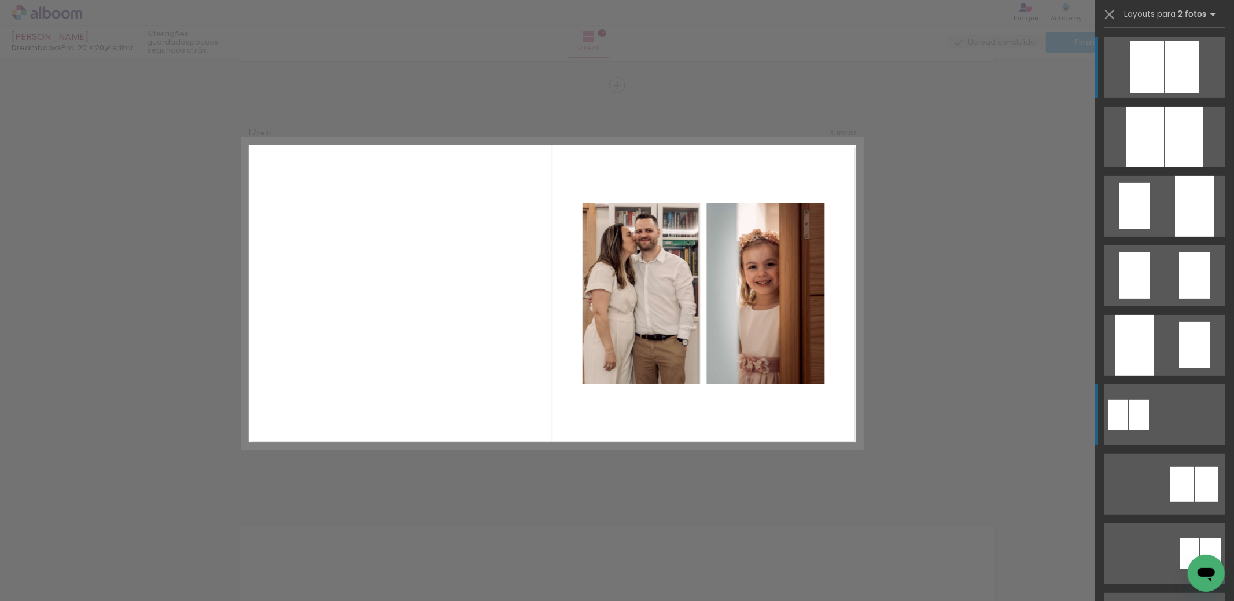
scroll to position [348, 0]
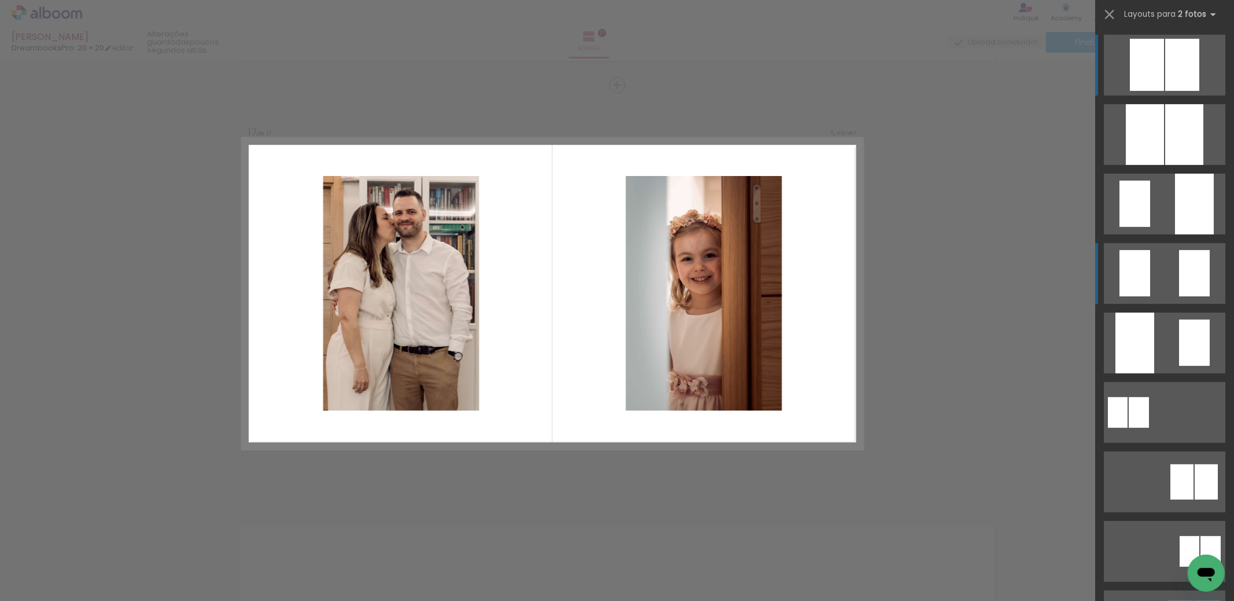
click at [1166, 262] on quentale-layouter at bounding box center [1165, 273] width 122 height 61
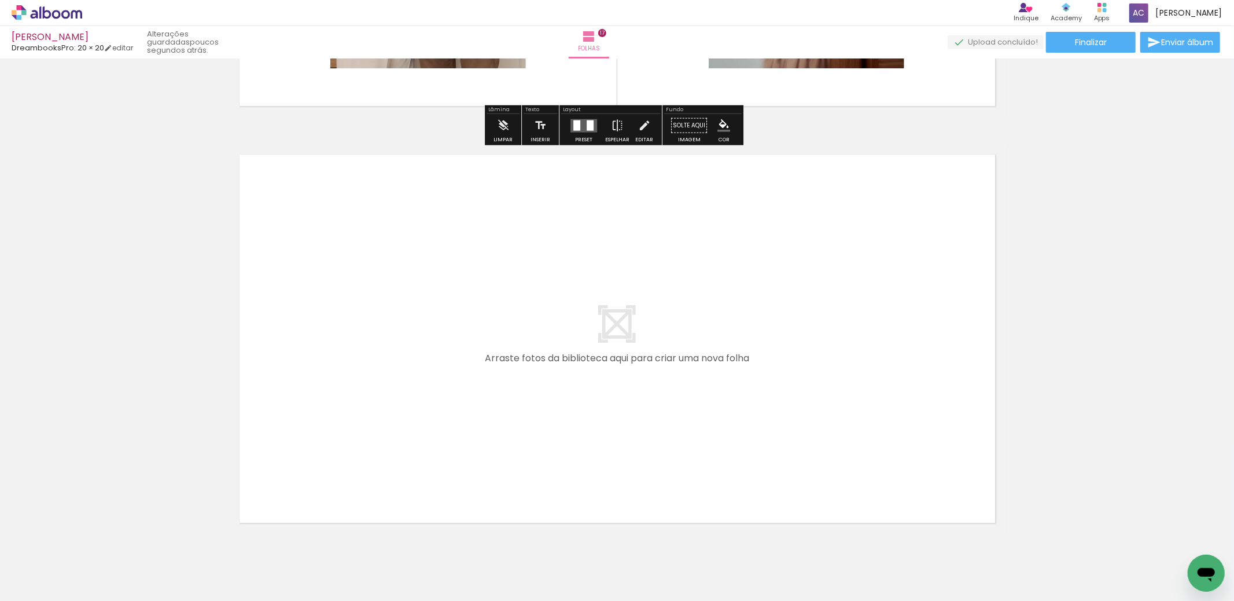
scroll to position [7029, 0]
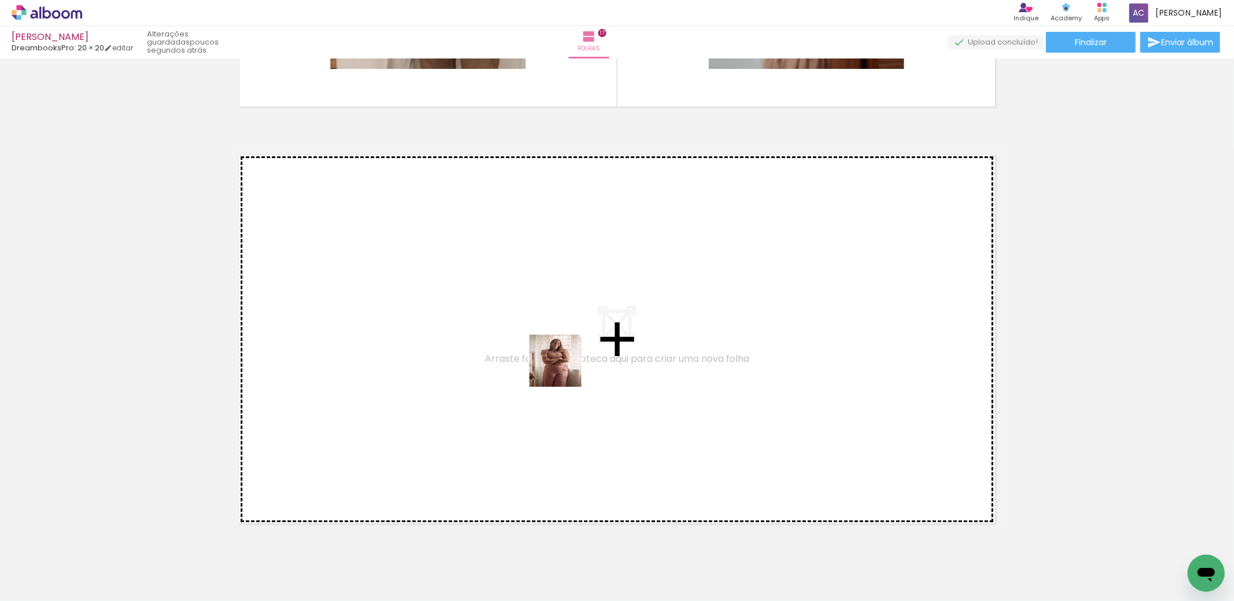
drag, startPoint x: 860, startPoint y: 555, endPoint x: 777, endPoint y: 537, distance: 84.7
click at [527, 353] on quentale-workspace at bounding box center [617, 300] width 1234 height 601
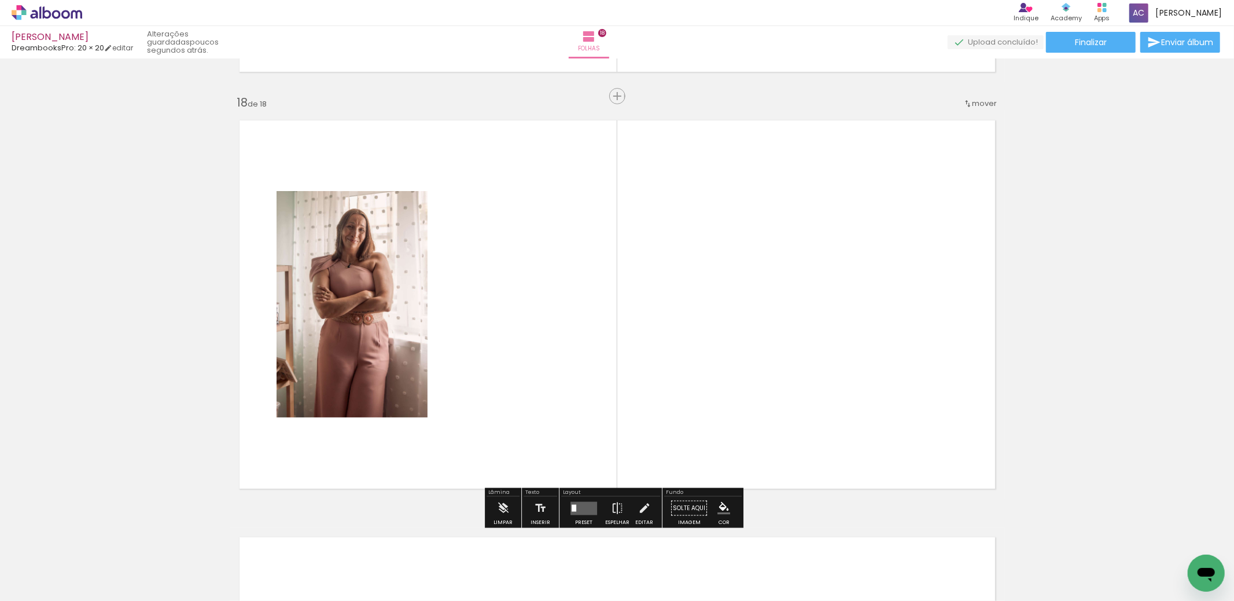
scroll to position [7075, 0]
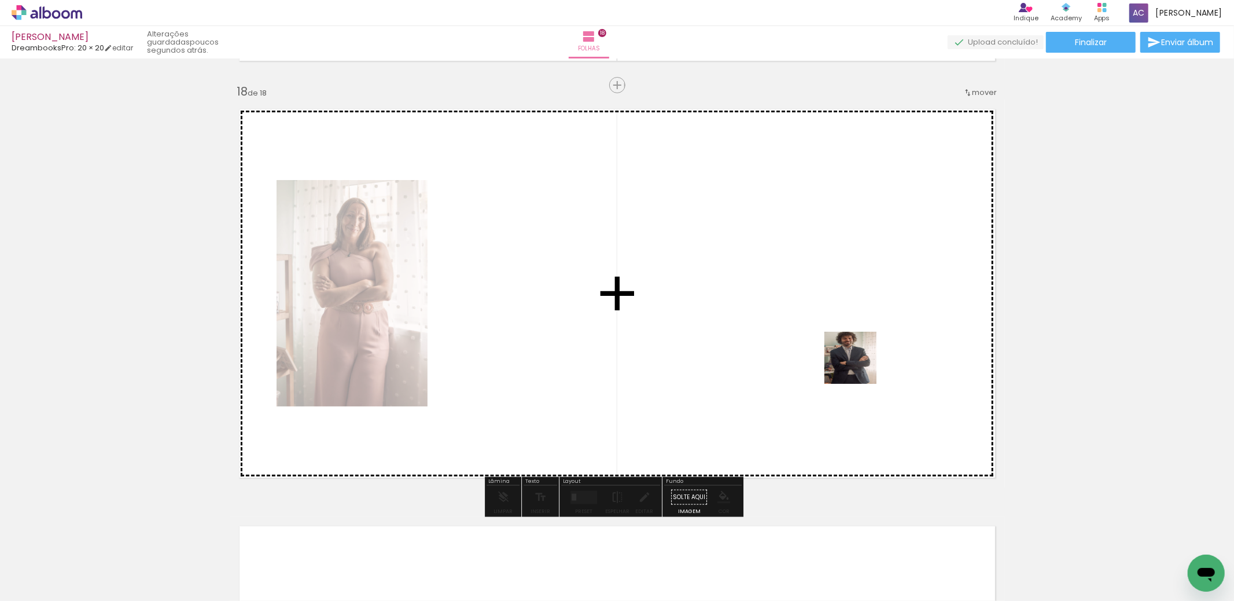
drag, startPoint x: 859, startPoint y: 366, endPoint x: 843, endPoint y: 348, distance: 24.2
click at [843, 348] on quentale-workspace at bounding box center [617, 300] width 1234 height 601
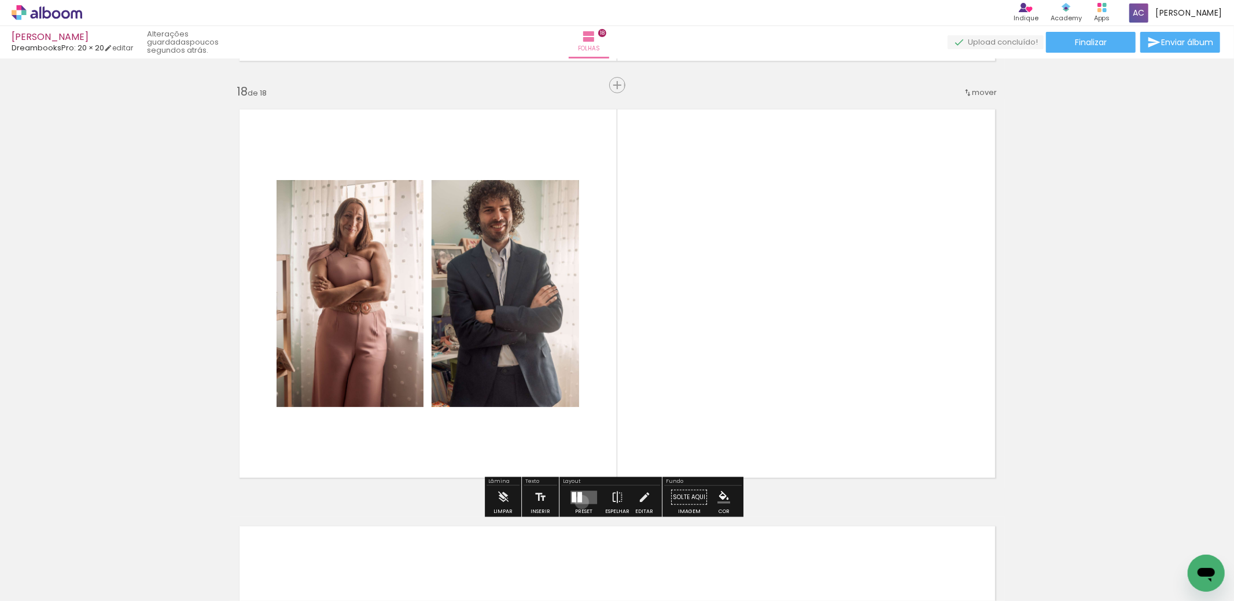
click at [579, 501] on quentale-layouter at bounding box center [584, 496] width 27 height 13
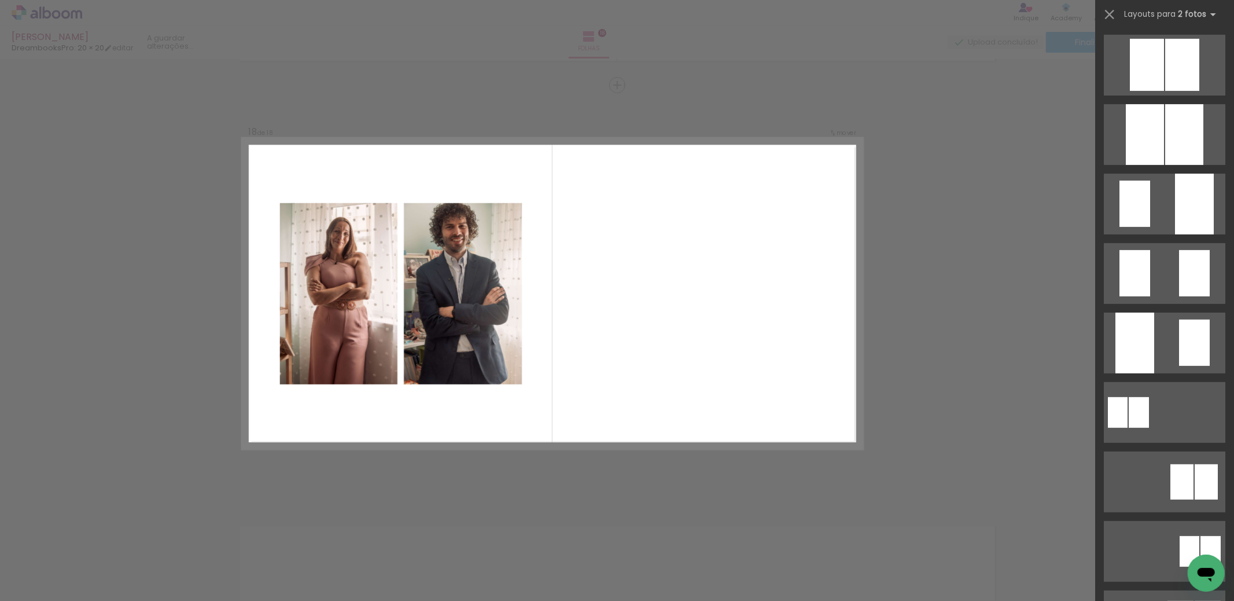
scroll to position [0, 0]
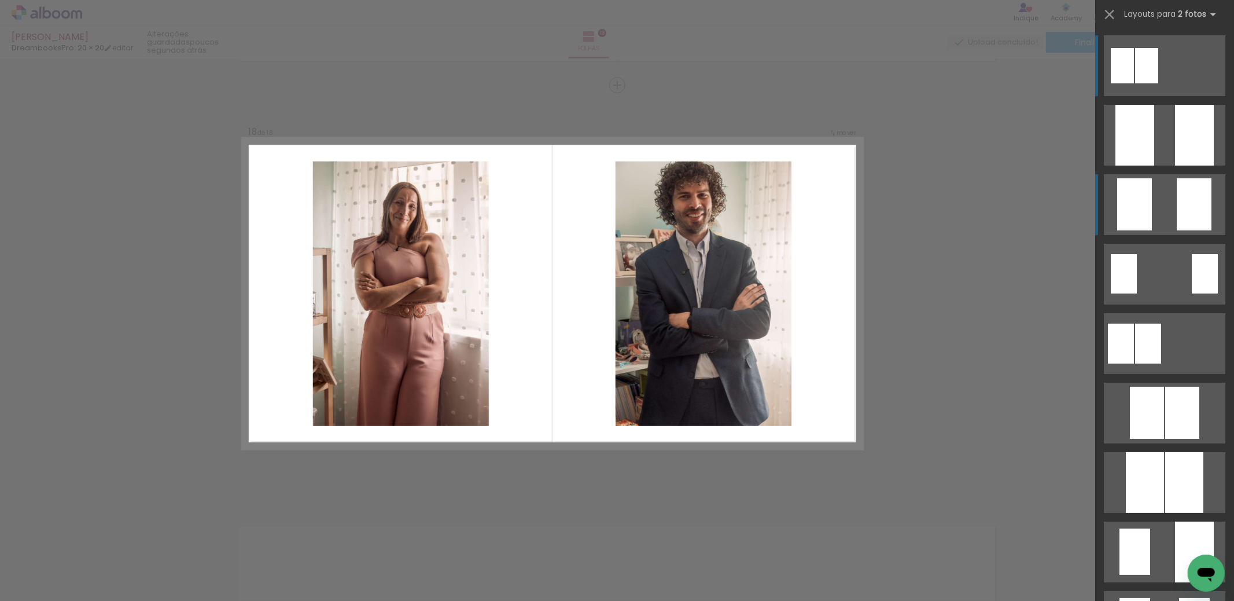
click at [1145, 216] on div at bounding box center [1134, 204] width 35 height 52
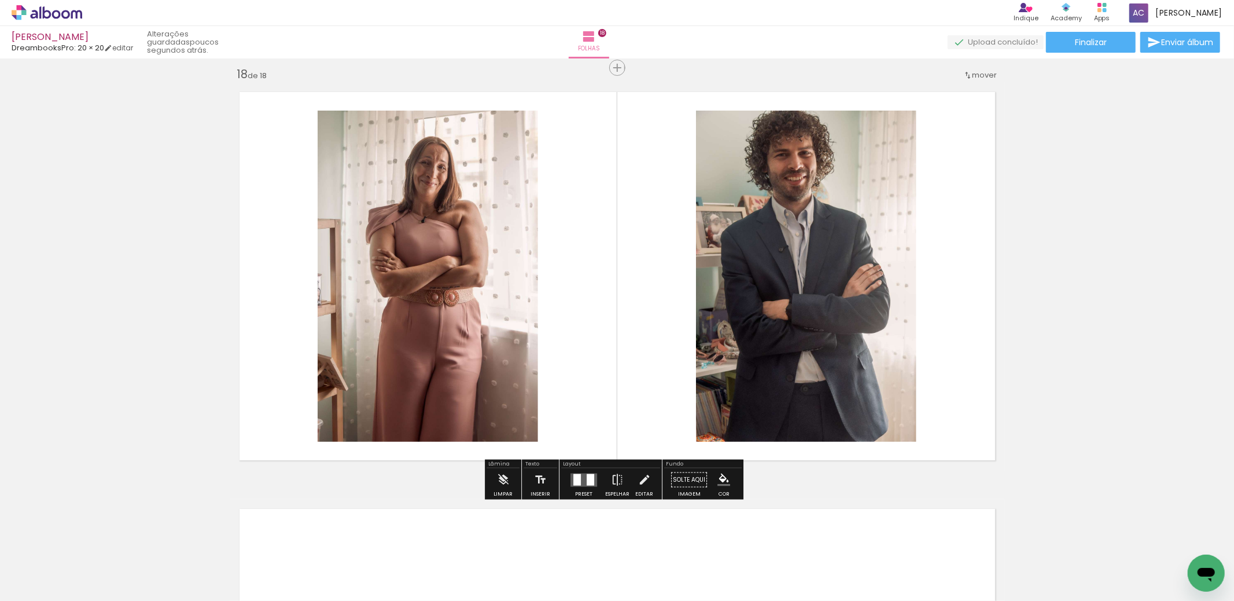
scroll to position [7089, 0]
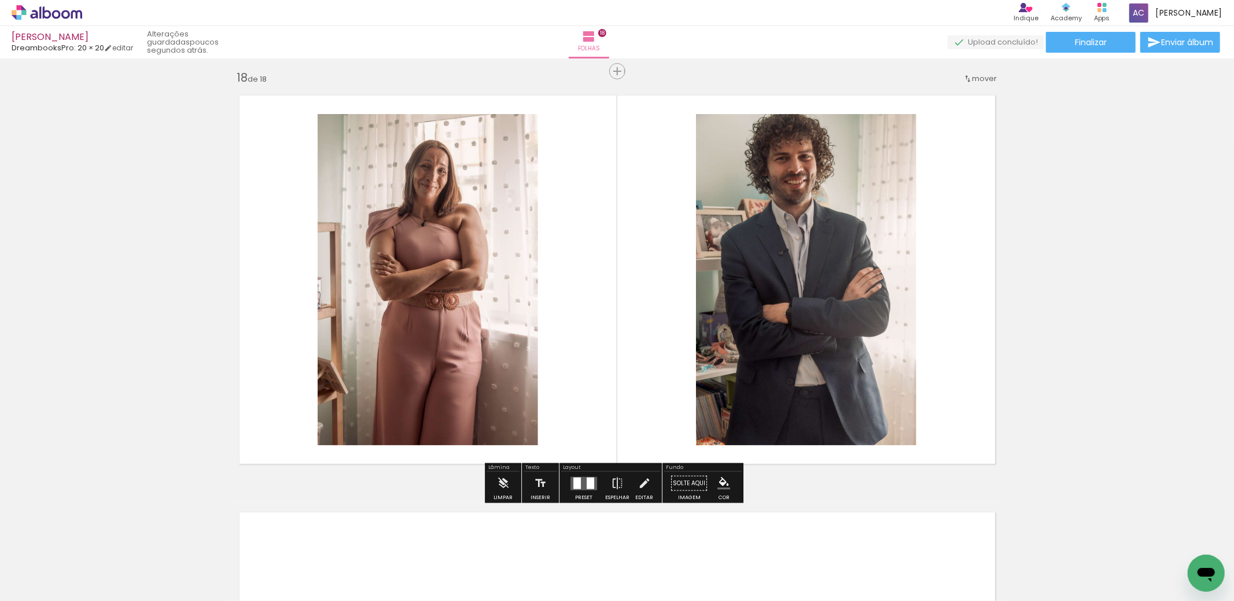
click at [788, 279] on quentale-photo at bounding box center [806, 279] width 220 height 331
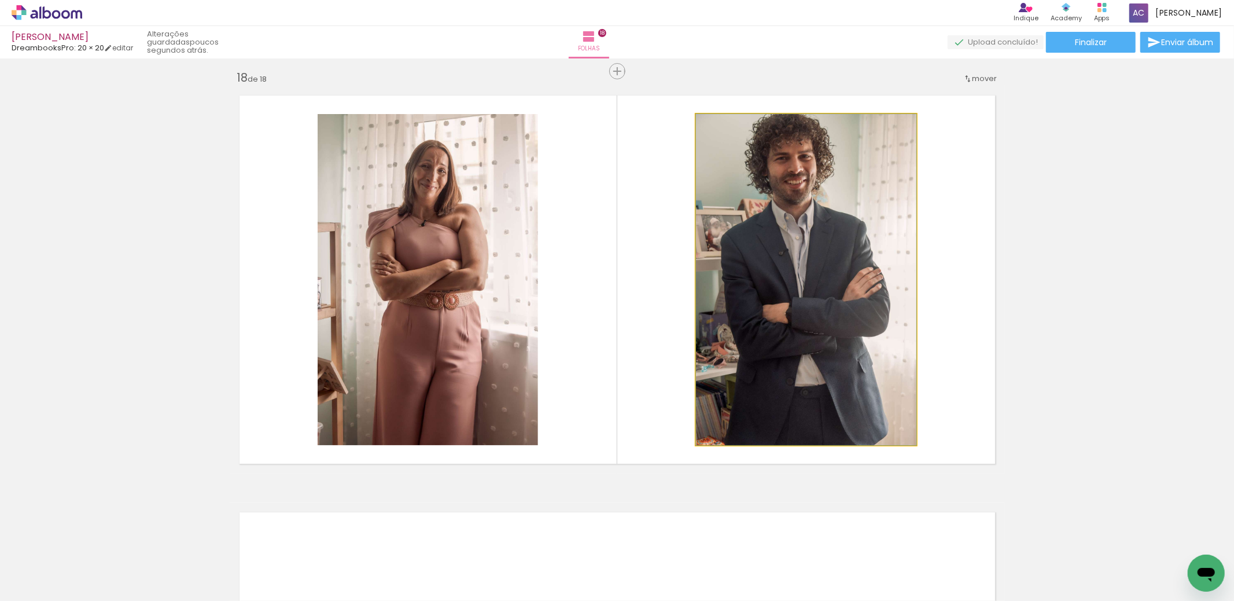
click at [826, 277] on quentale-photo at bounding box center [806, 279] width 220 height 331
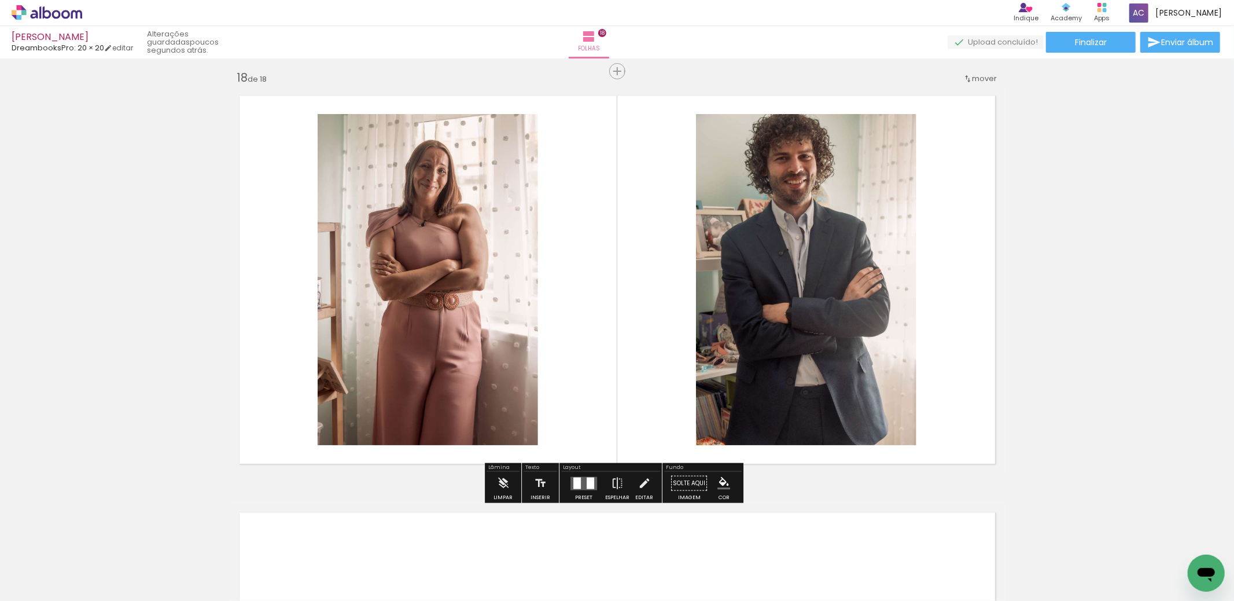
click at [826, 277] on quentale-photo at bounding box center [806, 279] width 220 height 331
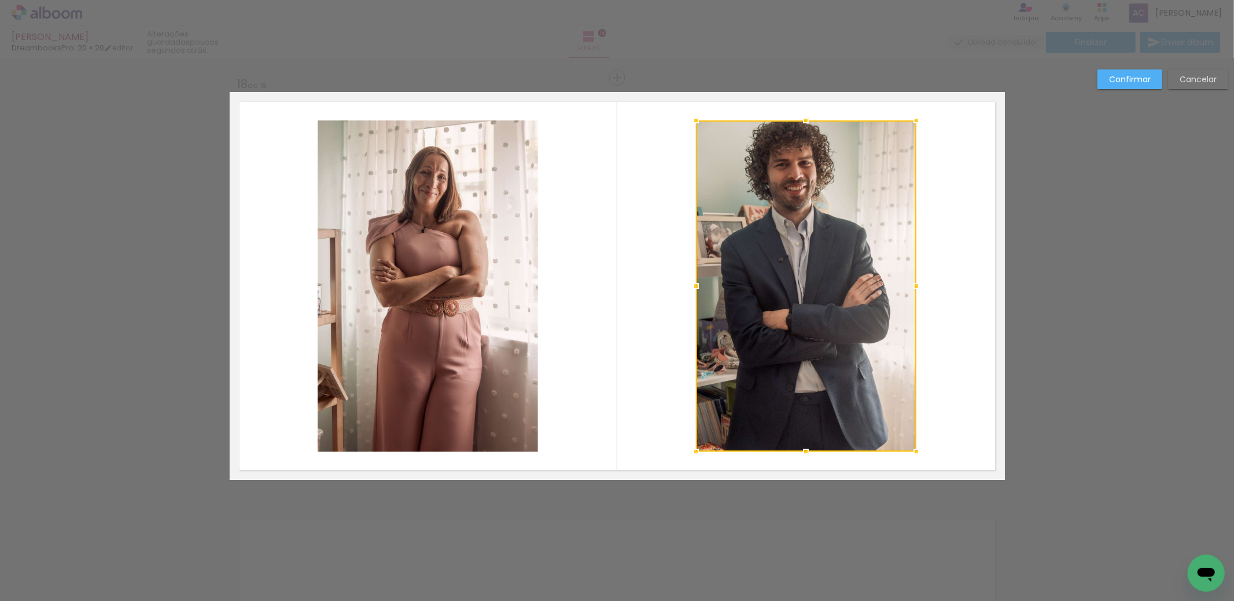
scroll to position [7075, 0]
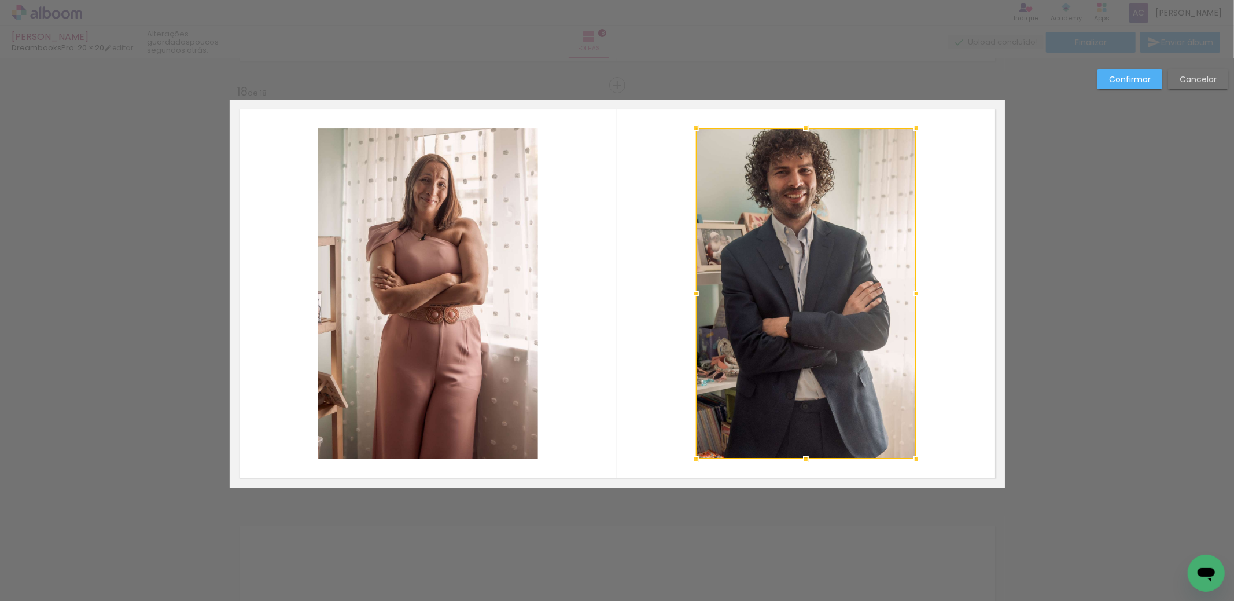
click at [822, 275] on div at bounding box center [806, 293] width 220 height 331
click at [928, 284] on quentale-layouter at bounding box center [617, 294] width 775 height 388
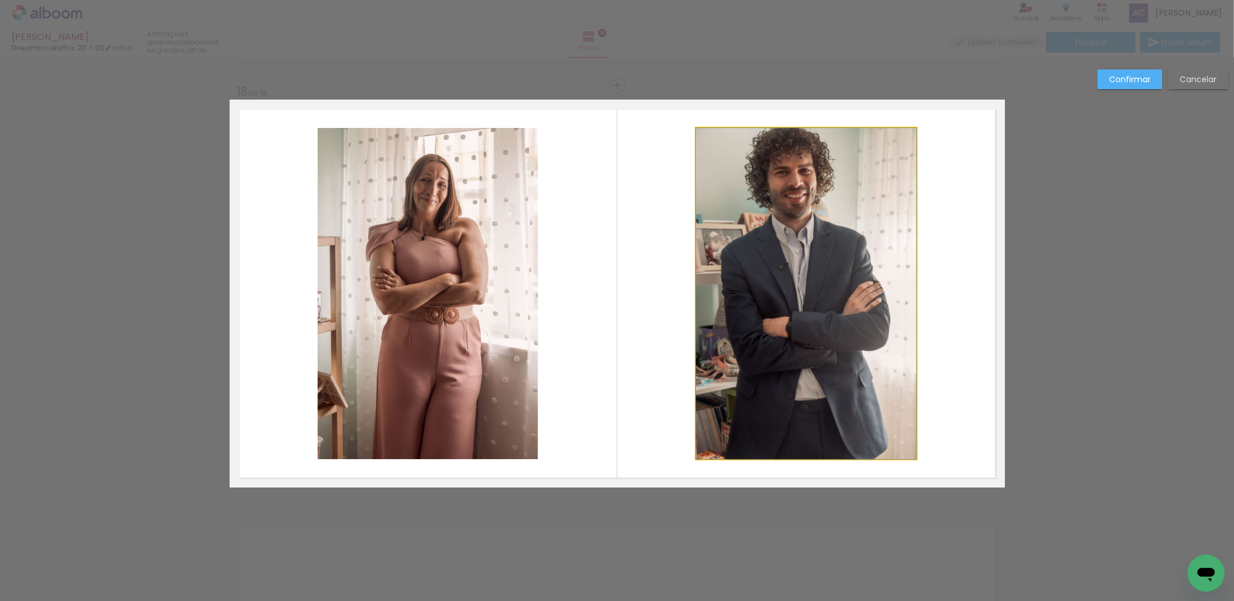
drag, startPoint x: 839, startPoint y: 276, endPoint x: 842, endPoint y: 287, distance: 11.5
click at [0, 0] on slot "Confirmar" at bounding box center [0, 0] width 0 height 0
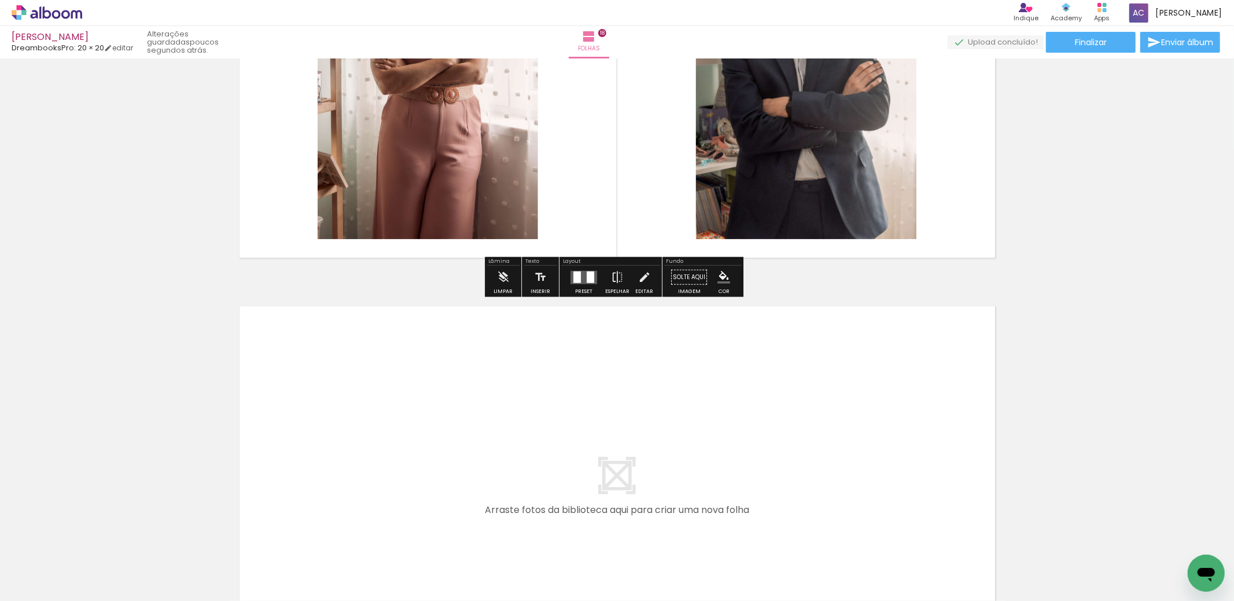
scroll to position [7084, 0]
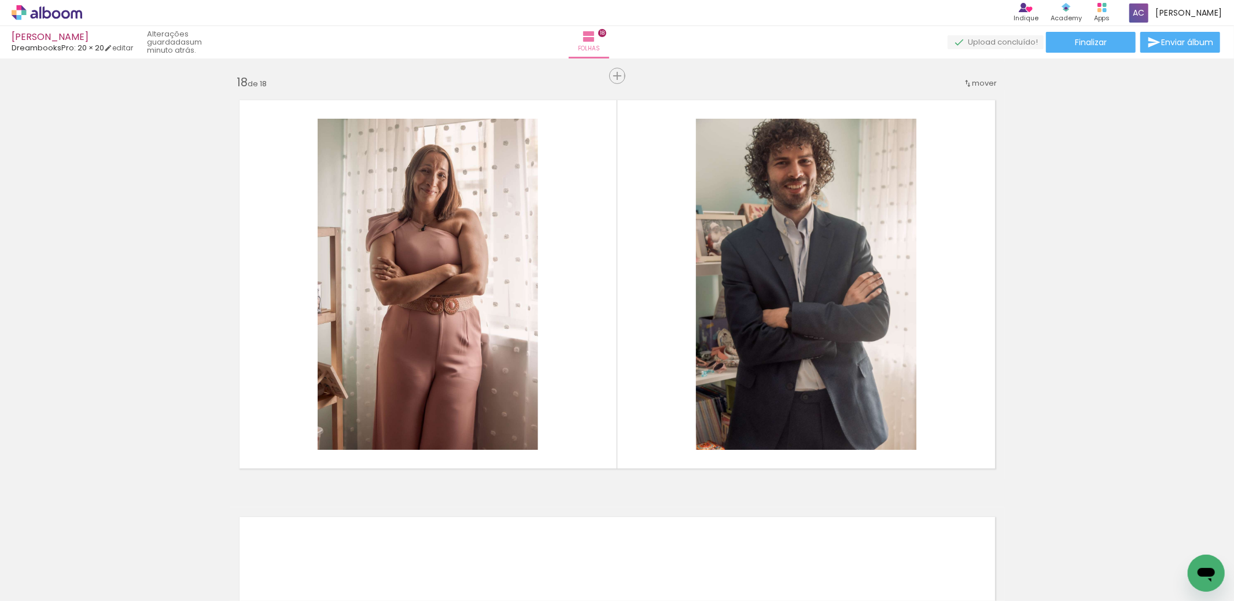
scroll to position [0, 2240]
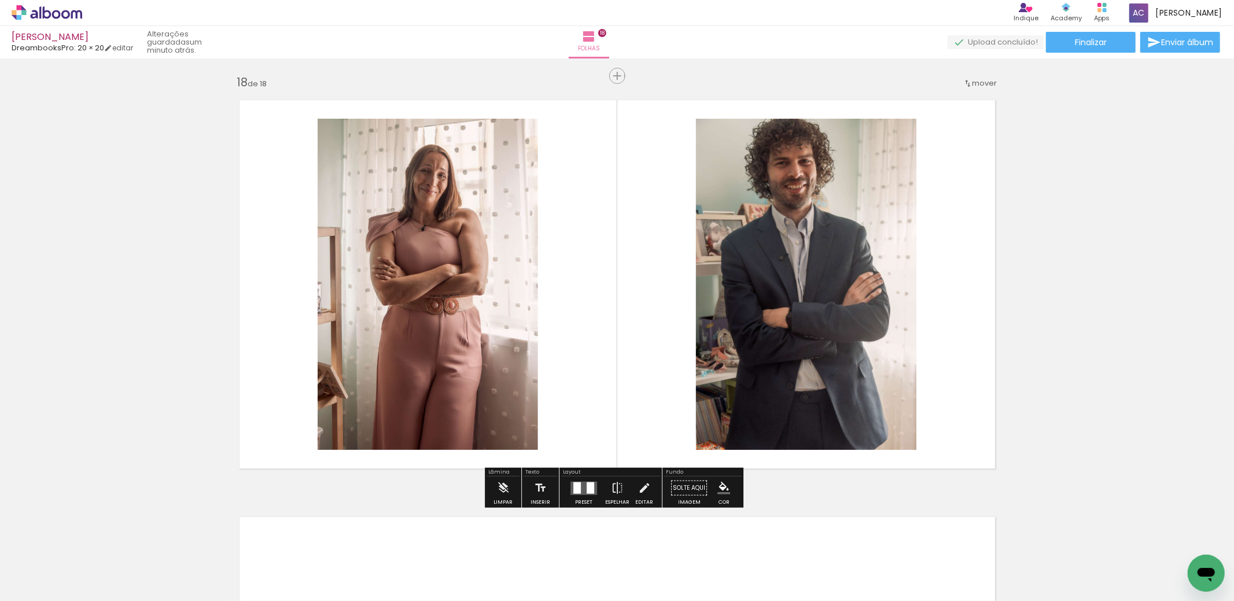
click at [919, 573] on div at bounding box center [921, 561] width 38 height 57
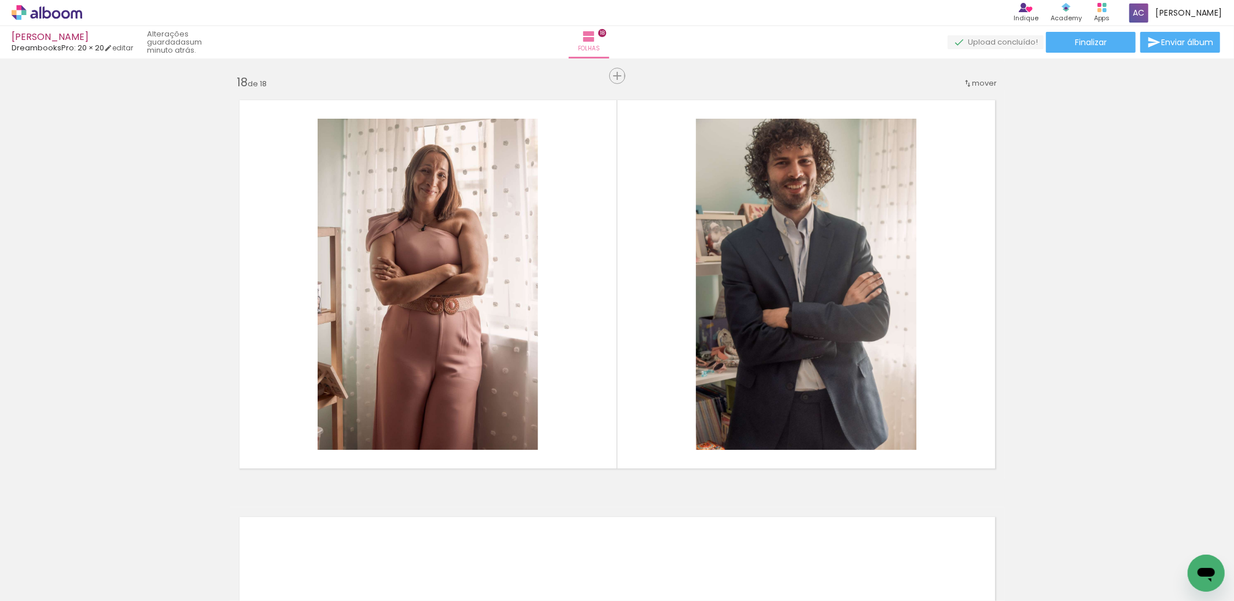
click at [902, 540] on iron-icon at bounding box center [896, 538] width 12 height 12
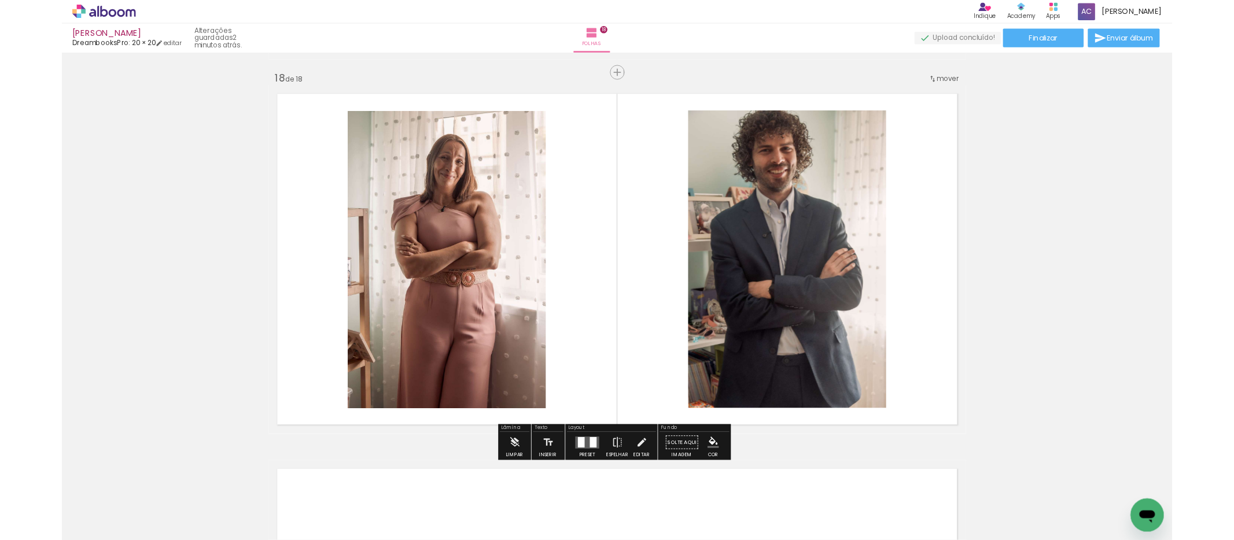
scroll to position [7075, 0]
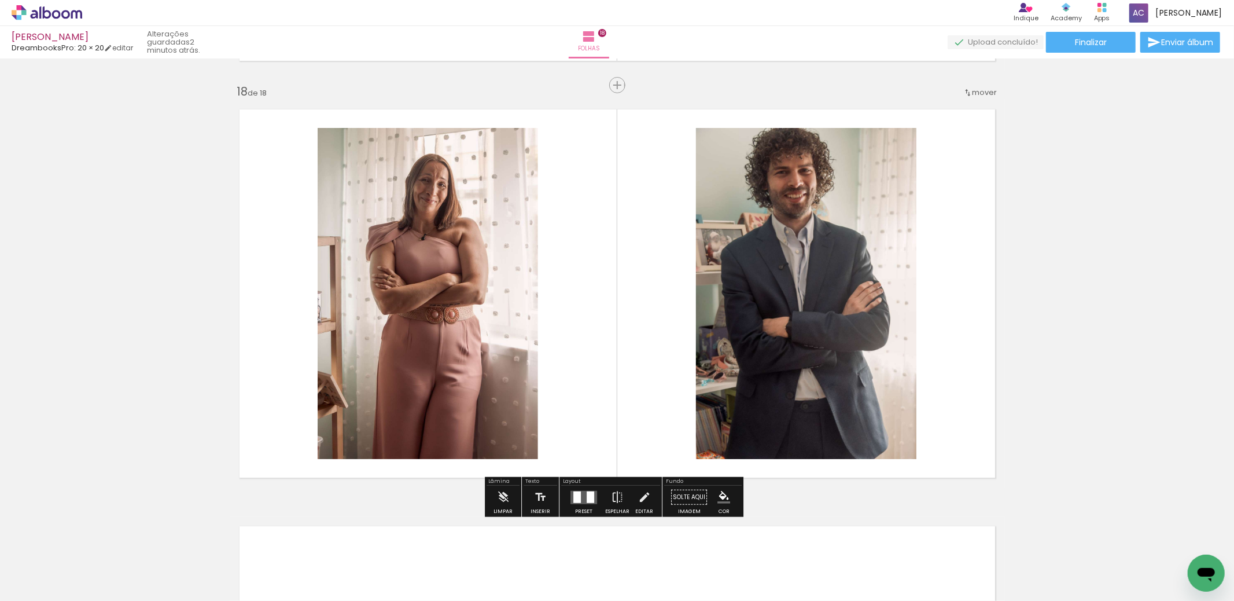
click at [902, 537] on iron-icon at bounding box center [896, 538] width 12 height 12
click at [767, 241] on quentale-photo at bounding box center [806, 293] width 220 height 331
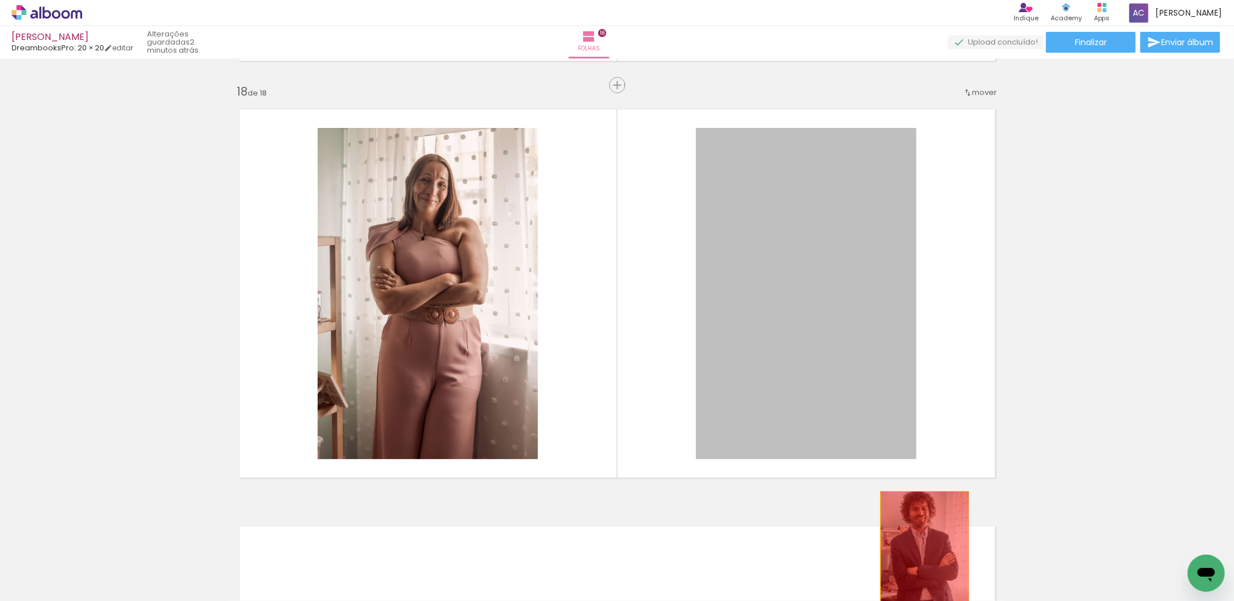
drag, startPoint x: 799, startPoint y: 248, endPoint x: 921, endPoint y: 551, distance: 326.6
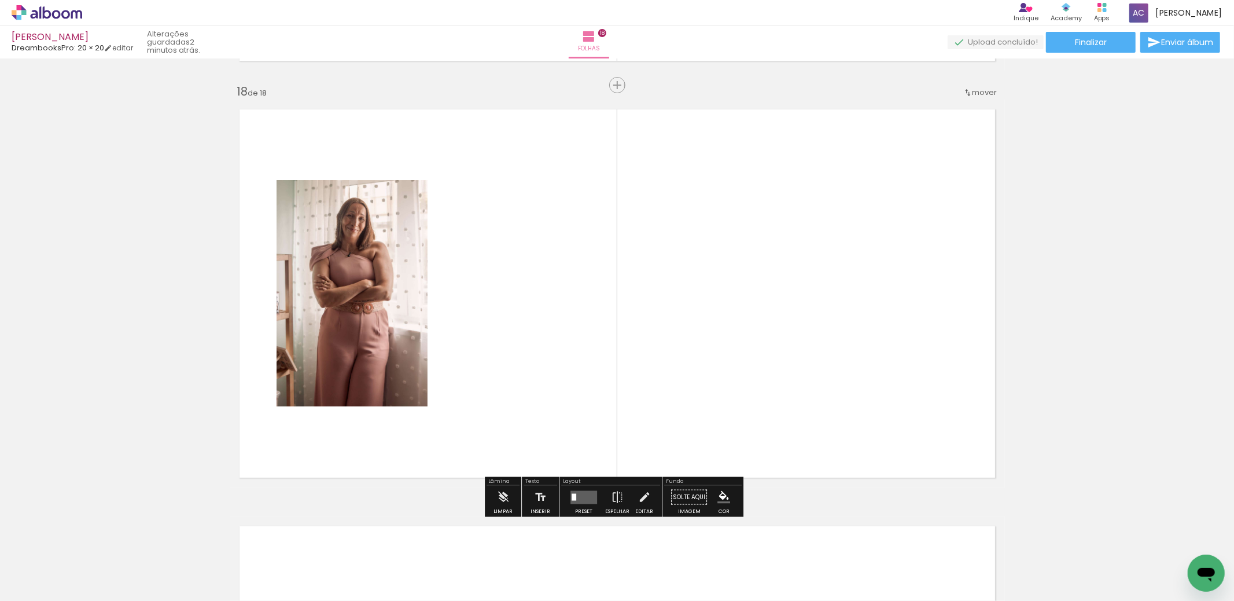
click at [900, 542] on iron-icon at bounding box center [896, 538] width 12 height 12
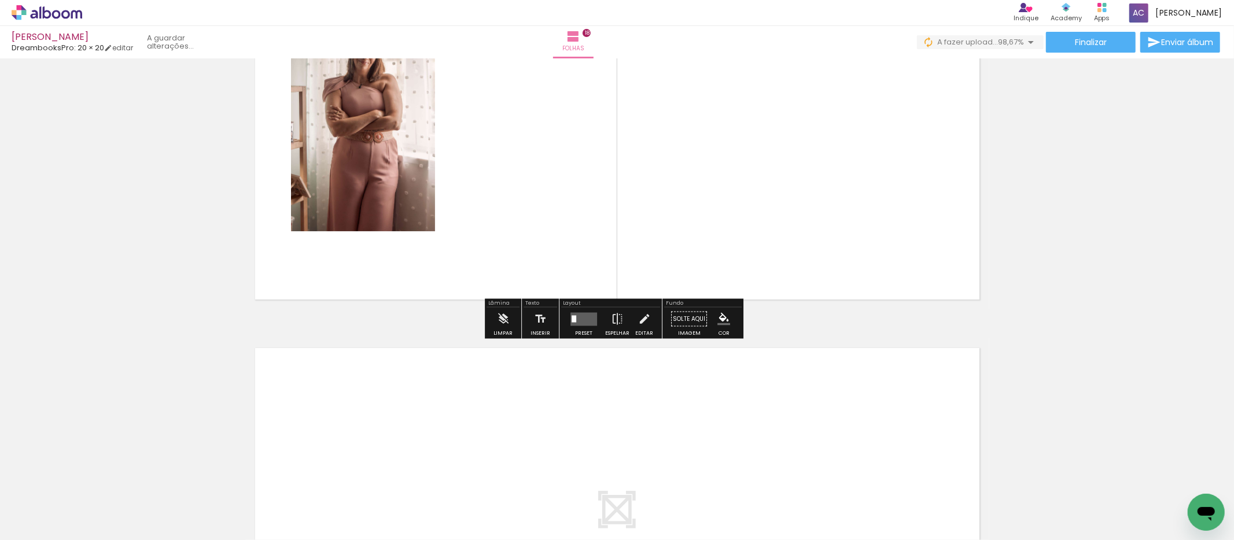
scroll to position [6942, 0]
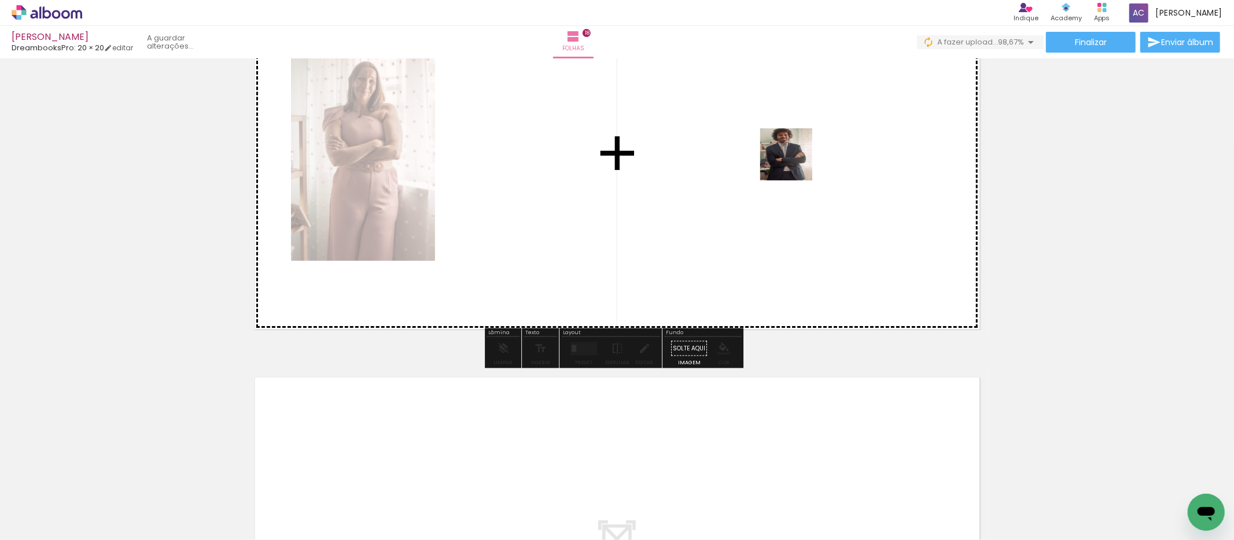
drag, startPoint x: 925, startPoint y: 502, endPoint x: 794, endPoint y: 160, distance: 365.8
click at [794, 160] on quentale-workspace at bounding box center [617, 270] width 1234 height 540
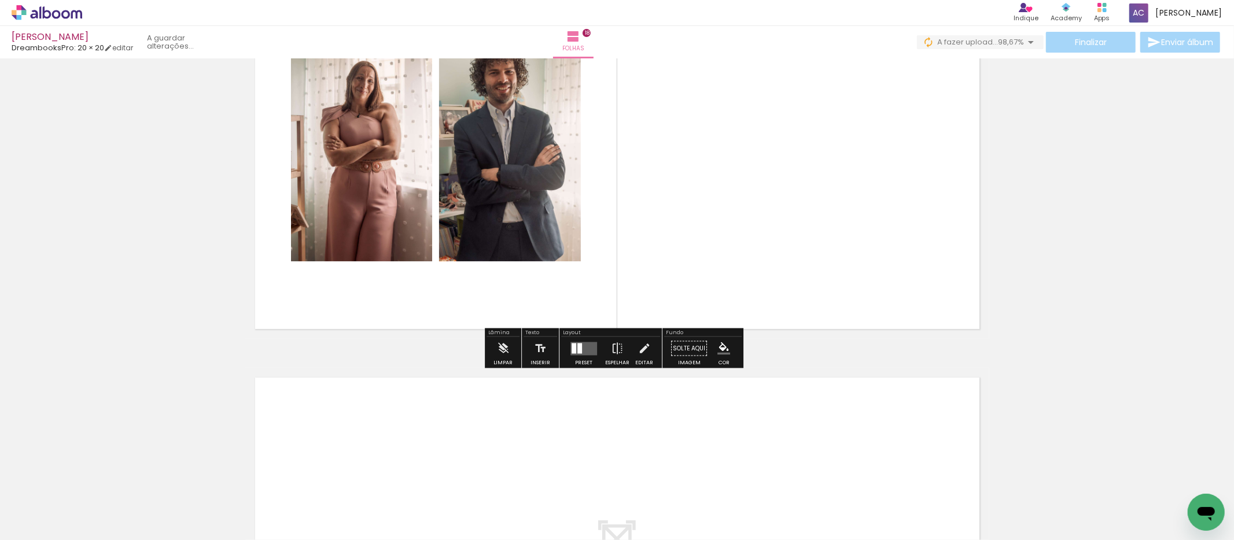
click at [583, 344] on quentale-layouter at bounding box center [584, 348] width 27 height 13
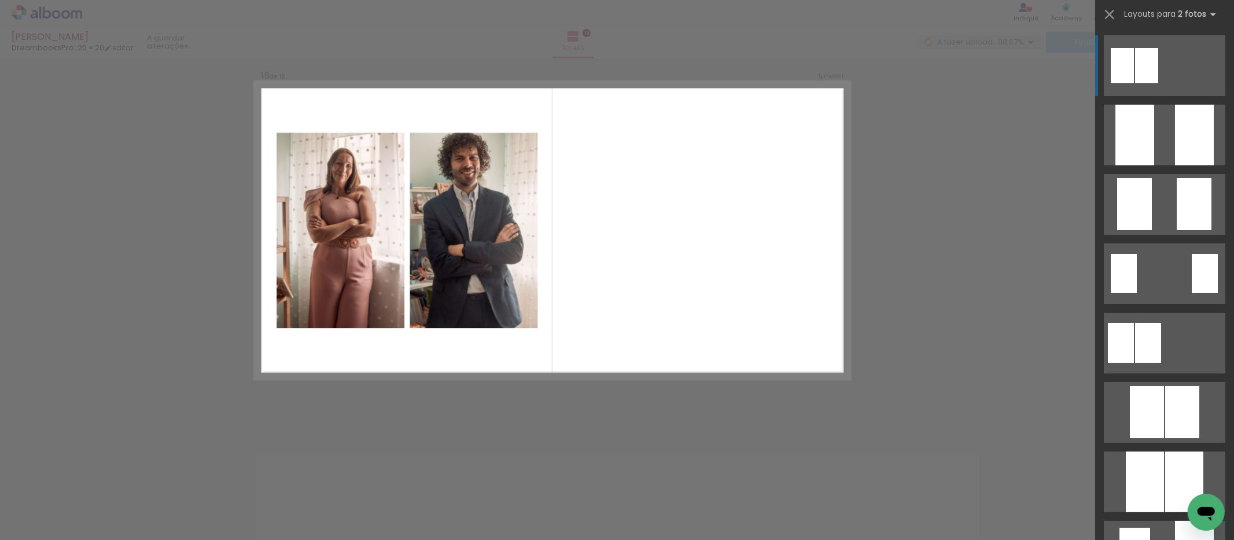
scroll to position [6831, 0]
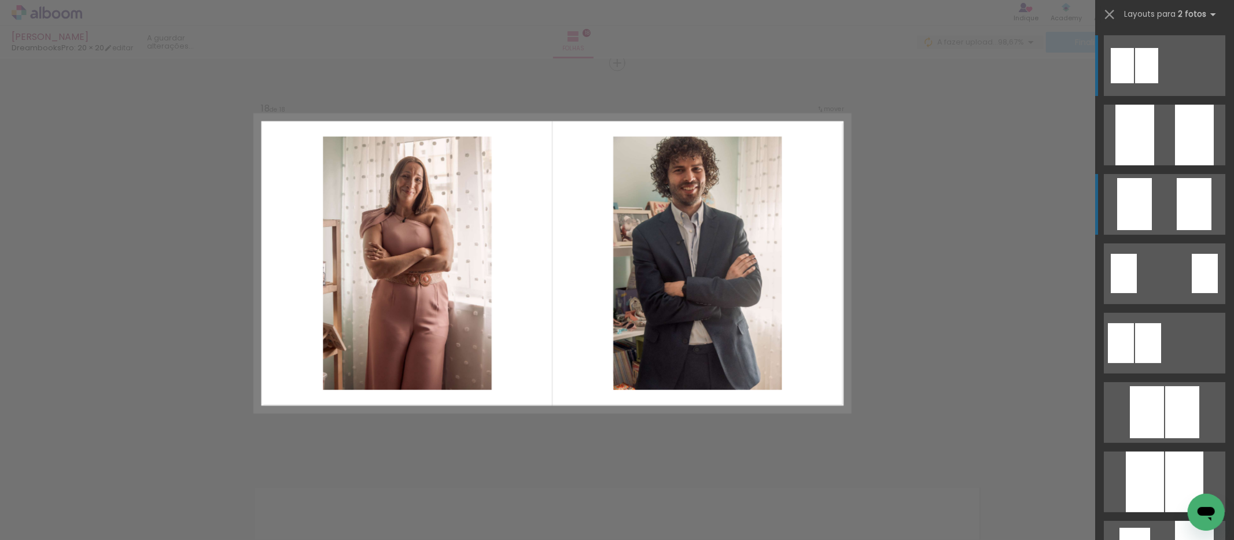
click at [1160, 219] on quentale-layouter at bounding box center [1165, 204] width 122 height 61
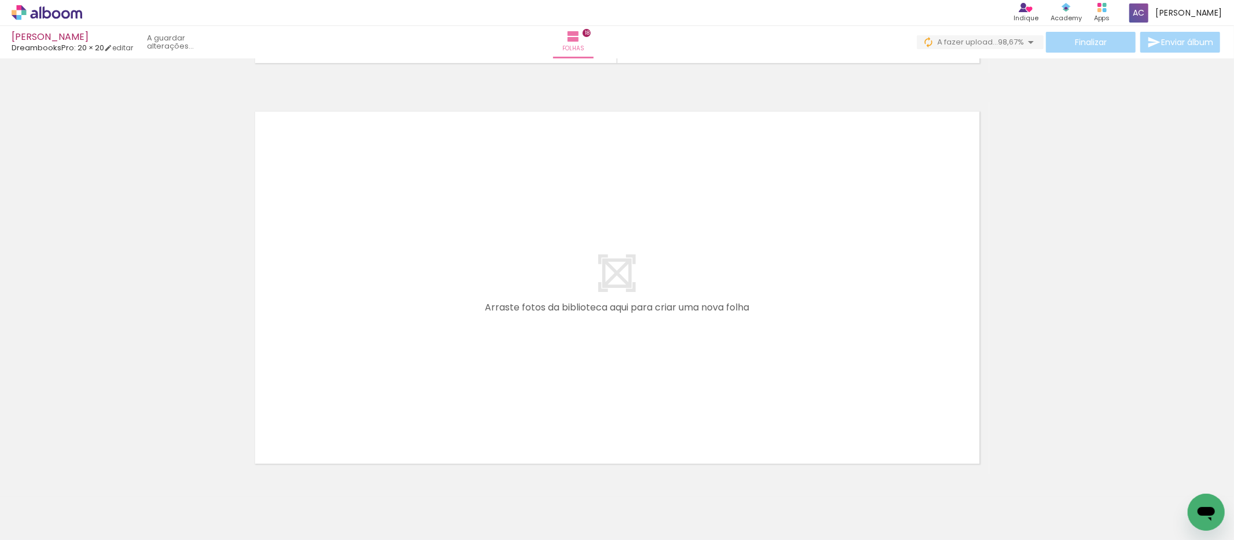
scroll to position [7254, 0]
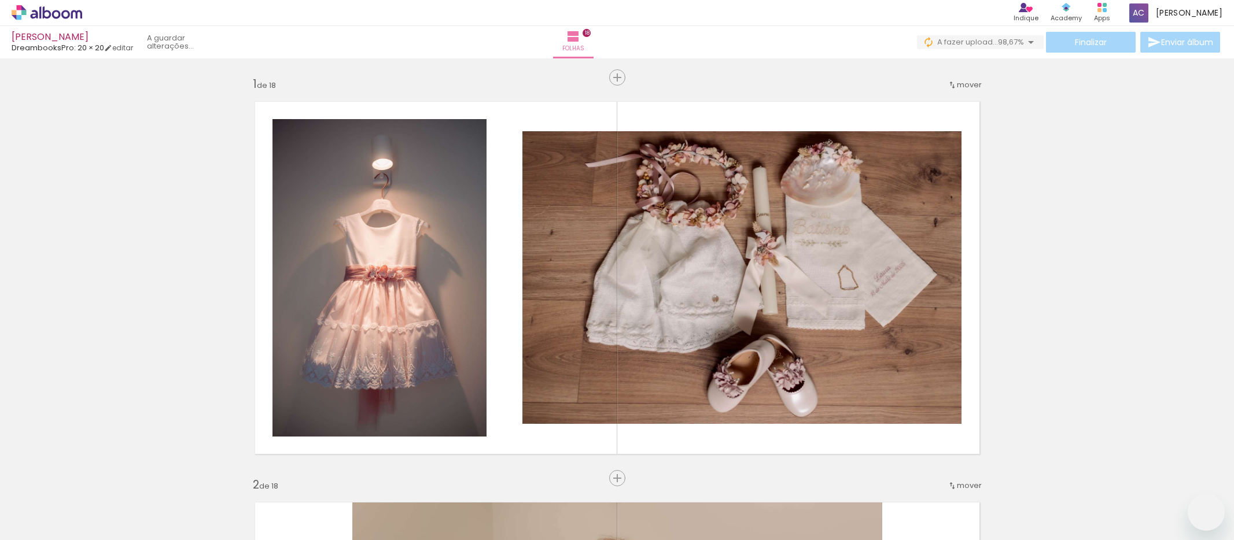
click at [558, 329] on quentale-workspace at bounding box center [617, 270] width 1234 height 540
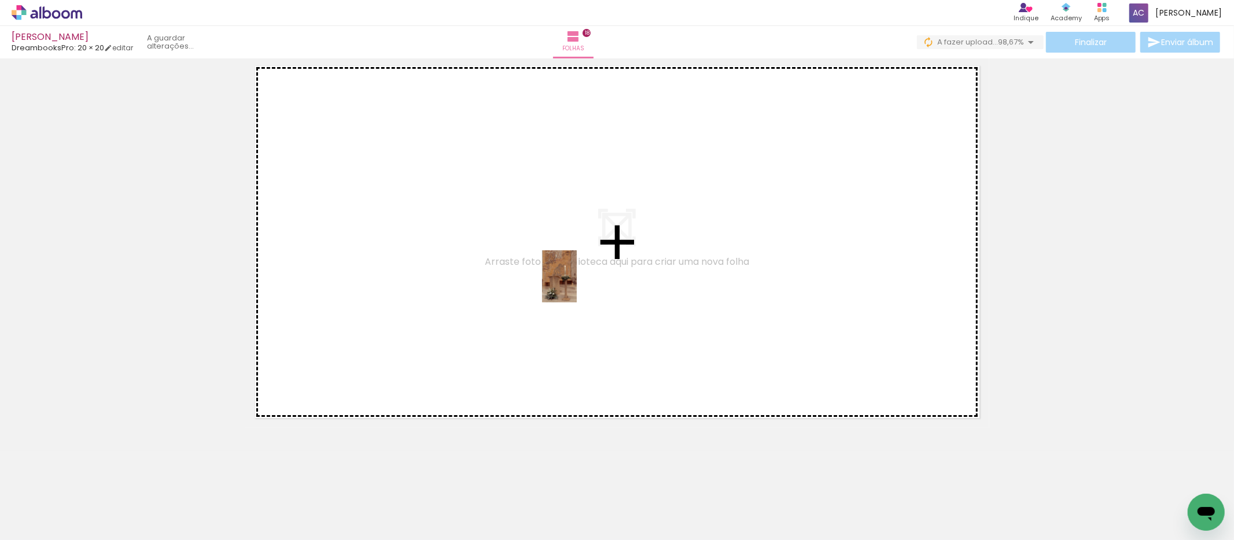
drag, startPoint x: 985, startPoint y: 518, endPoint x: 577, endPoint y: 285, distance: 470.1
click at [577, 285] on quentale-workspace at bounding box center [617, 270] width 1234 height 540
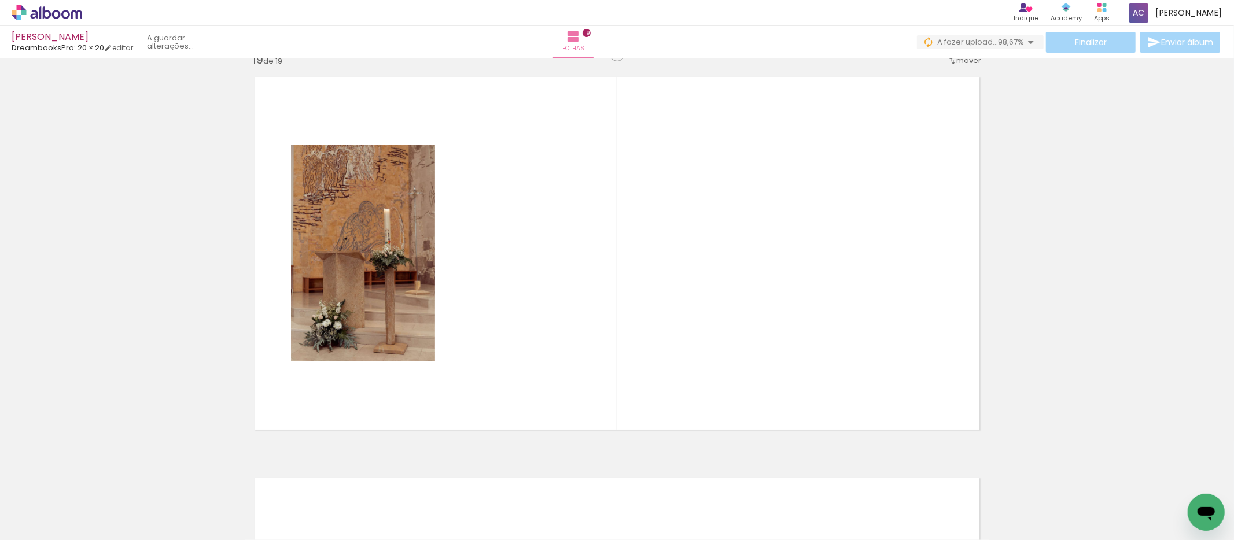
scroll to position [7232, 0]
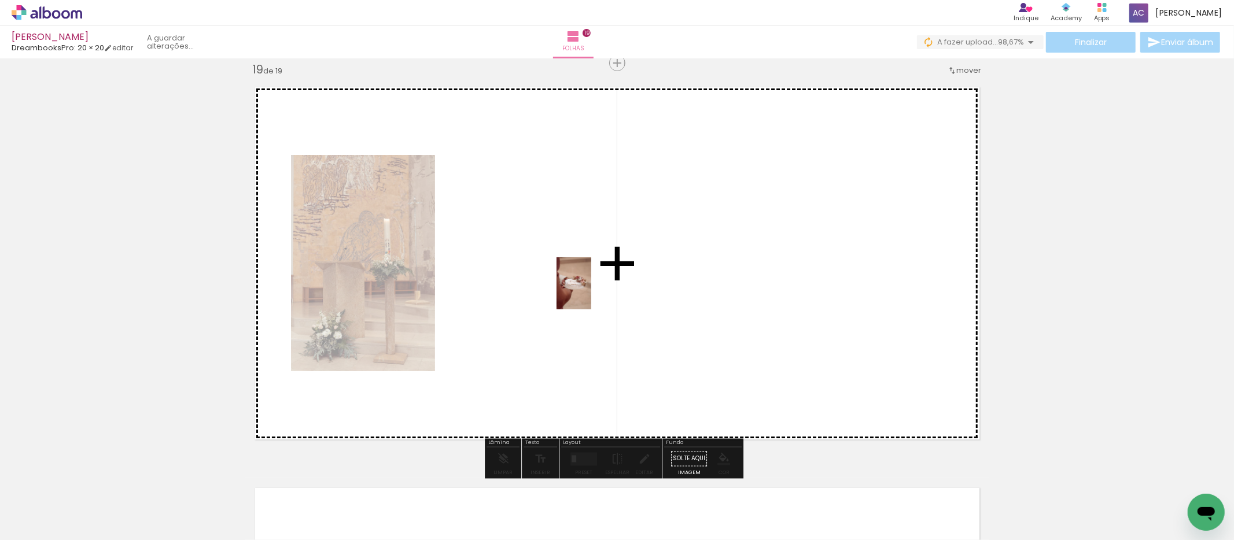
drag, startPoint x: 1053, startPoint y: 491, endPoint x: 588, endPoint y: 291, distance: 506.2
click at [588, 291] on quentale-workspace at bounding box center [617, 270] width 1234 height 540
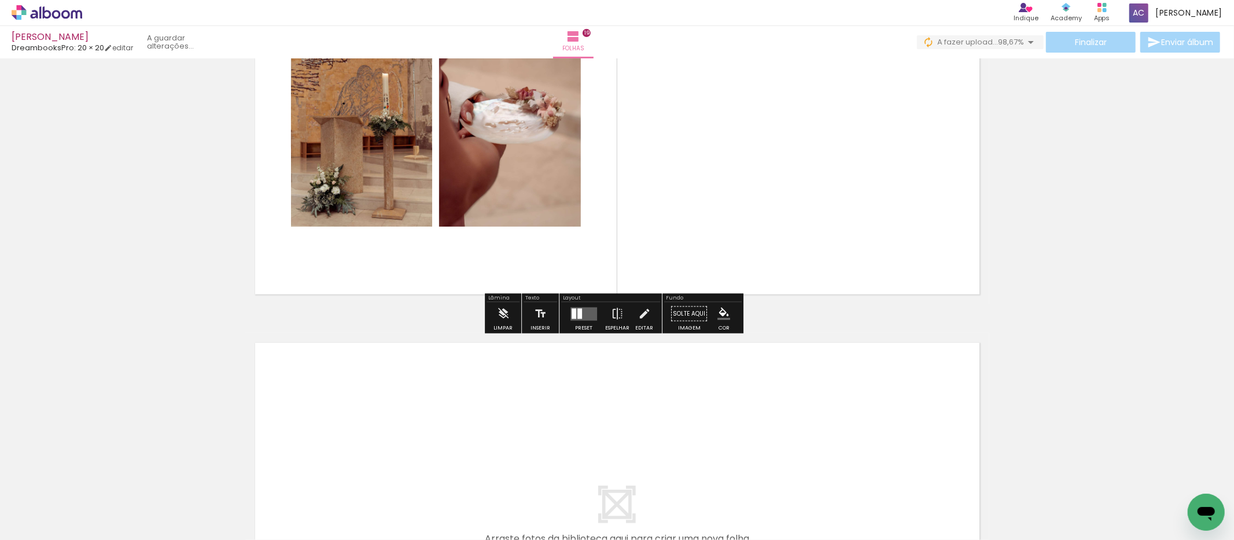
scroll to position [7441, 0]
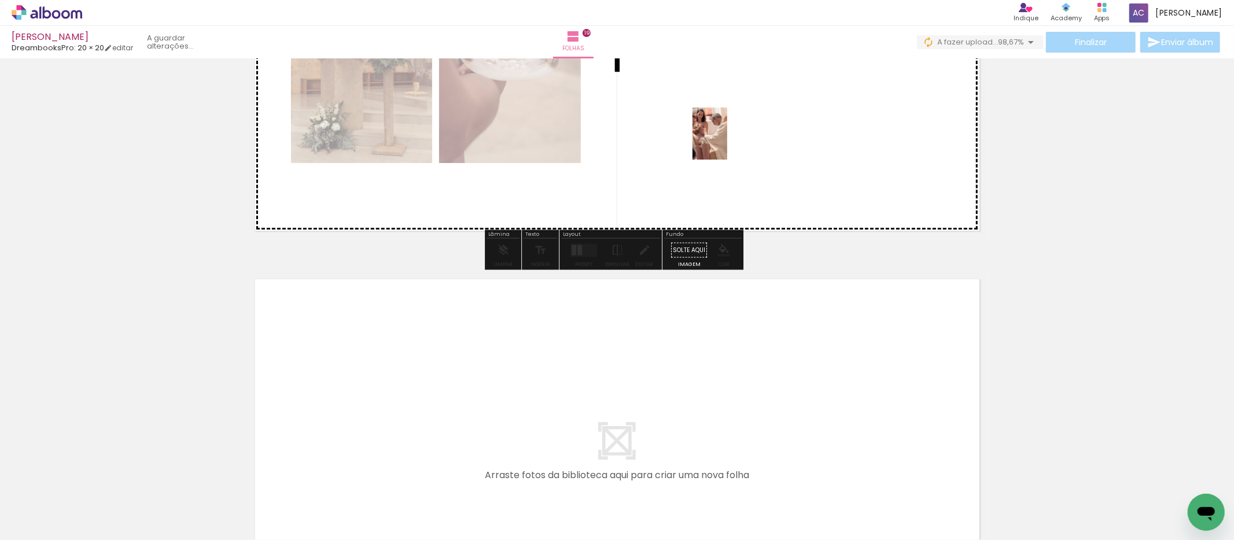
drag, startPoint x: 1109, startPoint y: 507, endPoint x: 721, endPoint y: 138, distance: 535.8
click at [721, 138] on quentale-workspace at bounding box center [617, 270] width 1234 height 540
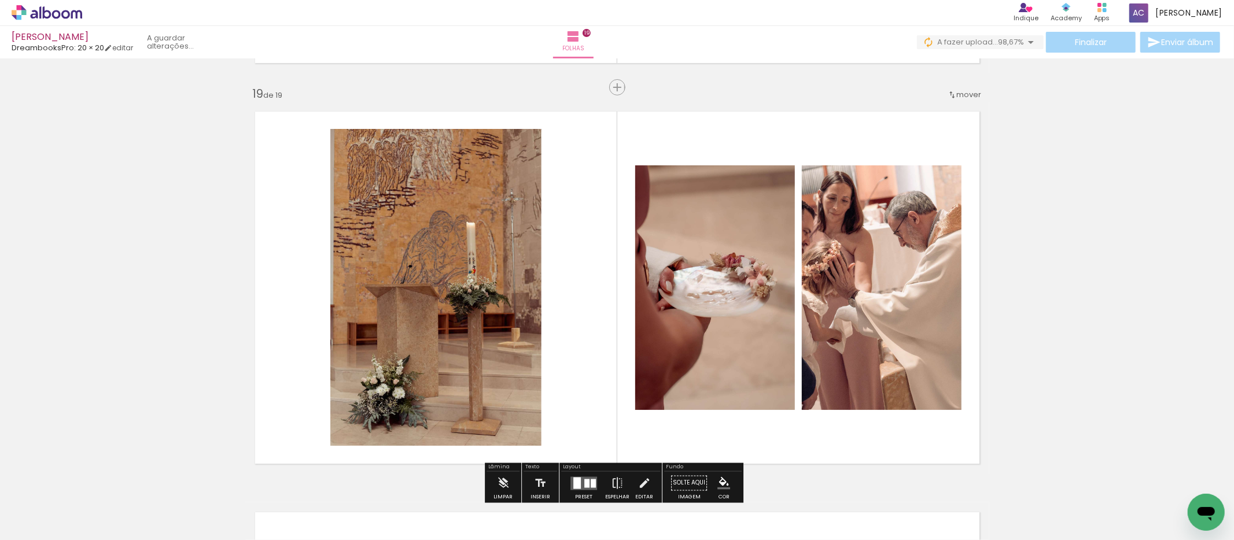
scroll to position [7211, 0]
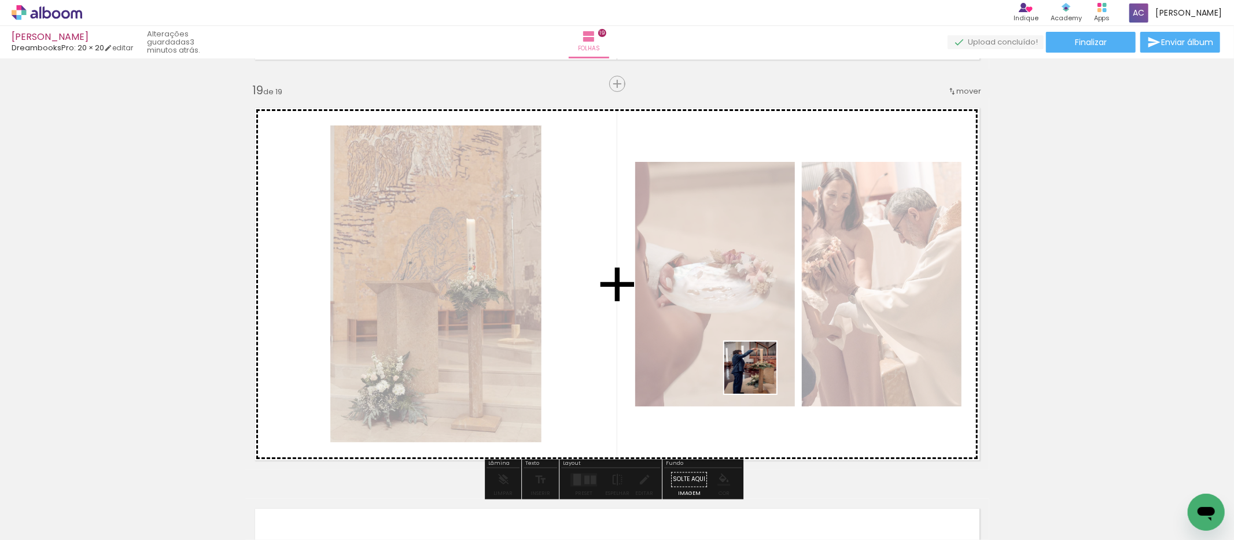
drag, startPoint x: 759, startPoint y: 377, endPoint x: 770, endPoint y: 353, distance: 26.1
click at [770, 353] on quentale-workspace at bounding box center [617, 270] width 1234 height 540
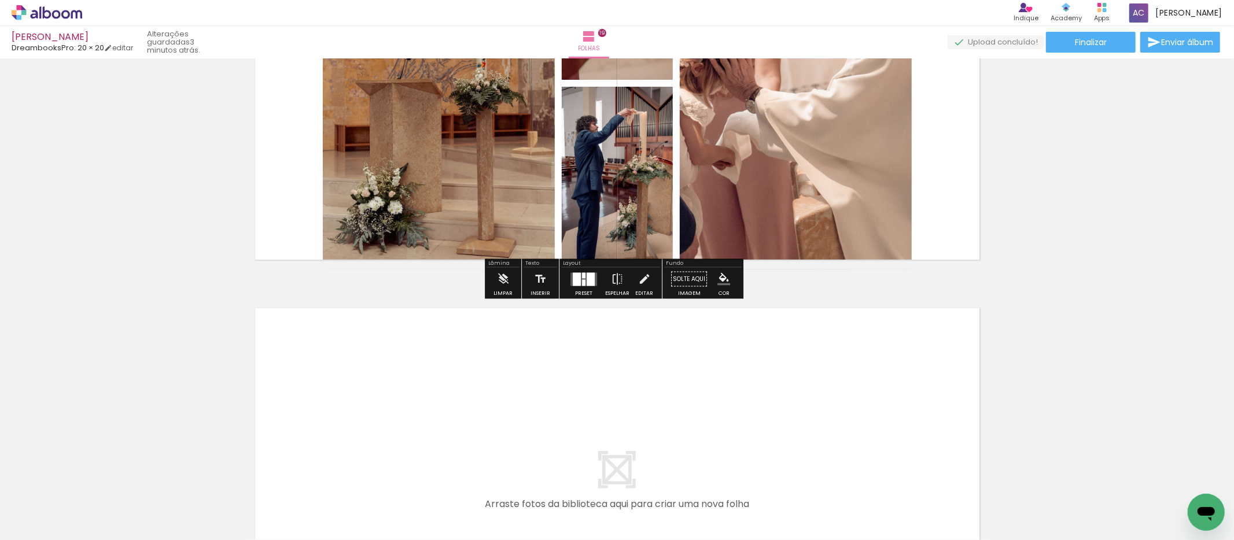
scroll to position [7490, 0]
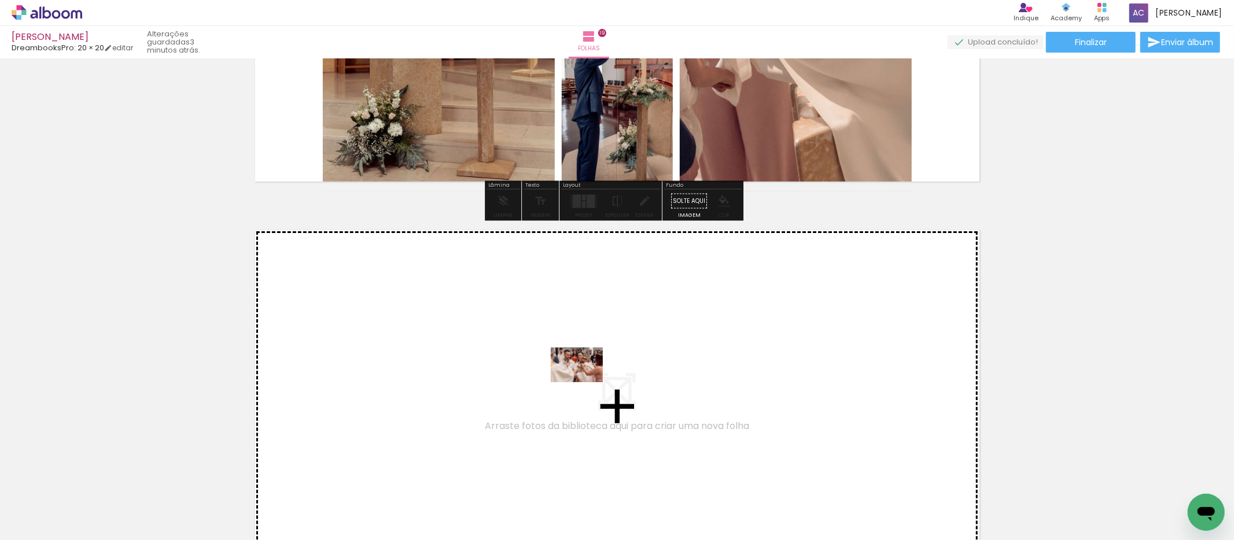
drag, startPoint x: 598, startPoint y: 488, endPoint x: 586, endPoint y: 382, distance: 106.1
click at [586, 382] on quentale-workspace at bounding box center [617, 270] width 1234 height 540
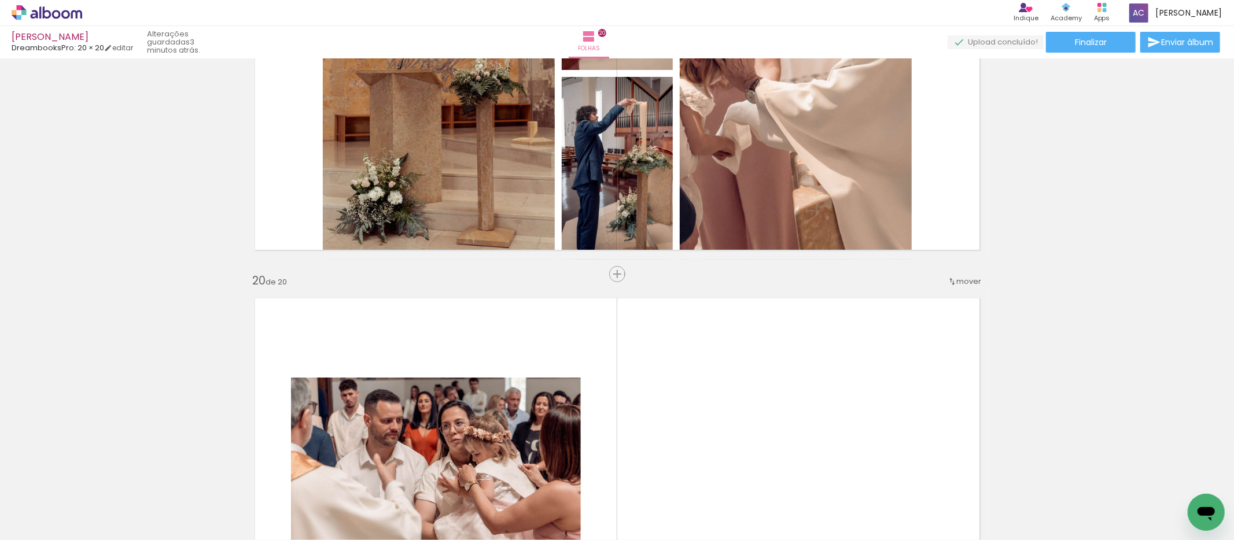
scroll to position [7408, 0]
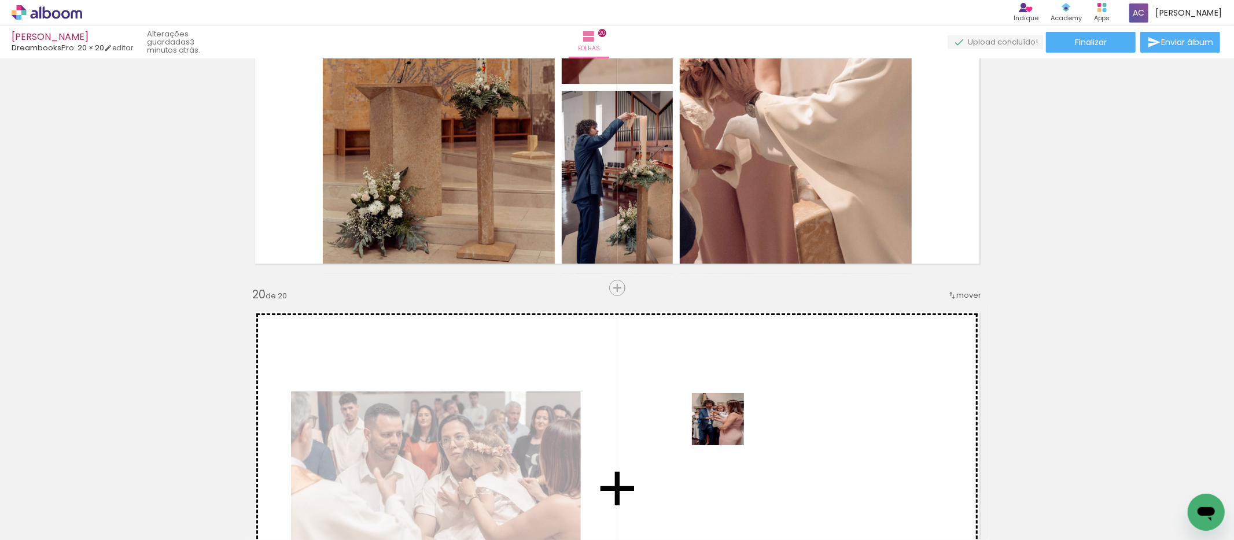
drag, startPoint x: 709, startPoint y: 518, endPoint x: 727, endPoint y: 428, distance: 92.0
click at [727, 428] on quentale-workspace at bounding box center [617, 270] width 1234 height 540
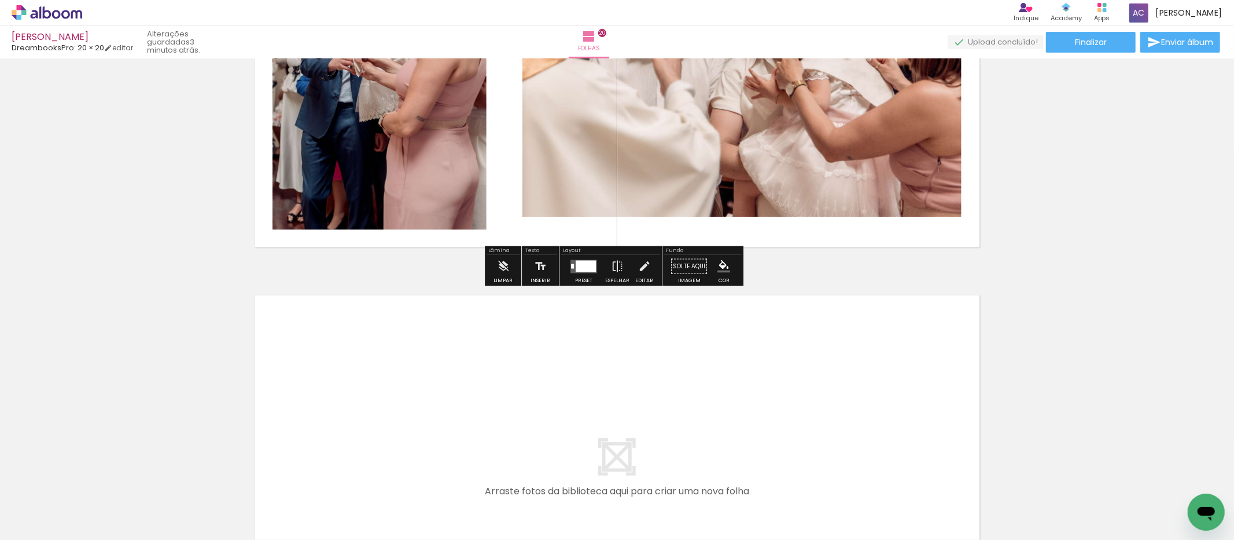
scroll to position [7880, 0]
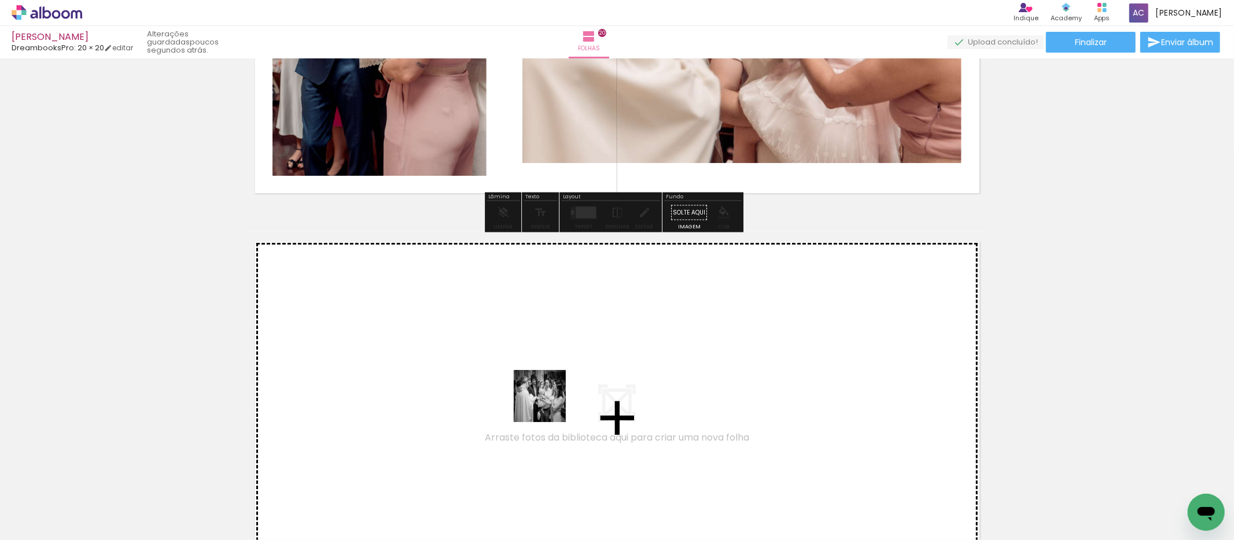
click at [542, 400] on quentale-workspace at bounding box center [617, 270] width 1234 height 540
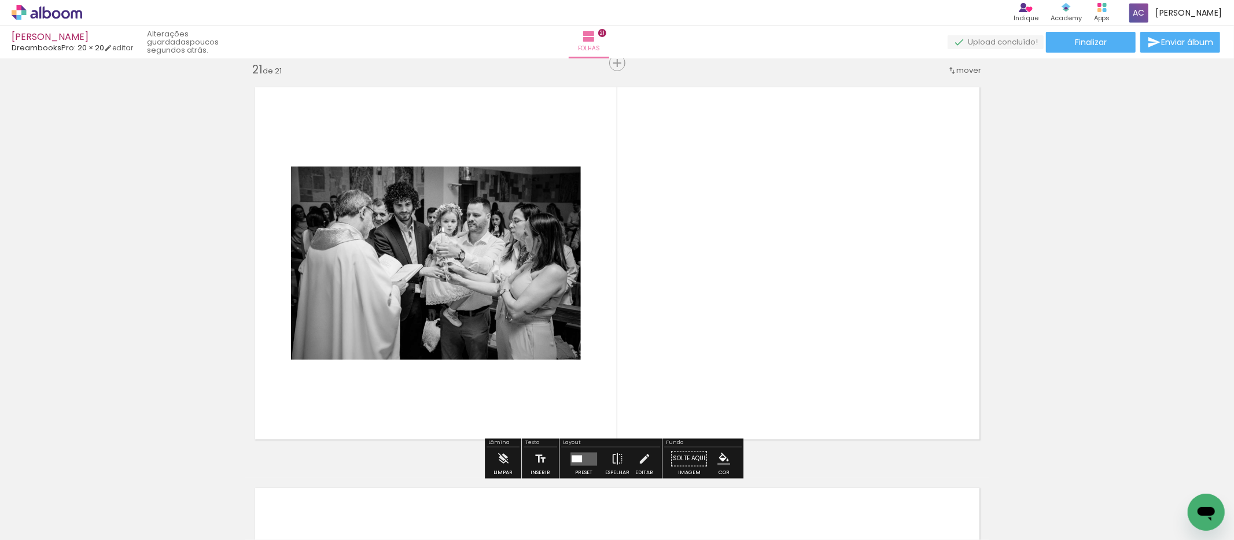
scroll to position [8034, 0]
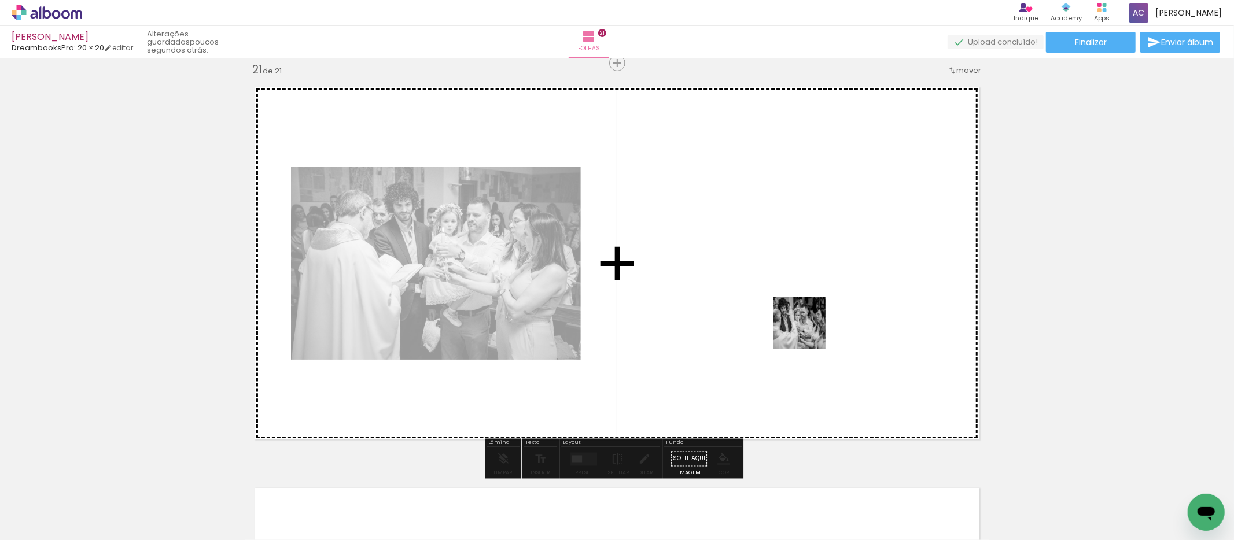
drag, startPoint x: 803, startPoint y: 506, endPoint x: 901, endPoint y: 442, distance: 117.0
click at [804, 312] on quentale-workspace at bounding box center [617, 270] width 1234 height 540
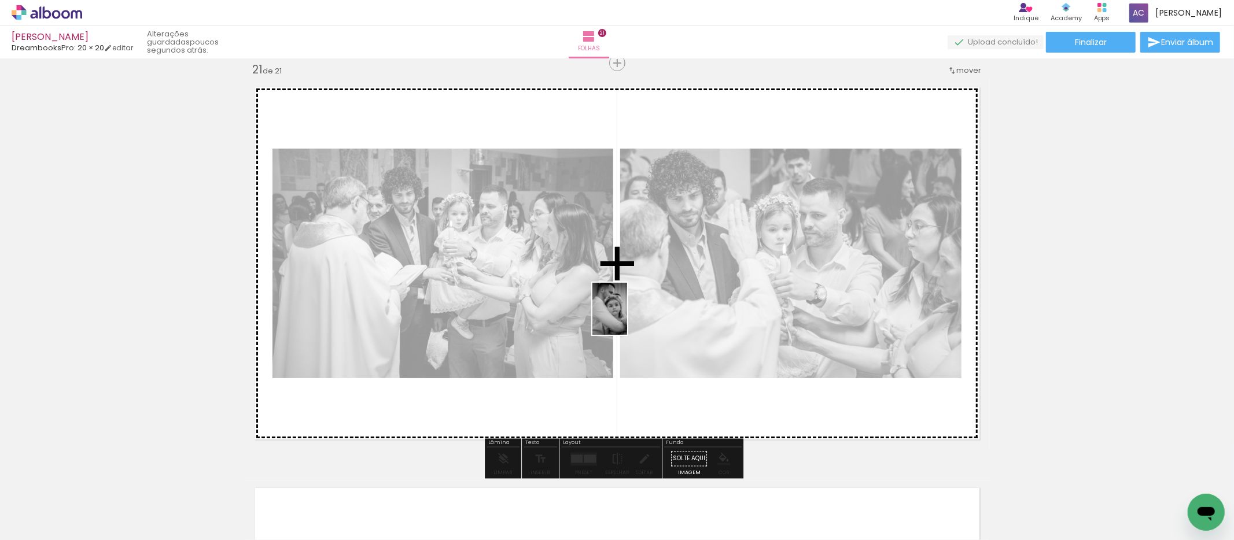
drag, startPoint x: 917, startPoint y: 509, endPoint x: 631, endPoint y: 311, distance: 347.7
click at [632, 312] on quentale-workspace at bounding box center [617, 270] width 1234 height 540
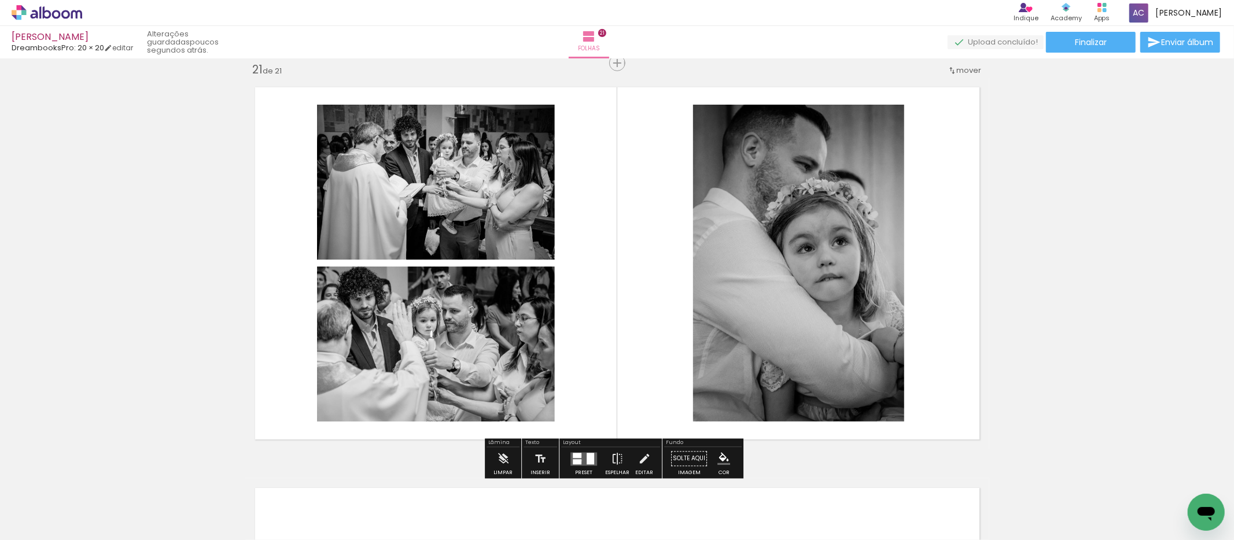
click at [578, 461] on div at bounding box center [577, 461] width 9 height 5
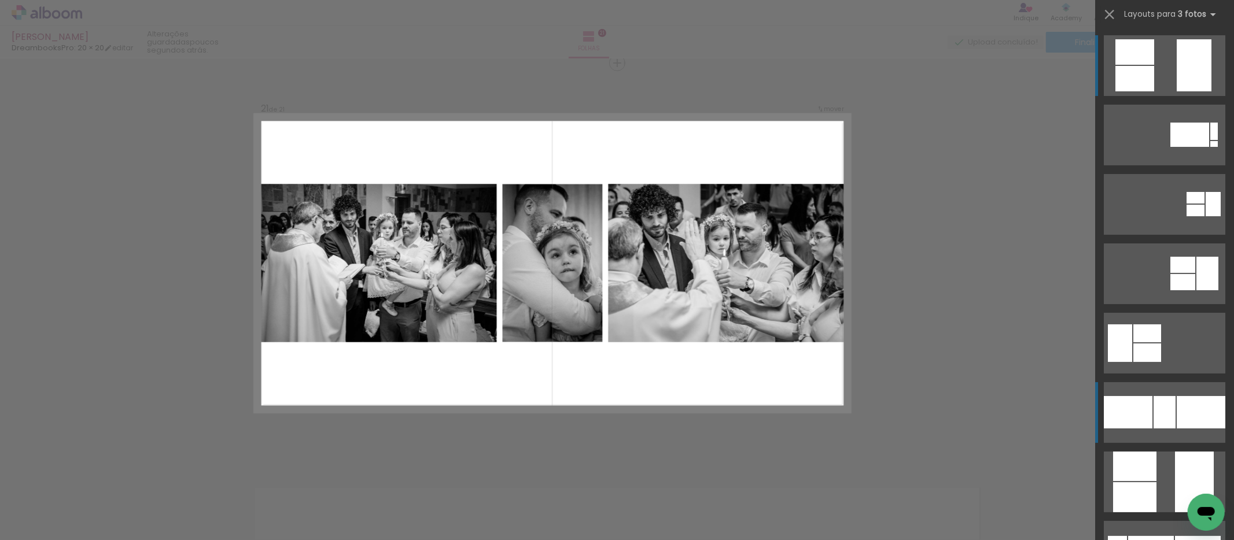
click at [1128, 401] on div at bounding box center [1128, 412] width 49 height 32
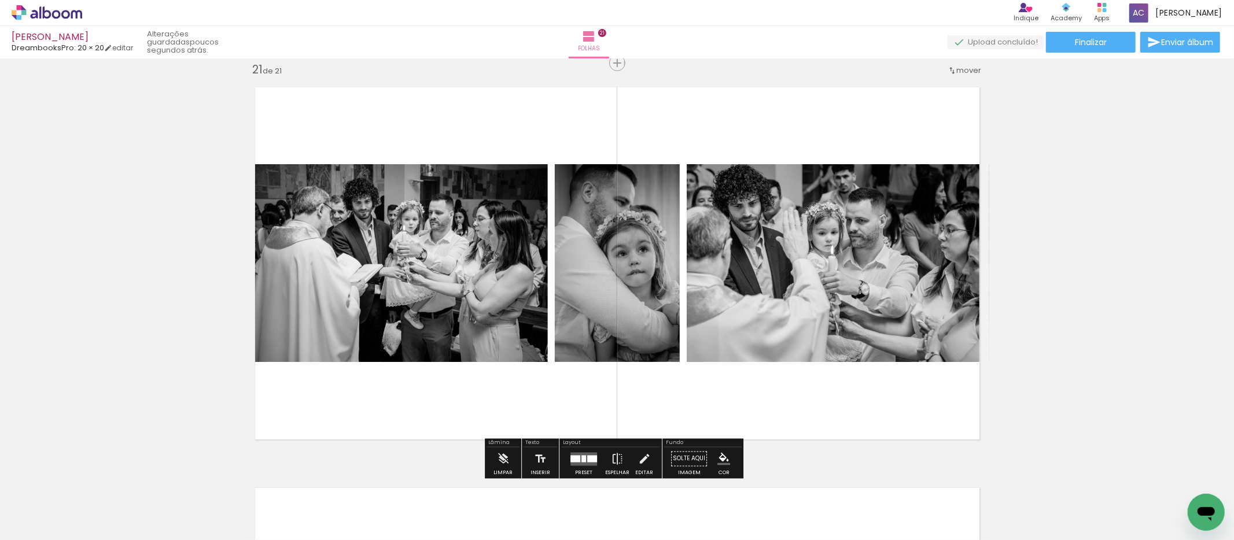
click at [583, 454] on quentale-layouter at bounding box center [584, 458] width 27 height 13
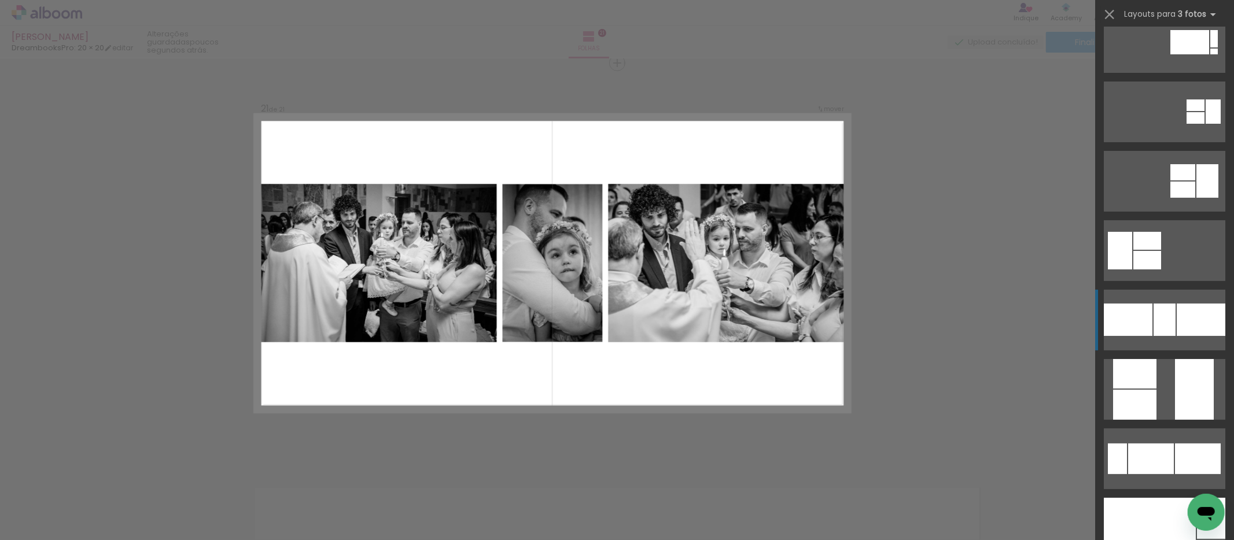
scroll to position [97, 0]
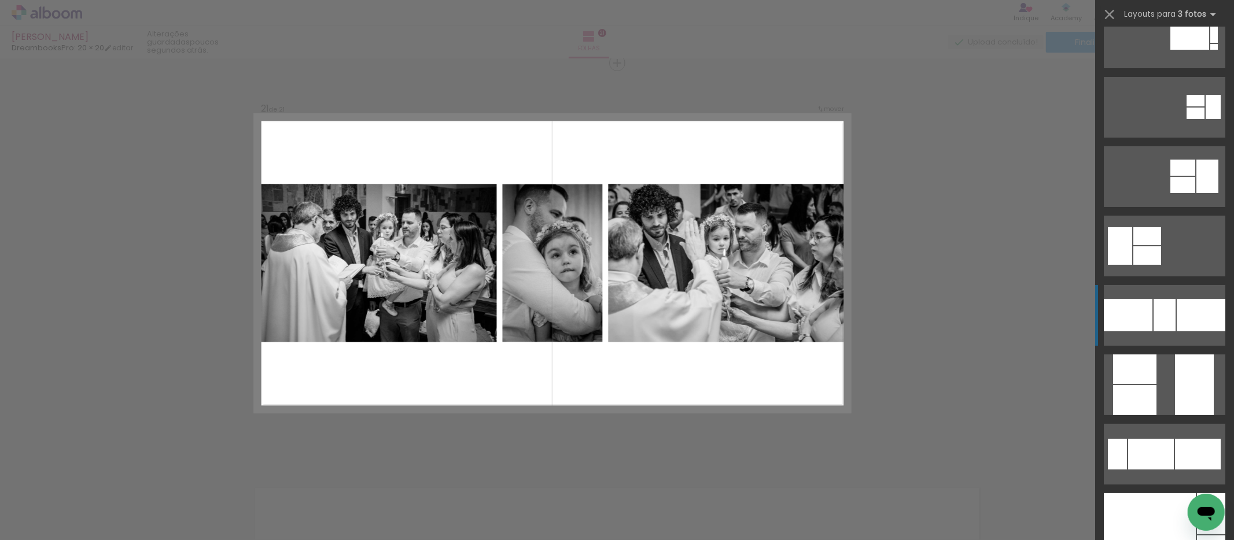
click at [1157, 301] on div at bounding box center [1165, 315] width 22 height 32
click at [1117, 301] on div at bounding box center [1128, 315] width 49 height 32
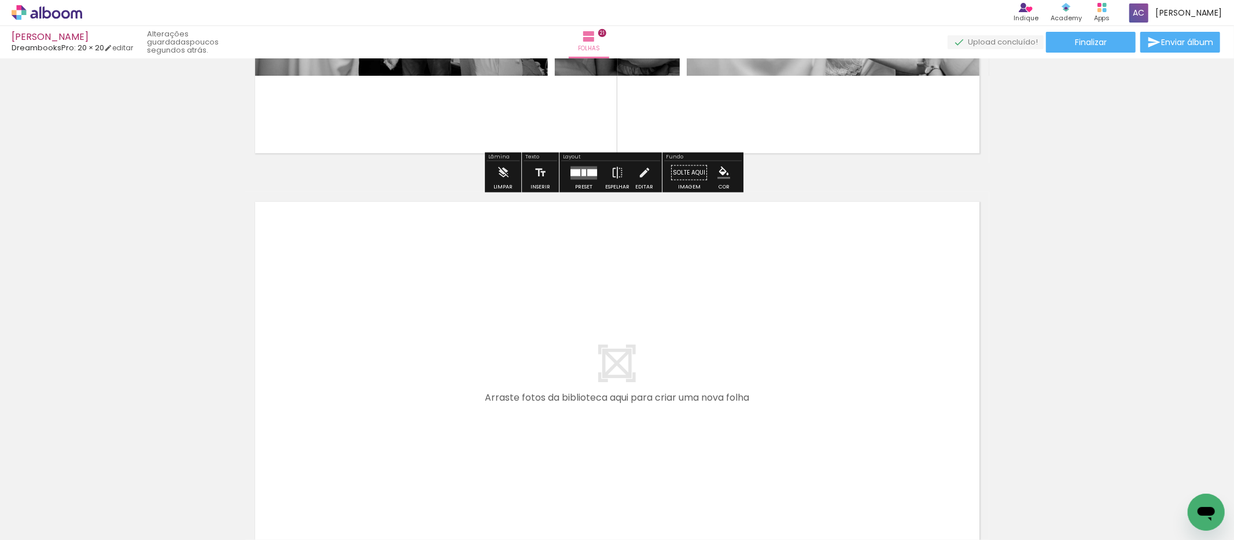
scroll to position [8375, 0]
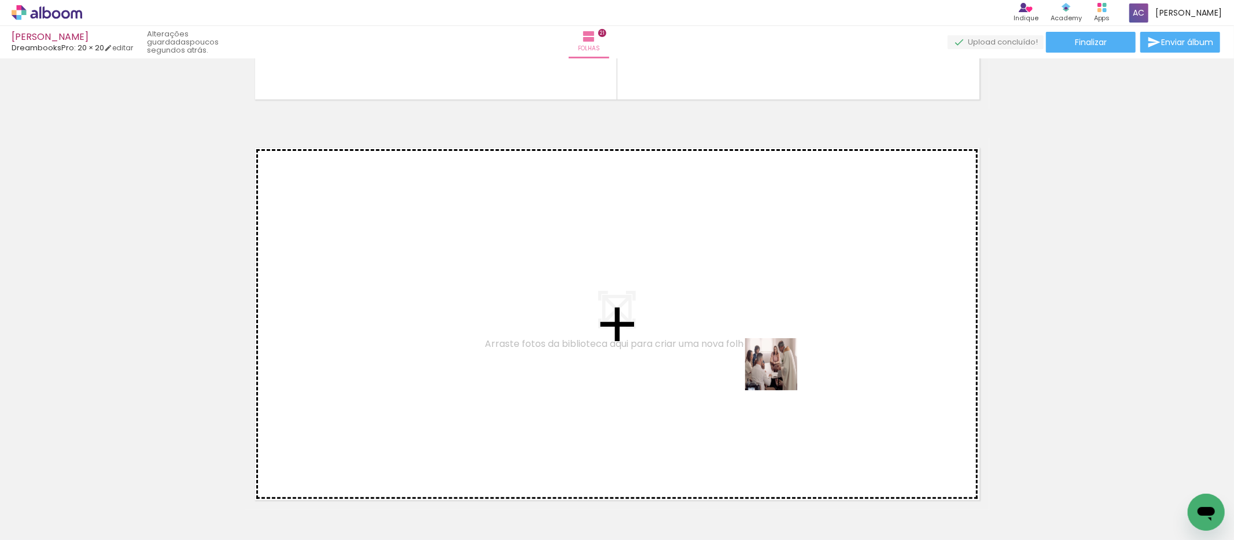
drag, startPoint x: 810, startPoint y: 413, endPoint x: 715, endPoint y: 325, distance: 129.0
click at [715, 325] on quentale-workspace at bounding box center [617, 270] width 1234 height 540
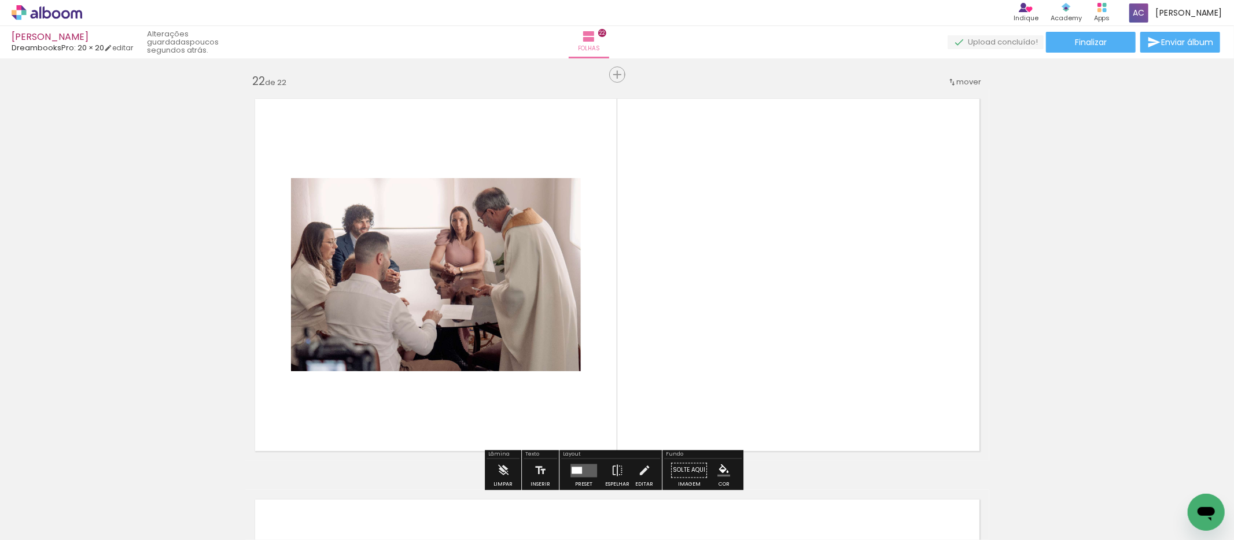
scroll to position [8435, 0]
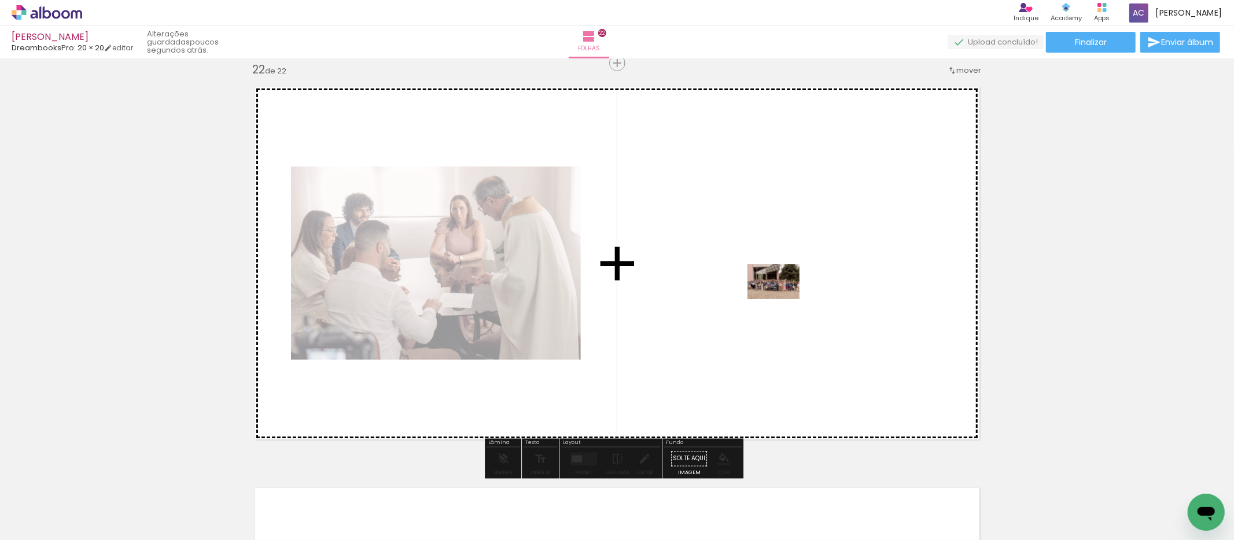
drag, startPoint x: 976, startPoint y: 499, endPoint x: 782, endPoint y: 299, distance: 278.3
click at [782, 299] on quentale-workspace at bounding box center [617, 270] width 1234 height 540
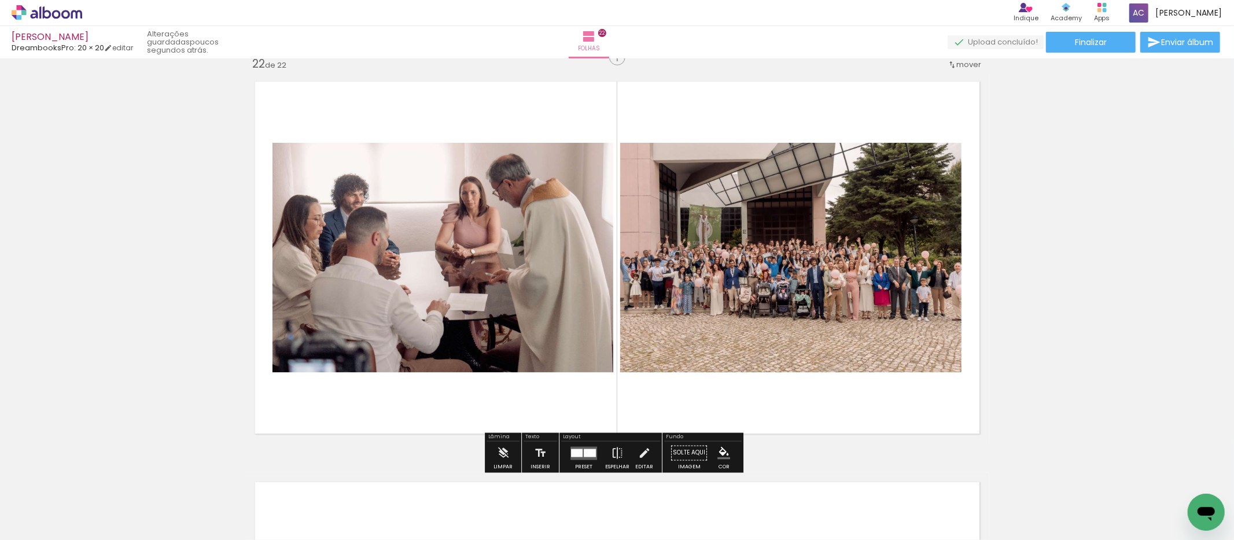
scroll to position [8442, 0]
